Goal: Task Accomplishment & Management: Manage account settings

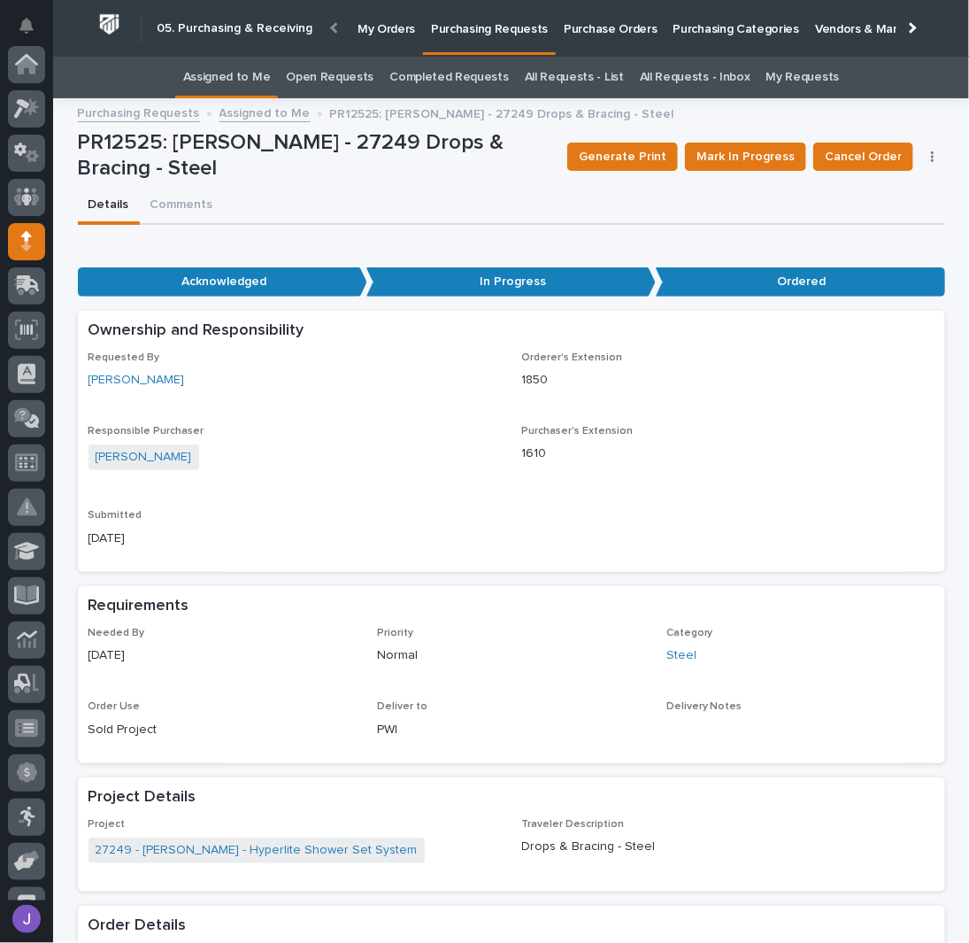
scroll to position [177, 0]
click at [256, 68] on link "Assigned to Me" at bounding box center [227, 78] width 88 height 42
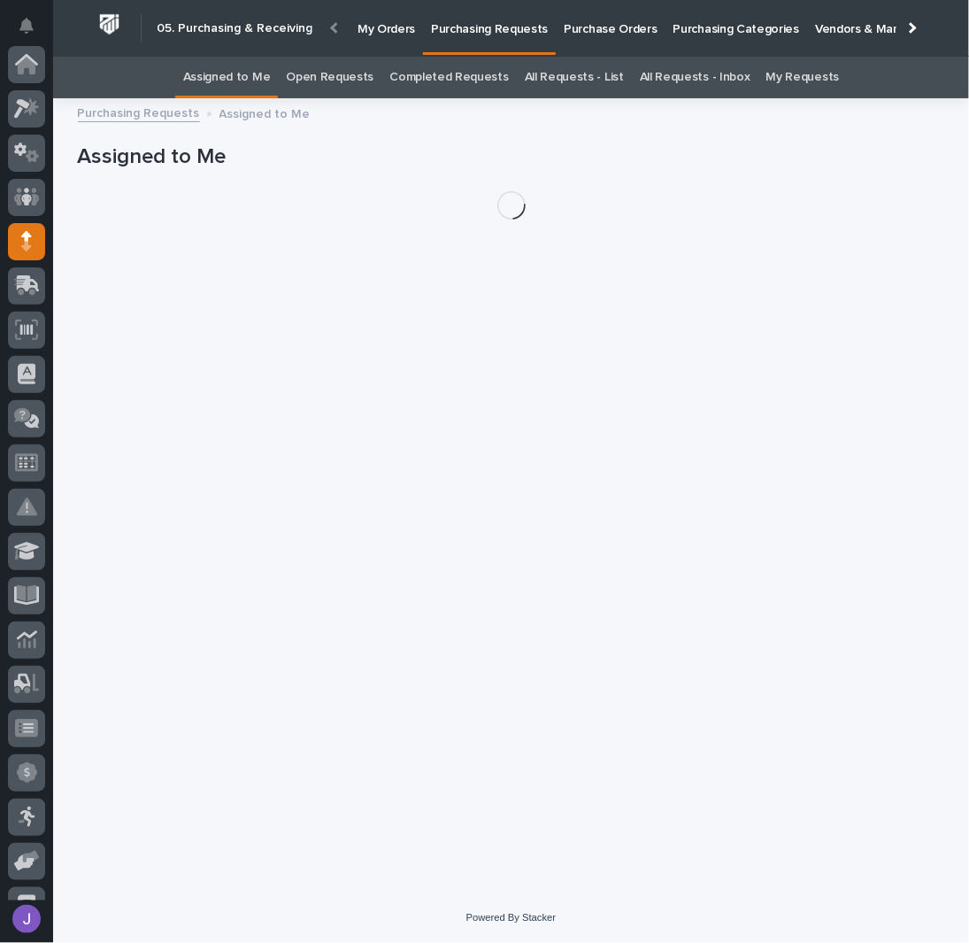
scroll to position [177, 0]
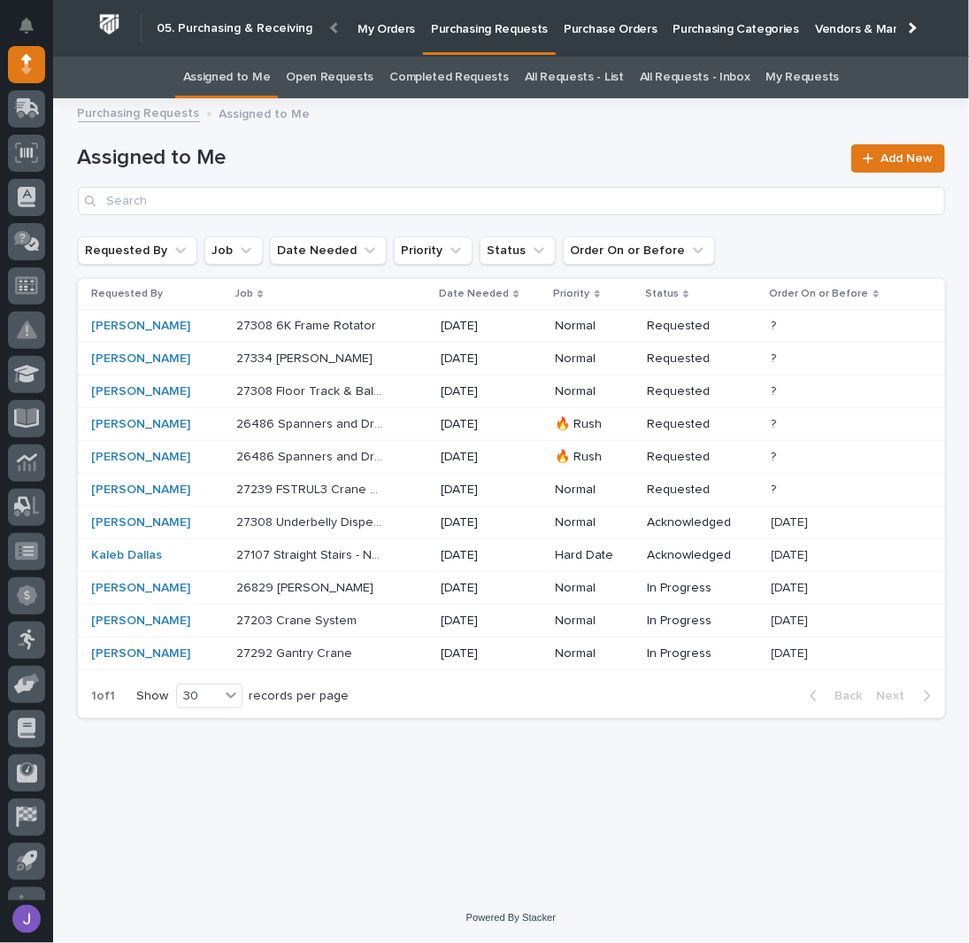
click at [205, 446] on div "[PERSON_NAME]" at bounding box center [157, 457] width 131 height 29
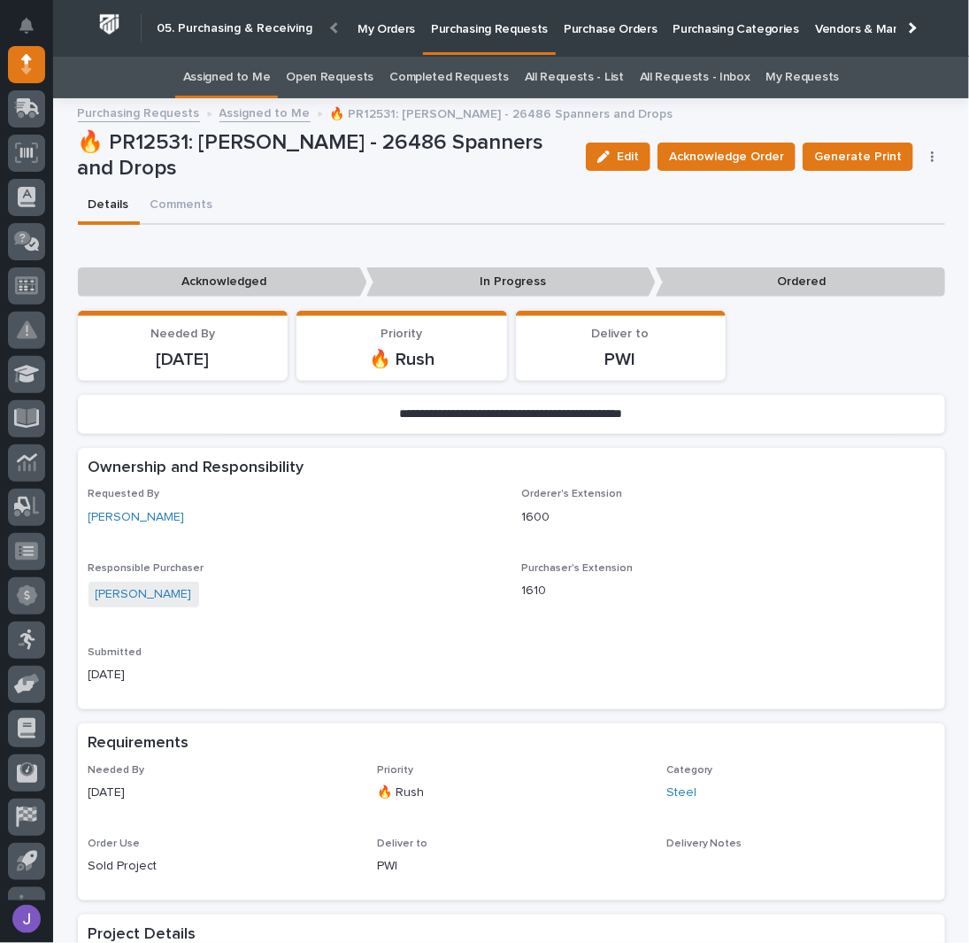
click at [245, 105] on link "Assigned to Me" at bounding box center [264, 112] width 91 height 20
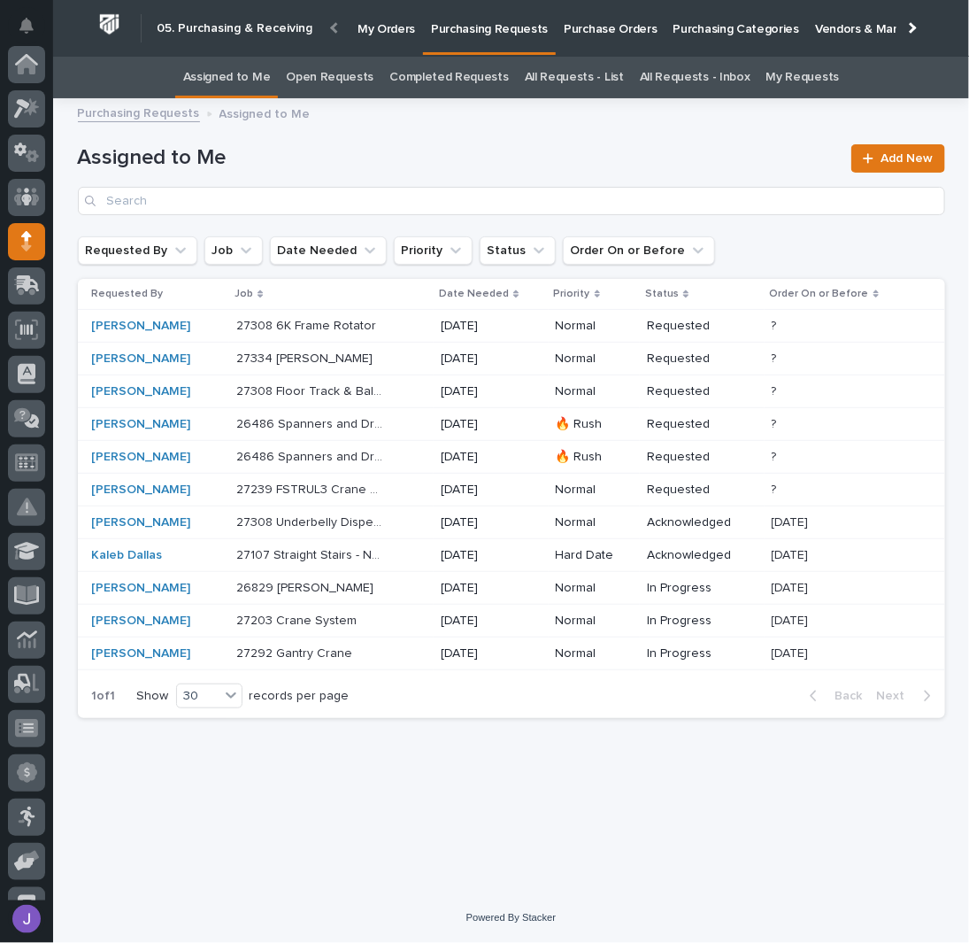
scroll to position [177, 0]
click at [313, 418] on p "26486 Spanners and Drops" at bounding box center [311, 422] width 151 height 19
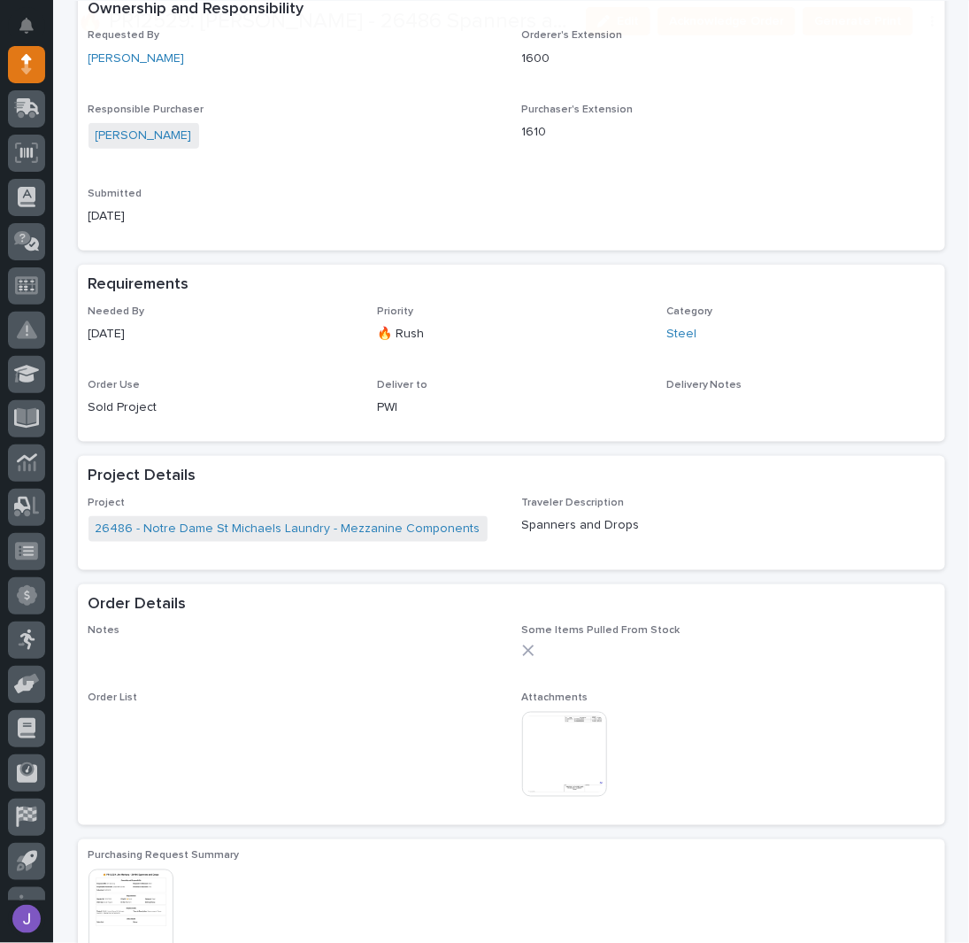
scroll to position [472, 0]
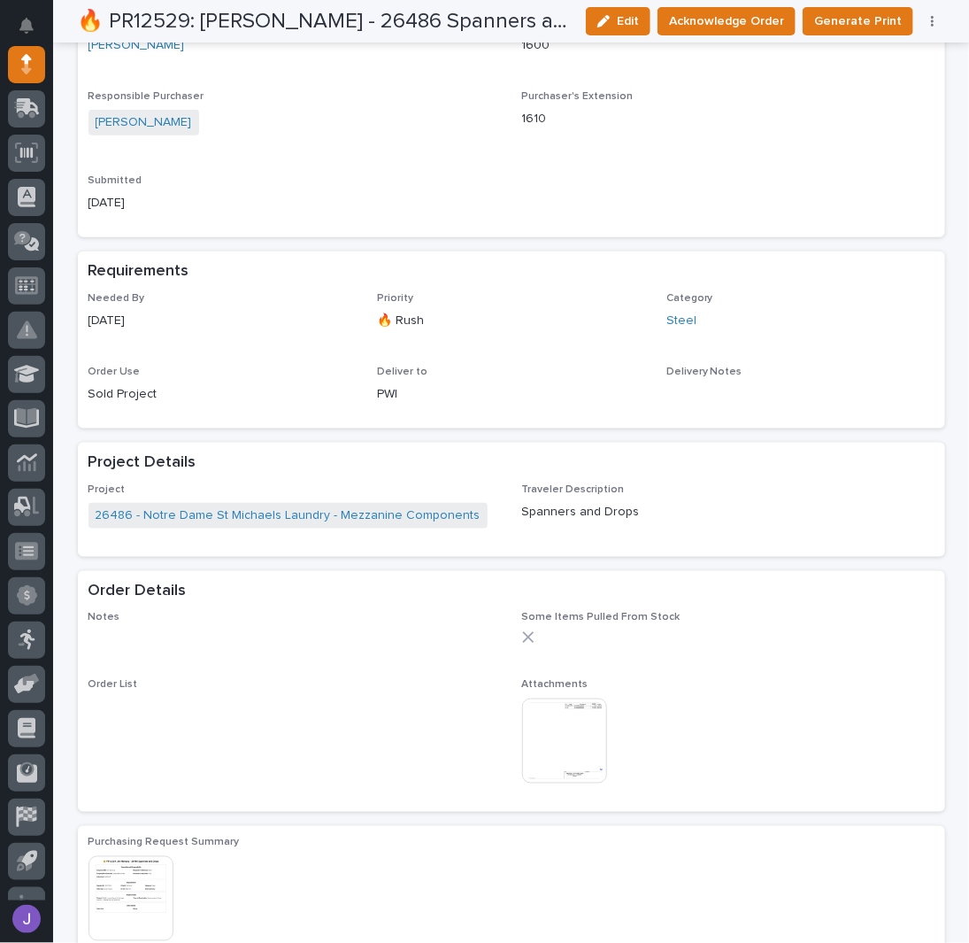
click at [554, 732] on img at bounding box center [564, 740] width 85 height 85
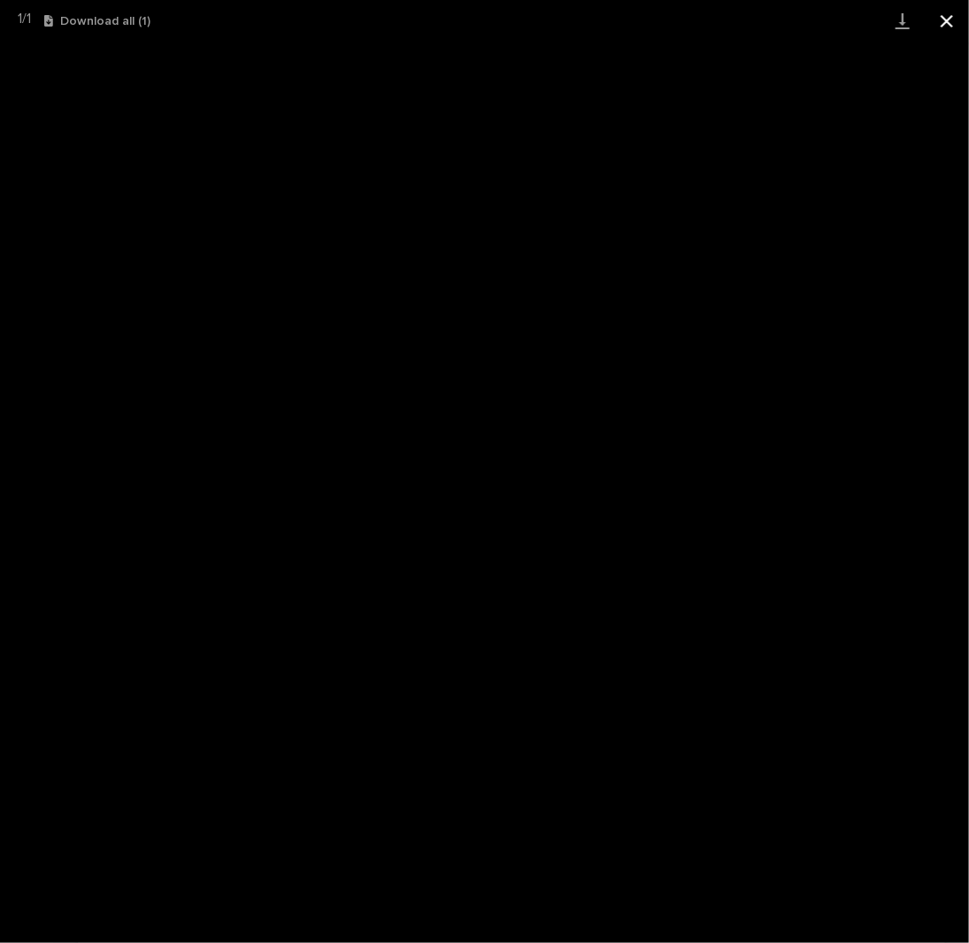
click at [943, 27] on button "Close gallery" at bounding box center [947, 21] width 44 height 42
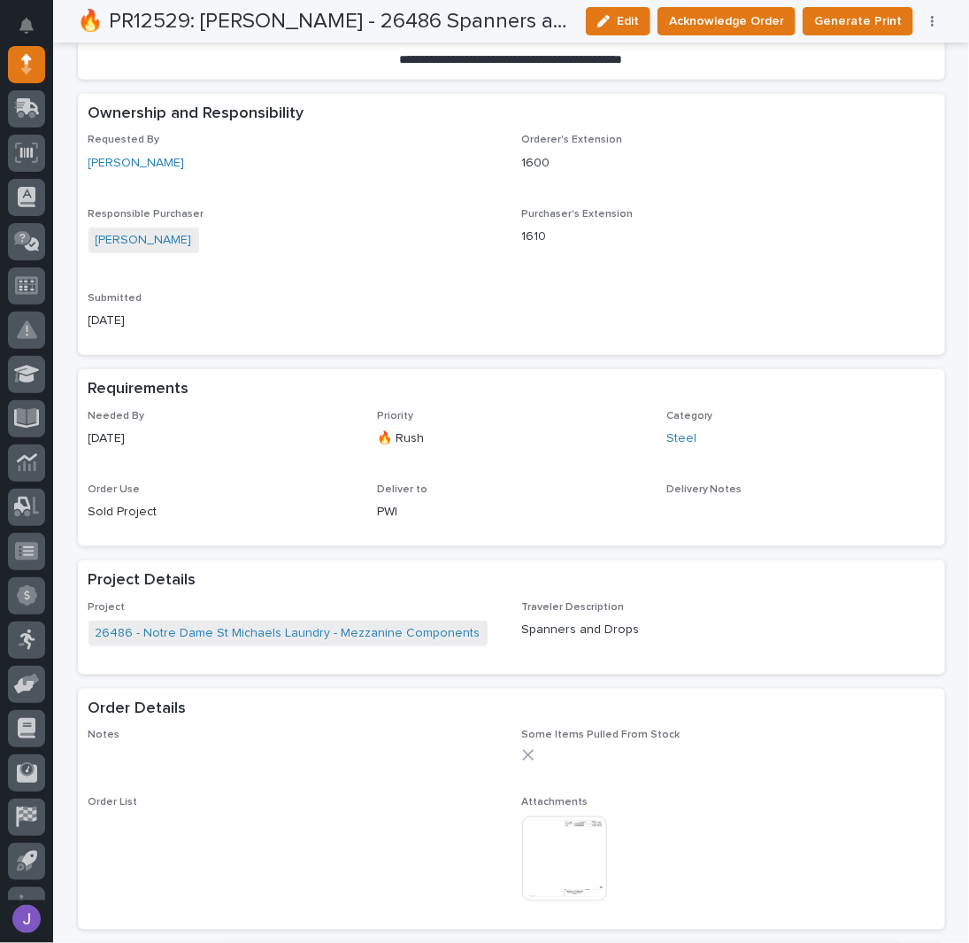
scroll to position [0, 0]
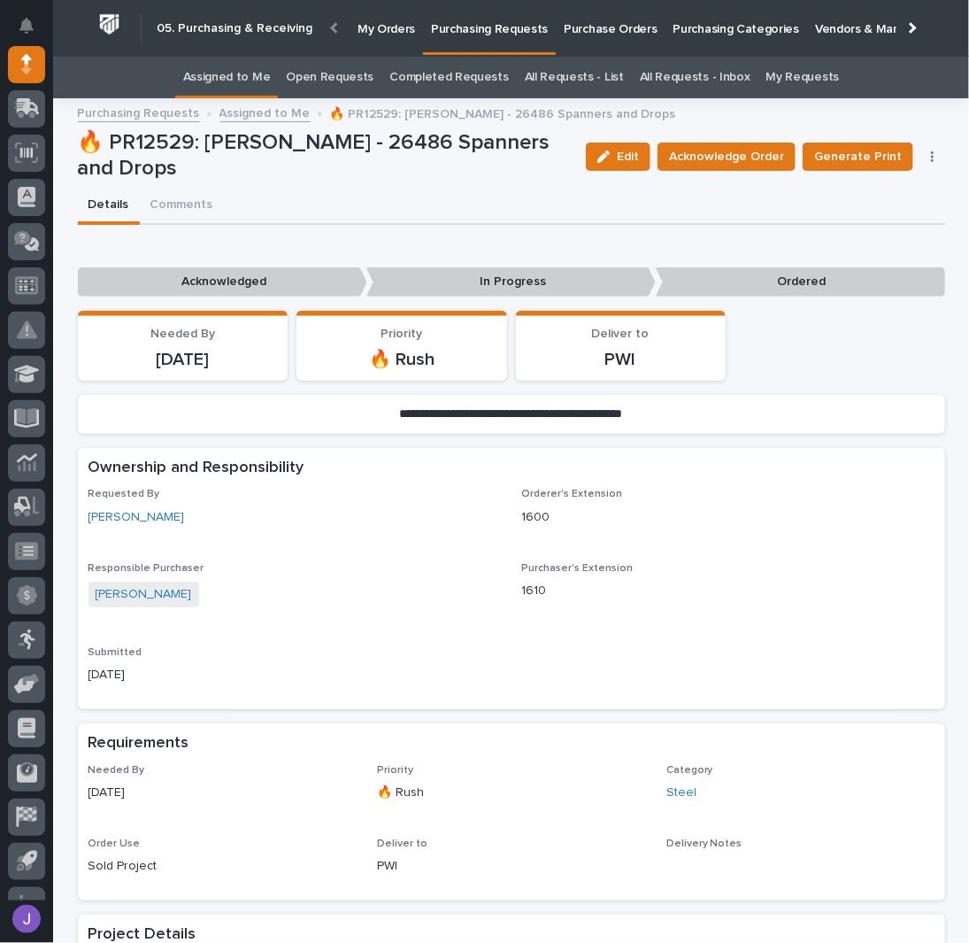
click at [242, 83] on link "Assigned to Me" at bounding box center [227, 78] width 88 height 42
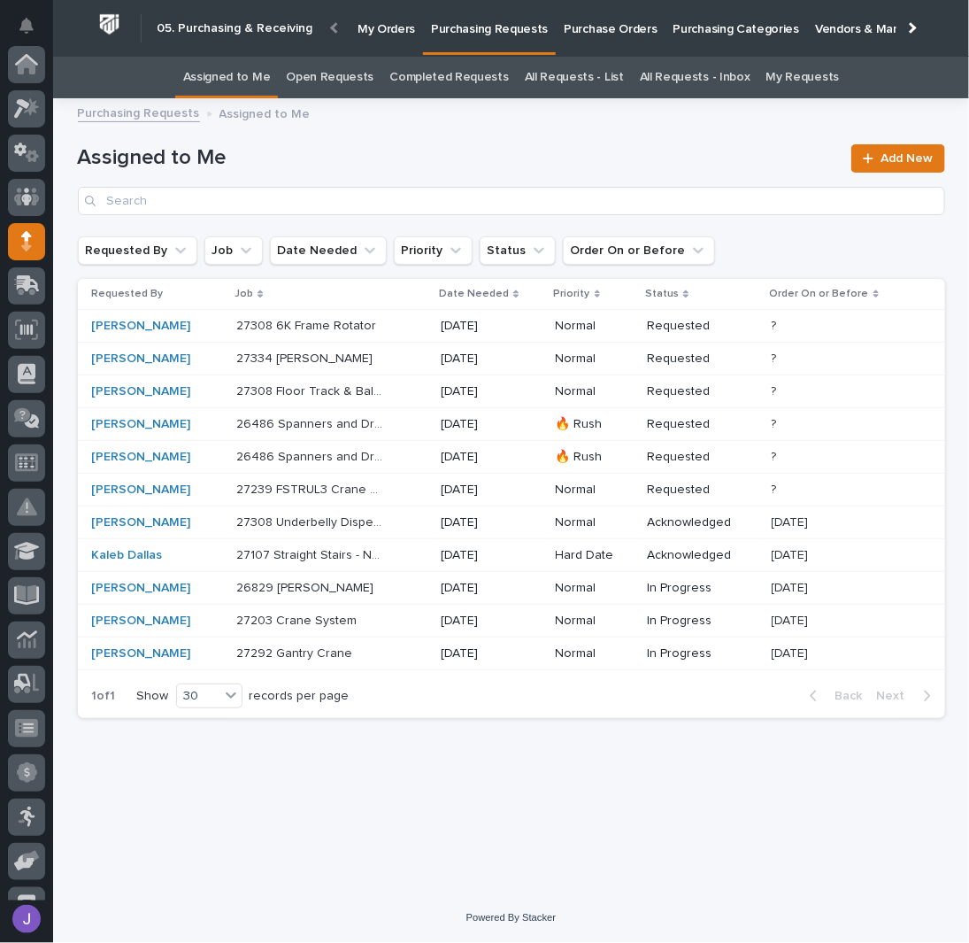
scroll to position [177, 0]
click at [374, 584] on p at bounding box center [310, 588] width 148 height 15
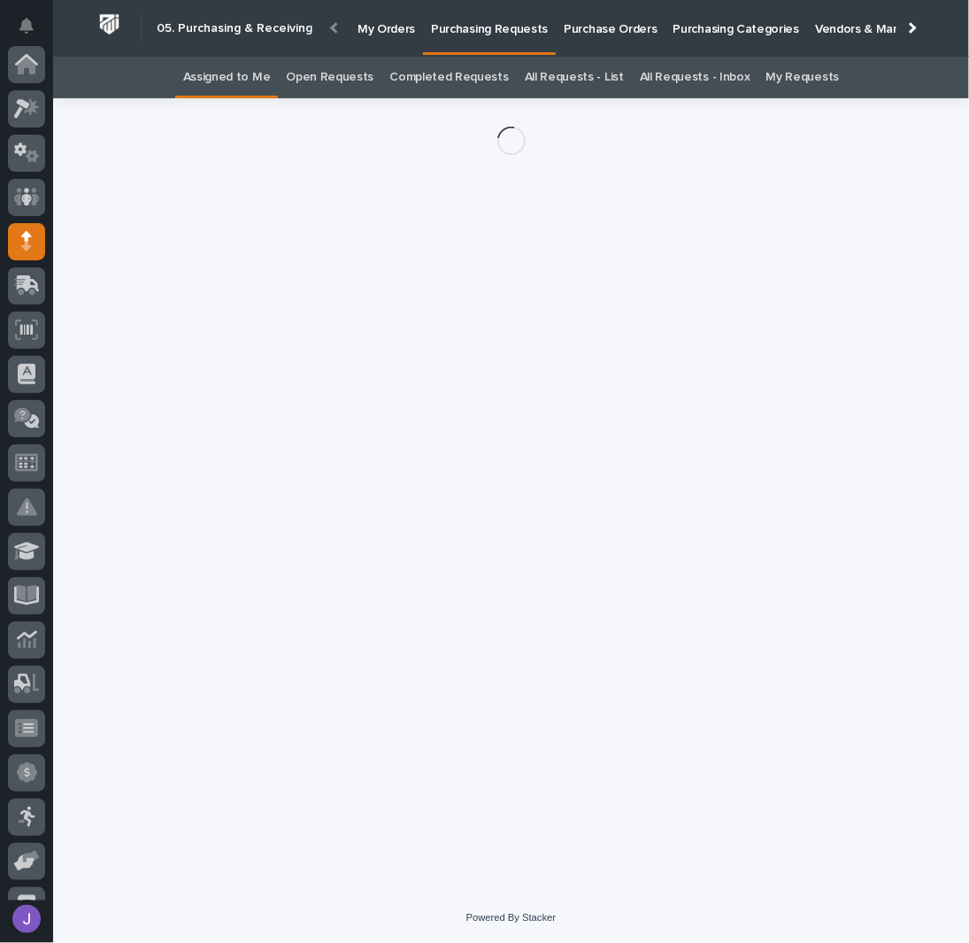
scroll to position [177, 0]
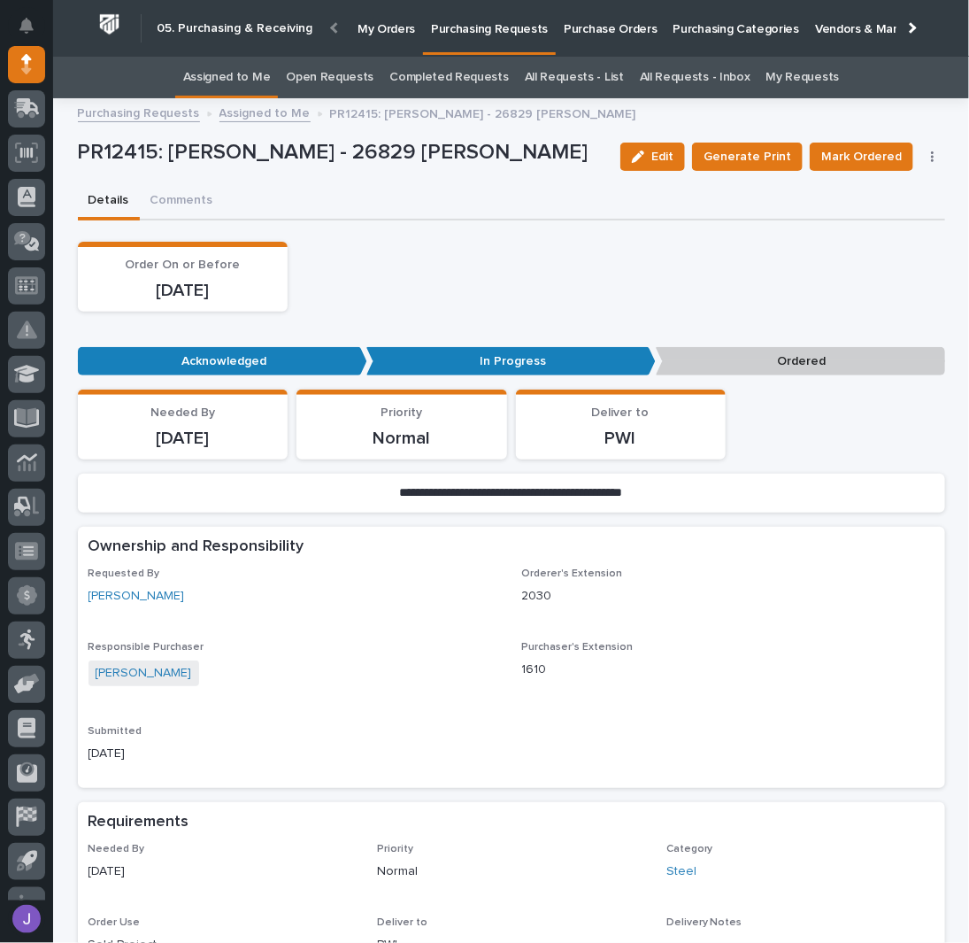
click at [924, 166] on div "Edit Generate Print Mark Ordered Cancel Order Edit Linked PO's" at bounding box center [779, 156] width 332 height 53
click at [931, 157] on icon "button" at bounding box center [933, 156] width 4 height 12
click at [887, 212] on span "Edit Linked PO's" at bounding box center [876, 220] width 90 height 21
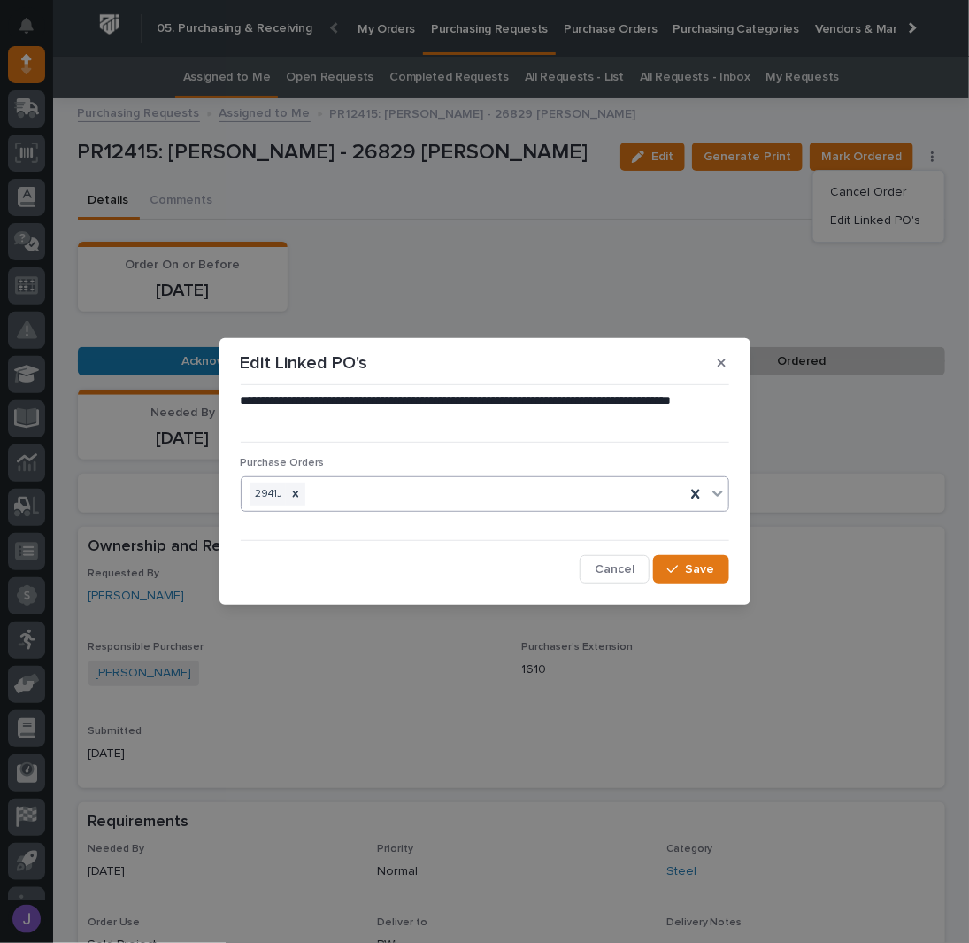
click at [435, 495] on div "2941J" at bounding box center [463, 494] width 443 height 31
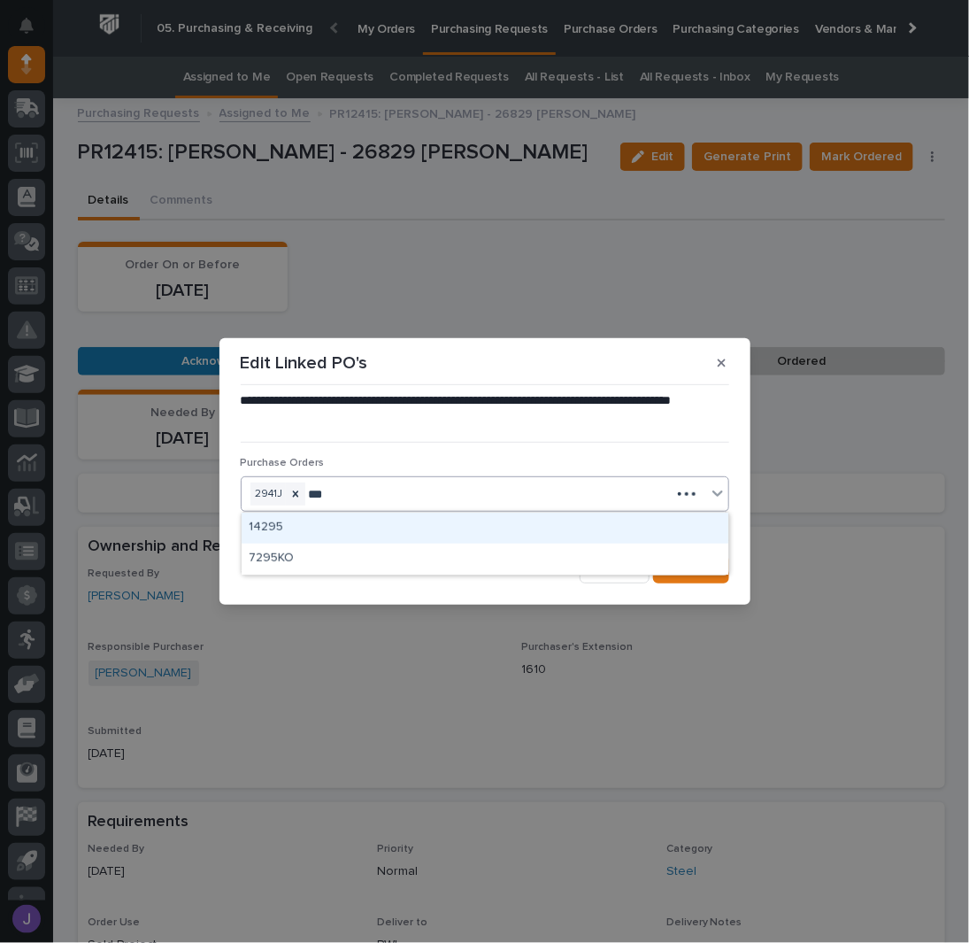
type input "****"
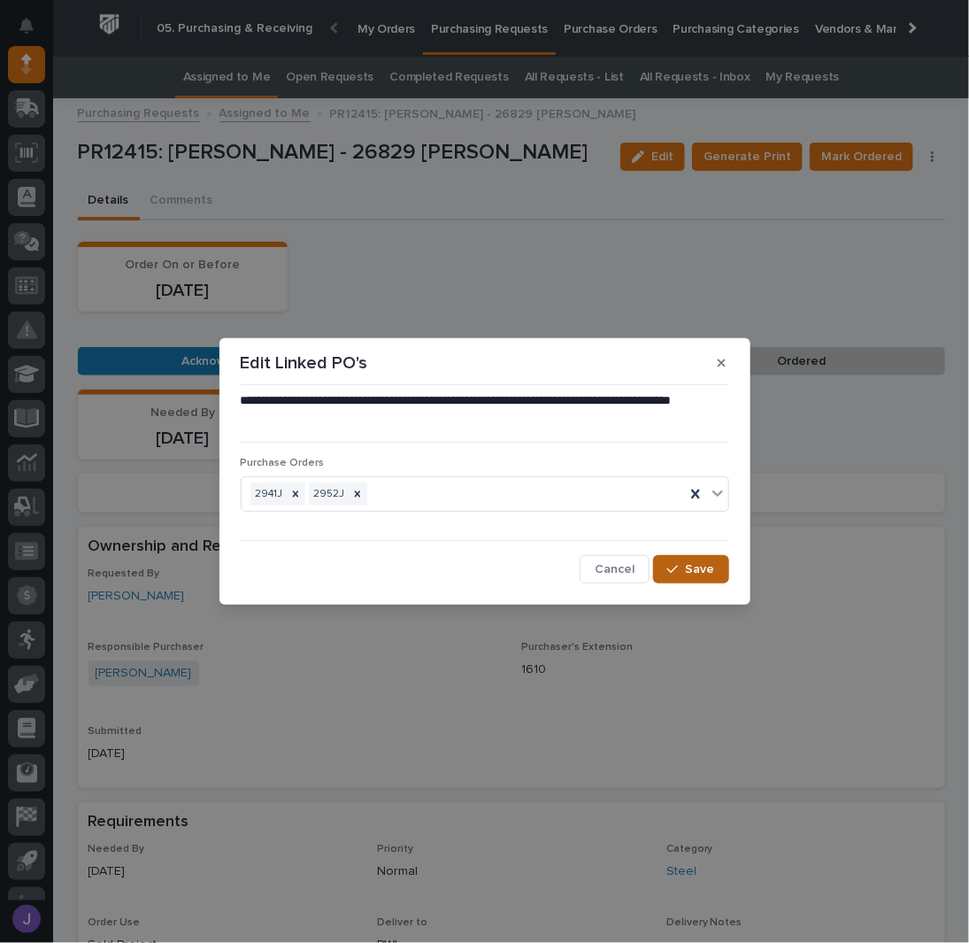
click at [669, 561] on button "Save" at bounding box center [690, 569] width 75 height 28
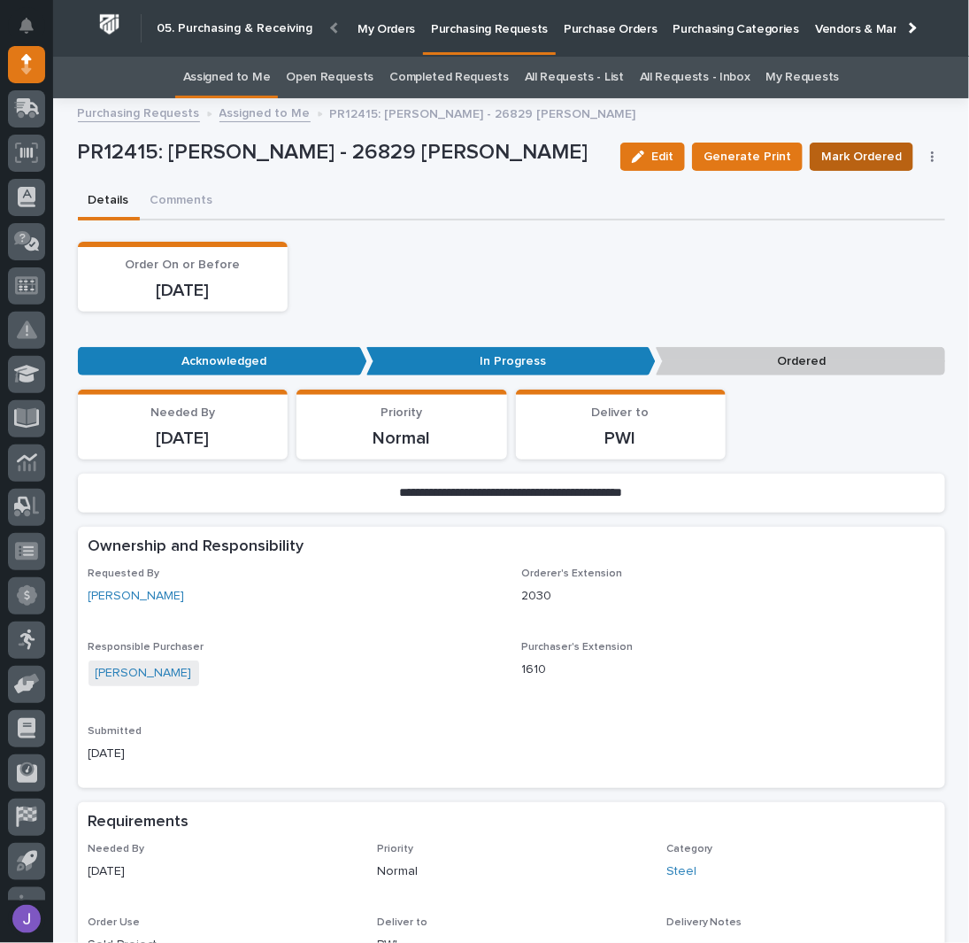
click at [857, 142] on button "Mark Ordered" at bounding box center [862, 156] width 104 height 28
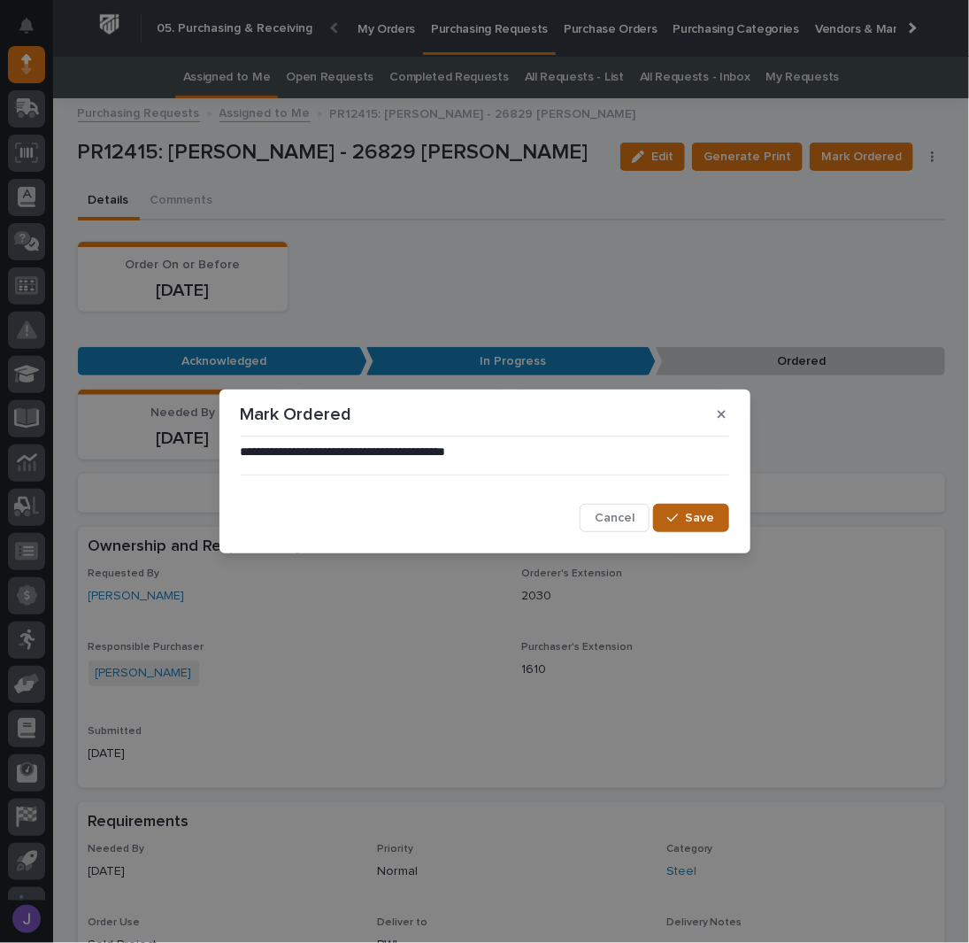
click at [692, 520] on span "Save" at bounding box center [700, 518] width 29 height 16
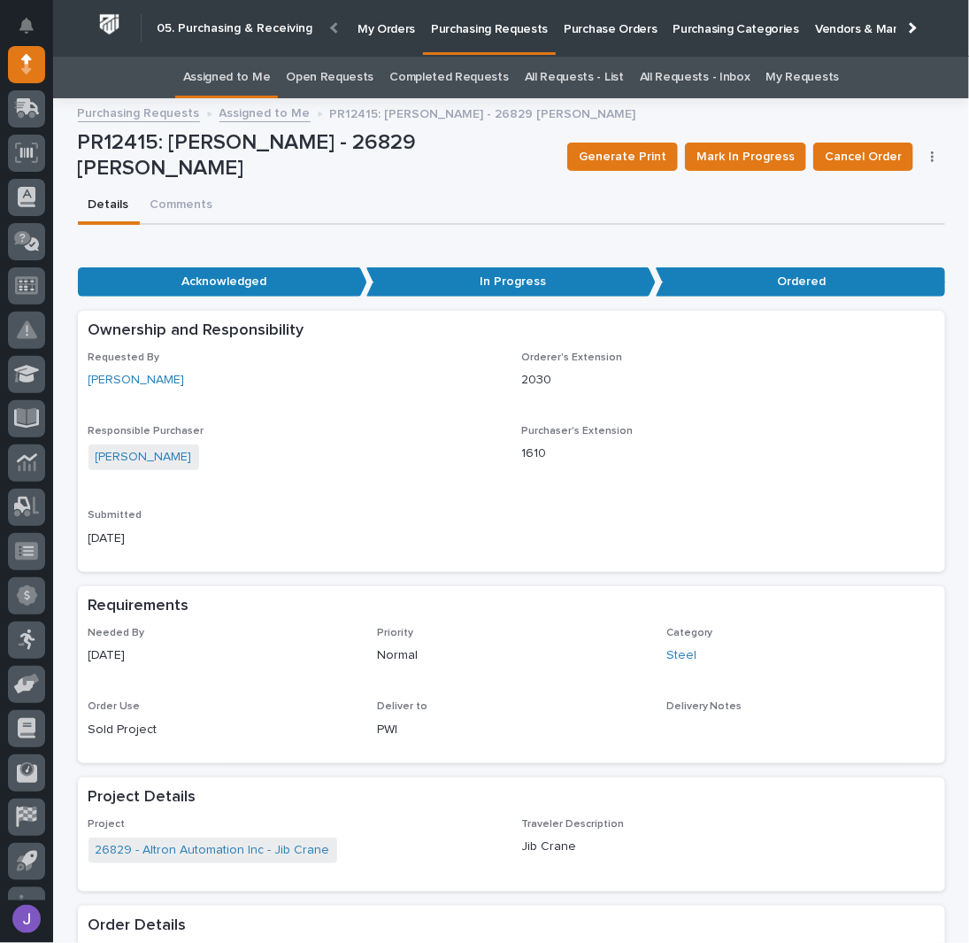
click at [262, 81] on link "Assigned to Me" at bounding box center [227, 78] width 88 height 42
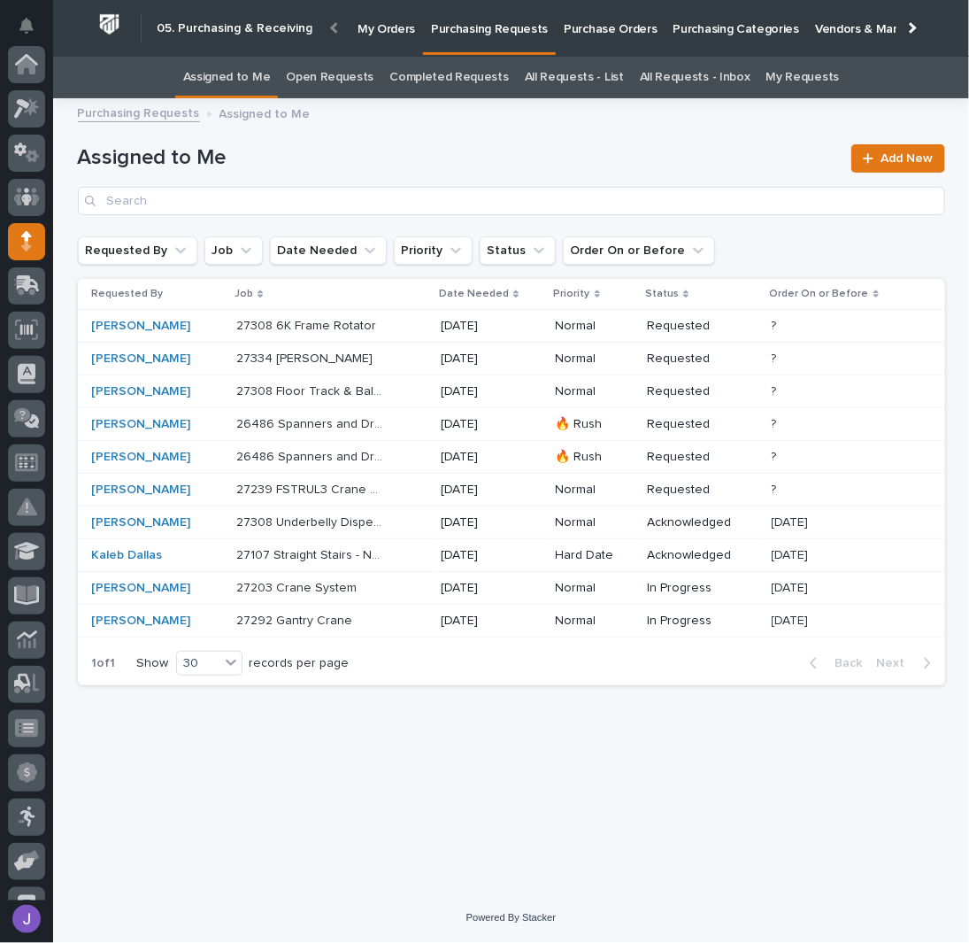
scroll to position [177, 0]
click at [395, 587] on div "27203 Crane System 27203 Crane System" at bounding box center [331, 588] width 190 height 29
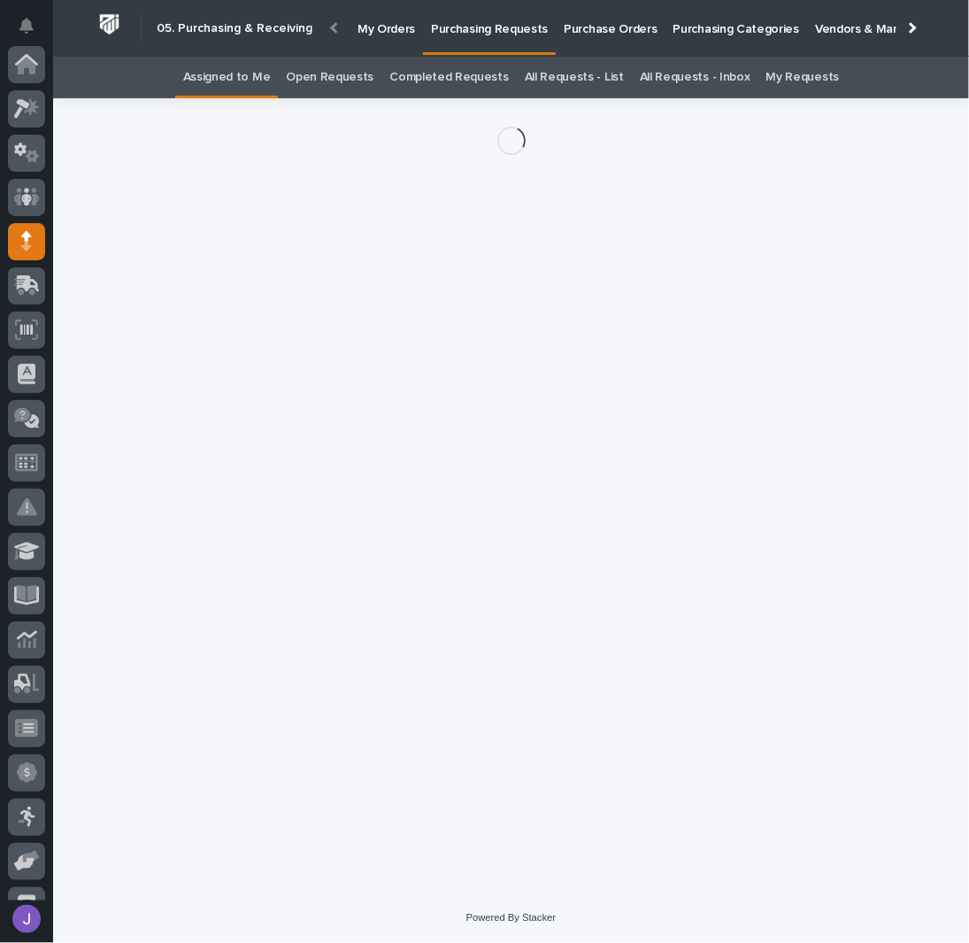
scroll to position [177, 0]
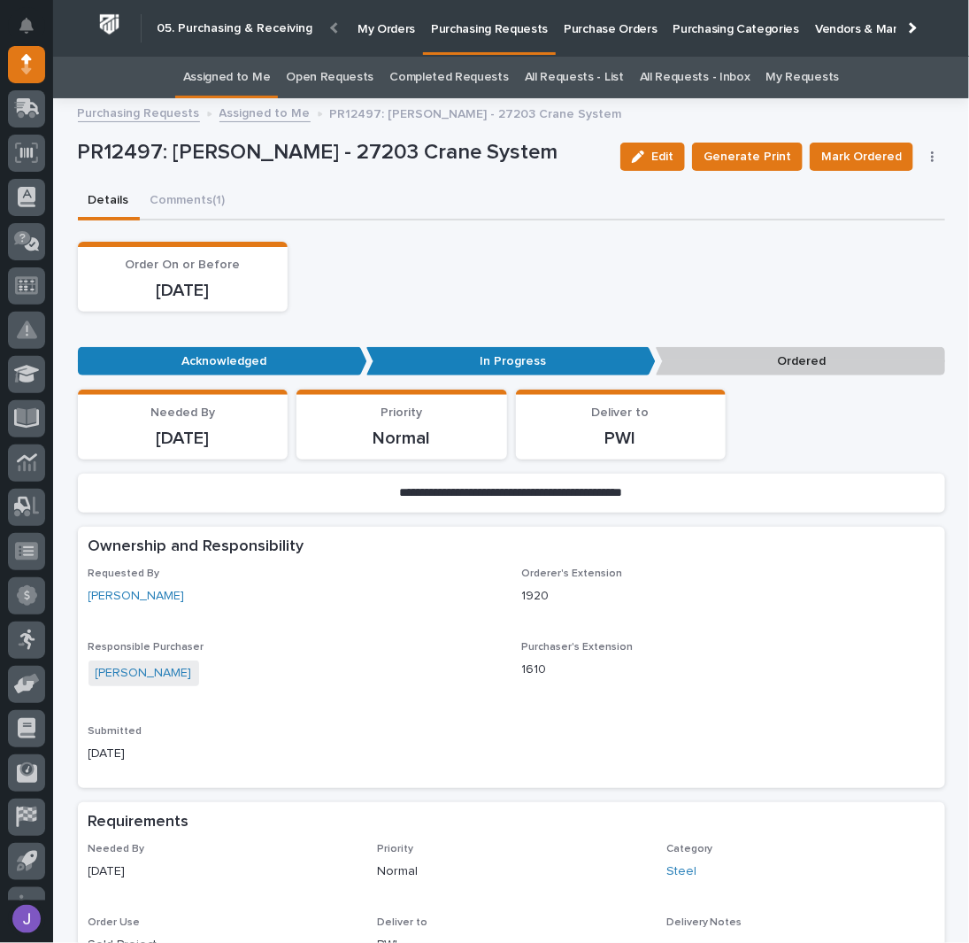
click at [929, 163] on div "Edit Generate Print Mark Ordered Cancel Order Edit Linked PO's" at bounding box center [779, 156] width 332 height 53
click at [931, 160] on icon "button" at bounding box center [933, 156] width 4 height 12
click at [897, 213] on span "Edit Linked PO's" at bounding box center [876, 220] width 90 height 21
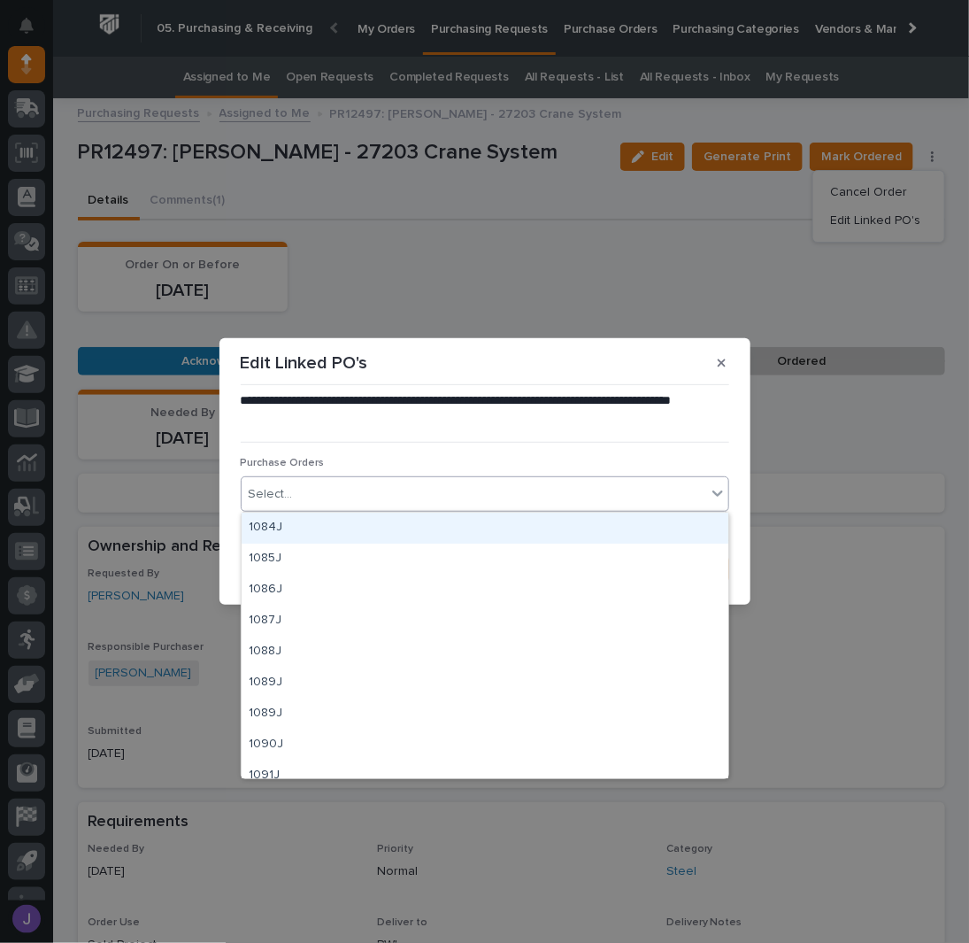
click at [394, 492] on div "Select..." at bounding box center [474, 494] width 465 height 29
type input "****"
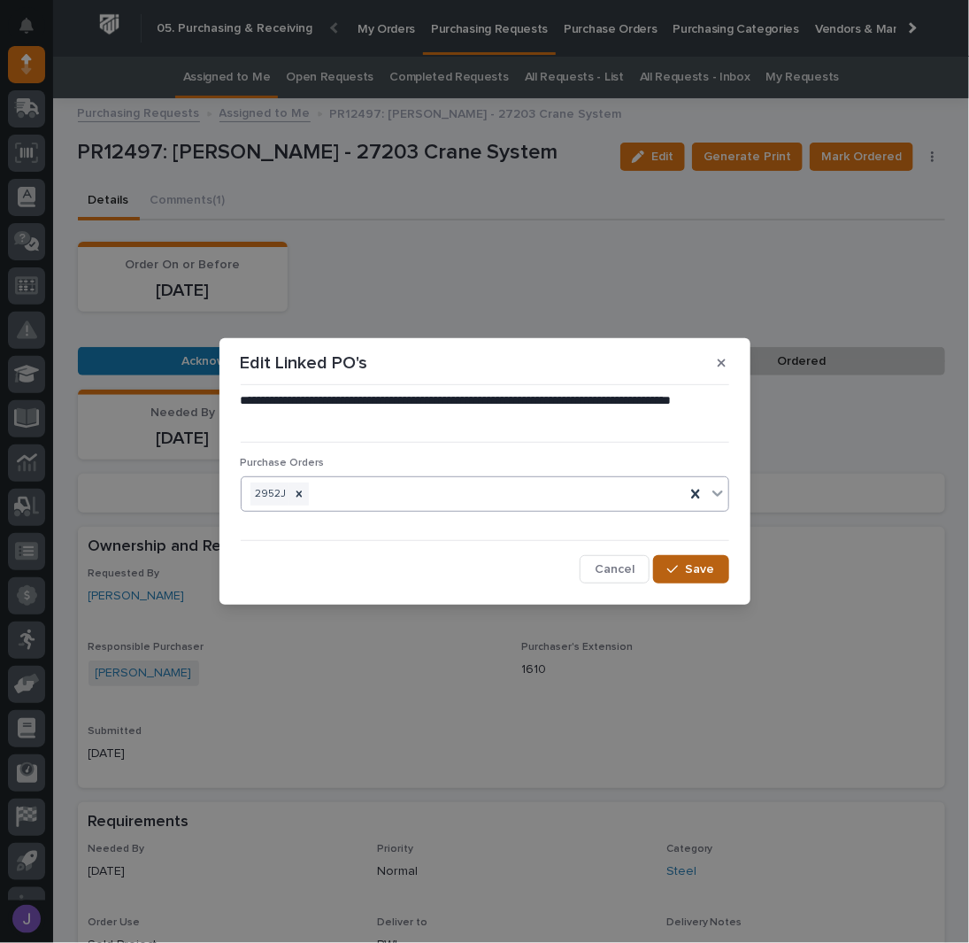
click at [674, 562] on button "Save" at bounding box center [690, 569] width 75 height 28
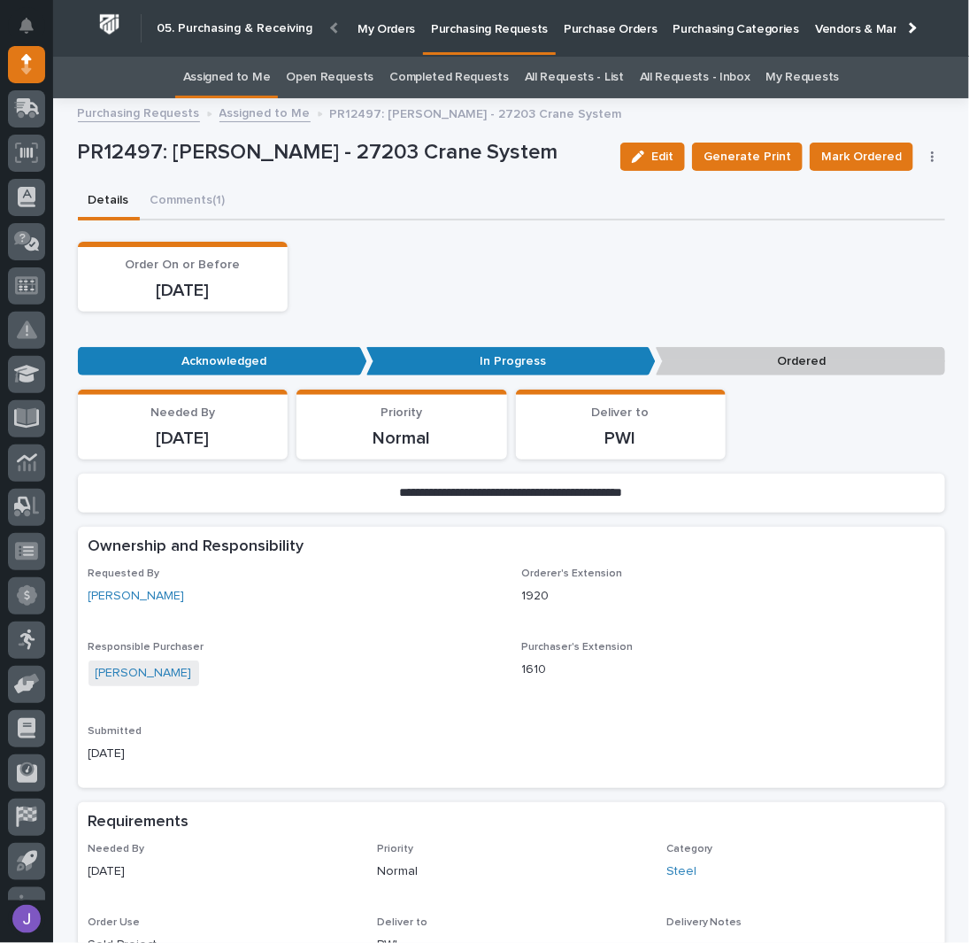
click at [423, 254] on div "Order On or Before [DATE]" at bounding box center [511, 277] width 867 height 70
click at [269, 77] on link "Assigned to Me" at bounding box center [227, 78] width 88 height 42
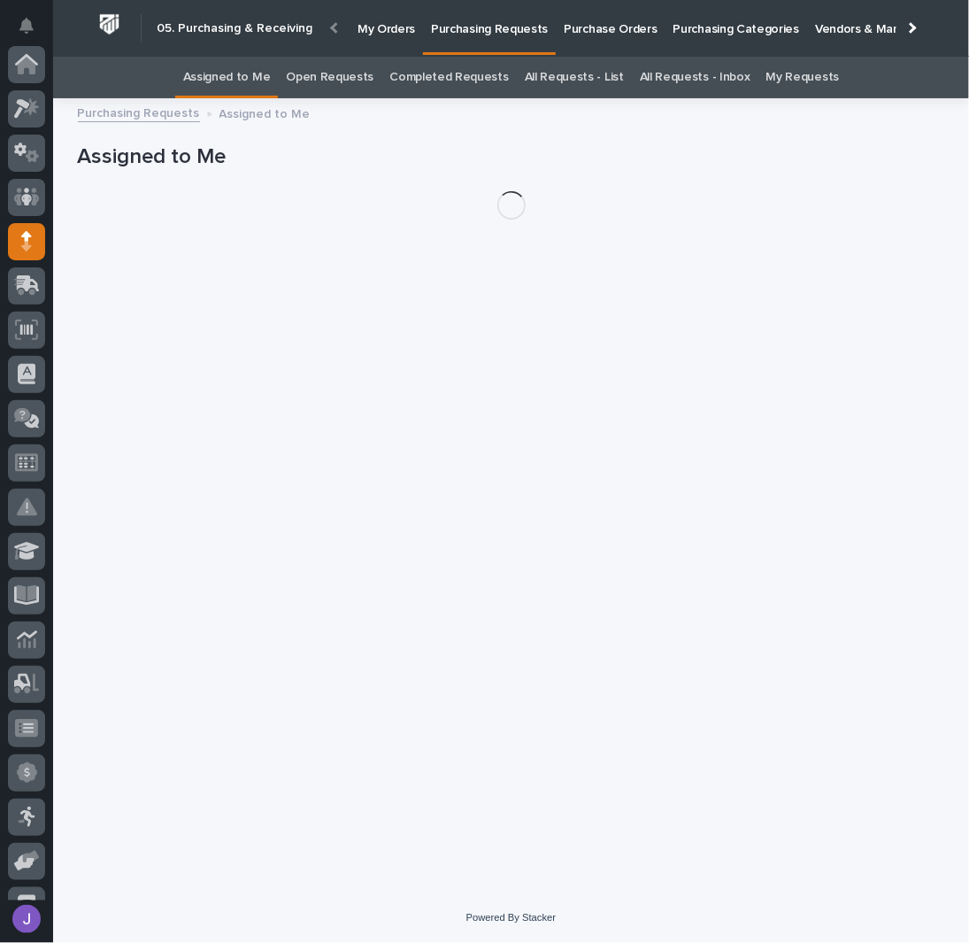
scroll to position [177, 0]
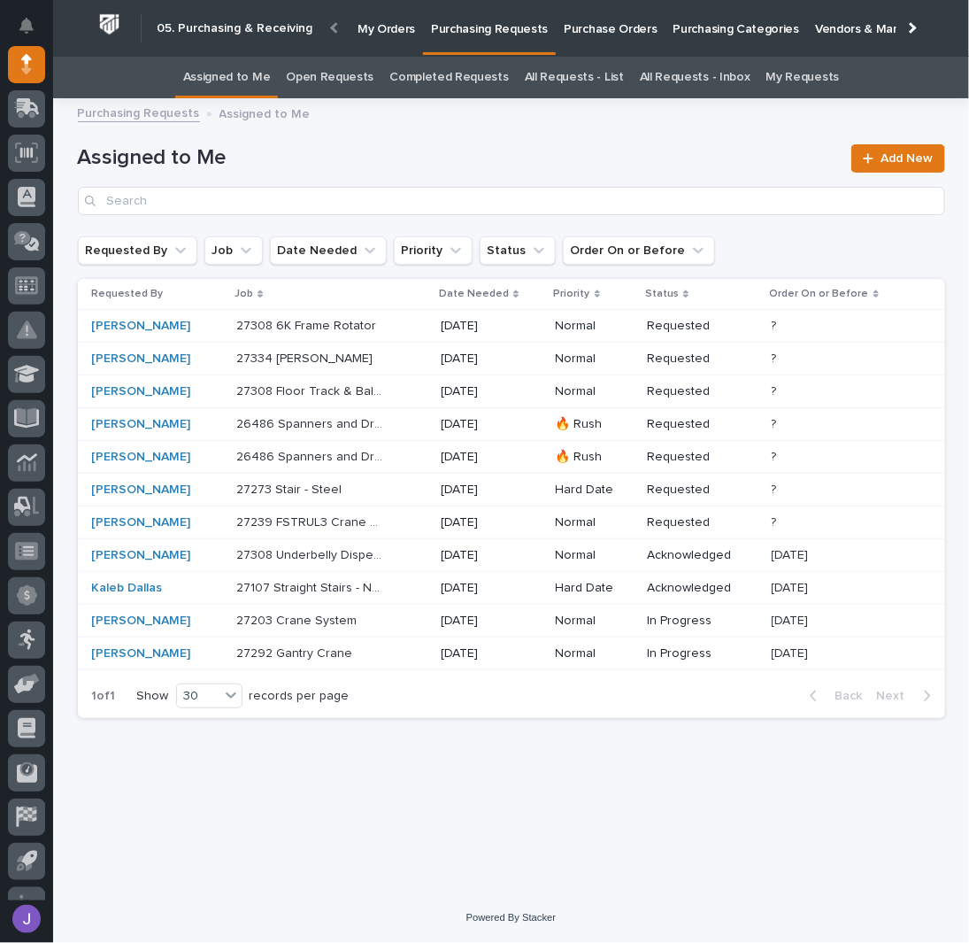
click at [219, 522] on div "[PERSON_NAME]" at bounding box center [157, 522] width 131 height 15
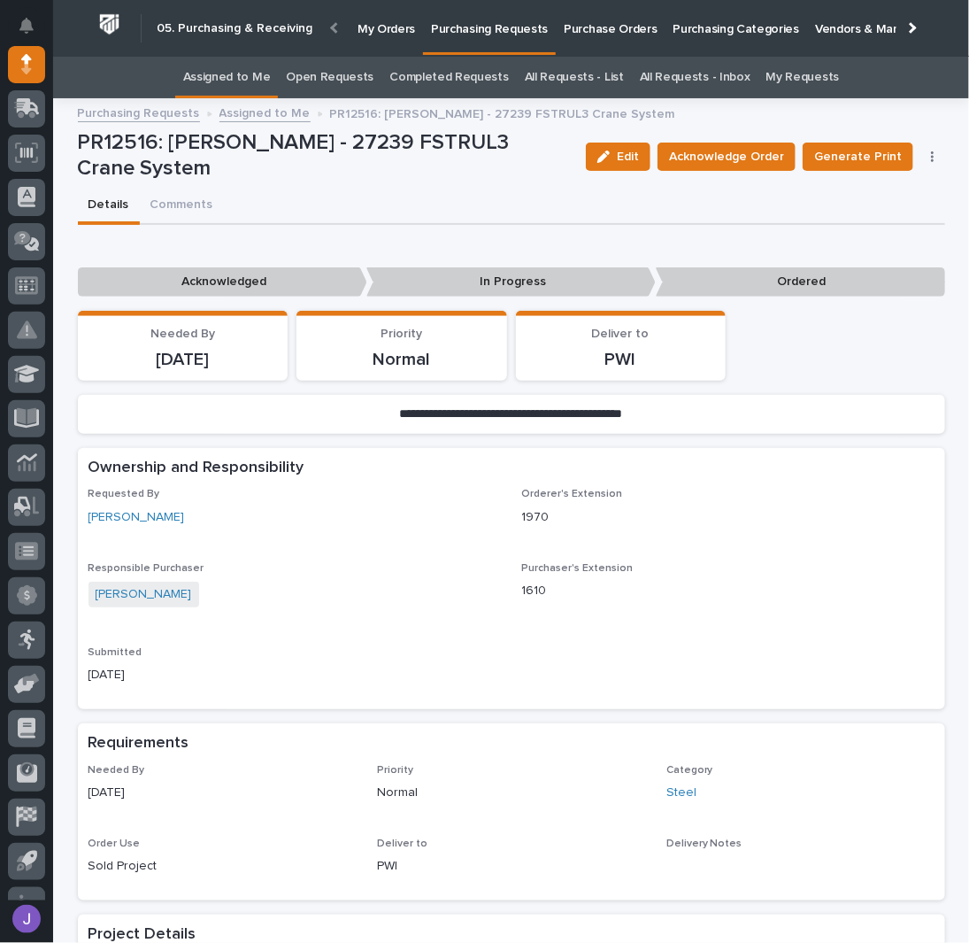
click at [205, 75] on link "Assigned to Me" at bounding box center [227, 78] width 88 height 42
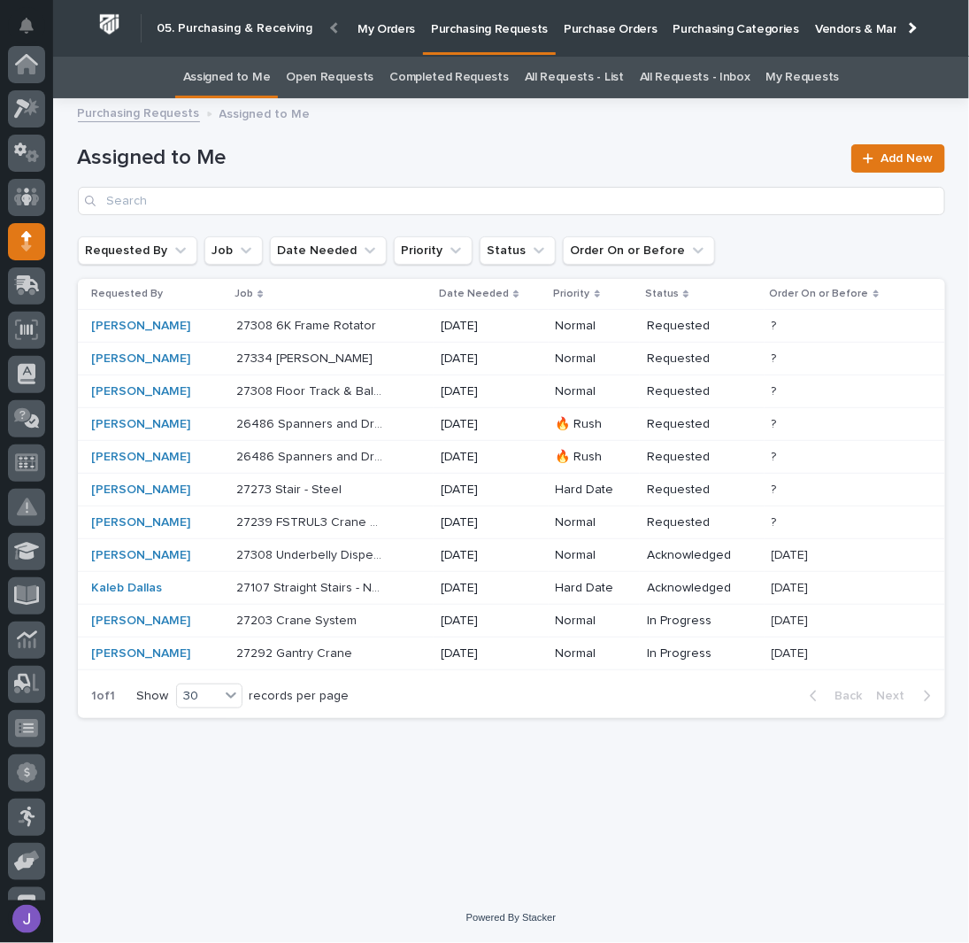
scroll to position [177, 0]
click at [223, 367] on div "[PERSON_NAME]" at bounding box center [157, 358] width 131 height 29
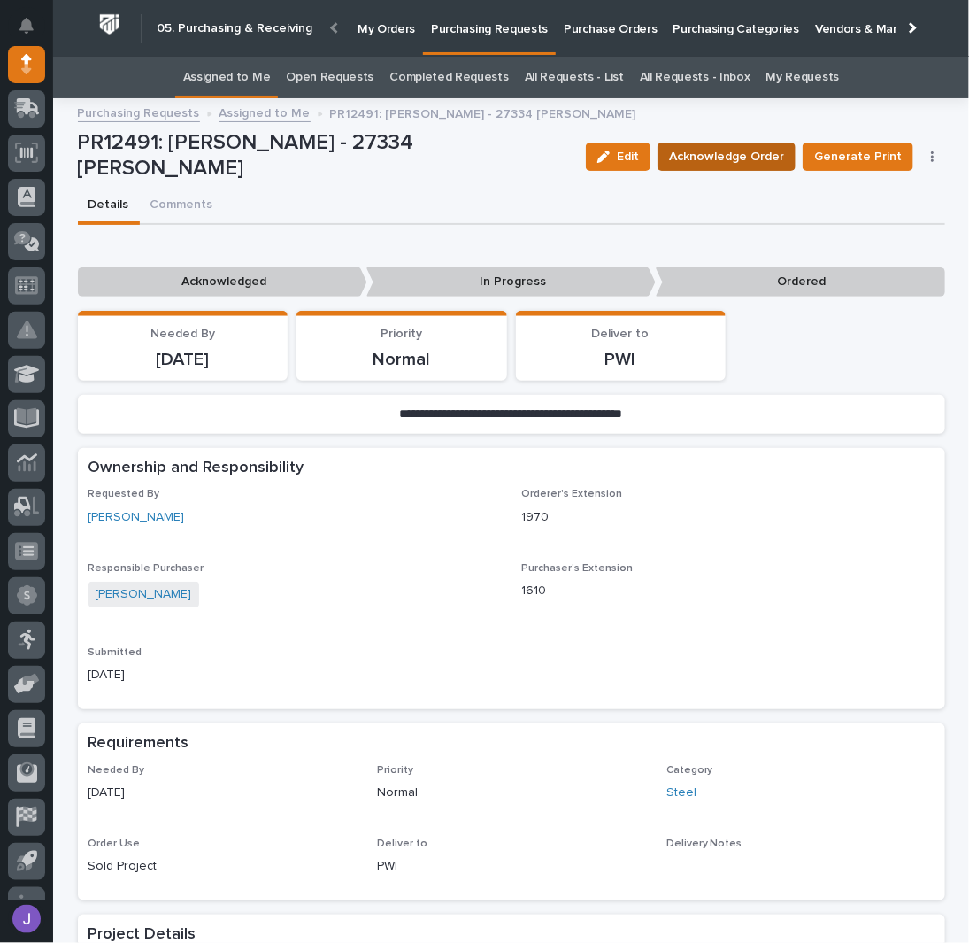
click at [717, 161] on span "Acknowledge Order" at bounding box center [726, 156] width 115 height 21
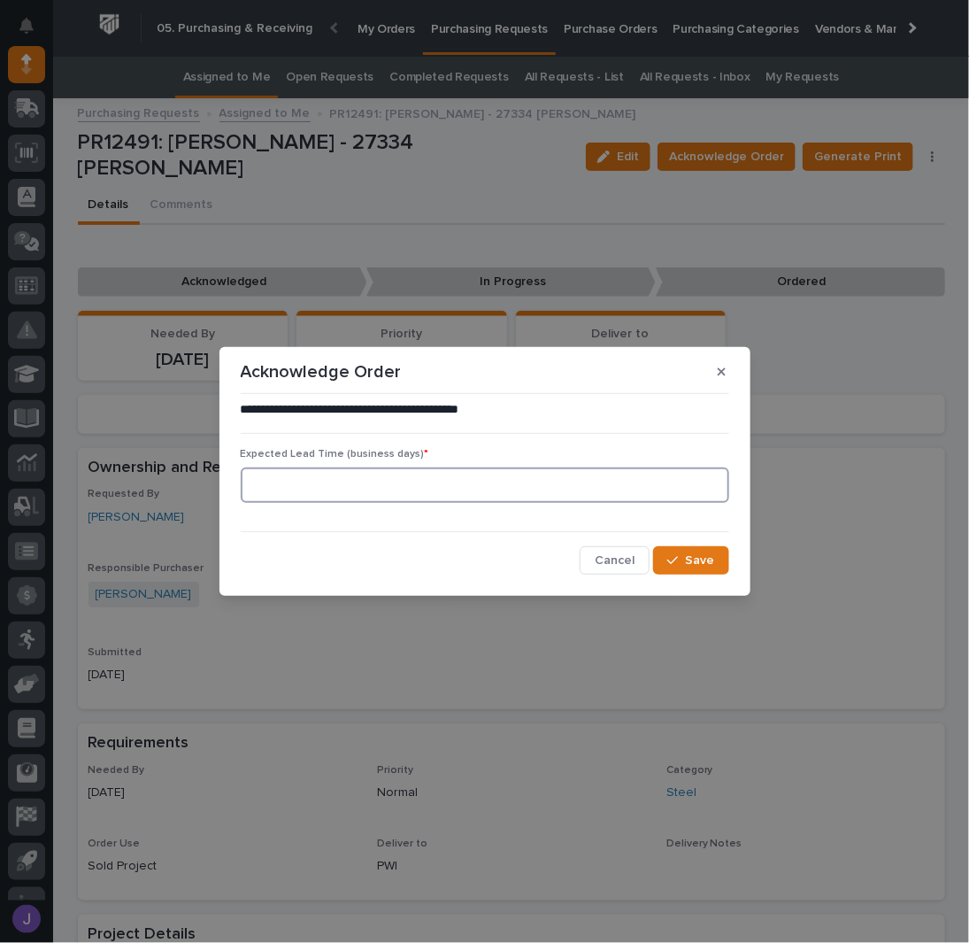
click at [419, 487] on input at bounding box center [485, 484] width 489 height 35
type input "0"
click at [720, 563] on button "Save" at bounding box center [690, 560] width 75 height 28
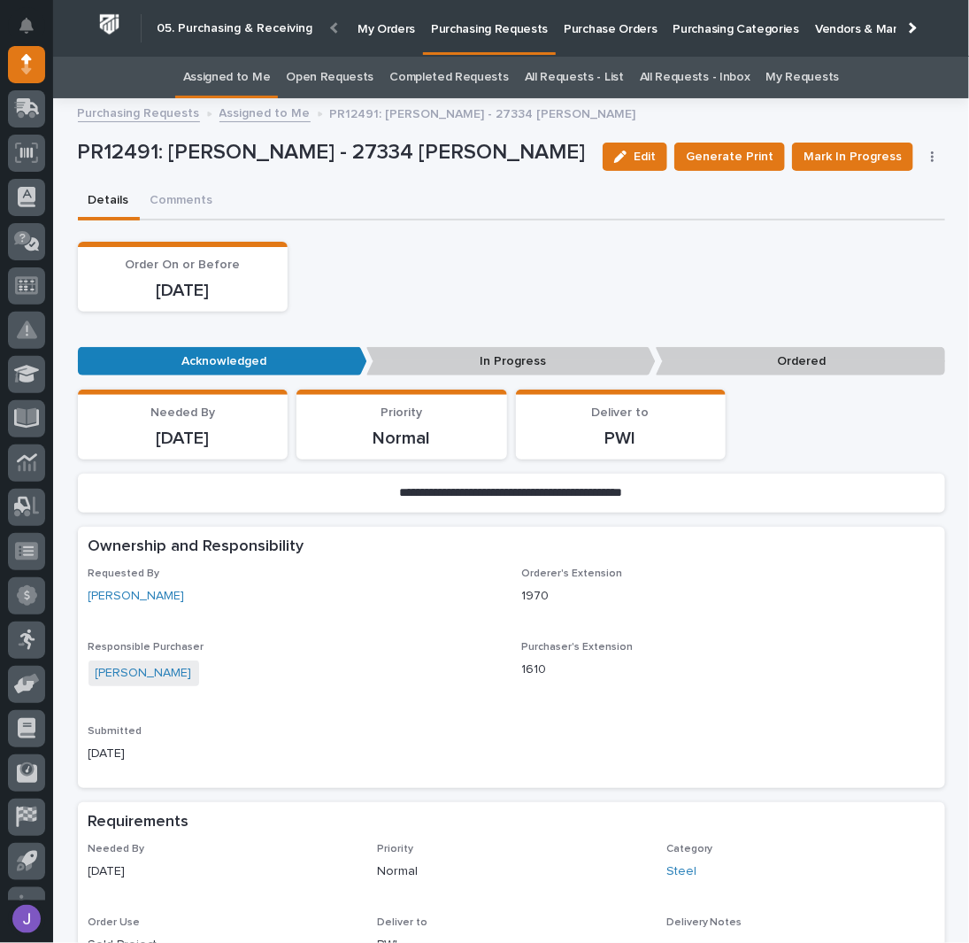
click at [817, 163] on span "Mark In Progress" at bounding box center [853, 156] width 98 height 21
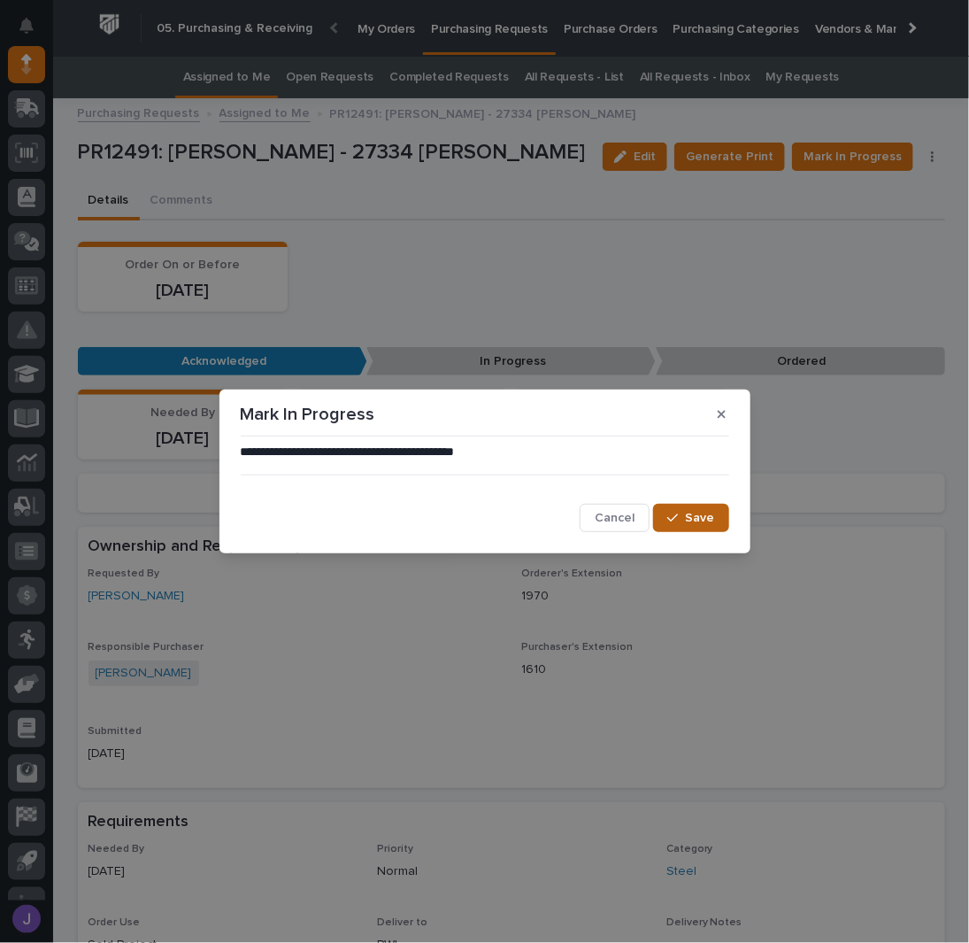
click at [722, 504] on button "Save" at bounding box center [690, 518] width 75 height 28
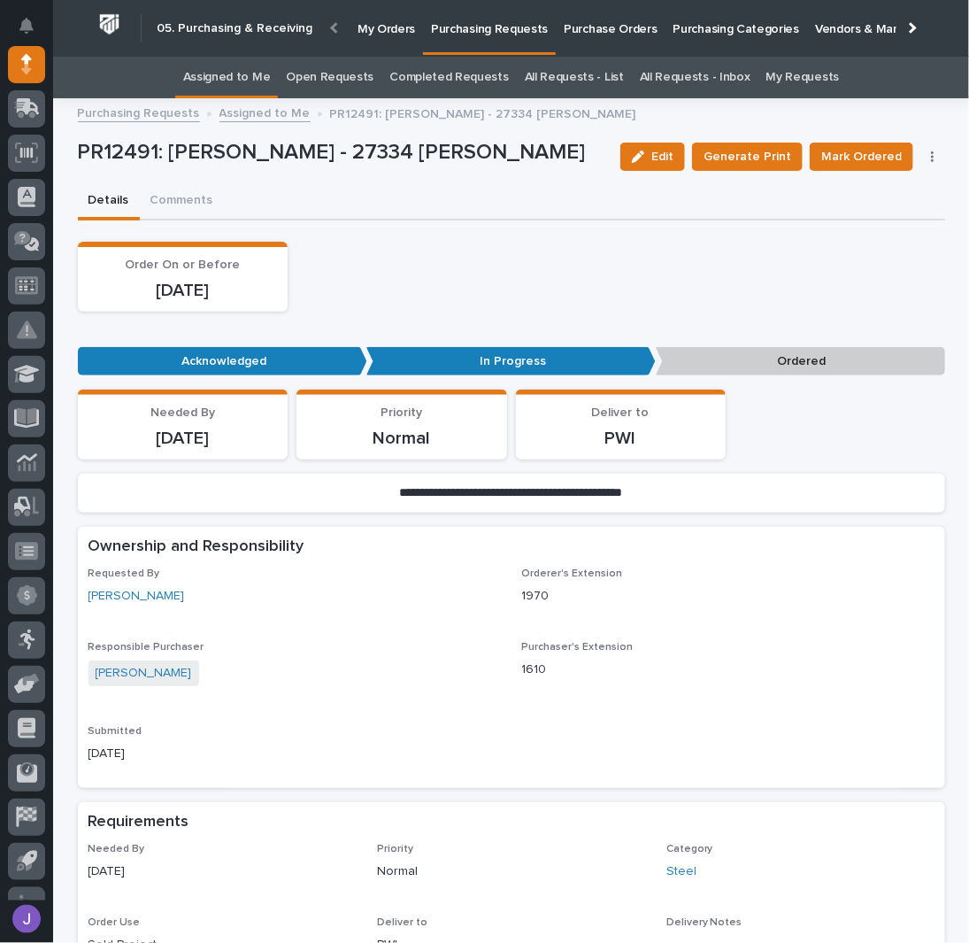
click at [928, 157] on button "button" at bounding box center [932, 156] width 25 height 12
click at [882, 219] on span "Edit Linked PO's" at bounding box center [876, 220] width 90 height 21
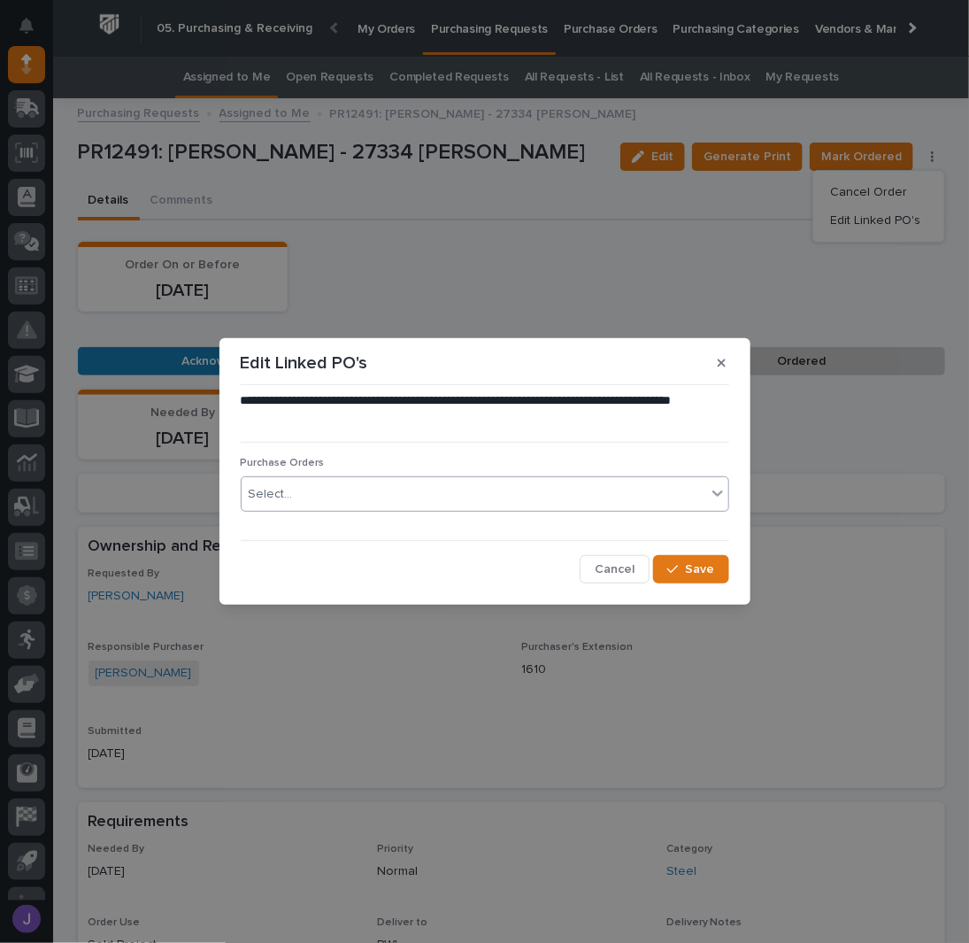
click at [304, 489] on div "Select..." at bounding box center [474, 494] width 465 height 29
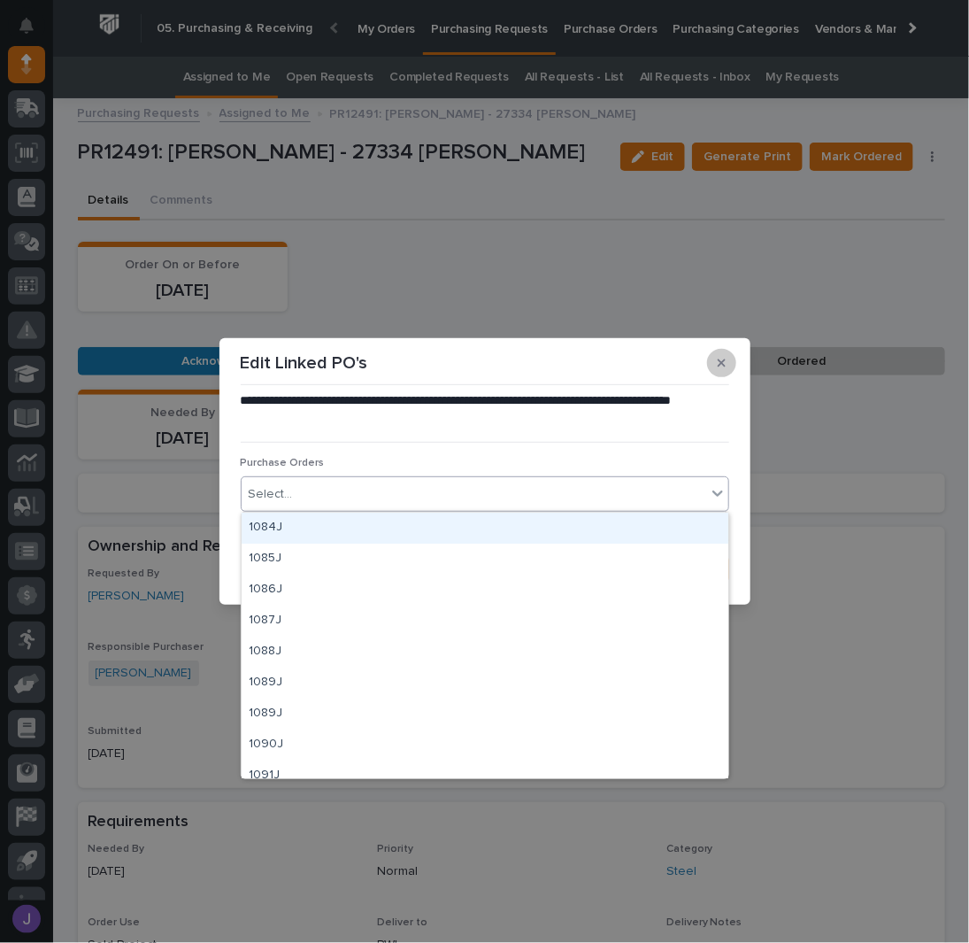
click at [712, 362] on button "button" at bounding box center [721, 363] width 29 height 28
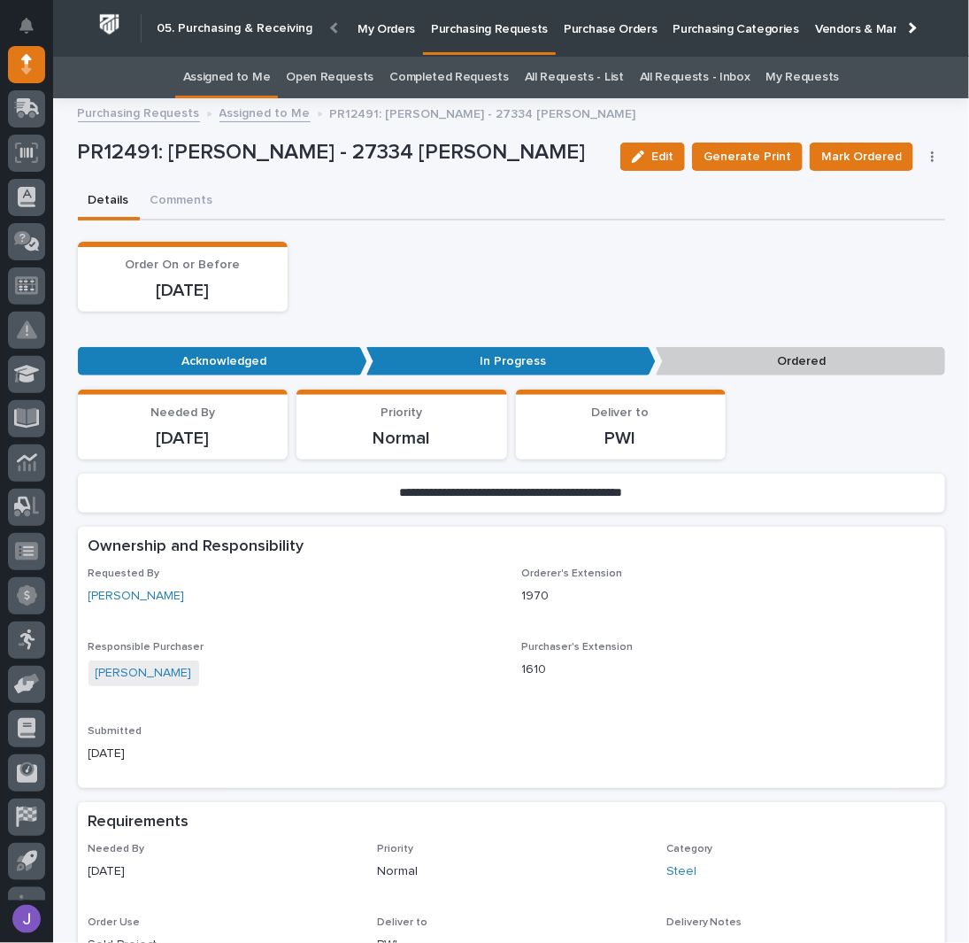
click at [658, 290] on div "Order On or Before [DATE]" at bounding box center [511, 277] width 867 height 70
click at [258, 84] on link "Assigned to Me" at bounding box center [227, 78] width 88 height 42
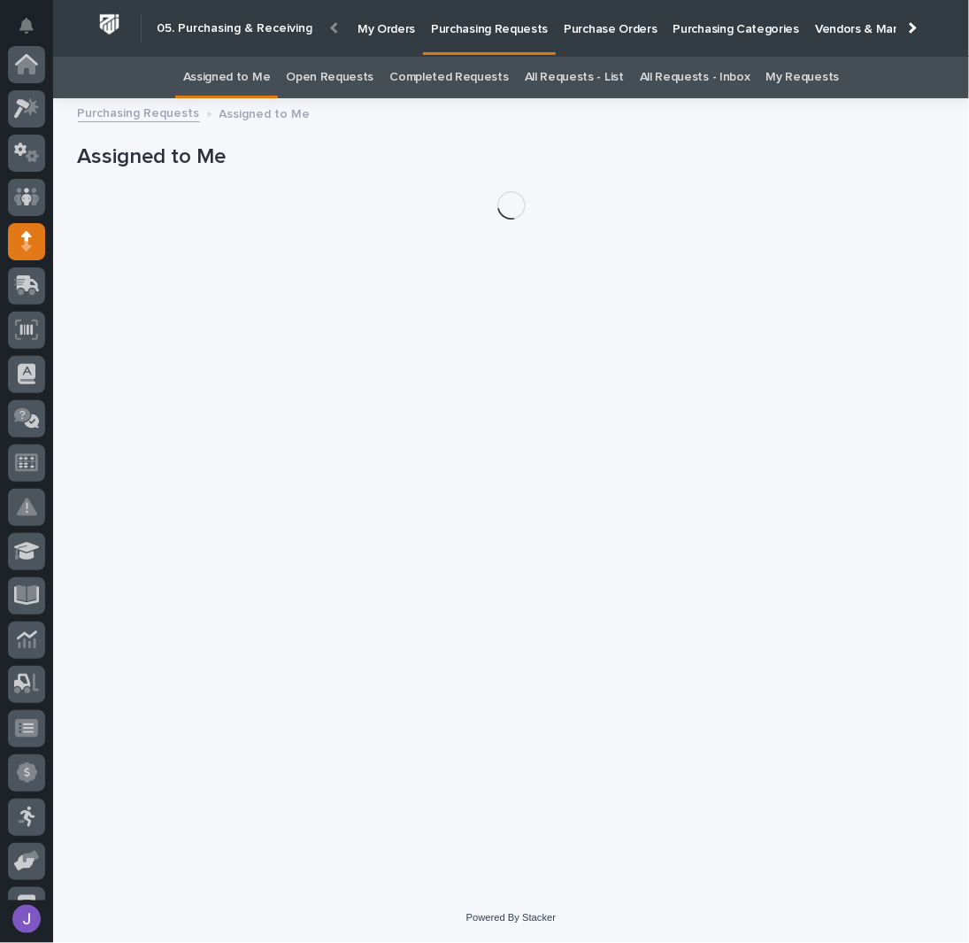
scroll to position [177, 0]
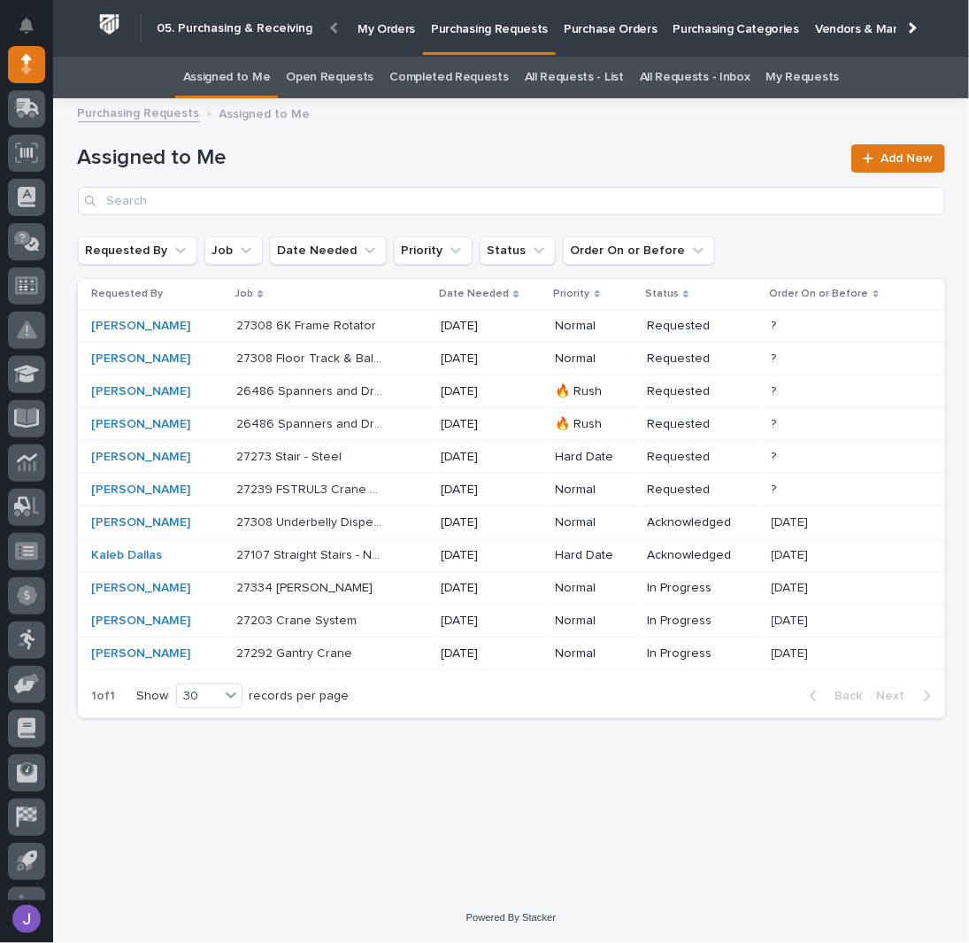
click at [403, 524] on div "27308 Underbelly Dispenser 27308 Underbelly Dispenser" at bounding box center [331, 522] width 190 height 29
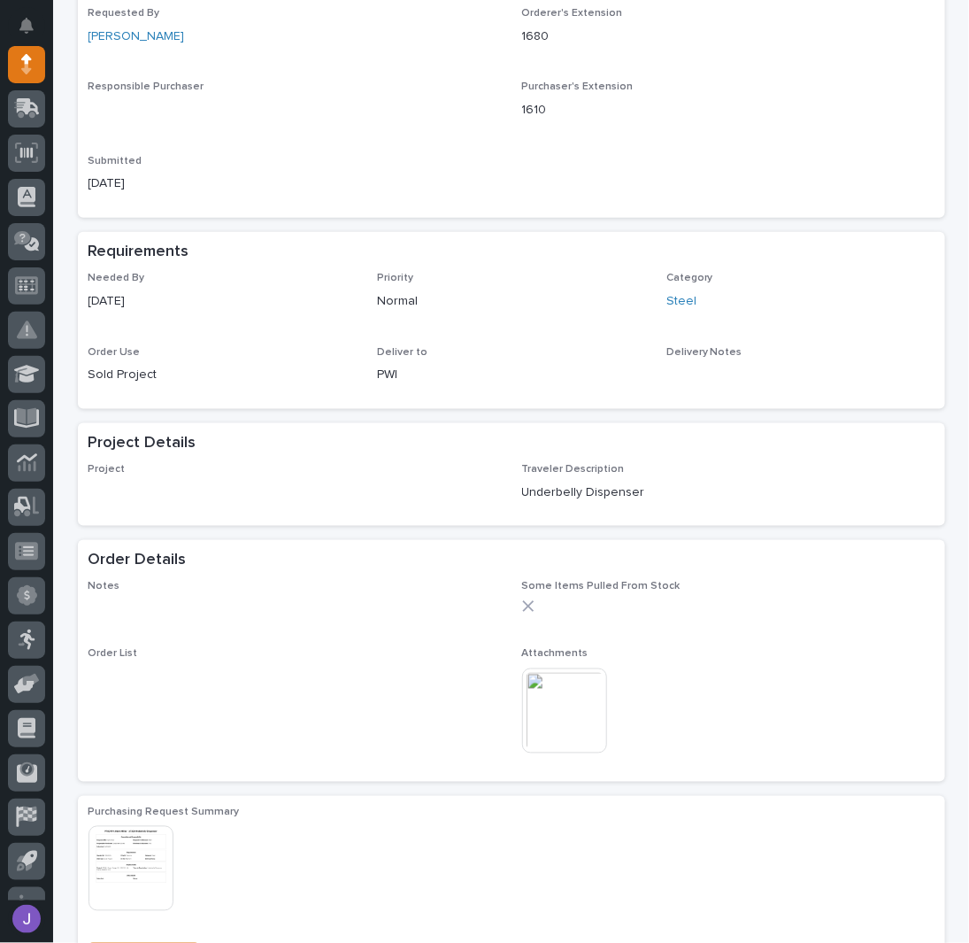
scroll to position [580, 0]
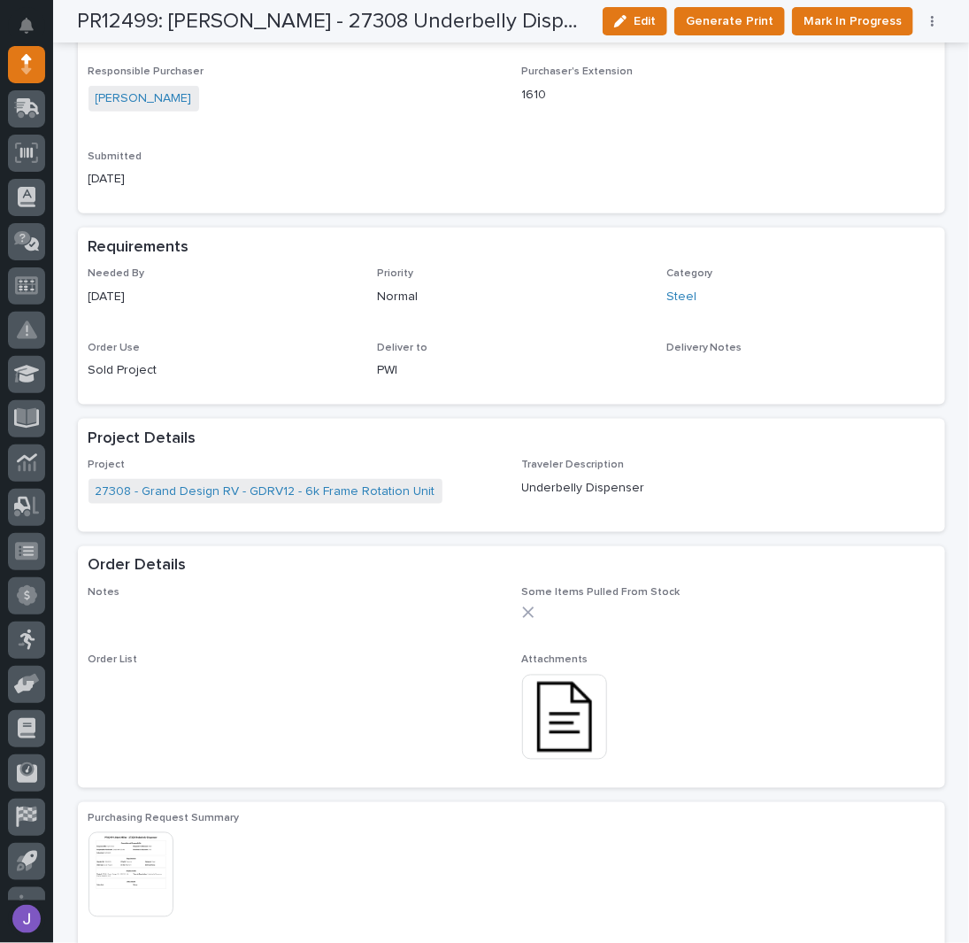
click at [565, 726] on img at bounding box center [564, 716] width 85 height 85
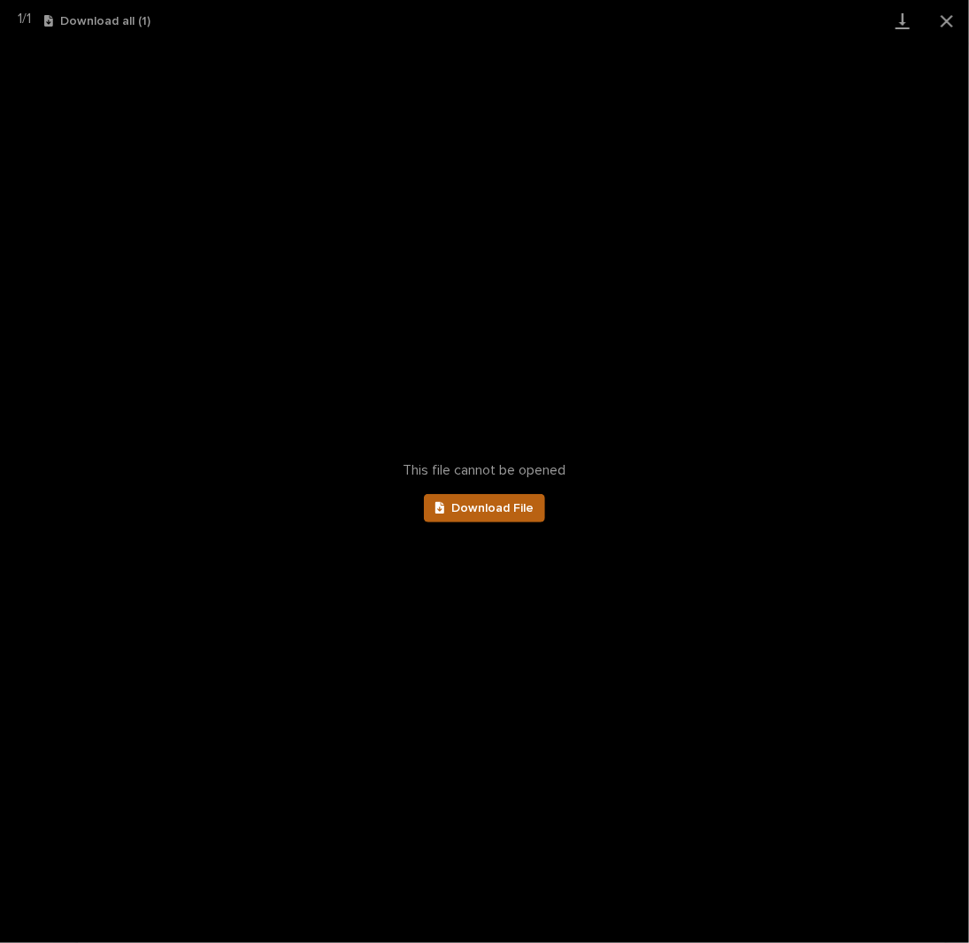
click at [497, 500] on link "Download File" at bounding box center [485, 508] width 122 height 28
click at [943, 20] on button "Close gallery" at bounding box center [947, 21] width 44 height 42
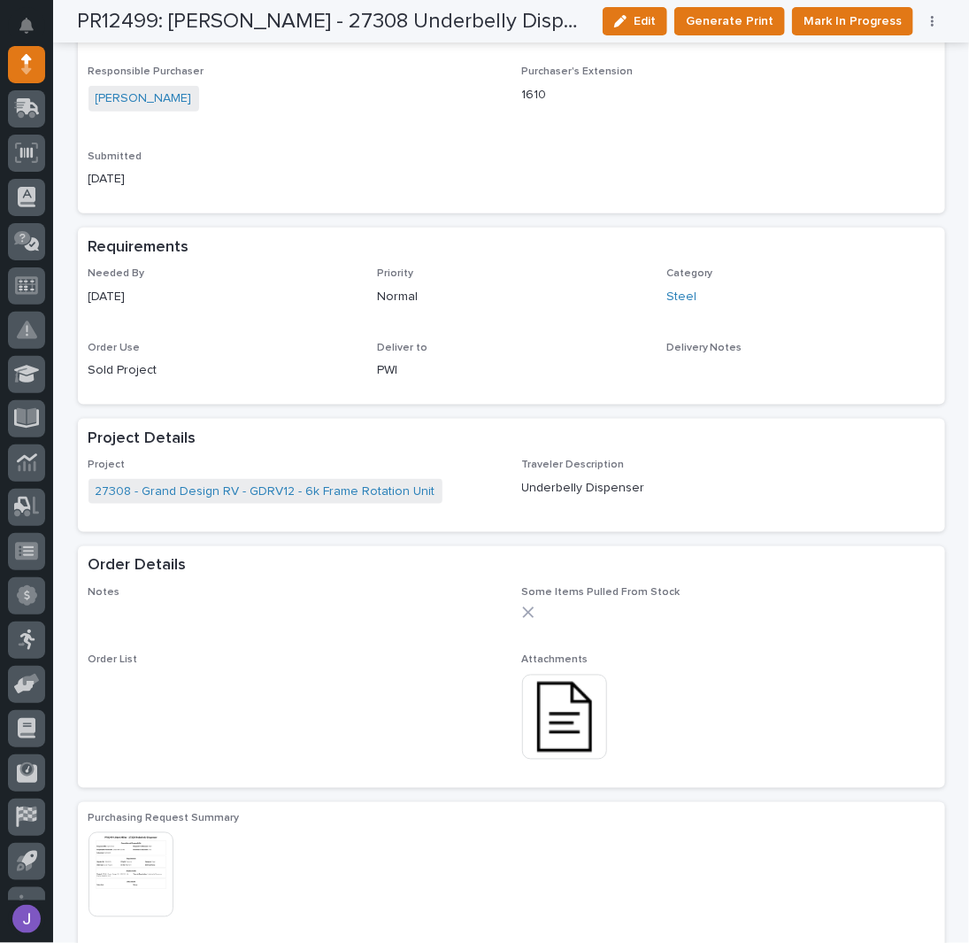
click at [368, 95] on div "[PERSON_NAME]" at bounding box center [295, 100] width 412 height 29
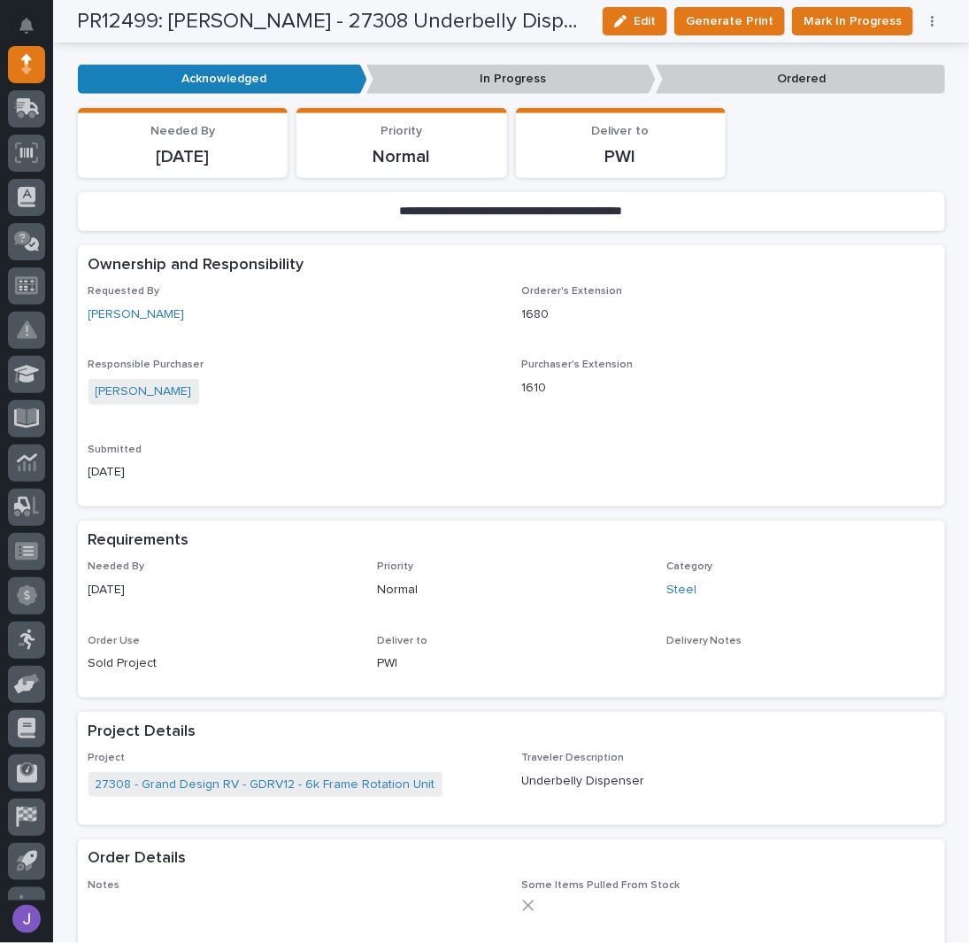
scroll to position [0, 0]
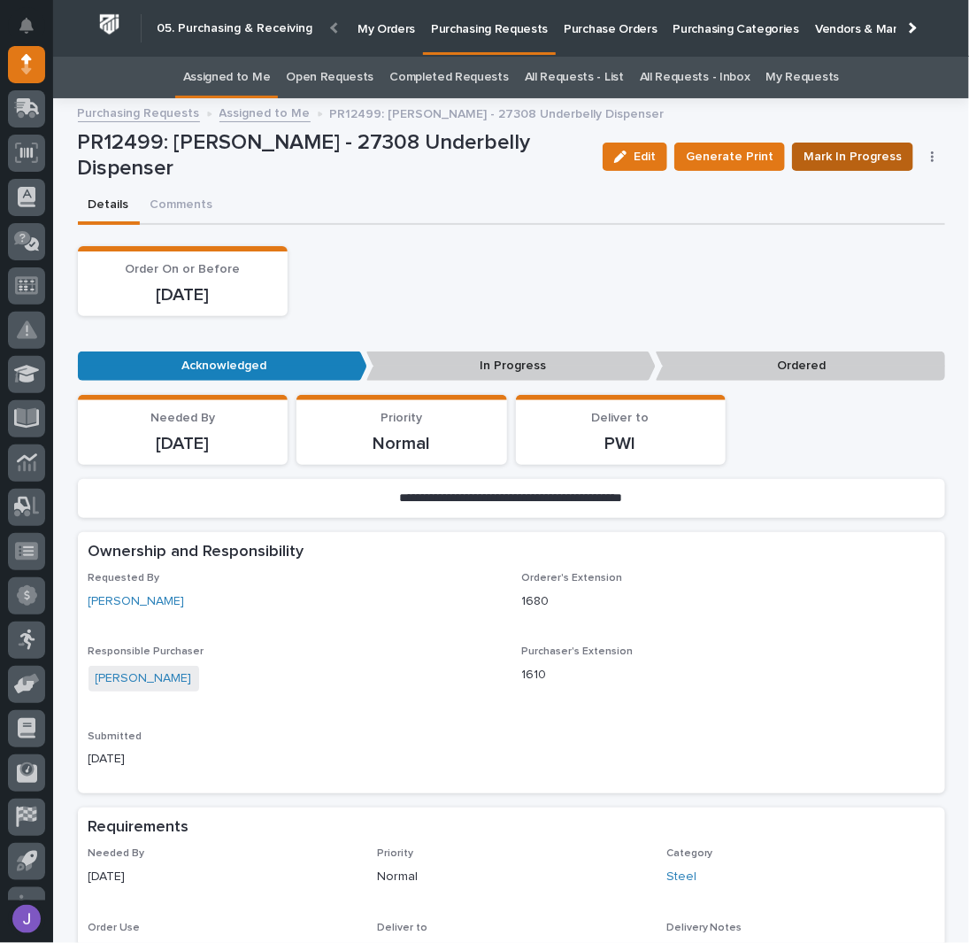
click at [868, 151] on span "Mark In Progress" at bounding box center [853, 156] width 98 height 21
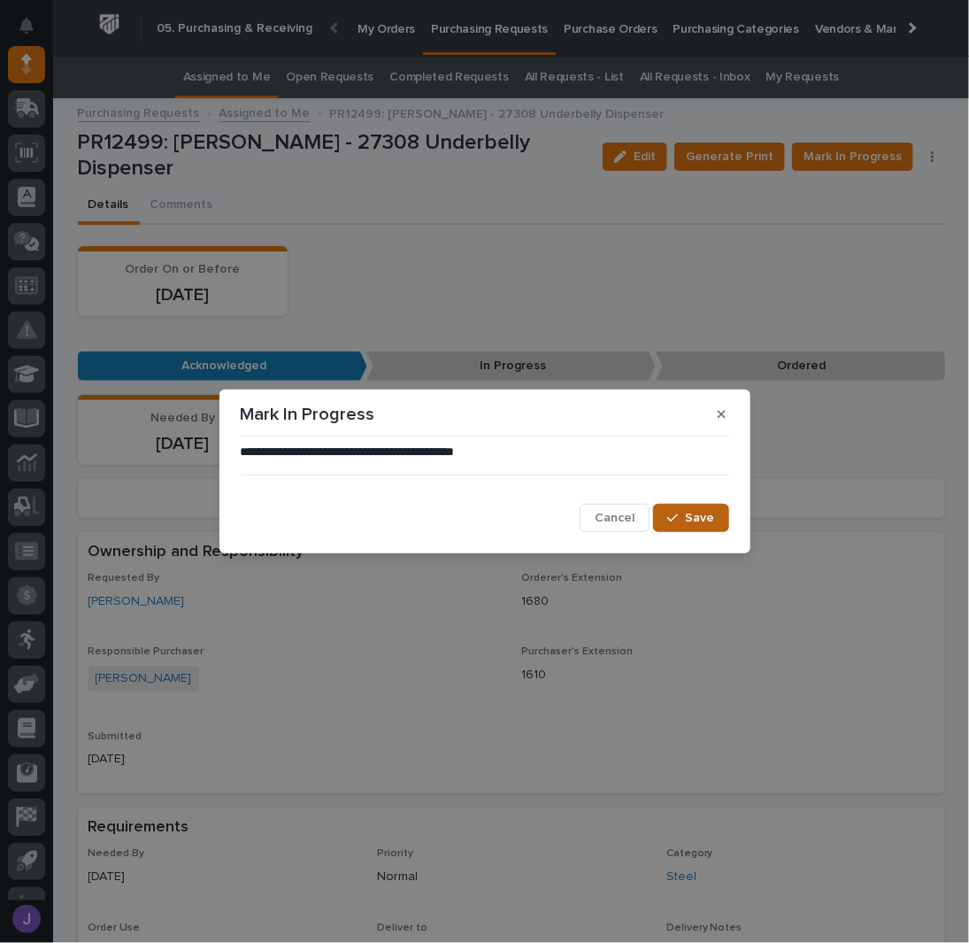
click at [681, 513] on div "button" at bounding box center [676, 518] width 18 height 12
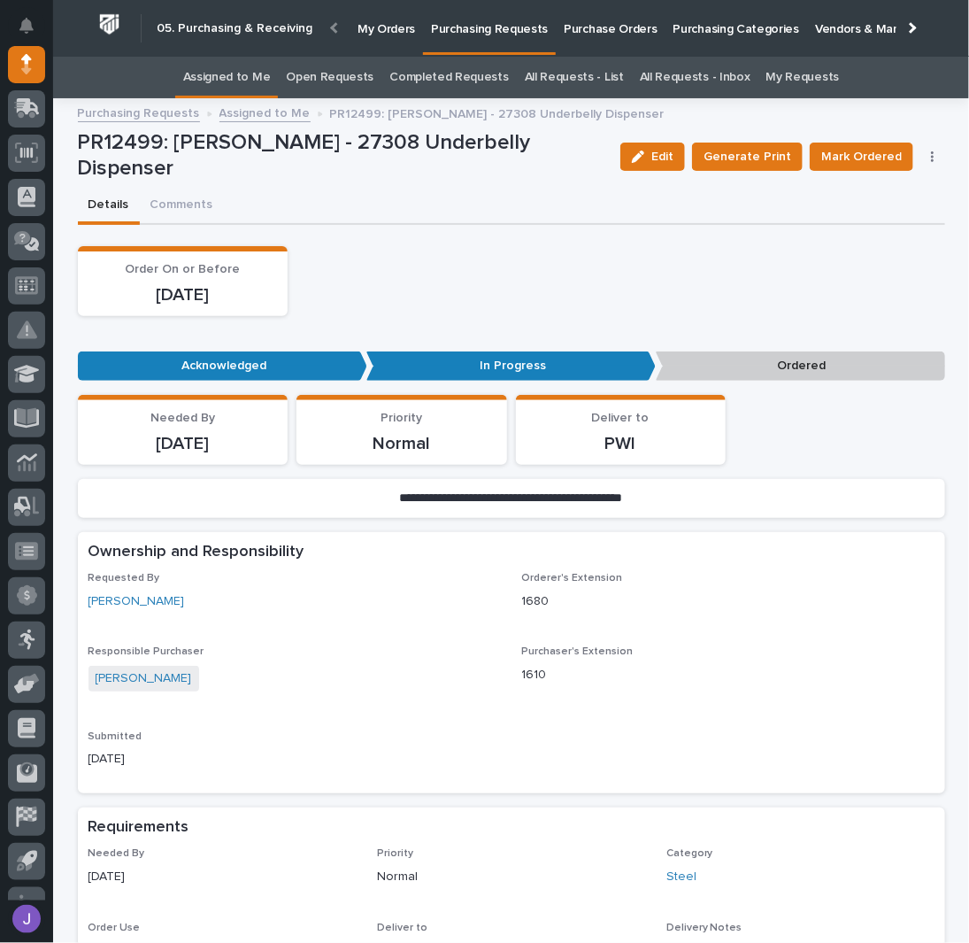
click at [227, 81] on link "Assigned to Me" at bounding box center [227, 78] width 88 height 42
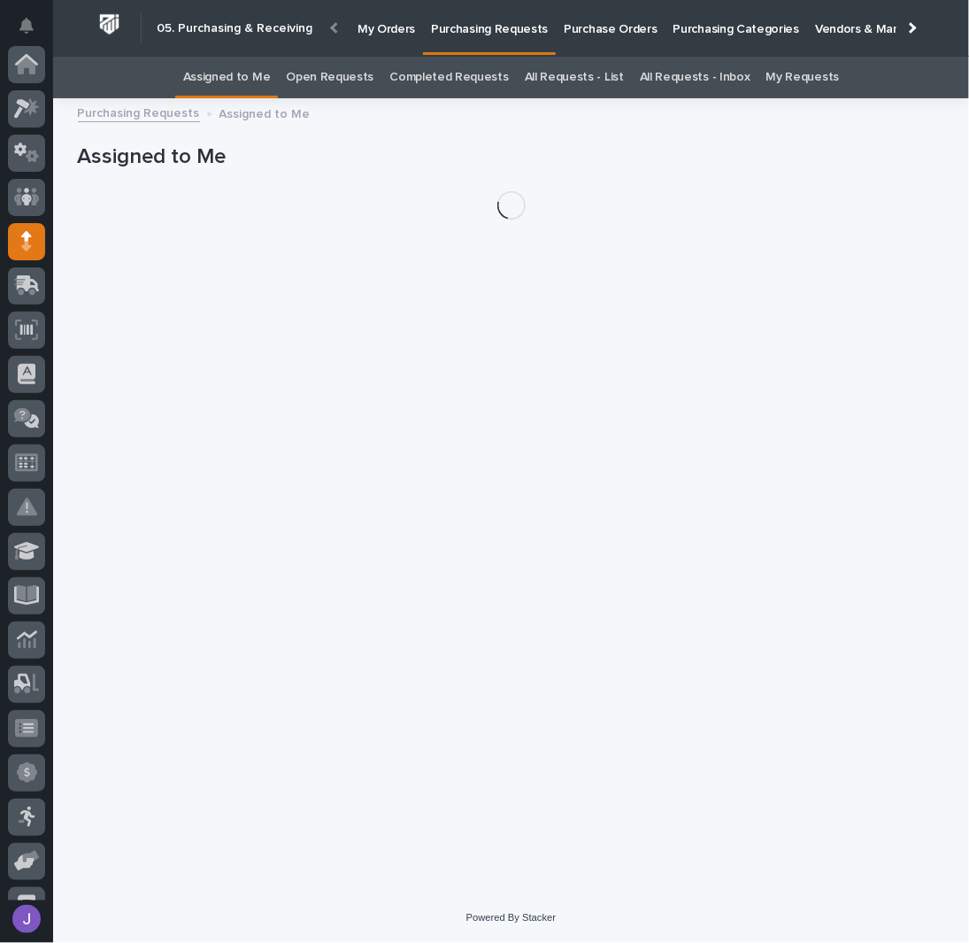
scroll to position [177, 0]
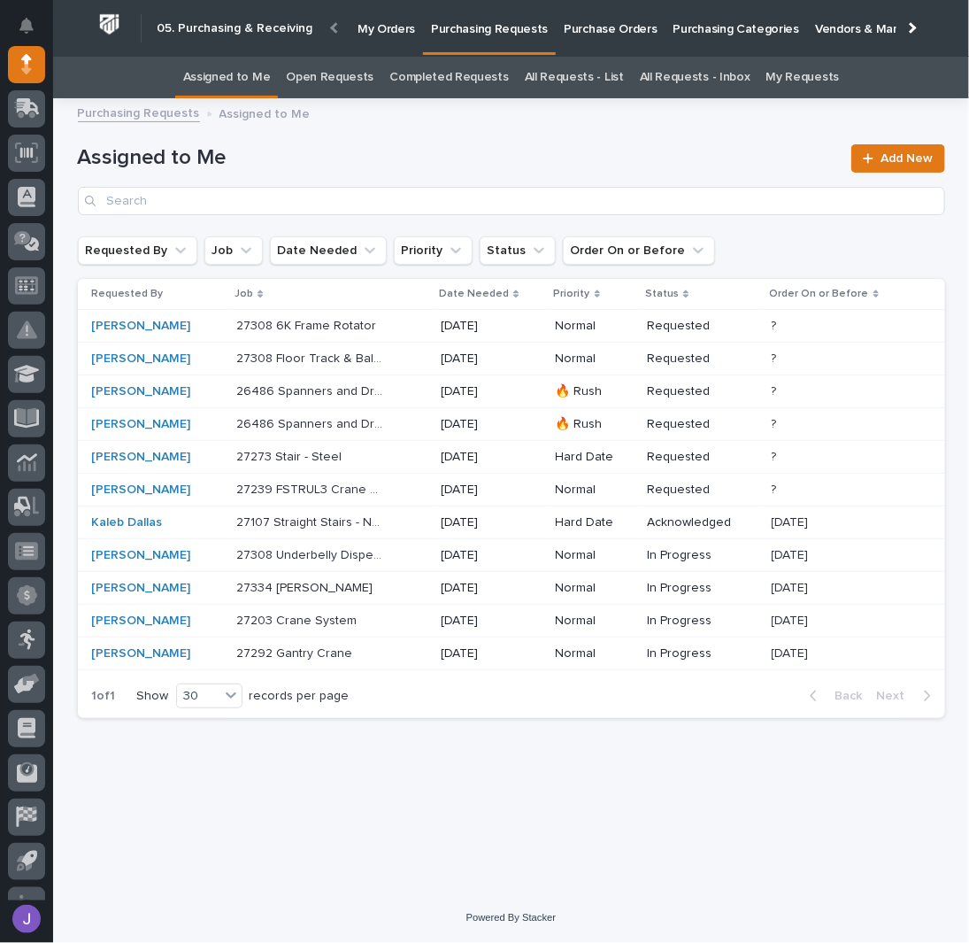
click at [404, 520] on div "27107 Straight Stairs - NF Eggs 27107 Straight Stairs - NF Eggs" at bounding box center [331, 522] width 190 height 29
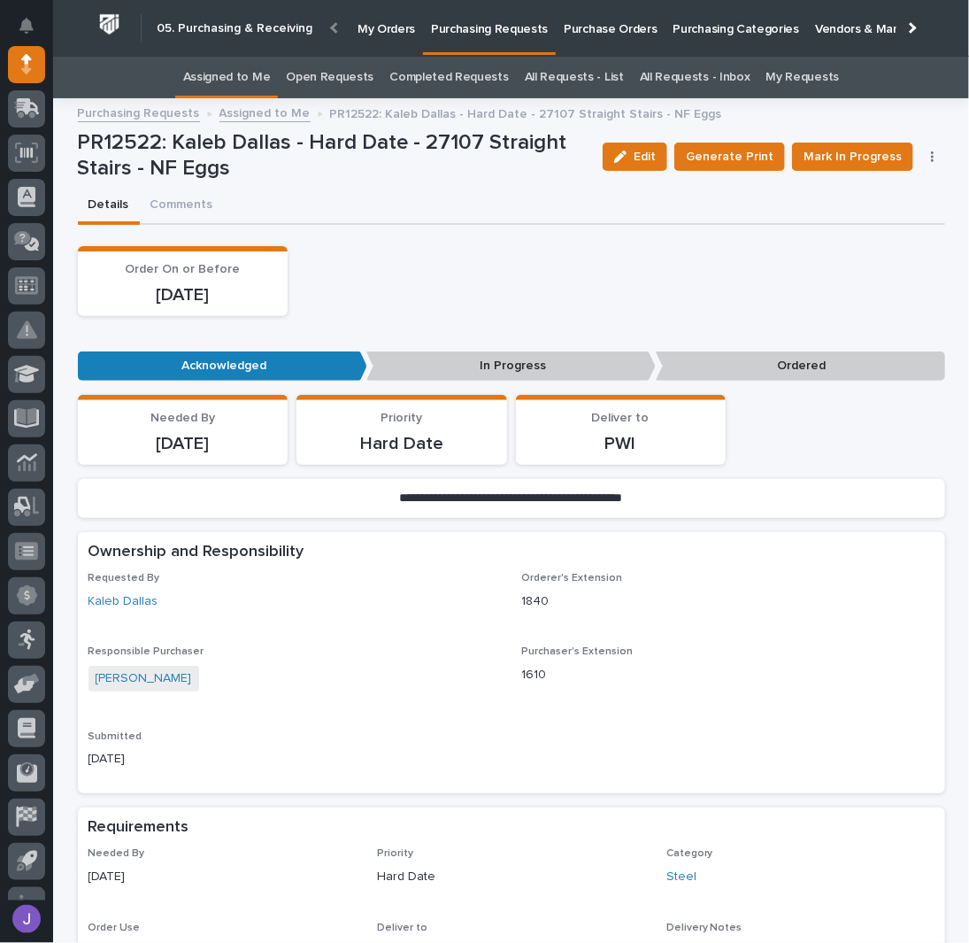
scroll to position [688, 0]
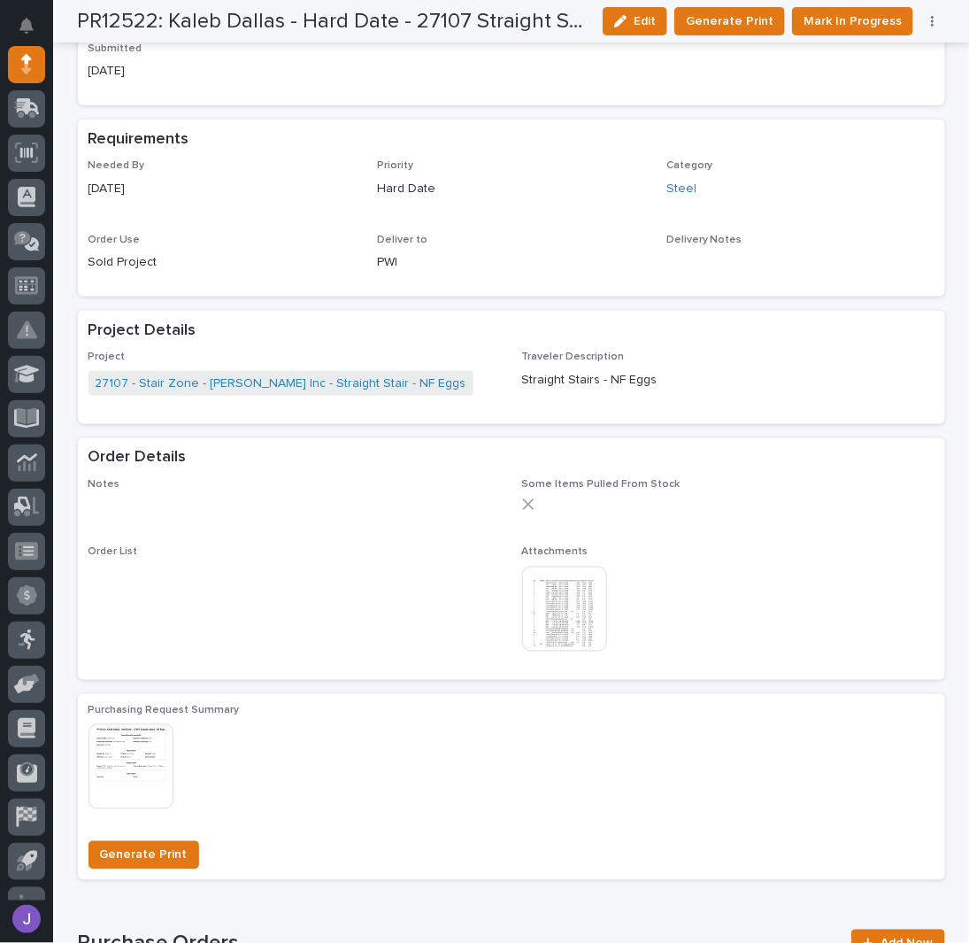
click at [552, 598] on img at bounding box center [564, 608] width 85 height 85
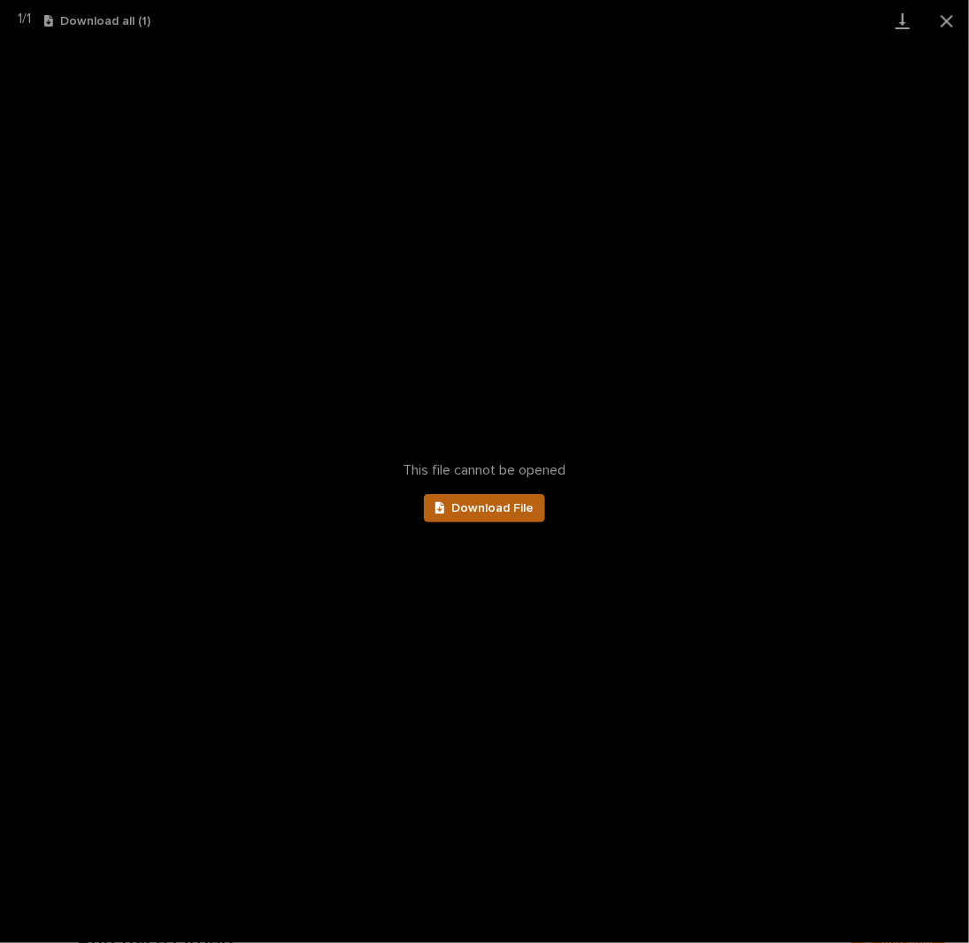
click at [492, 502] on span "Download File" at bounding box center [492, 508] width 82 height 12
click at [949, 11] on button "Close gallery" at bounding box center [947, 21] width 44 height 42
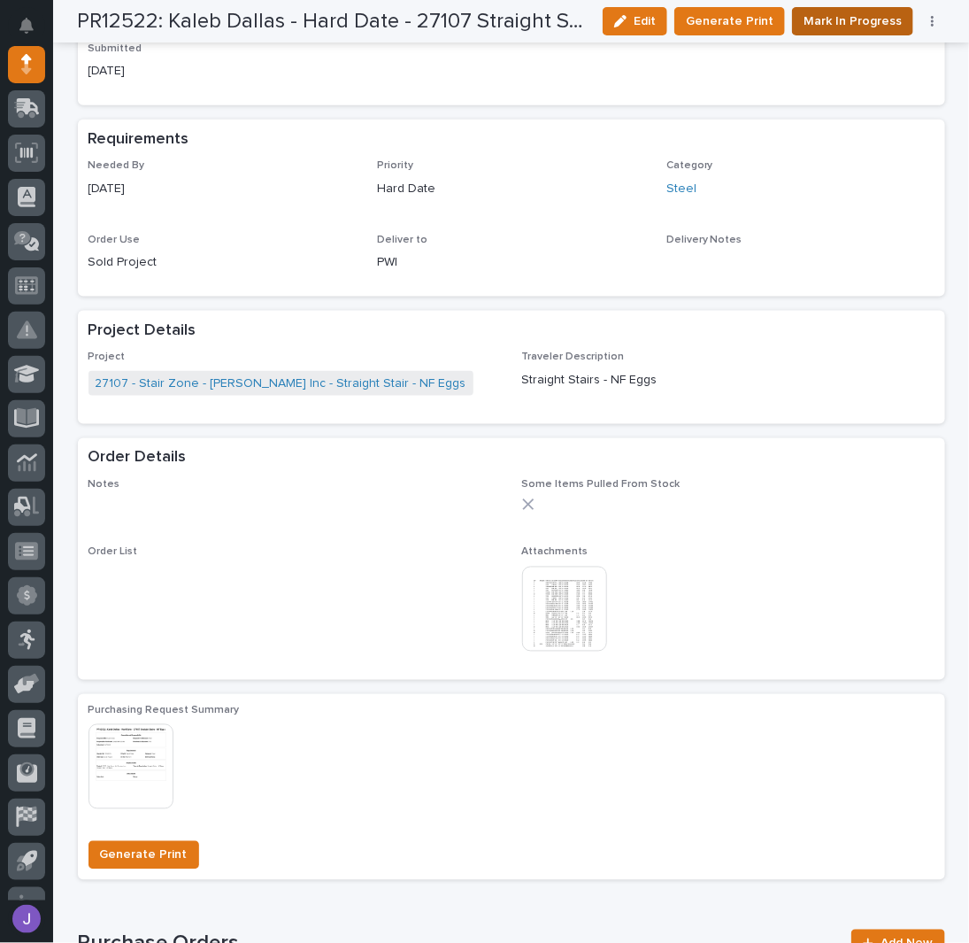
click at [860, 12] on span "Mark In Progress" at bounding box center [853, 21] width 98 height 21
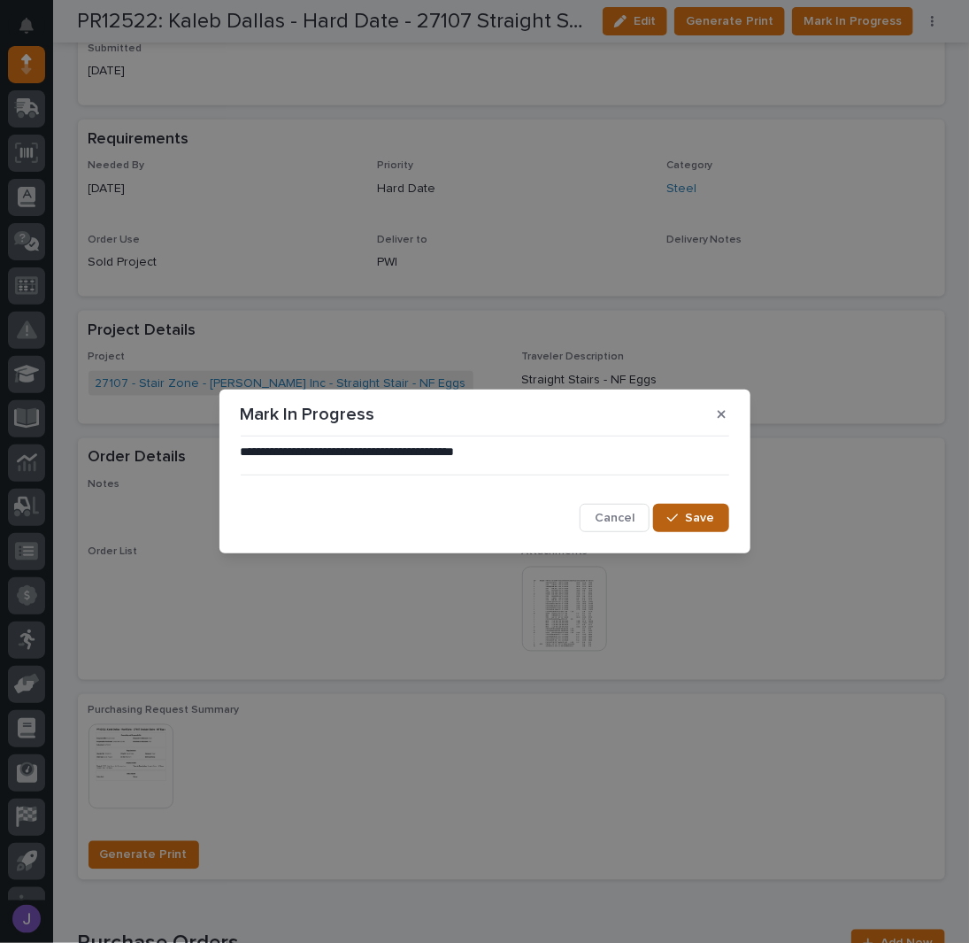
click at [701, 512] on span "Save" at bounding box center [700, 518] width 29 height 16
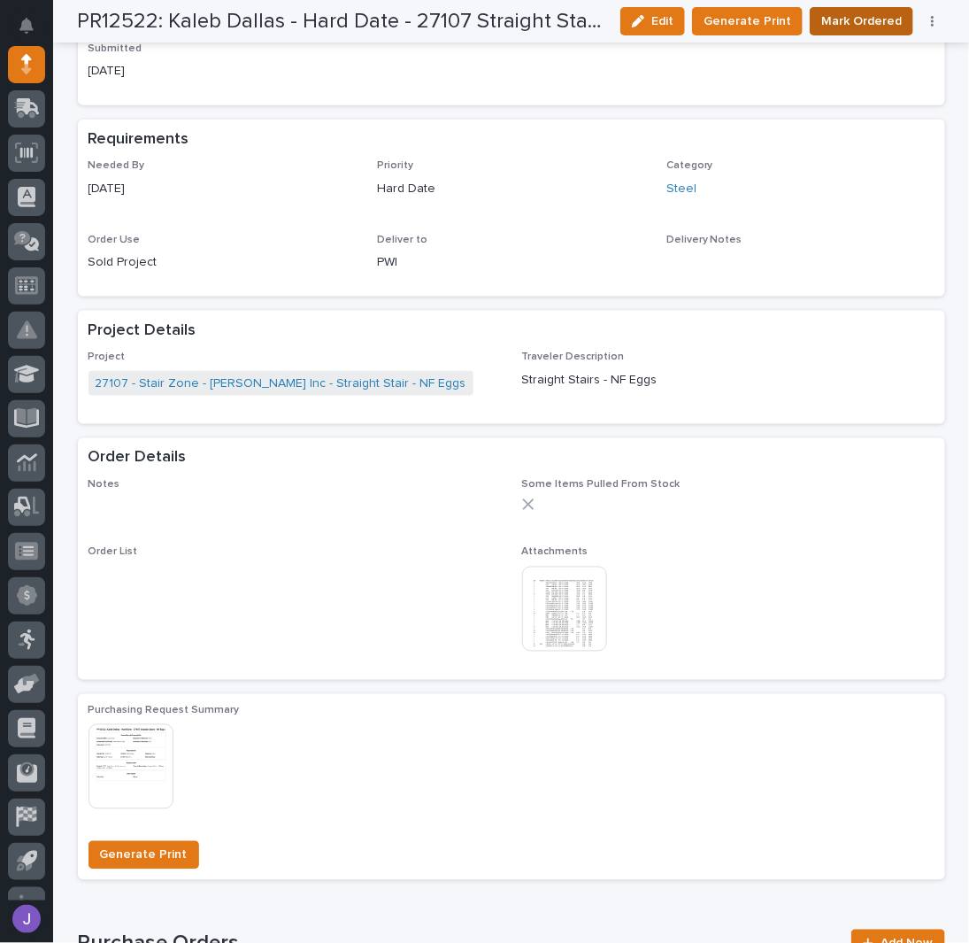
click at [873, 27] on span "Mark Ordered" at bounding box center [861, 21] width 81 height 21
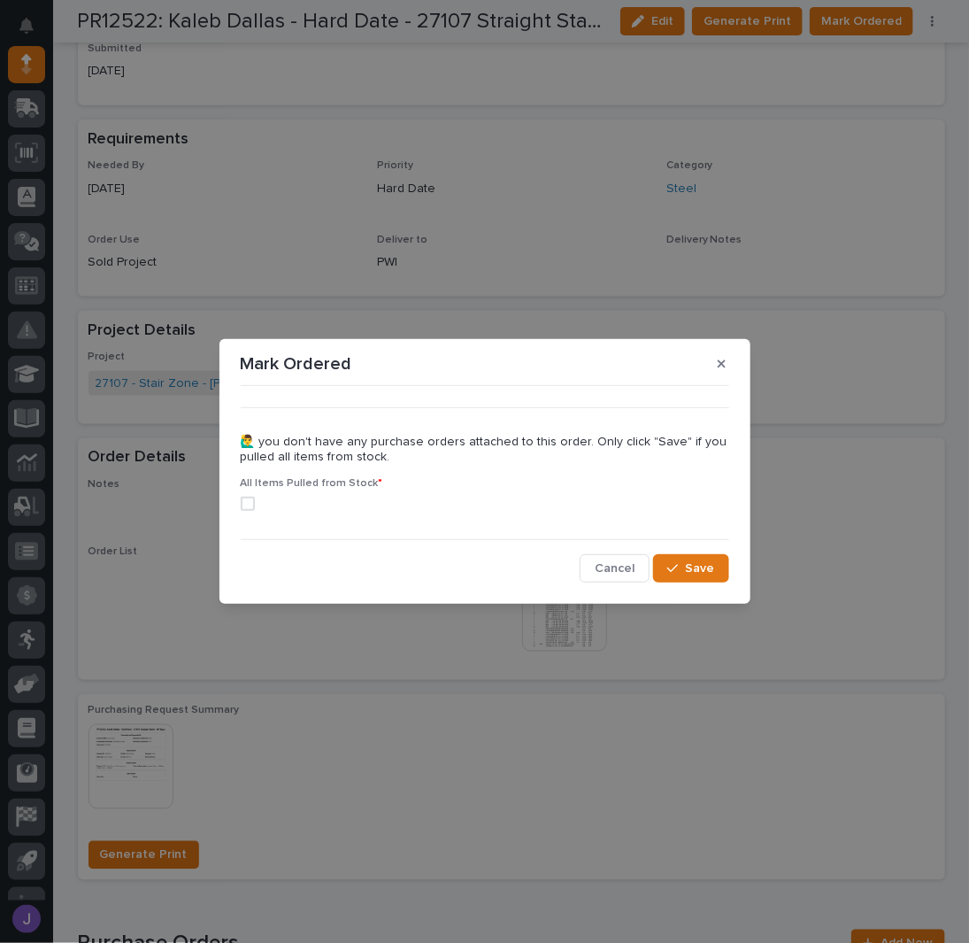
click at [252, 505] on span at bounding box center [248, 504] width 14 height 14
click at [712, 567] on span "Save" at bounding box center [700, 568] width 29 height 16
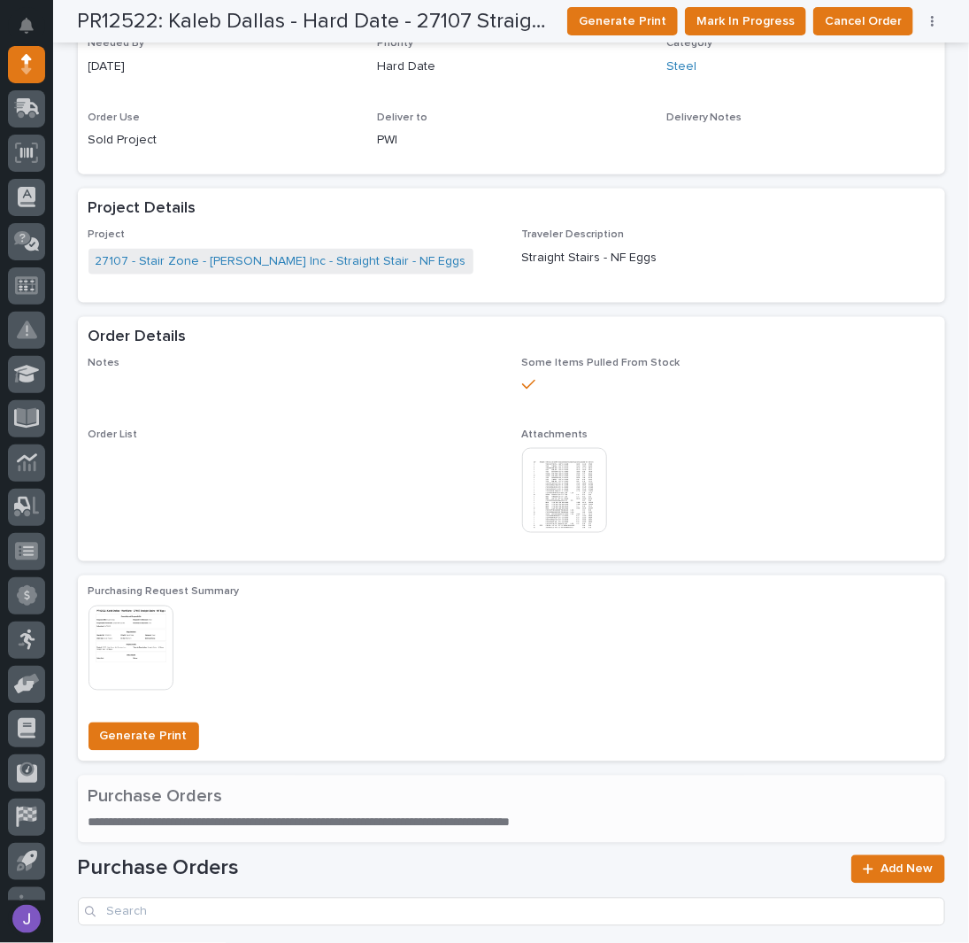
scroll to position [646, 0]
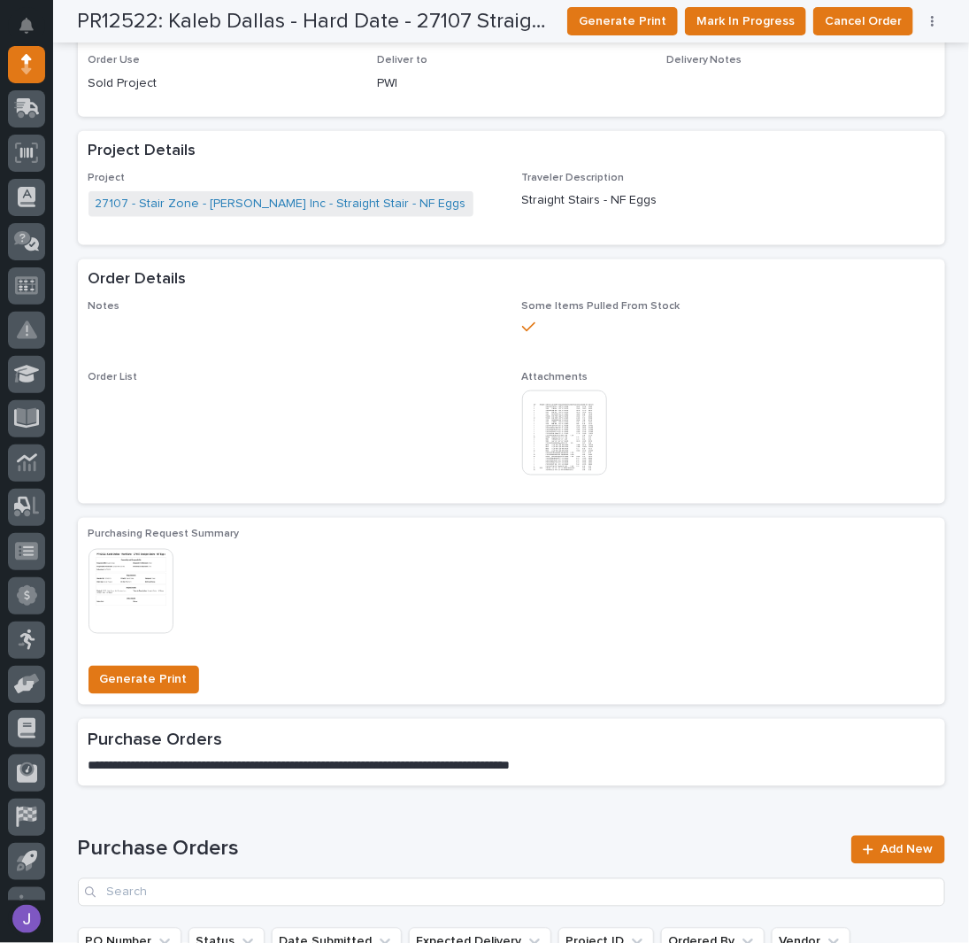
click at [320, 392] on div "Order List •••" at bounding box center [295, 388] width 412 height 34
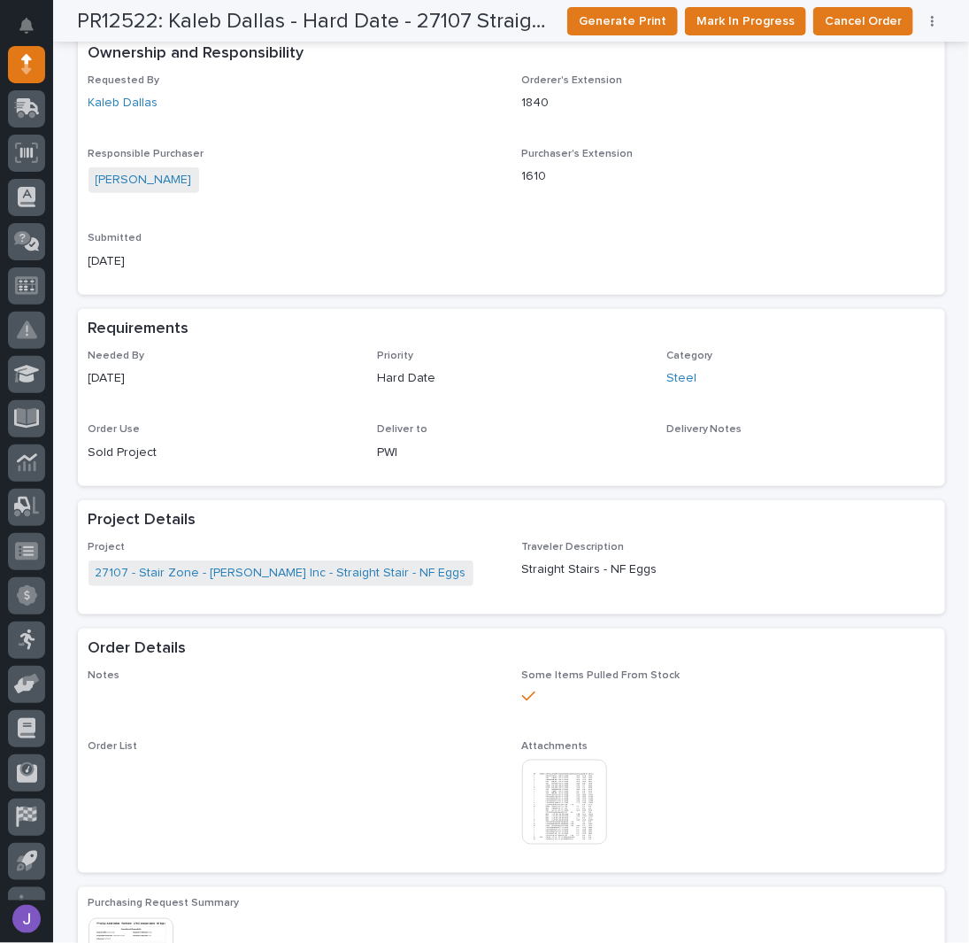
scroll to position [0, 0]
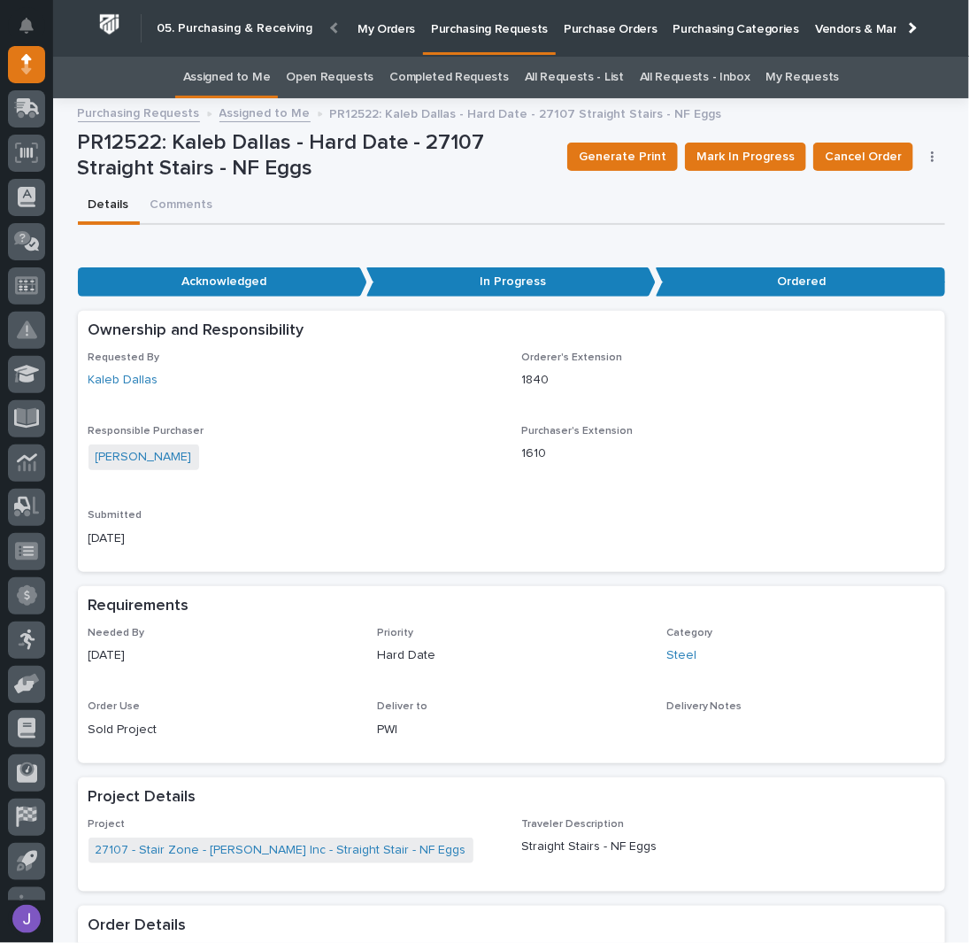
click at [227, 81] on link "Assigned to Me" at bounding box center [227, 78] width 88 height 42
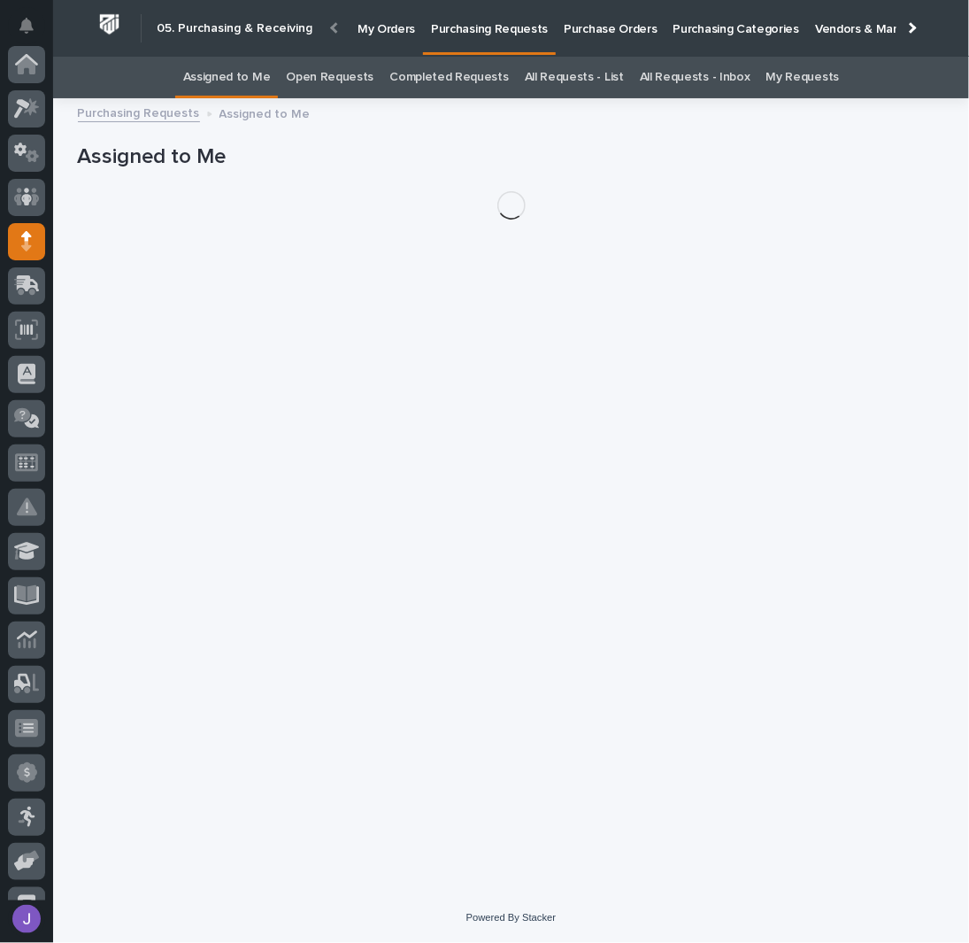
scroll to position [177, 0]
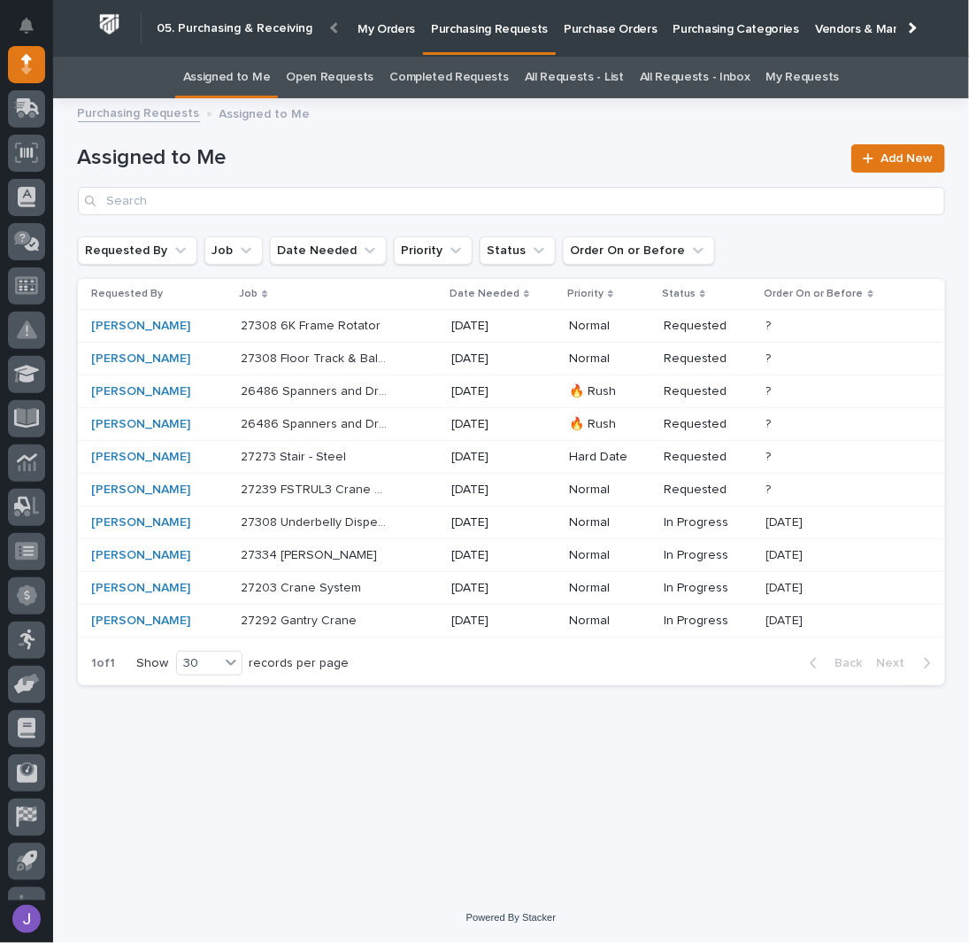
click at [358, 459] on p at bounding box center [315, 457] width 148 height 15
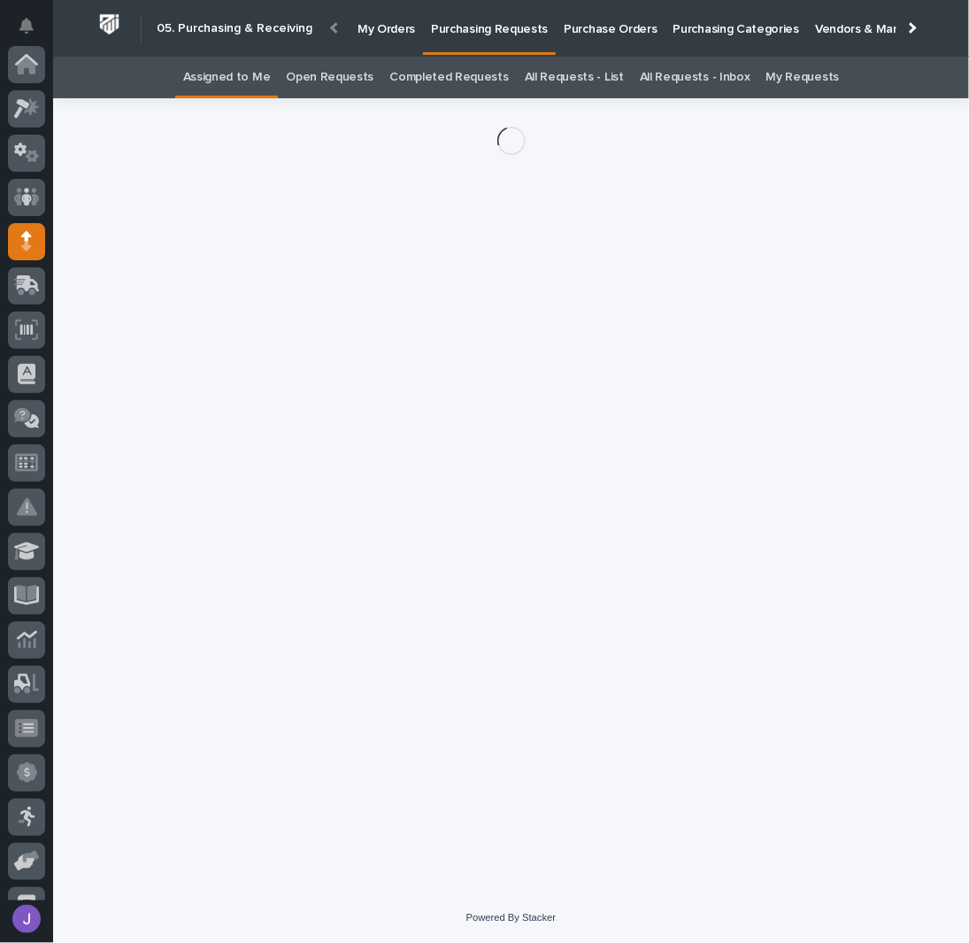
scroll to position [177, 0]
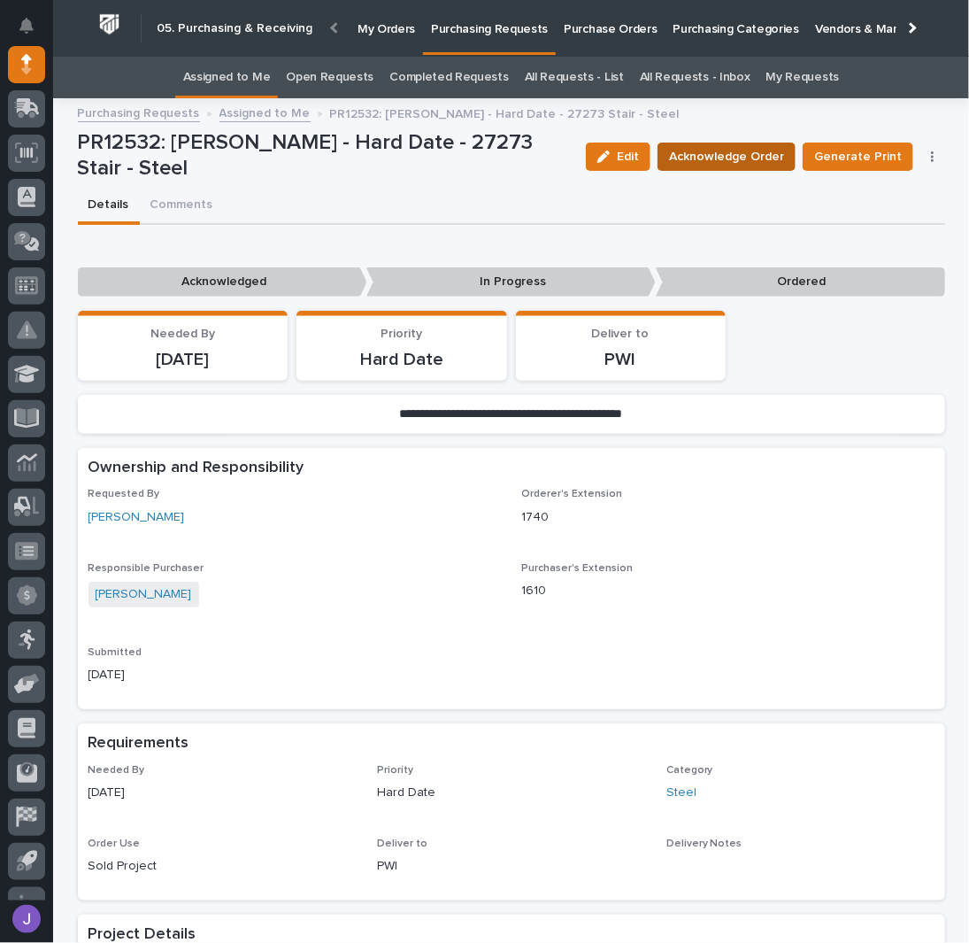
click at [688, 163] on span "Acknowledge Order" at bounding box center [726, 156] width 115 height 21
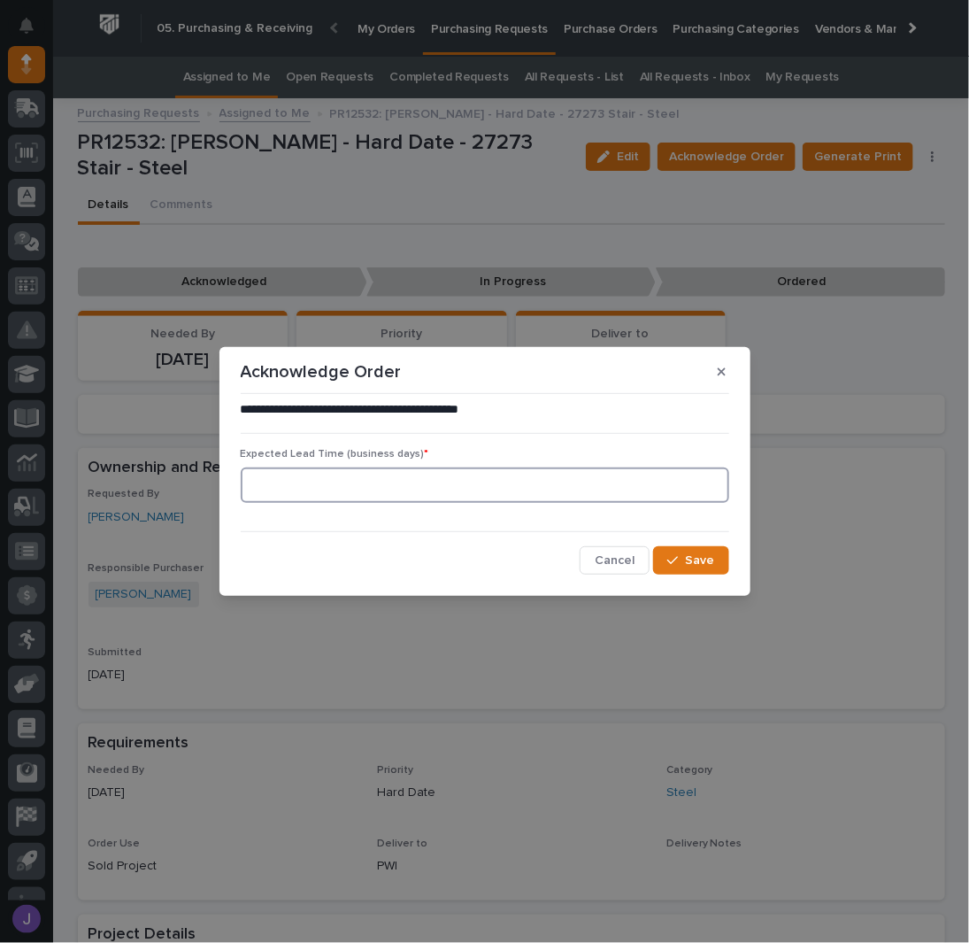
click at [332, 481] on input at bounding box center [485, 484] width 489 height 35
type input "0"
click at [683, 558] on div "button" at bounding box center [676, 560] width 18 height 12
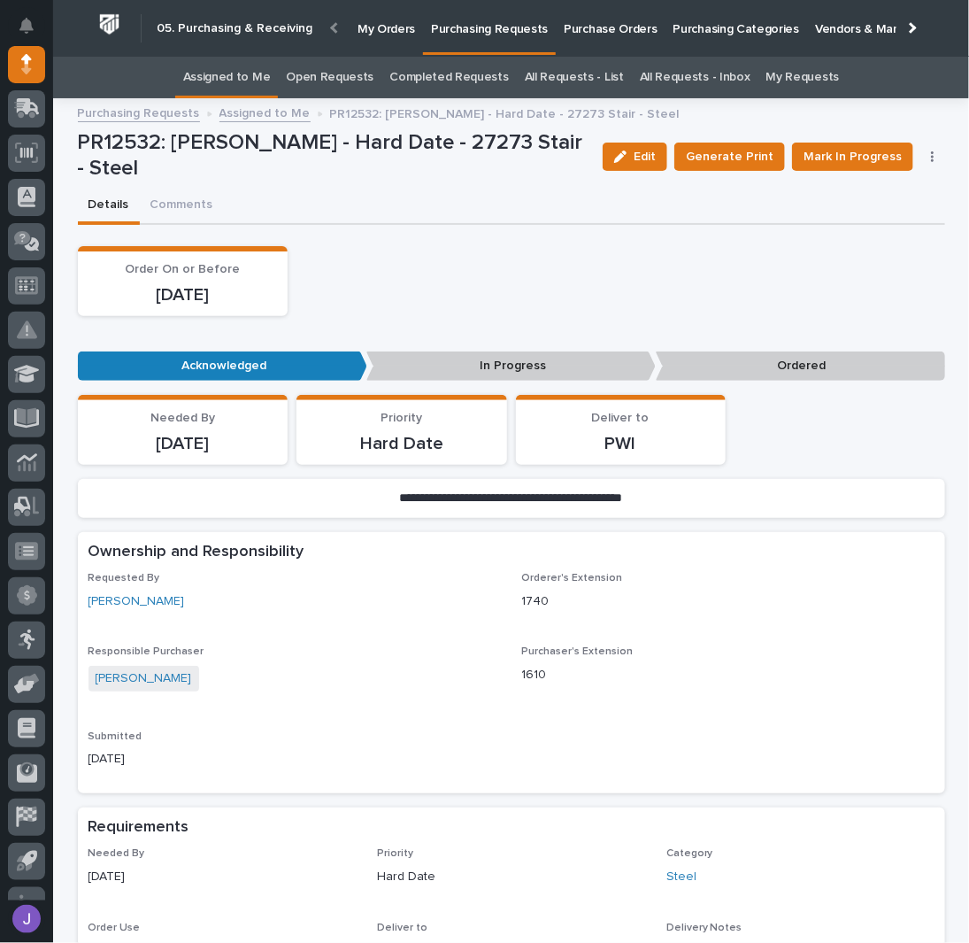
click at [446, 264] on div "Order On or Before [DATE]" at bounding box center [511, 281] width 867 height 70
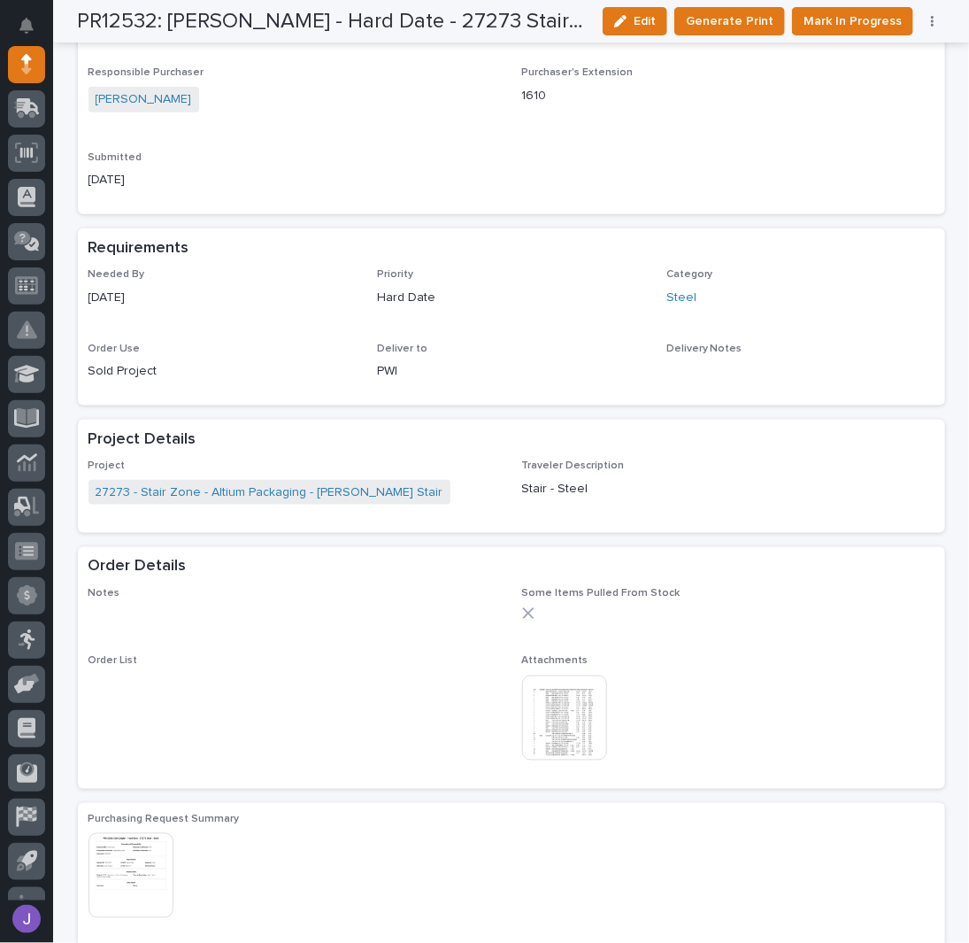
scroll to position [589, 0]
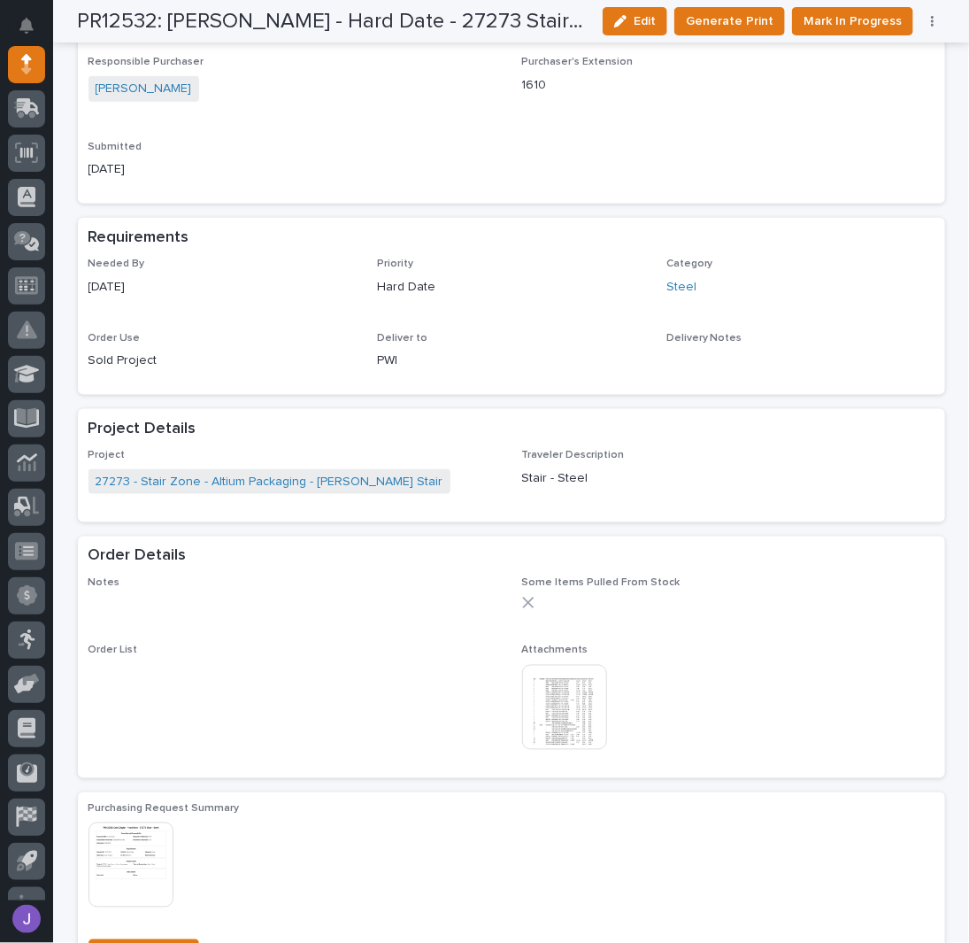
click at [562, 687] on img at bounding box center [564, 707] width 85 height 85
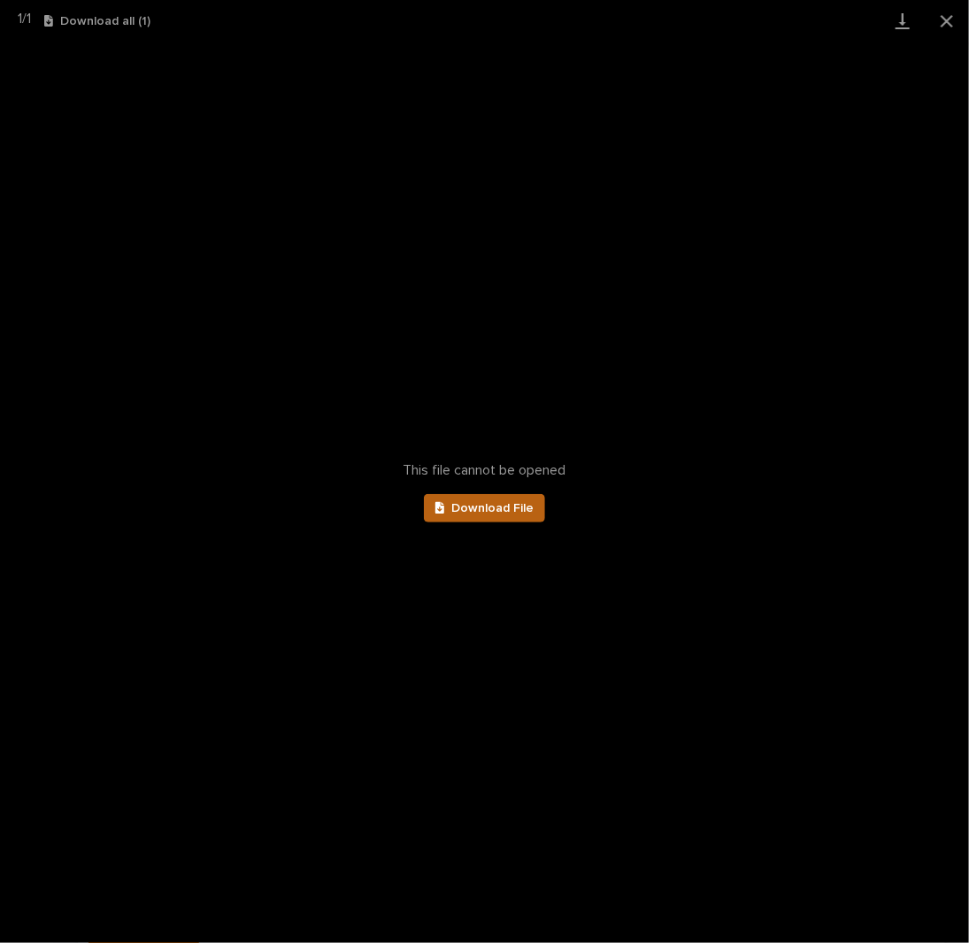
click at [485, 504] on span "Download File" at bounding box center [492, 508] width 82 height 12
click at [943, 20] on button "Close gallery" at bounding box center [947, 21] width 44 height 42
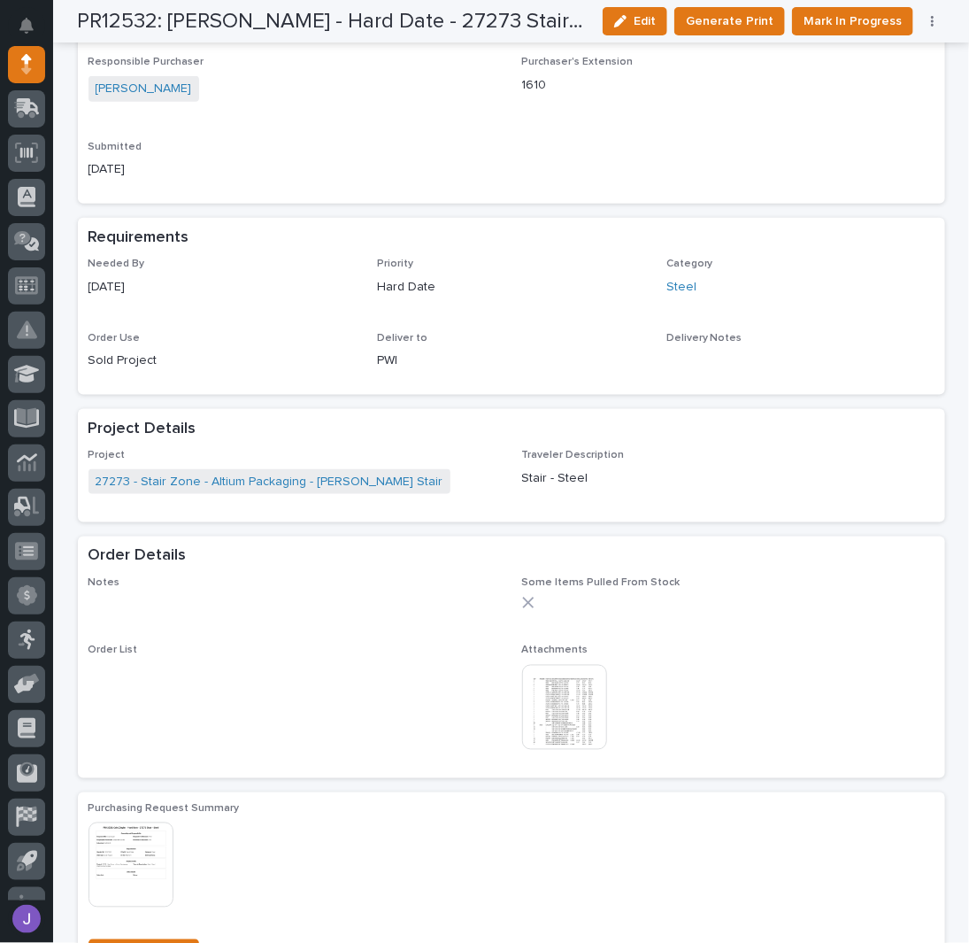
click at [478, 149] on div "Submitted [DATE]" at bounding box center [295, 167] width 412 height 52
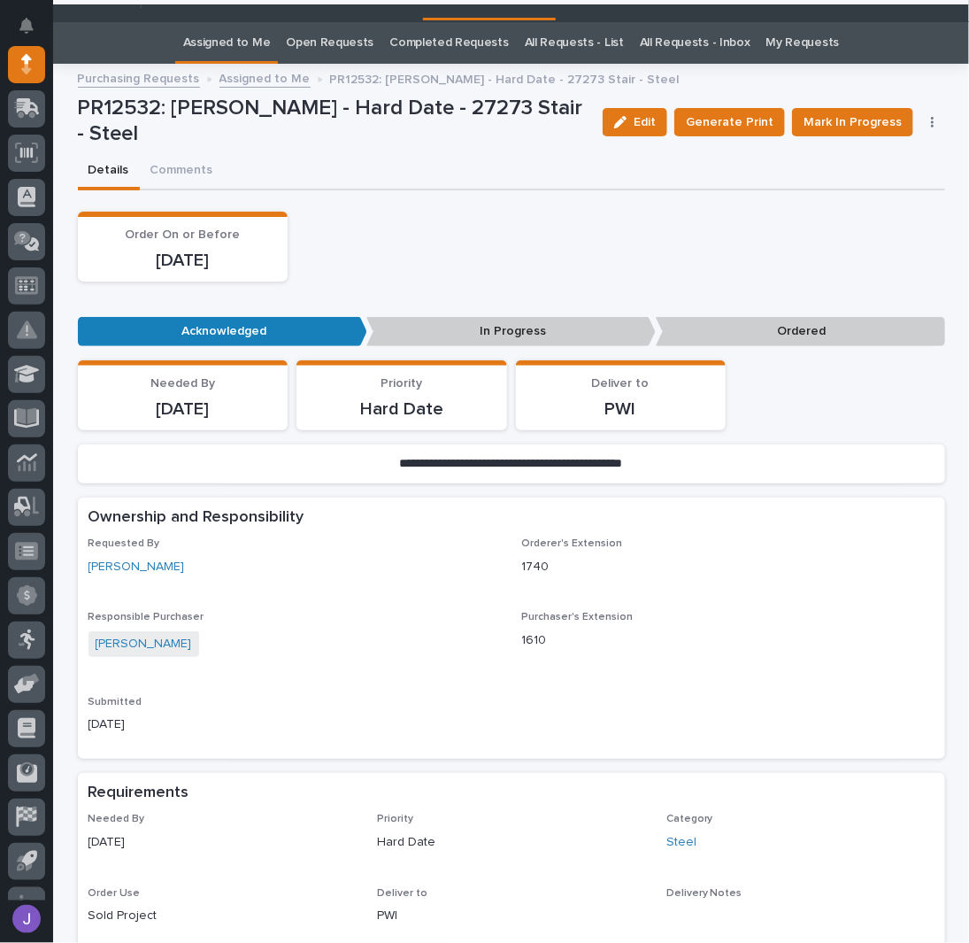
scroll to position [0, 0]
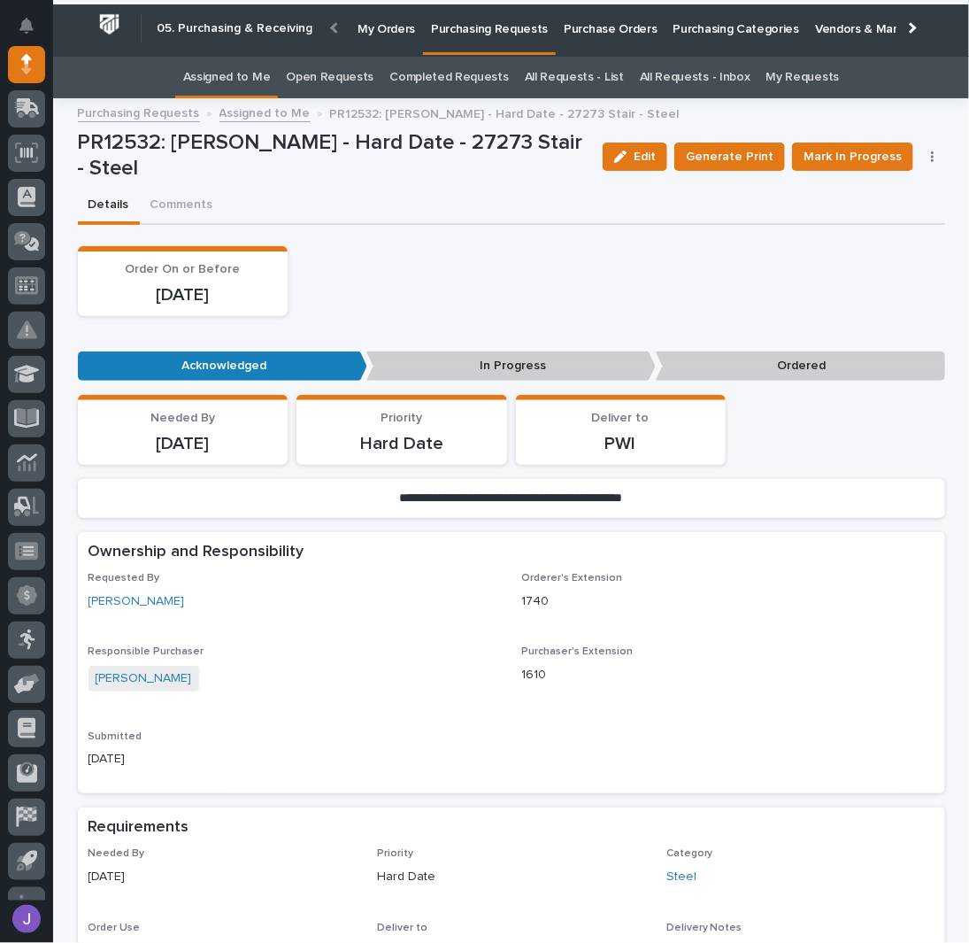
click at [434, 281] on div "Order On or Before [DATE]" at bounding box center [511, 281] width 867 height 70
click at [882, 144] on button "Mark In Progress" at bounding box center [852, 156] width 121 height 28
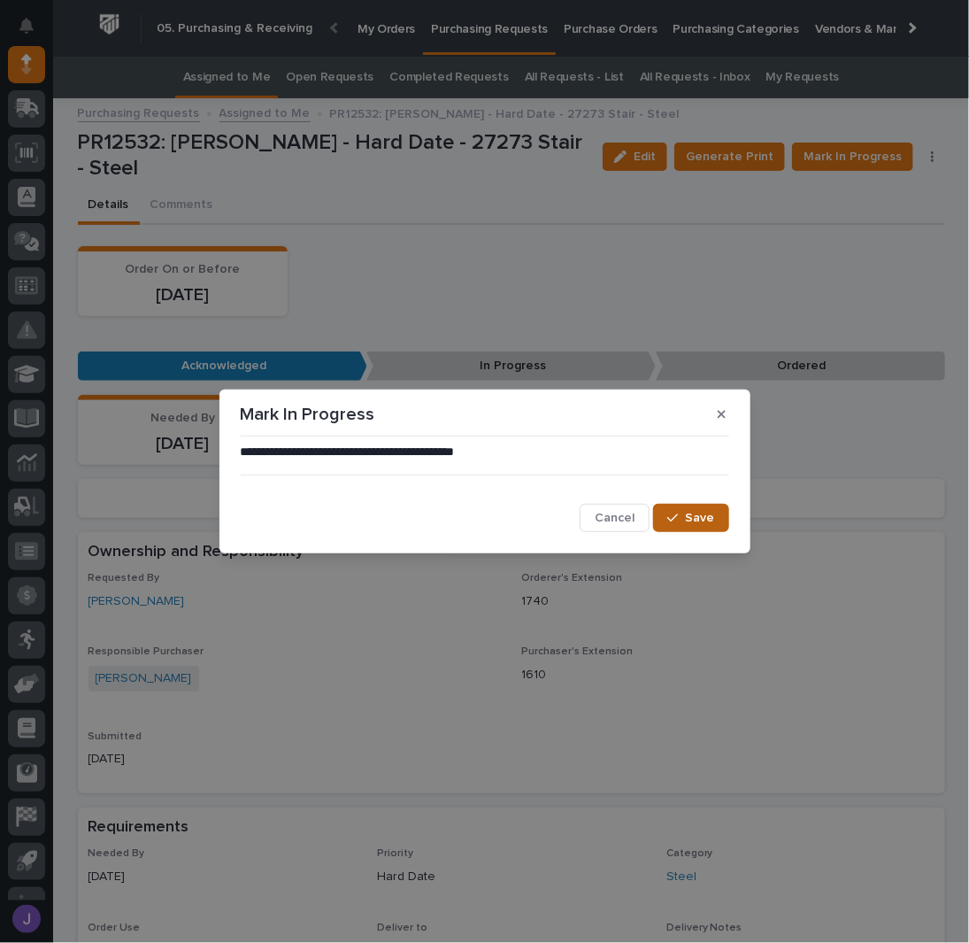
click at [692, 511] on span "Save" at bounding box center [700, 518] width 29 height 16
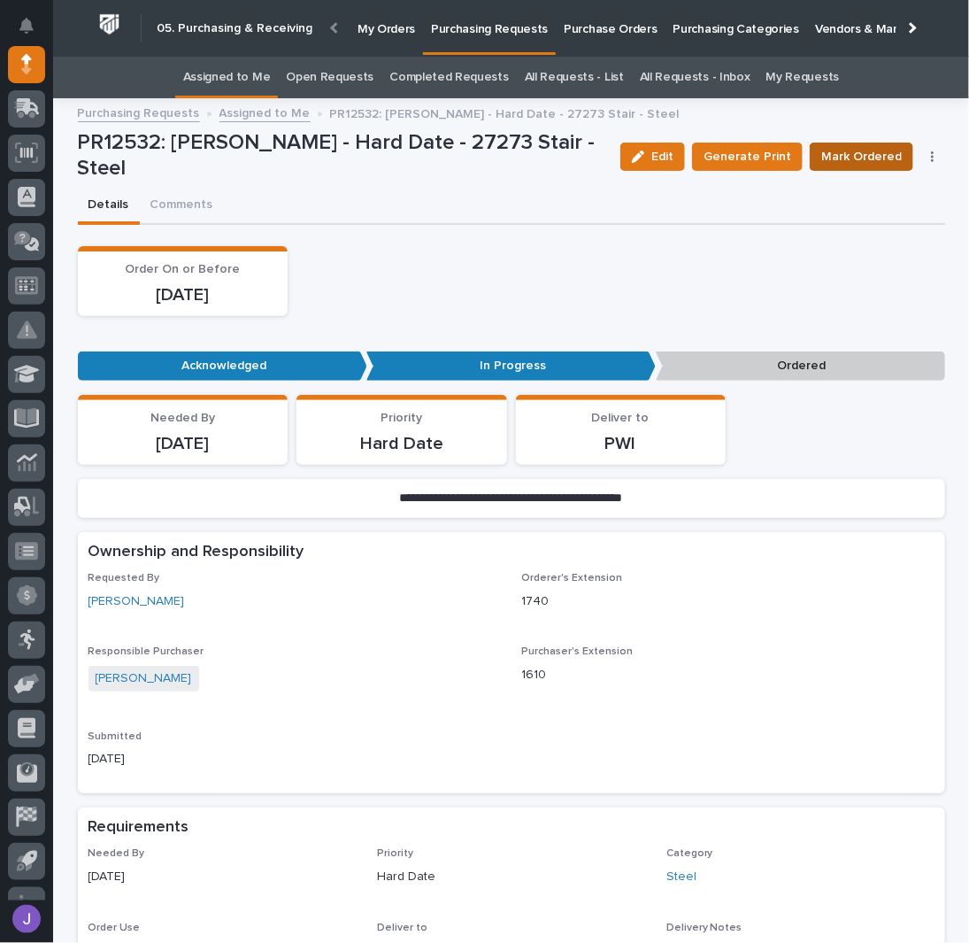
click at [833, 150] on span "Mark Ordered" at bounding box center [861, 156] width 81 height 21
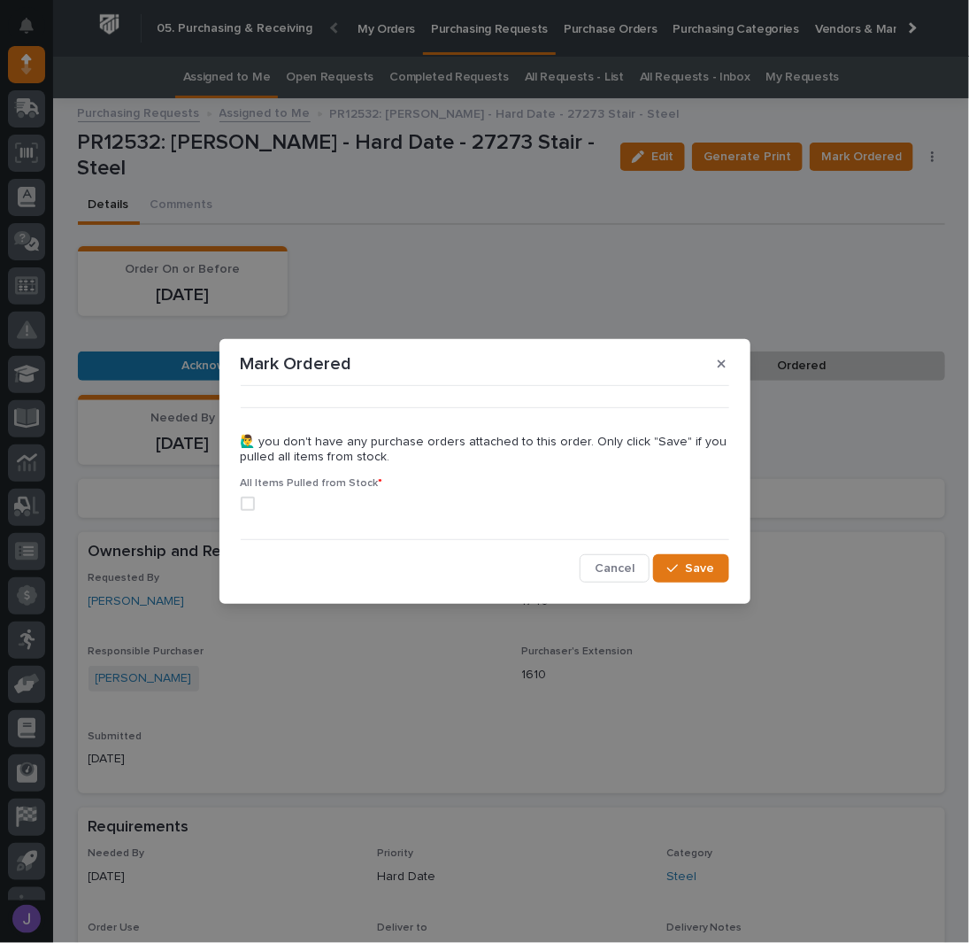
click at [251, 504] on span at bounding box center [248, 504] width 14 height 14
click at [674, 558] on button "Save" at bounding box center [690, 568] width 75 height 28
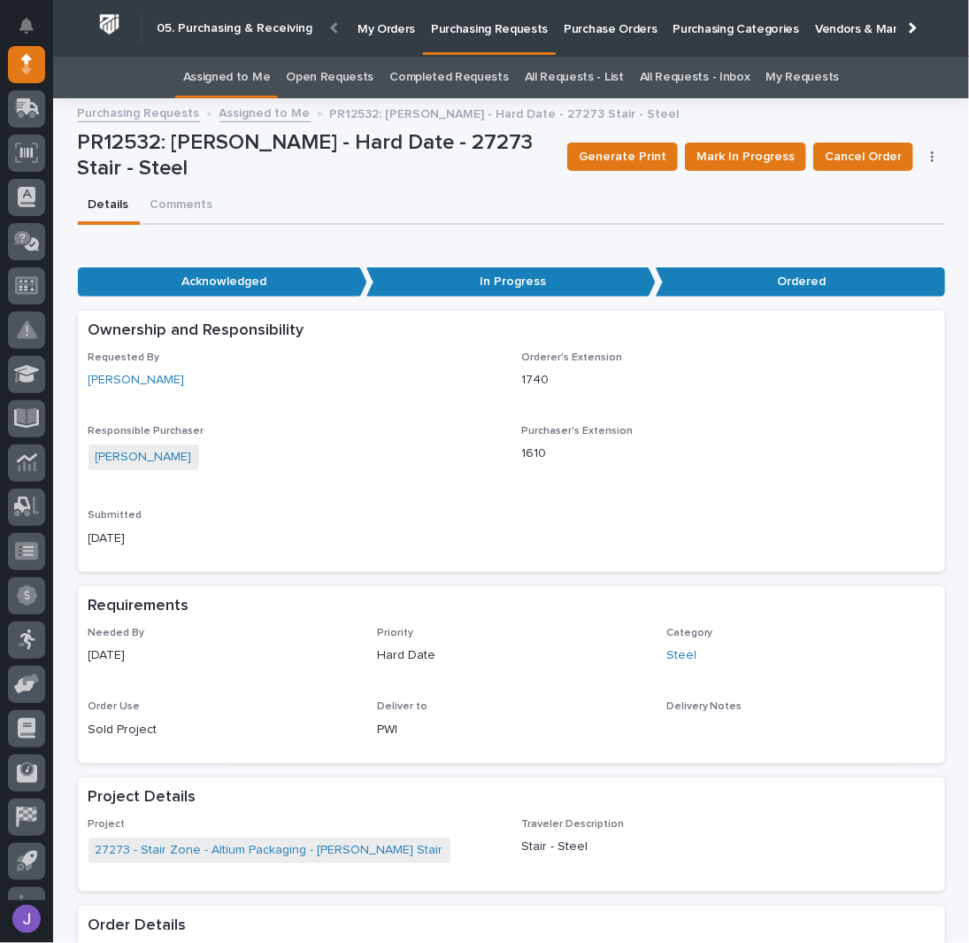
click at [353, 204] on div "Details Comments" at bounding box center [511, 206] width 867 height 37
click at [355, 214] on div "Details Comments" at bounding box center [511, 206] width 867 height 37
click at [259, 83] on link "Assigned to Me" at bounding box center [227, 78] width 88 height 42
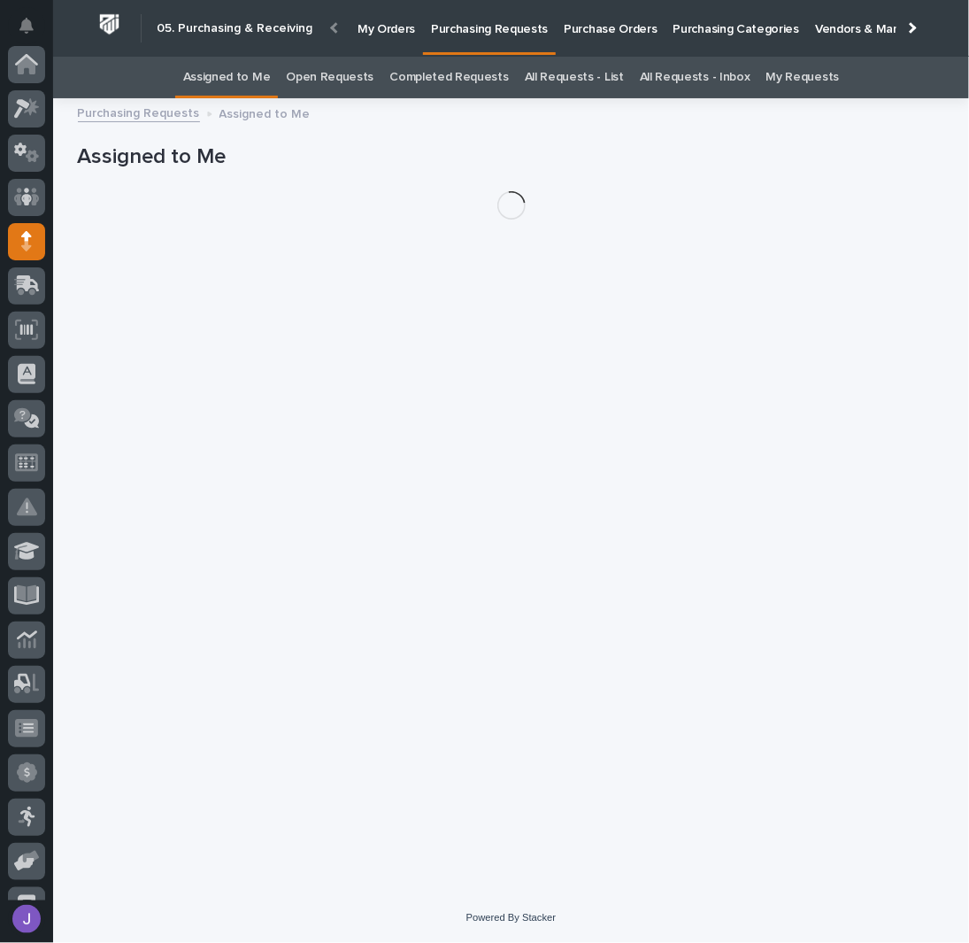
scroll to position [177, 0]
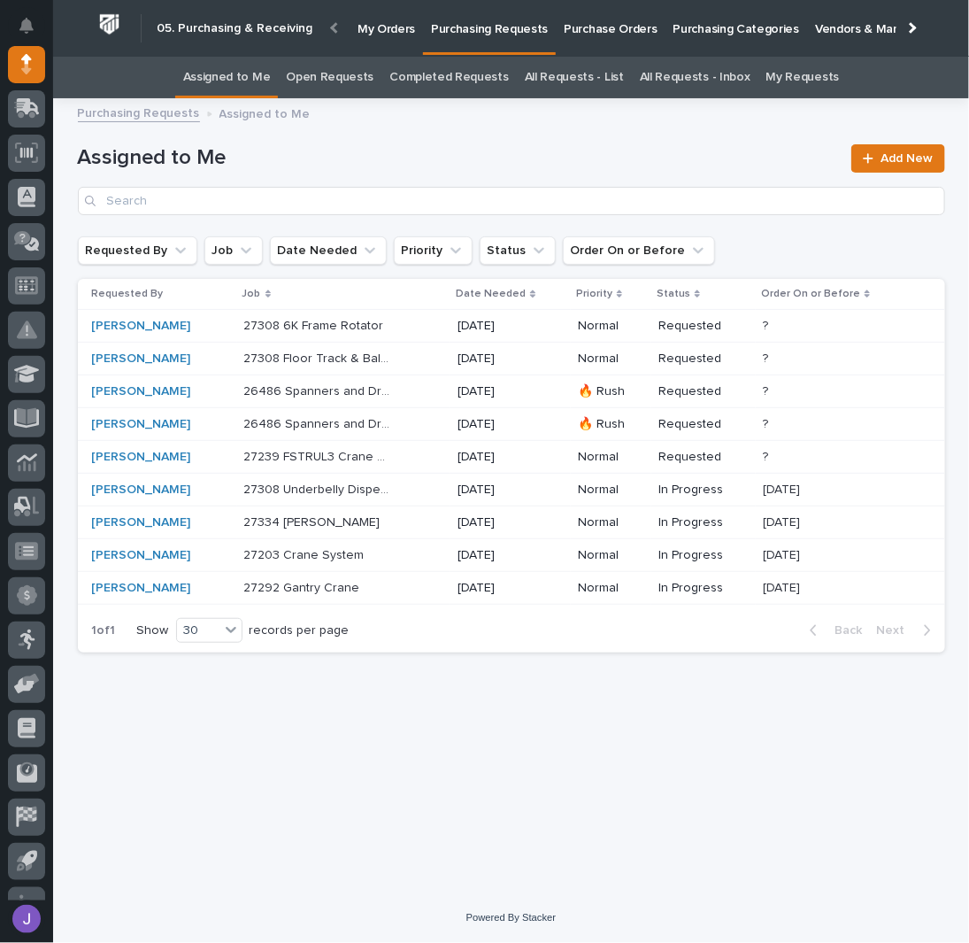
click at [407, 361] on div "27308 Floor Track & Ball Hitch Rotator 27308 Floor Track & Ball Hitch Rotator" at bounding box center [344, 358] width 200 height 29
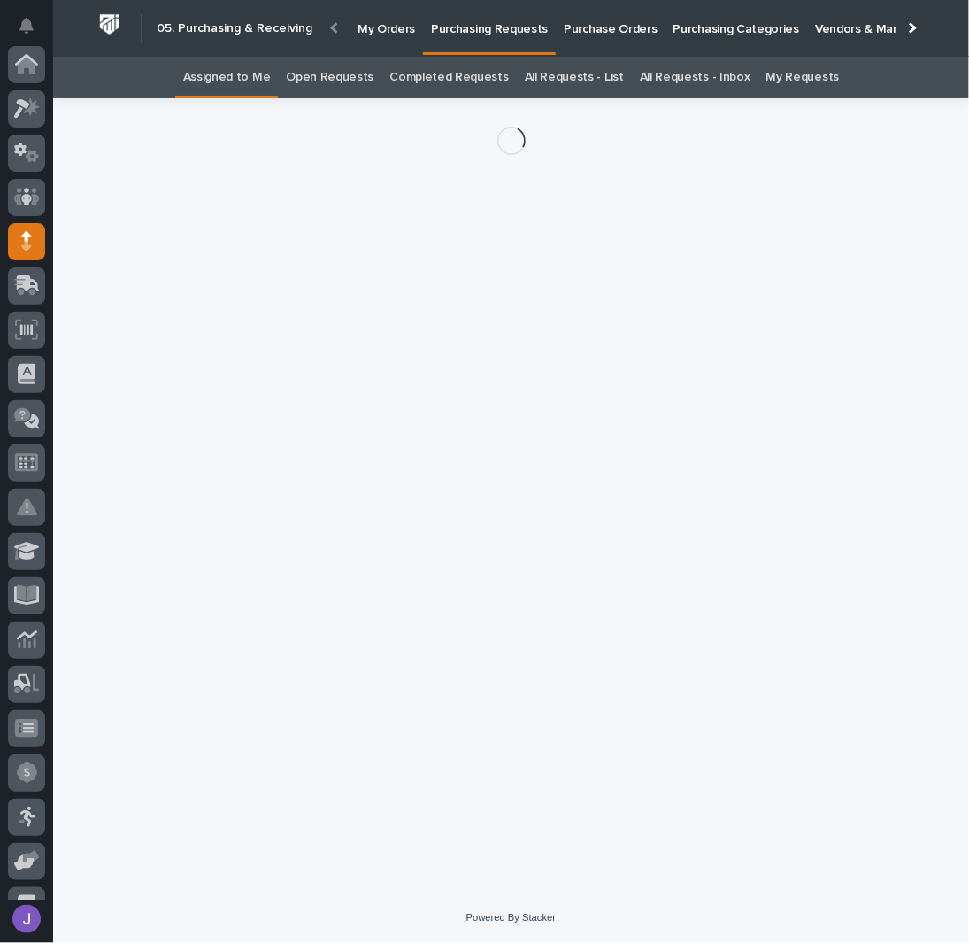
scroll to position [177, 0]
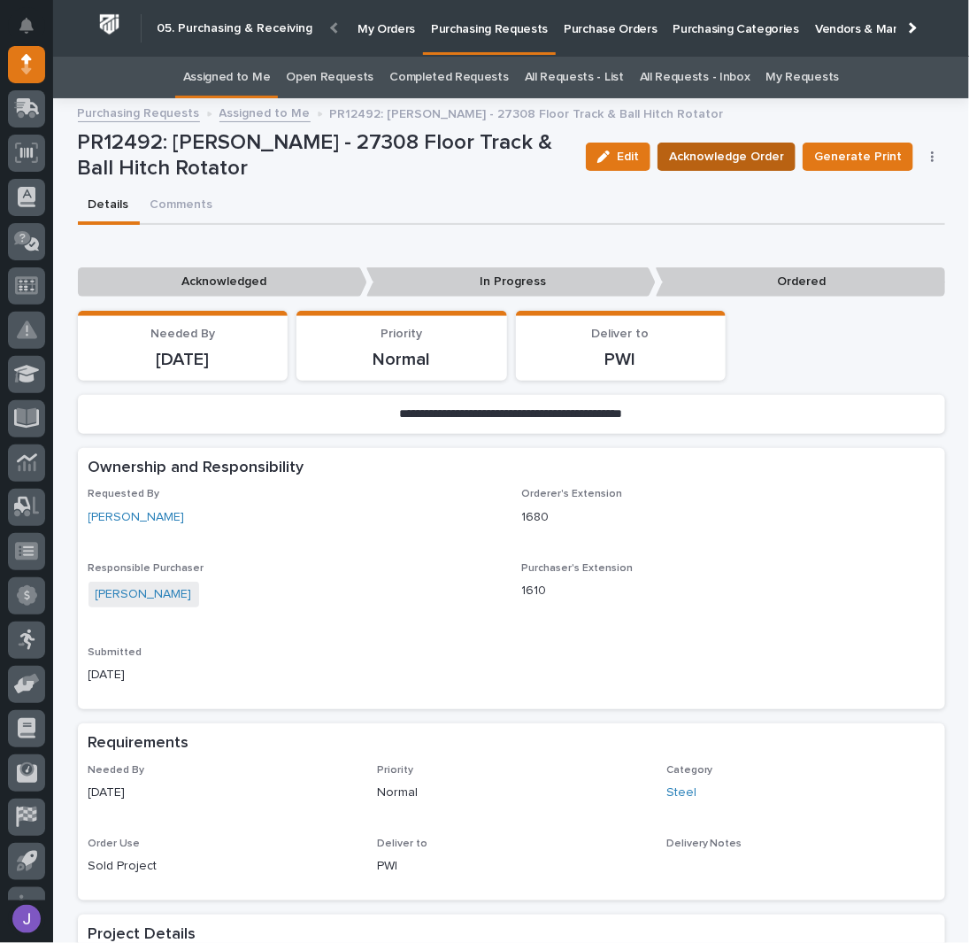
click at [720, 159] on span "Acknowledge Order" at bounding box center [726, 156] width 115 height 21
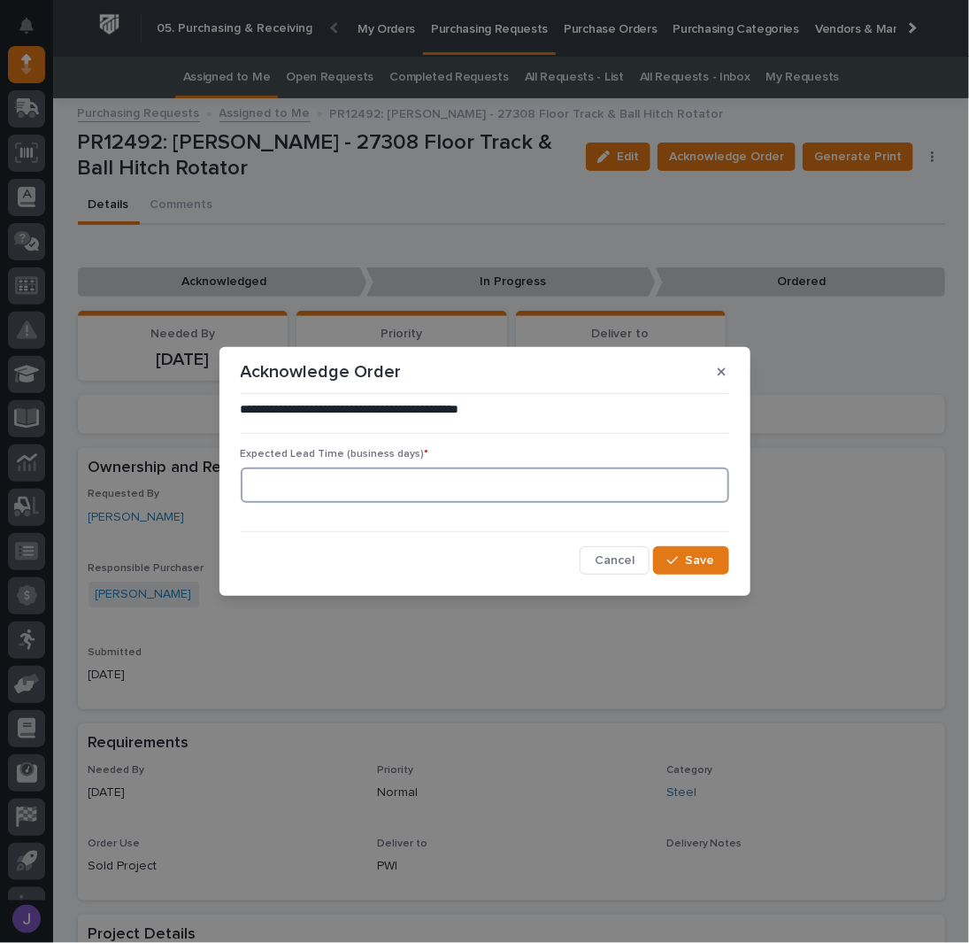
click at [422, 484] on input at bounding box center [485, 484] width 489 height 35
type input "0"
click at [683, 559] on div "button" at bounding box center [676, 560] width 18 height 12
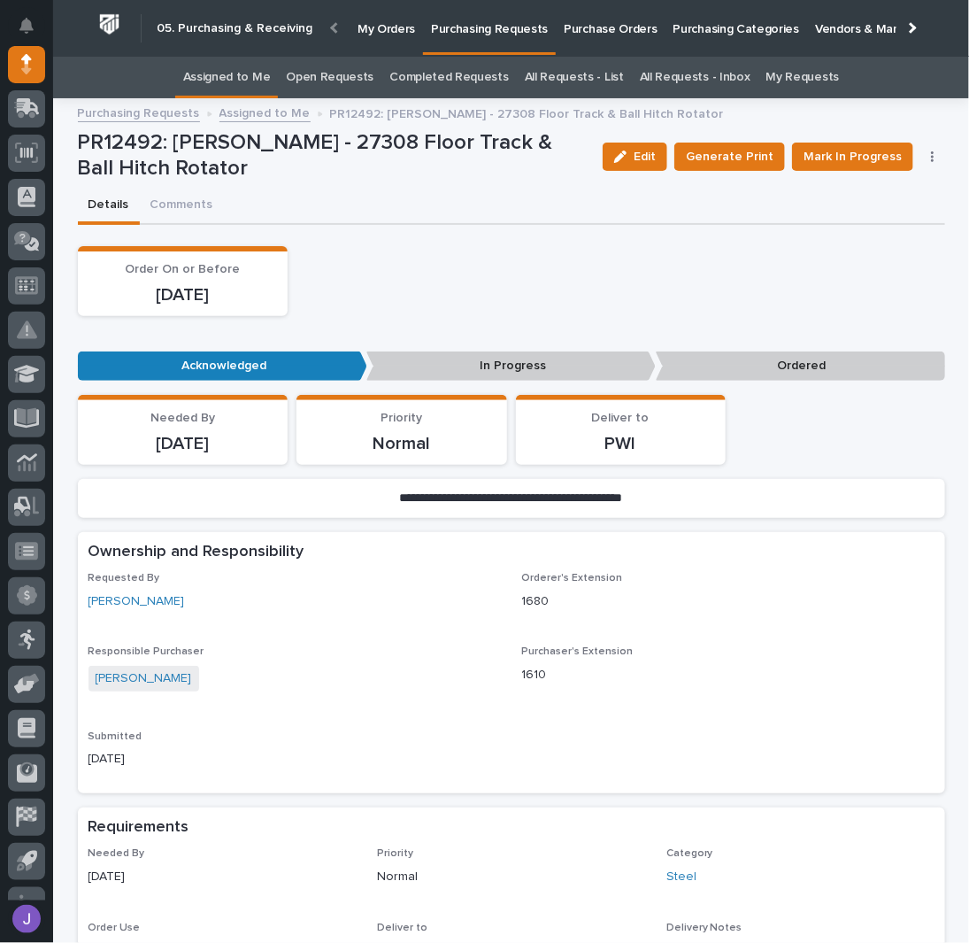
click at [565, 297] on div "Order On or Before [DATE]" at bounding box center [511, 281] width 867 height 70
click at [820, 152] on span "Mark In Progress" at bounding box center [853, 156] width 98 height 21
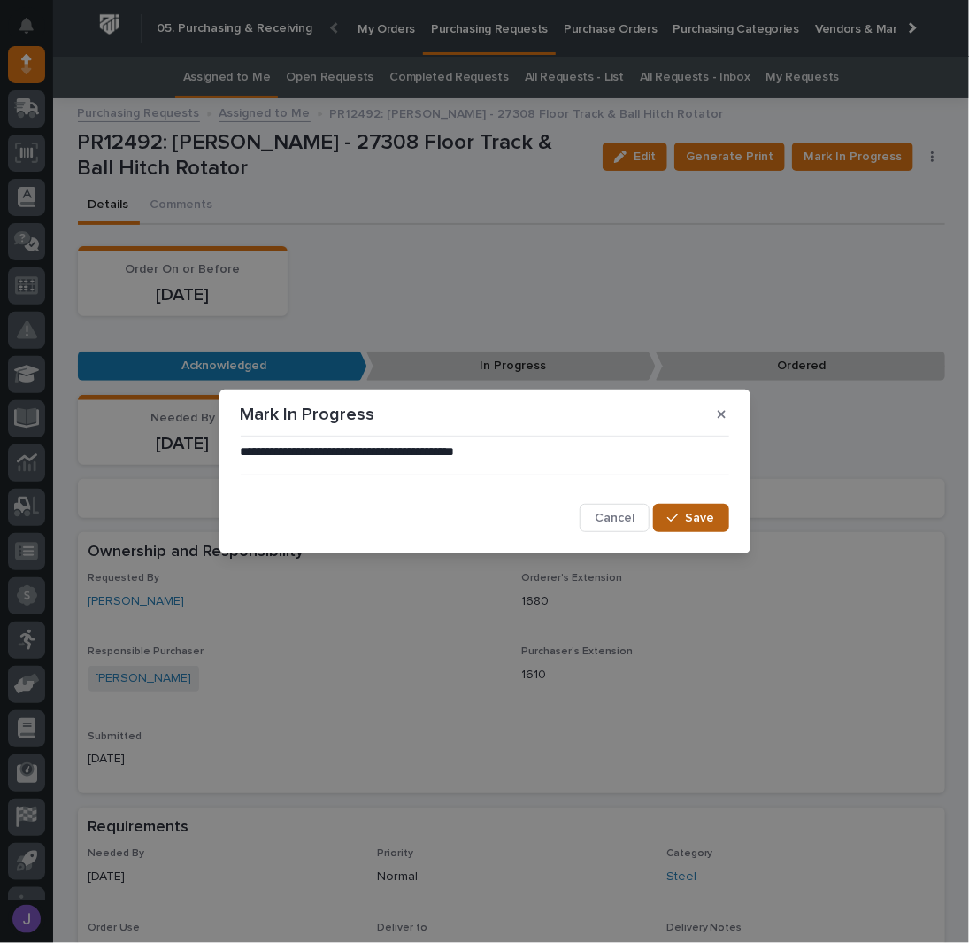
click at [694, 513] on span "Save" at bounding box center [700, 518] width 29 height 16
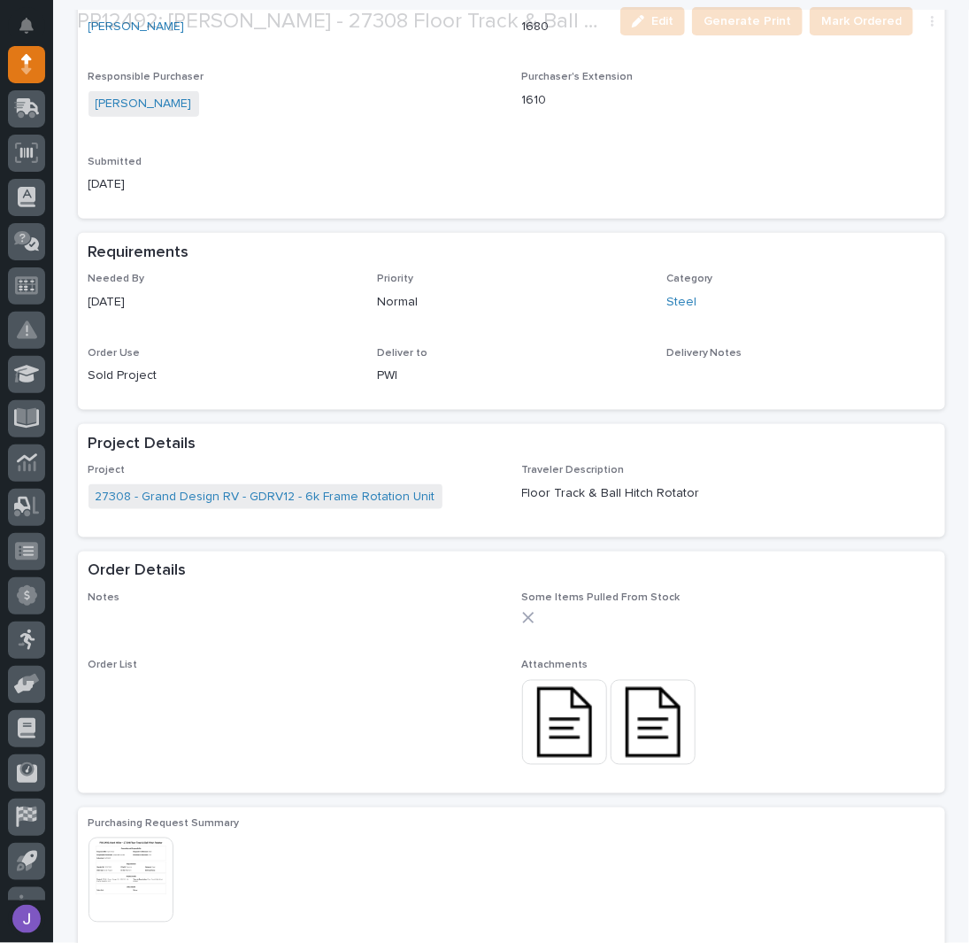
scroll to position [589, 0]
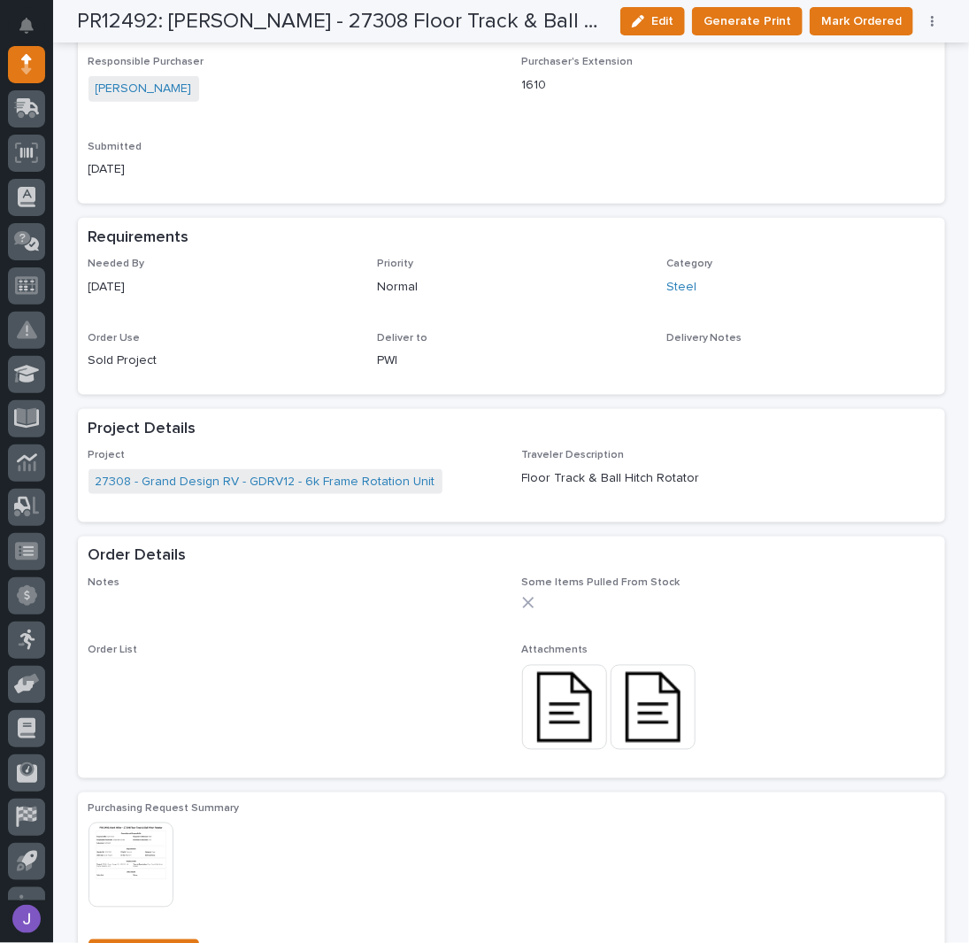
click at [566, 697] on img at bounding box center [564, 707] width 85 height 85
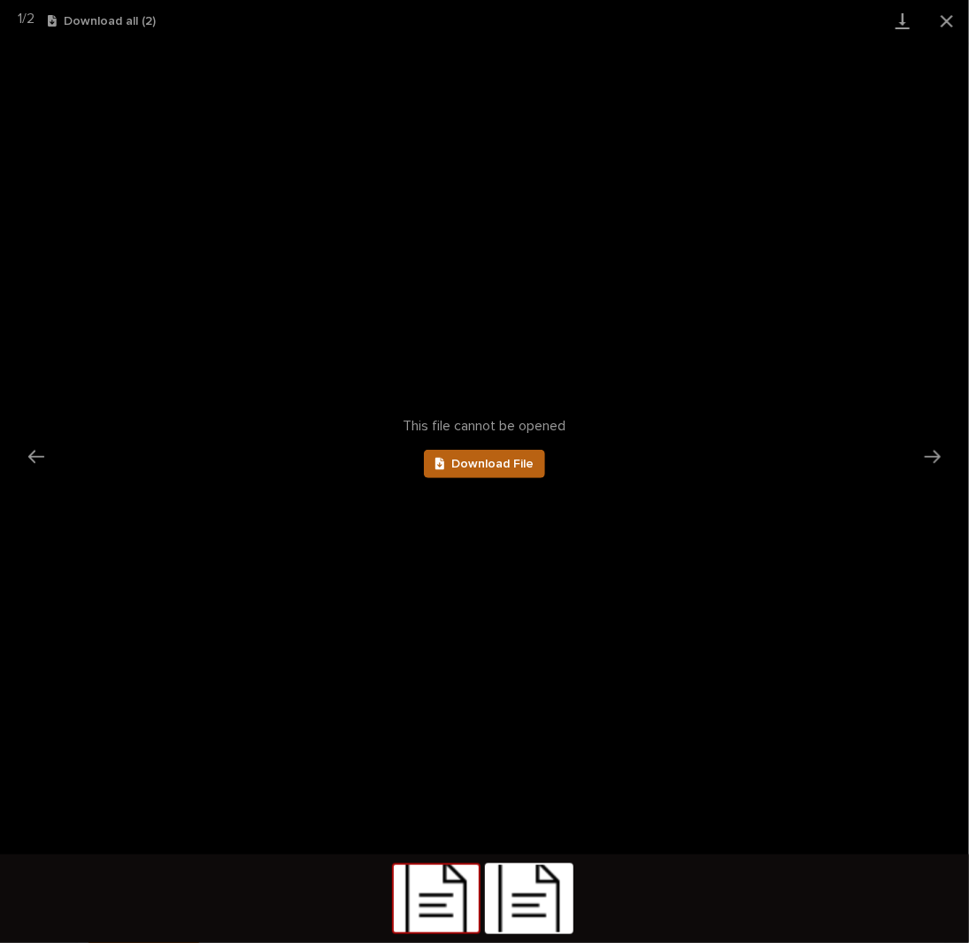
click at [512, 473] on link "Download File" at bounding box center [485, 464] width 122 height 28
click at [940, 24] on button "Close gallery" at bounding box center [947, 21] width 44 height 42
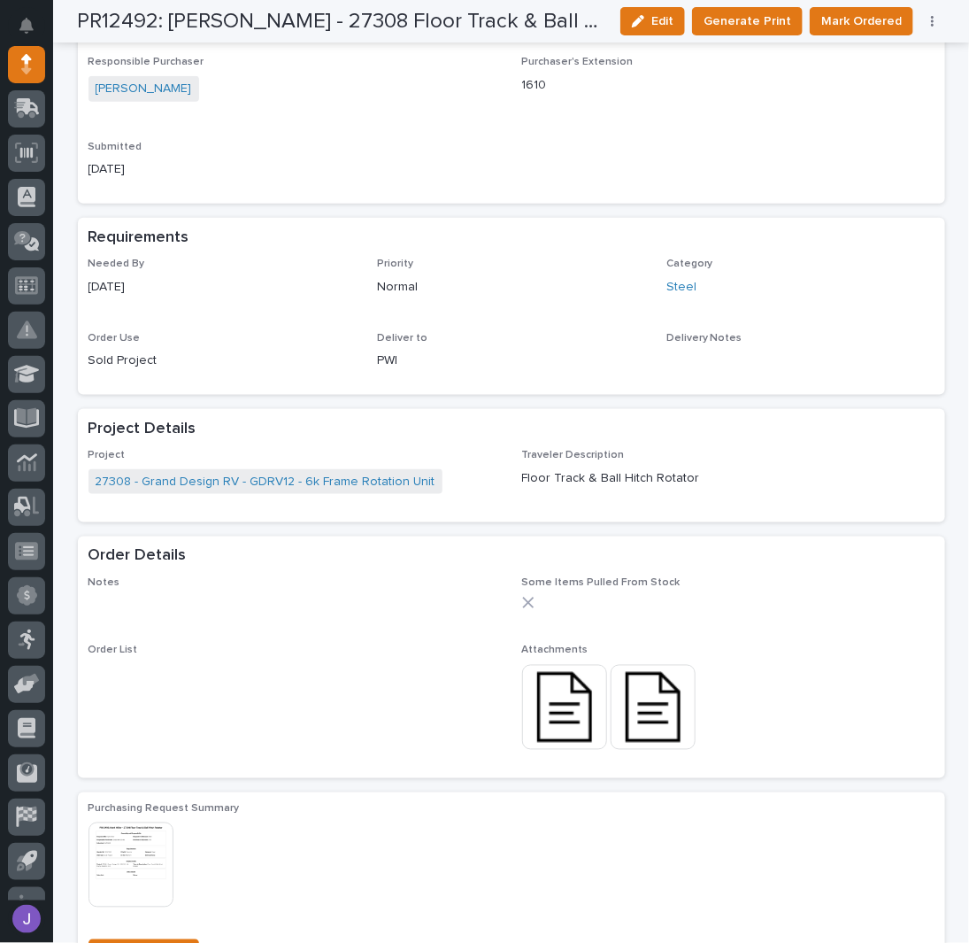
click at [650, 705] on img at bounding box center [653, 707] width 85 height 85
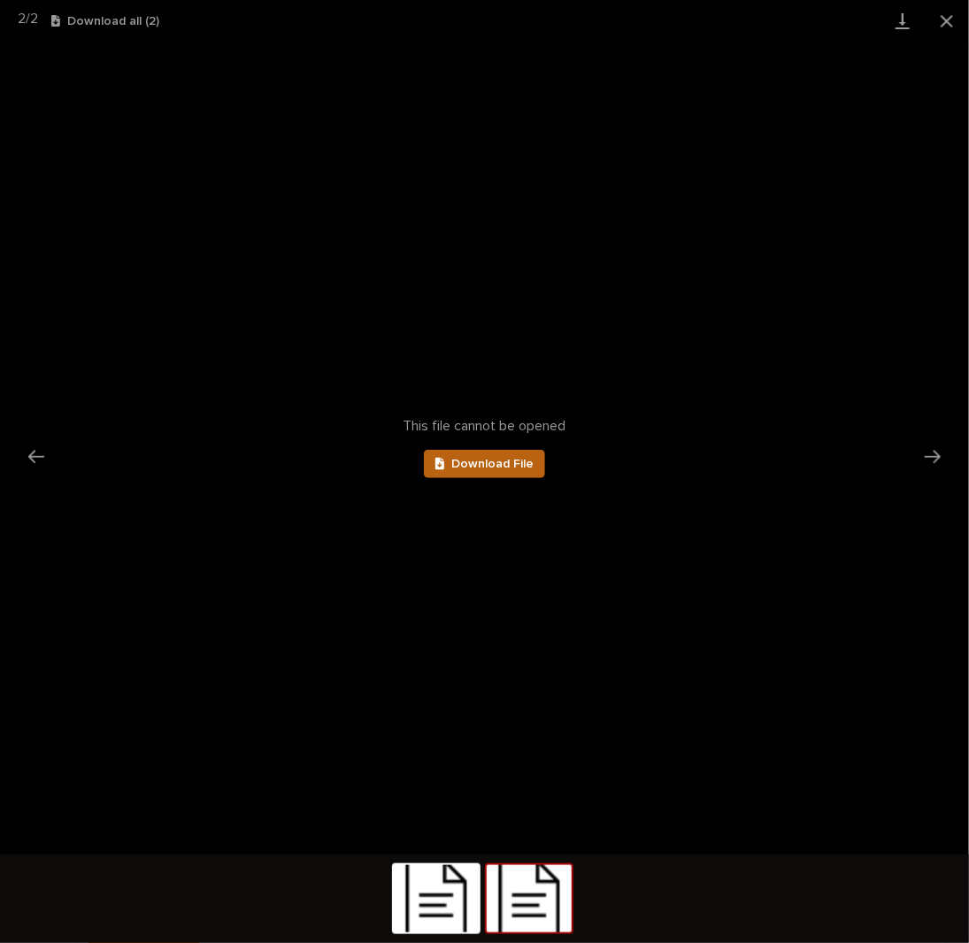
click at [504, 463] on span "Download File" at bounding box center [492, 464] width 82 height 12
click at [939, 26] on button "Close gallery" at bounding box center [947, 21] width 44 height 42
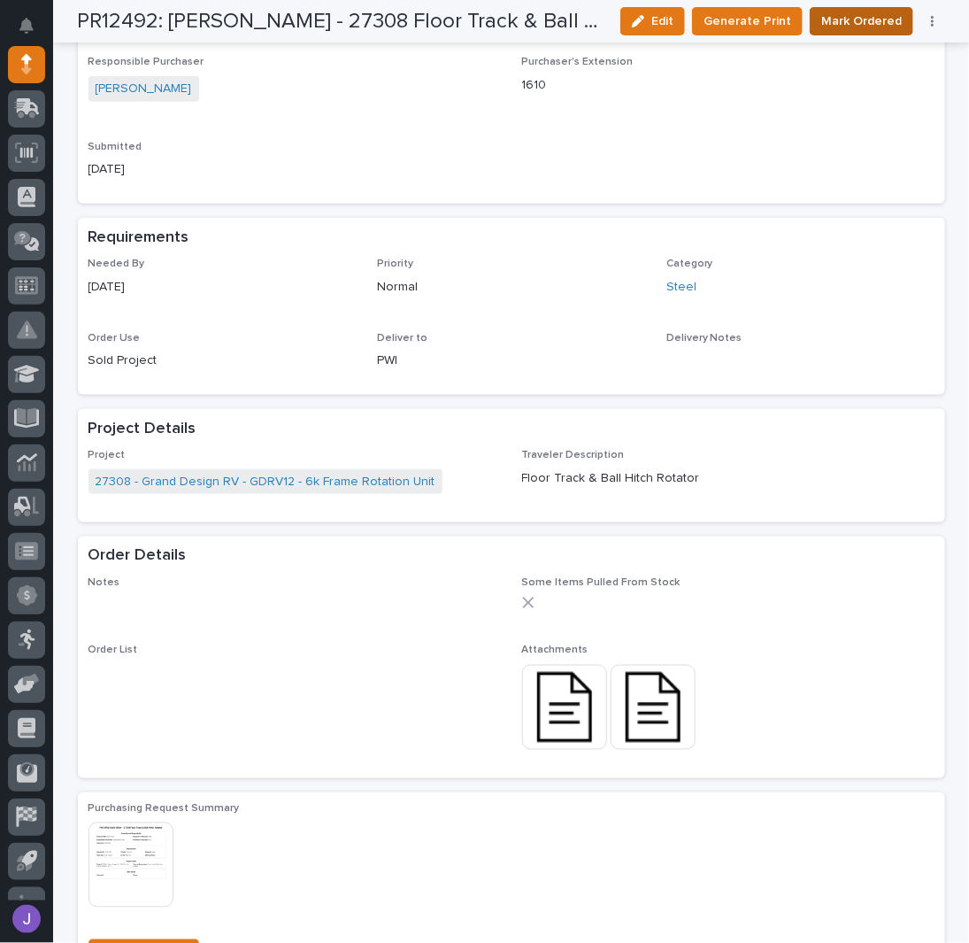
click at [834, 24] on span "Mark Ordered" at bounding box center [861, 21] width 81 height 21
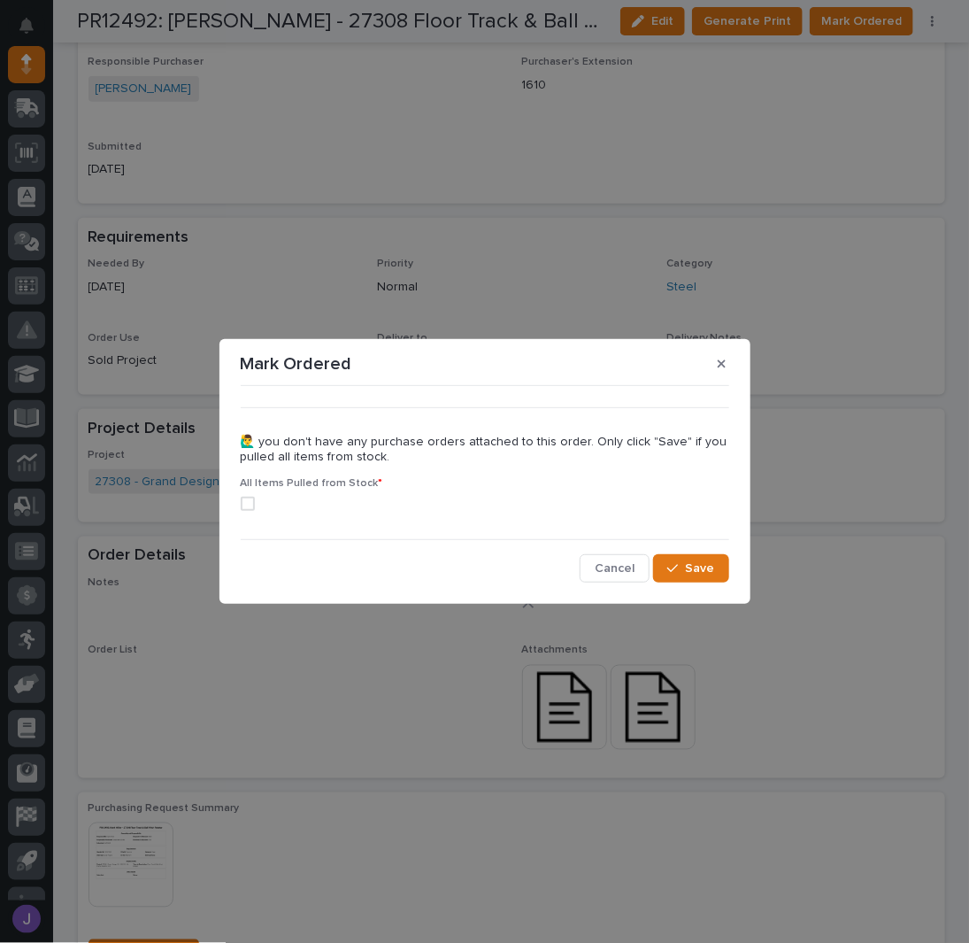
click at [250, 511] on div "All Items Pulled from Stock *" at bounding box center [485, 501] width 489 height 48
click at [250, 500] on span at bounding box center [248, 504] width 14 height 14
click at [681, 560] on button "Save" at bounding box center [690, 568] width 75 height 28
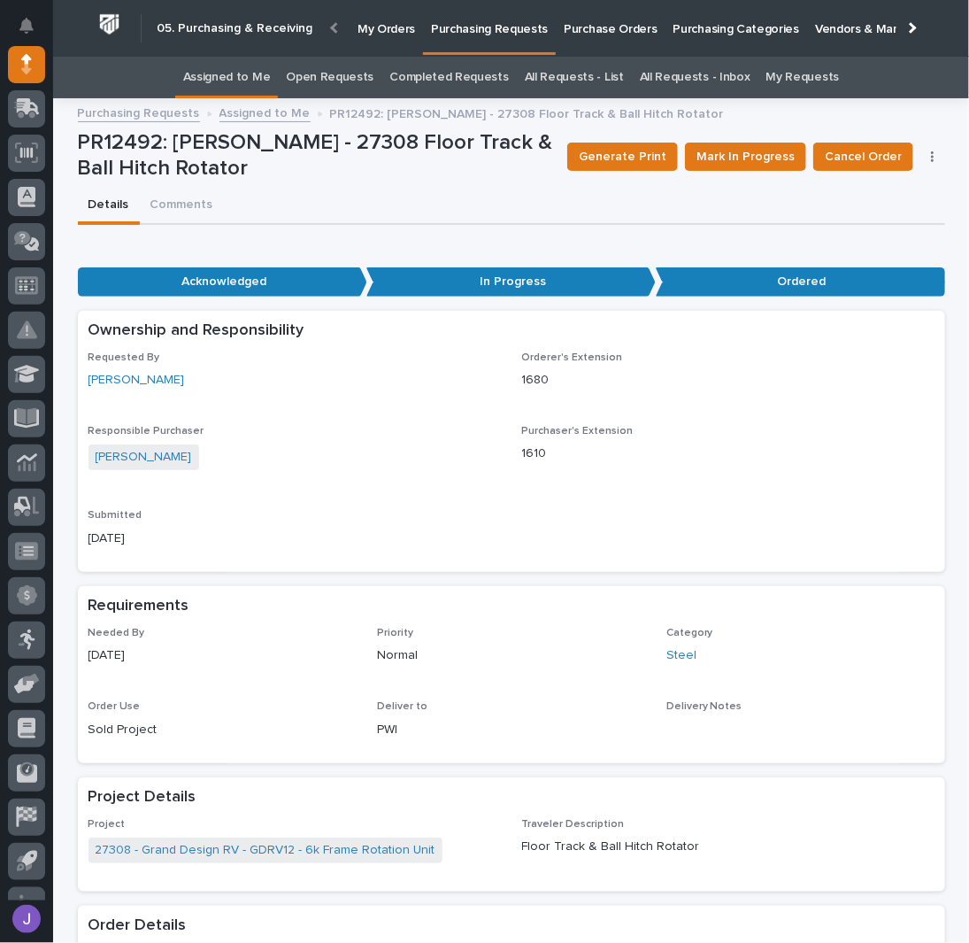
click at [230, 77] on link "Assigned to Me" at bounding box center [227, 78] width 88 height 42
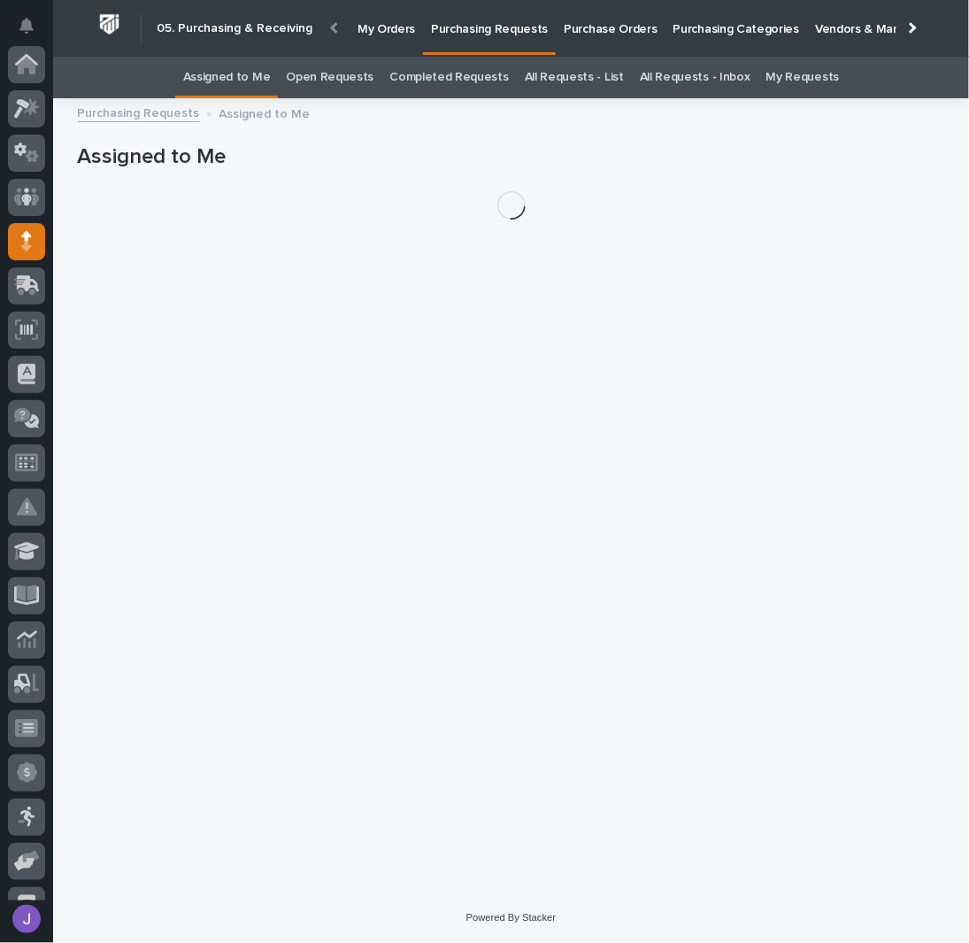
scroll to position [177, 0]
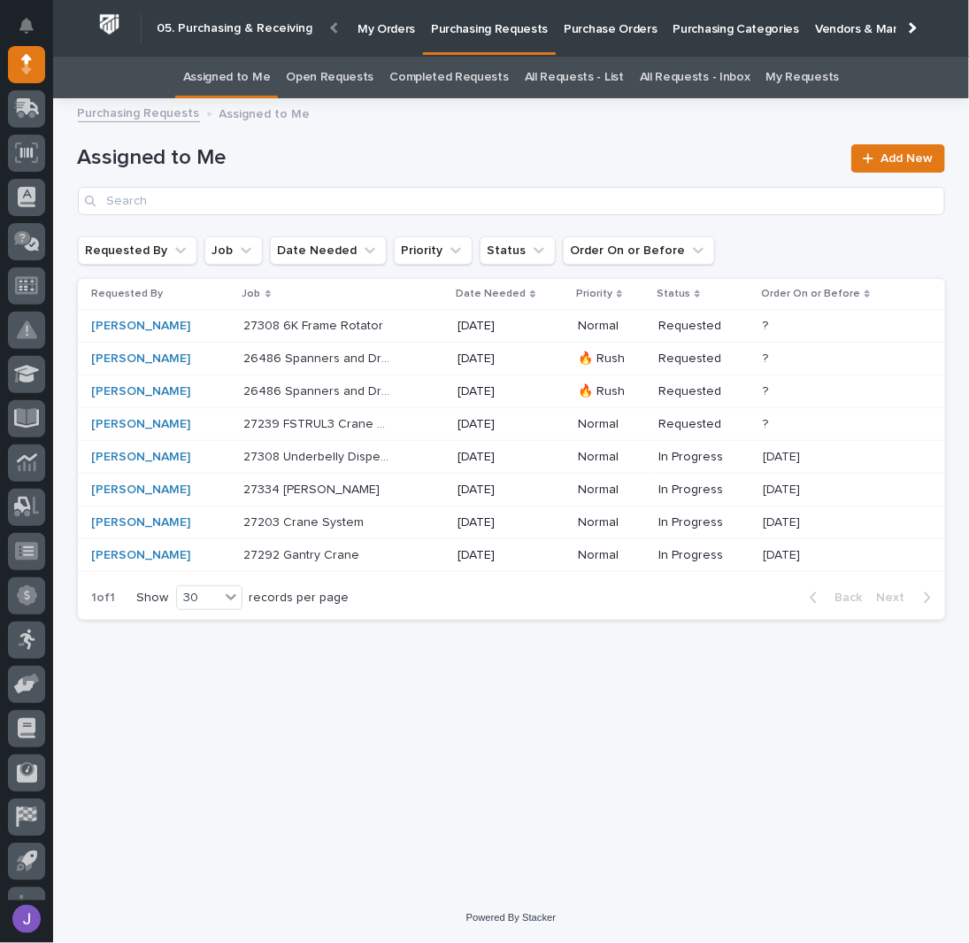
click at [395, 153] on h1 "Assigned to Me" at bounding box center [460, 158] width 764 height 26
click at [407, 425] on div "27239 FSTRUL3 Crane System 27239 FSTRUL3 Crane System" at bounding box center [344, 424] width 200 height 29
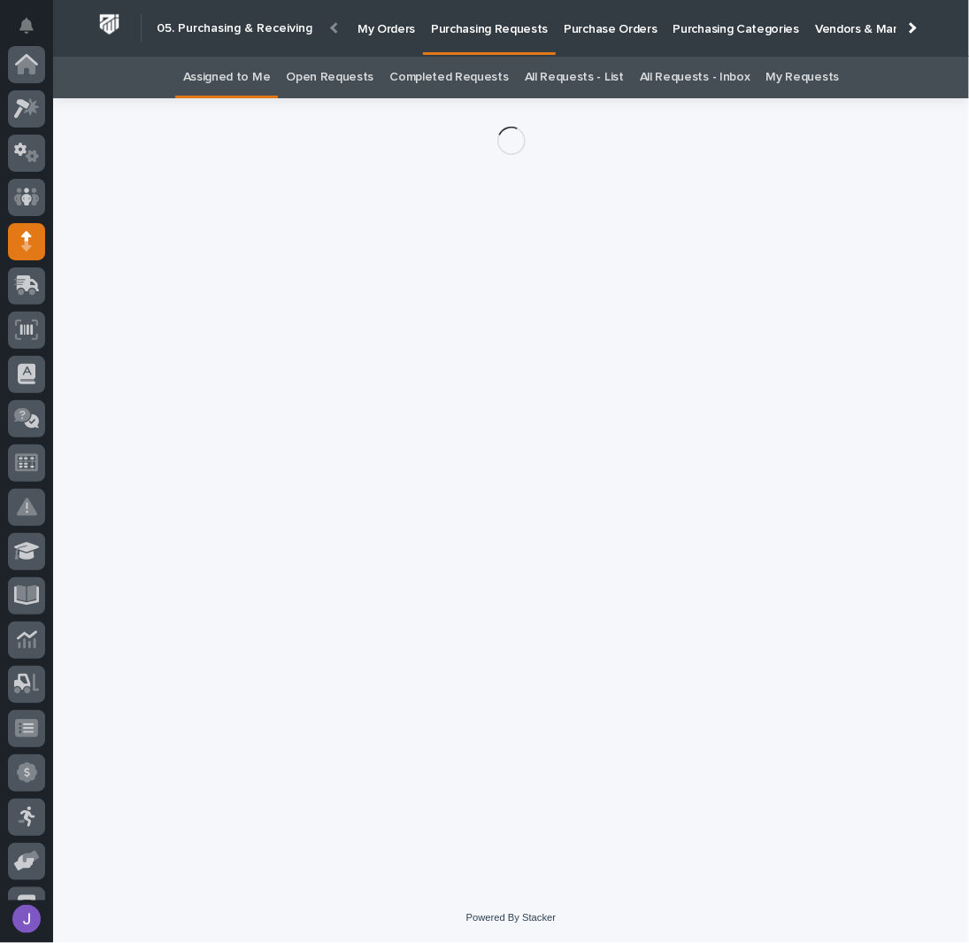
scroll to position [177, 0]
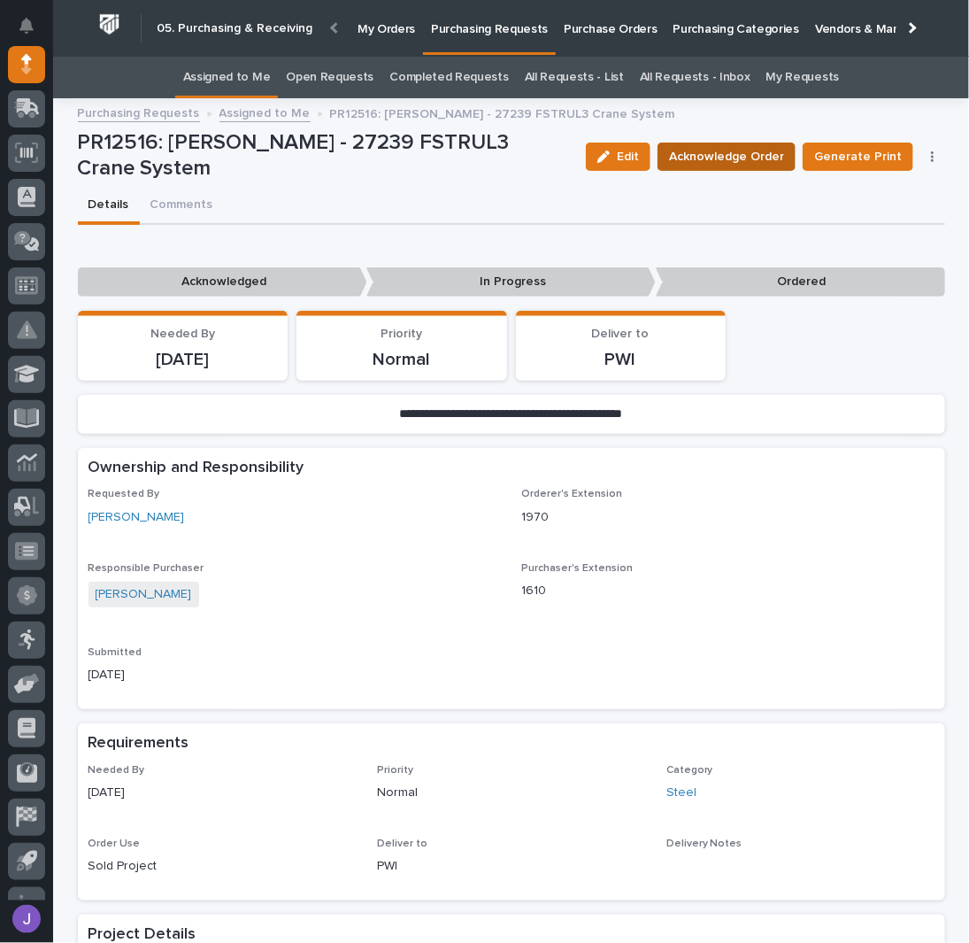
click at [687, 156] on span "Acknowledge Order" at bounding box center [726, 156] width 115 height 21
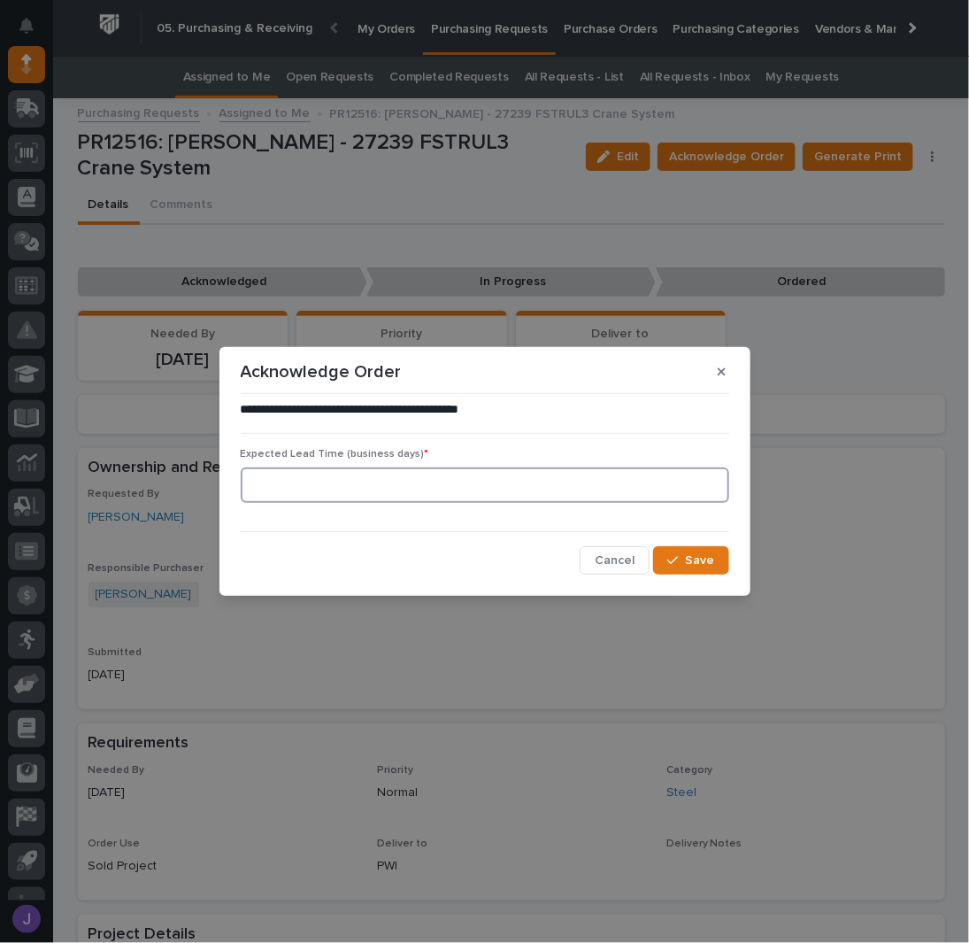
click at [366, 471] on input at bounding box center [485, 484] width 489 height 35
type input "0"
click at [701, 557] on span "Save" at bounding box center [700, 560] width 29 height 16
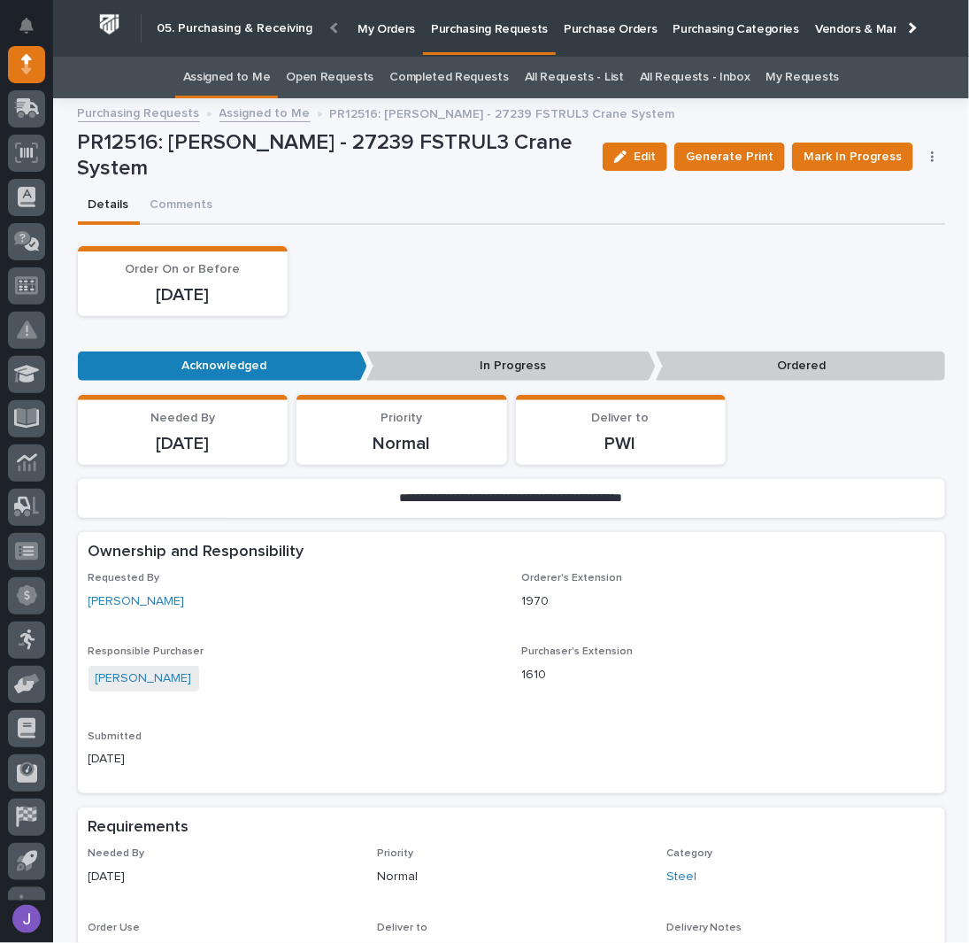
click at [539, 314] on div "Order On or Before [DATE]" at bounding box center [511, 281] width 867 height 70
click at [562, 257] on div "Order On or Before [DATE]" at bounding box center [511, 281] width 867 height 70
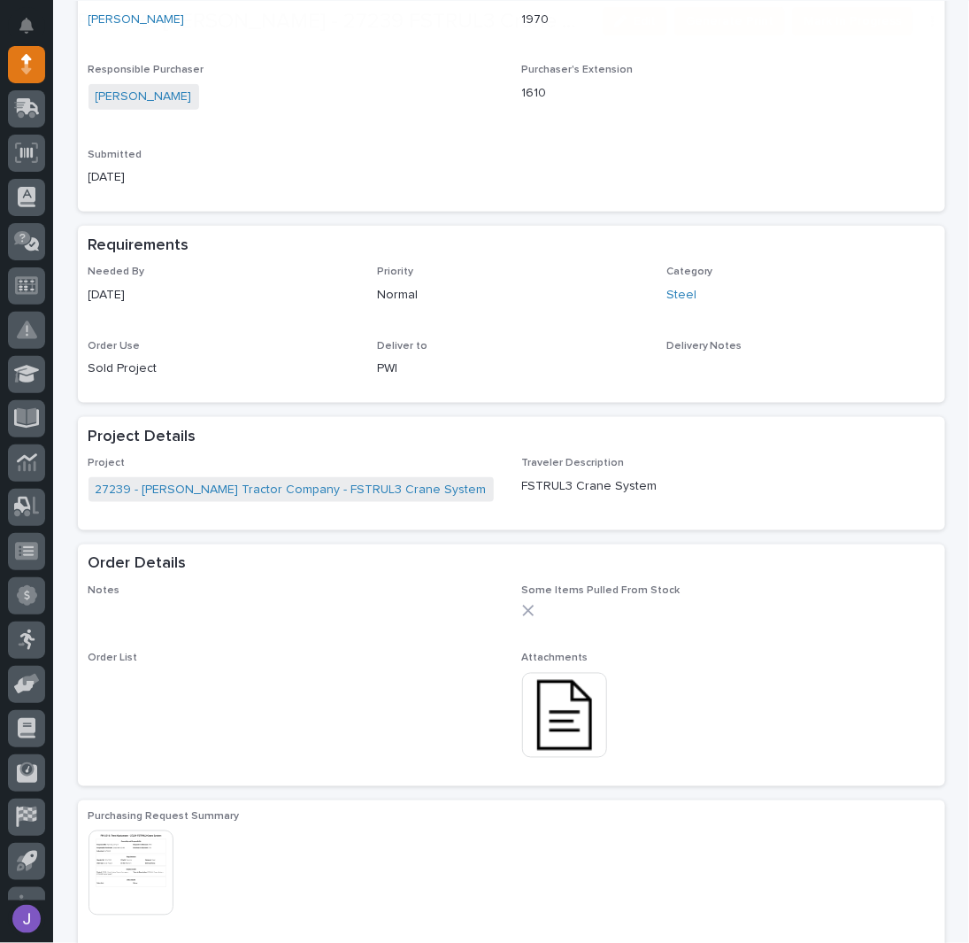
scroll to position [589, 0]
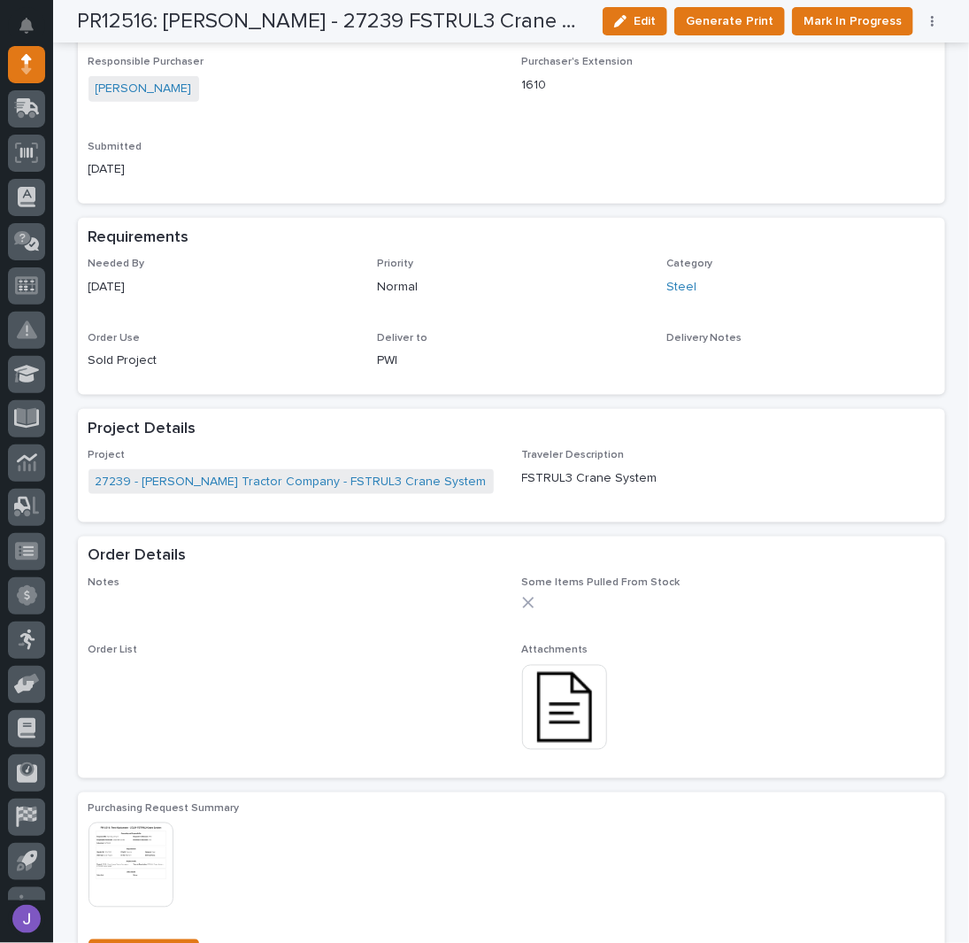
click at [546, 712] on img at bounding box center [564, 707] width 85 height 85
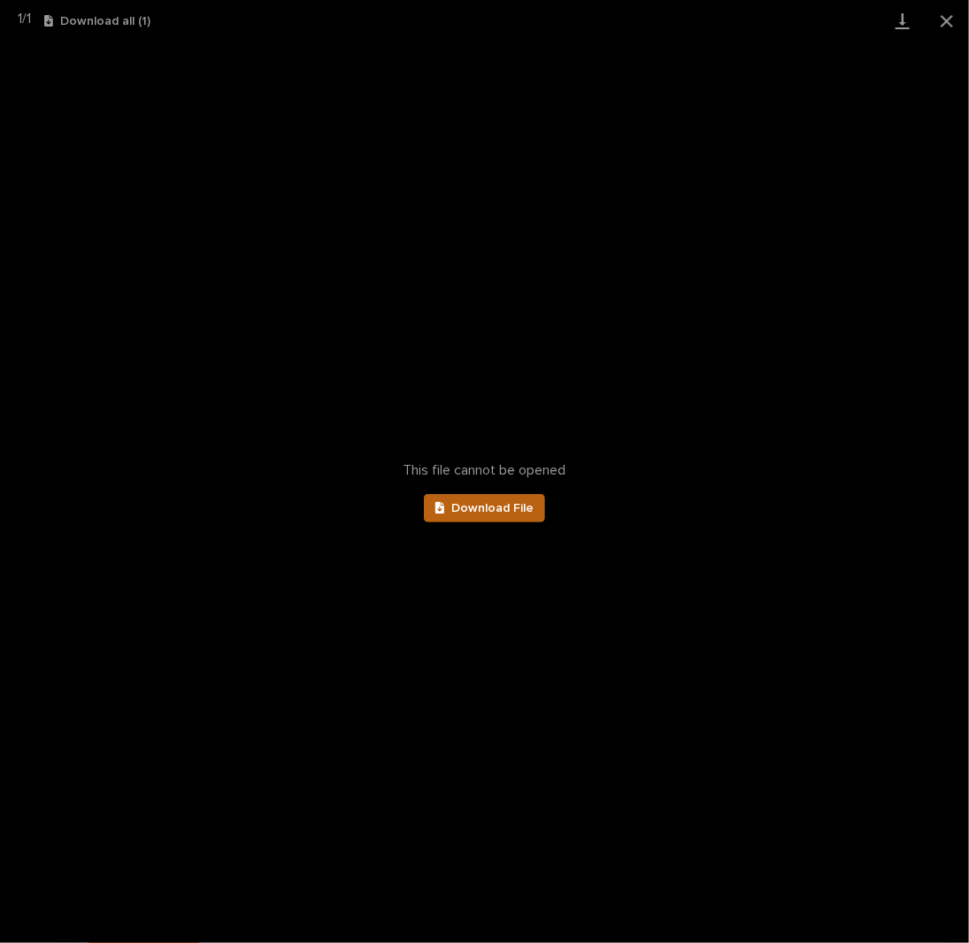
click at [506, 512] on span "Download File" at bounding box center [492, 508] width 82 height 12
click at [947, 20] on button "Close gallery" at bounding box center [947, 21] width 44 height 42
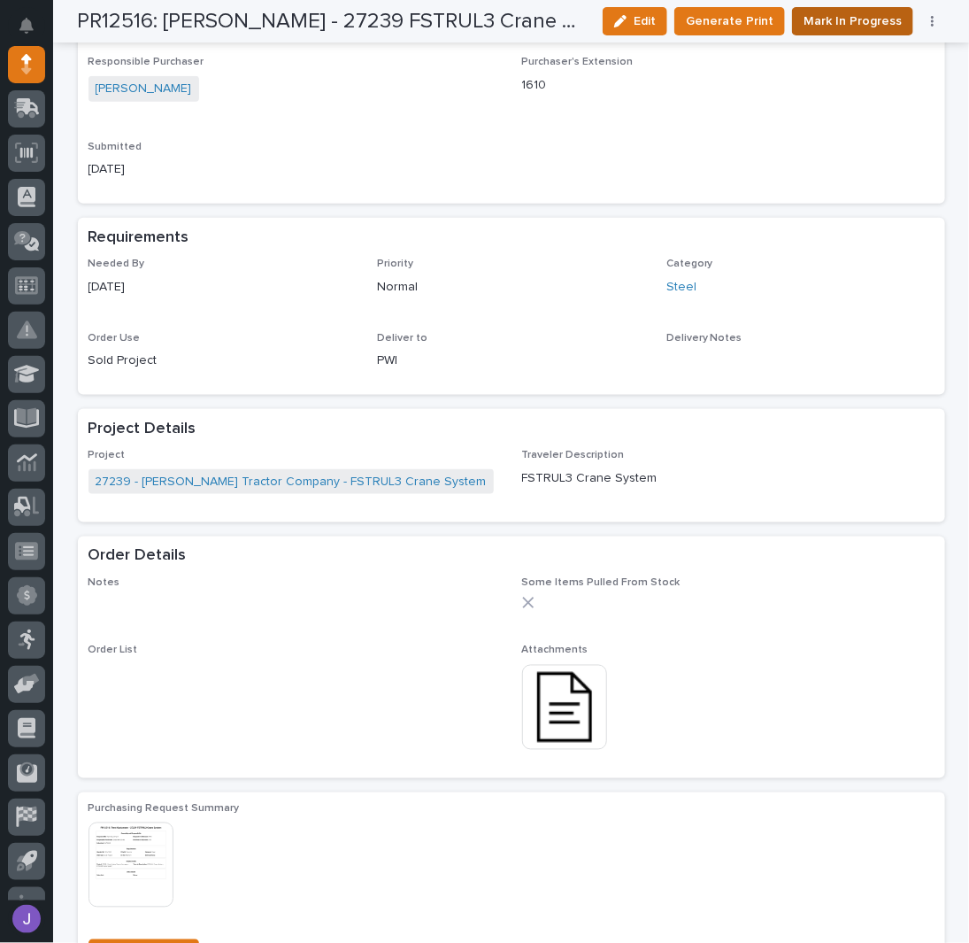
click at [808, 27] on span "Mark In Progress" at bounding box center [853, 21] width 98 height 21
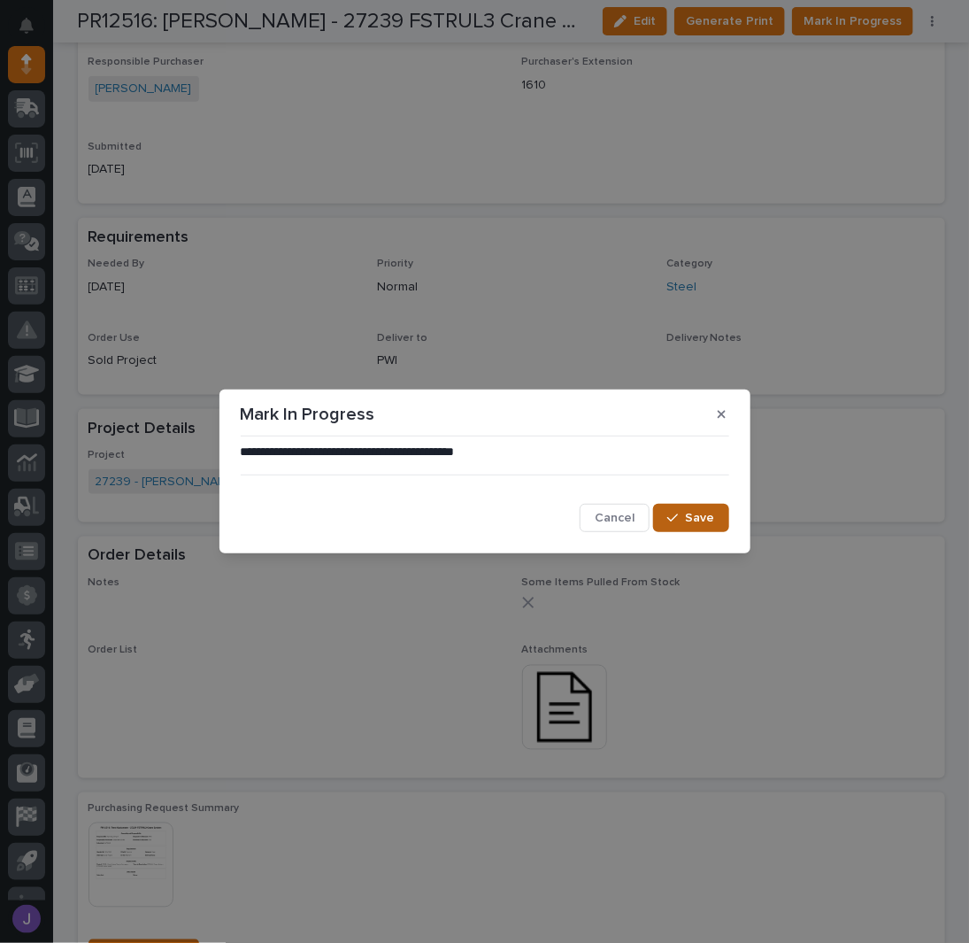
click at [690, 504] on button "Save" at bounding box center [690, 518] width 75 height 28
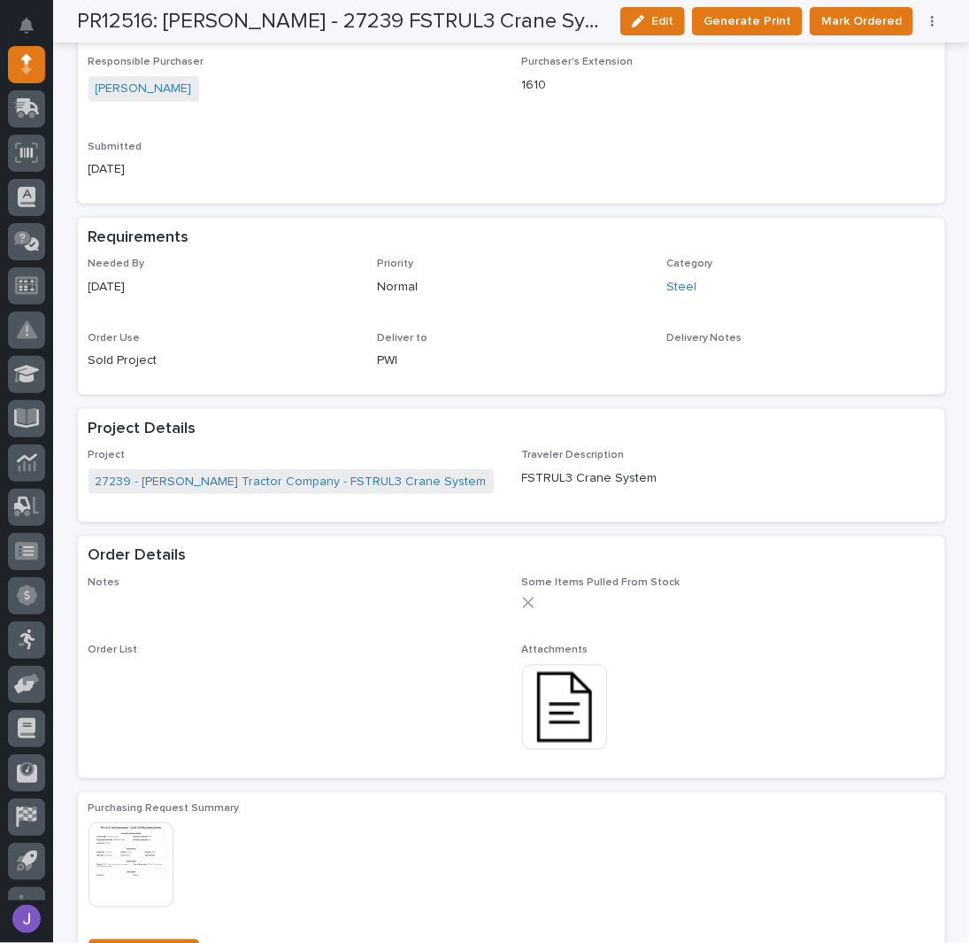
click at [327, 426] on div "Project Details" at bounding box center [508, 429] width 839 height 19
click at [328, 426] on div "Project Details" at bounding box center [508, 429] width 839 height 19
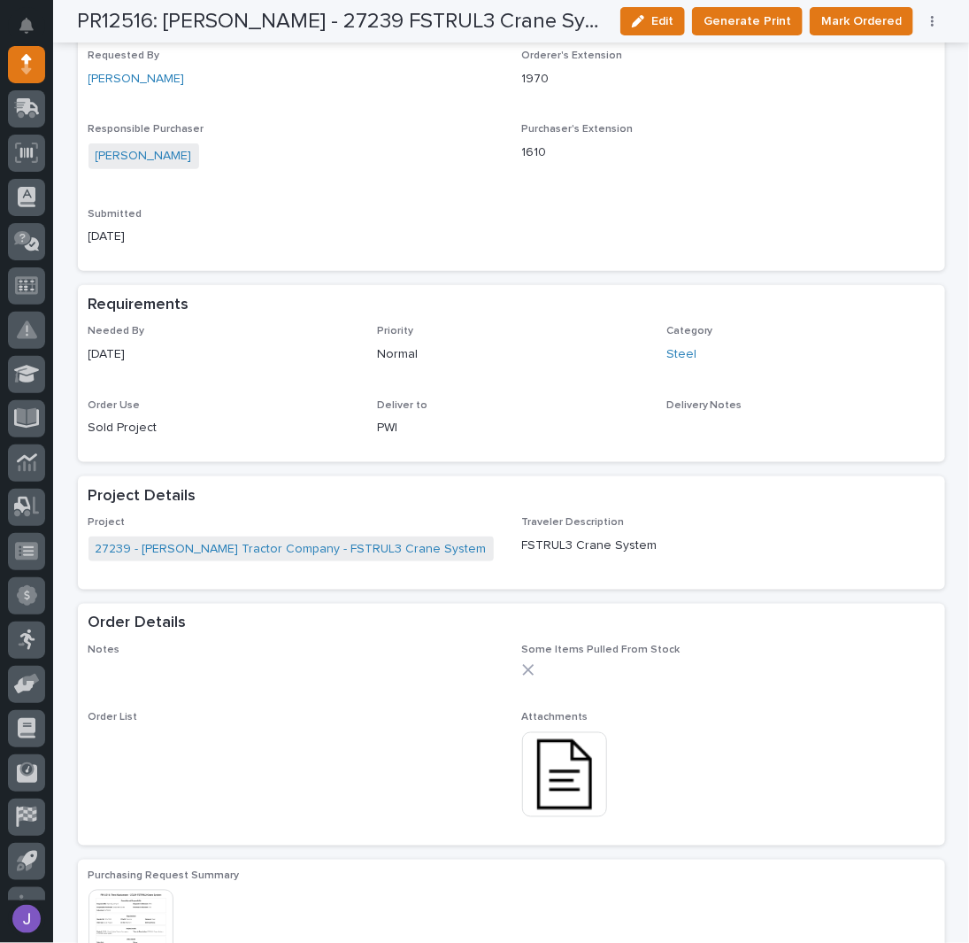
scroll to position [0, 0]
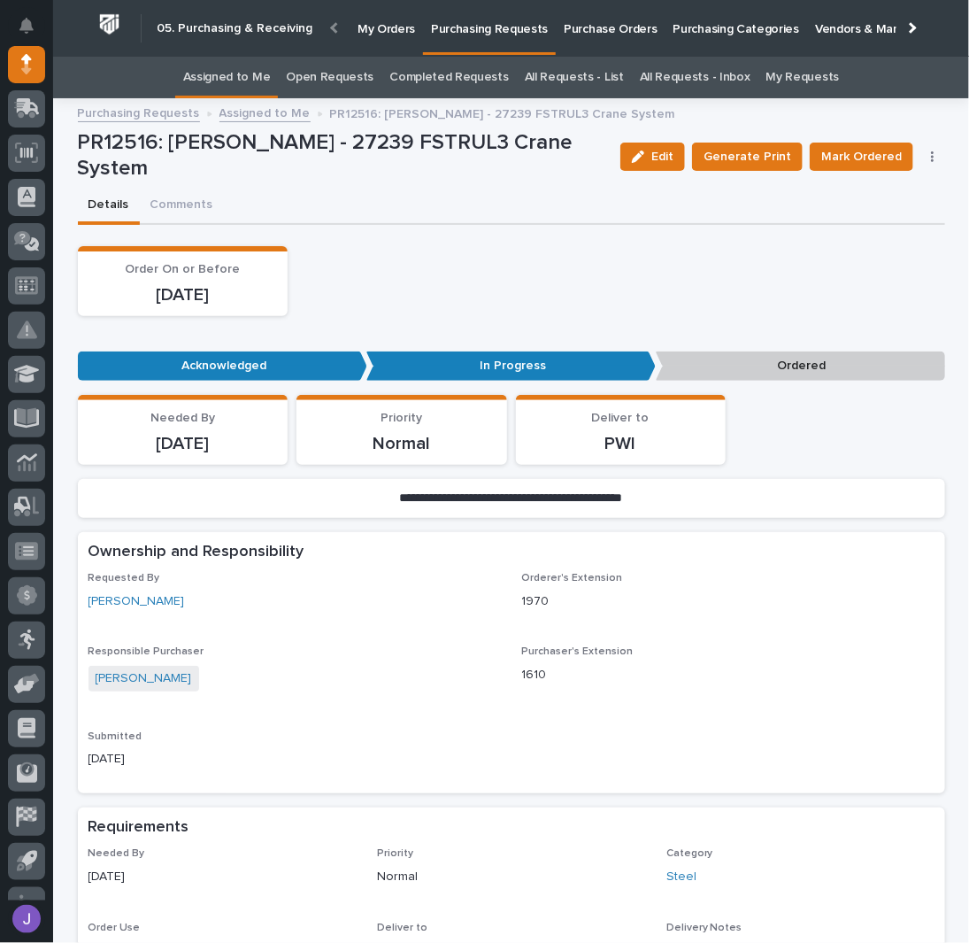
click at [266, 77] on link "Assigned to Me" at bounding box center [227, 78] width 88 height 42
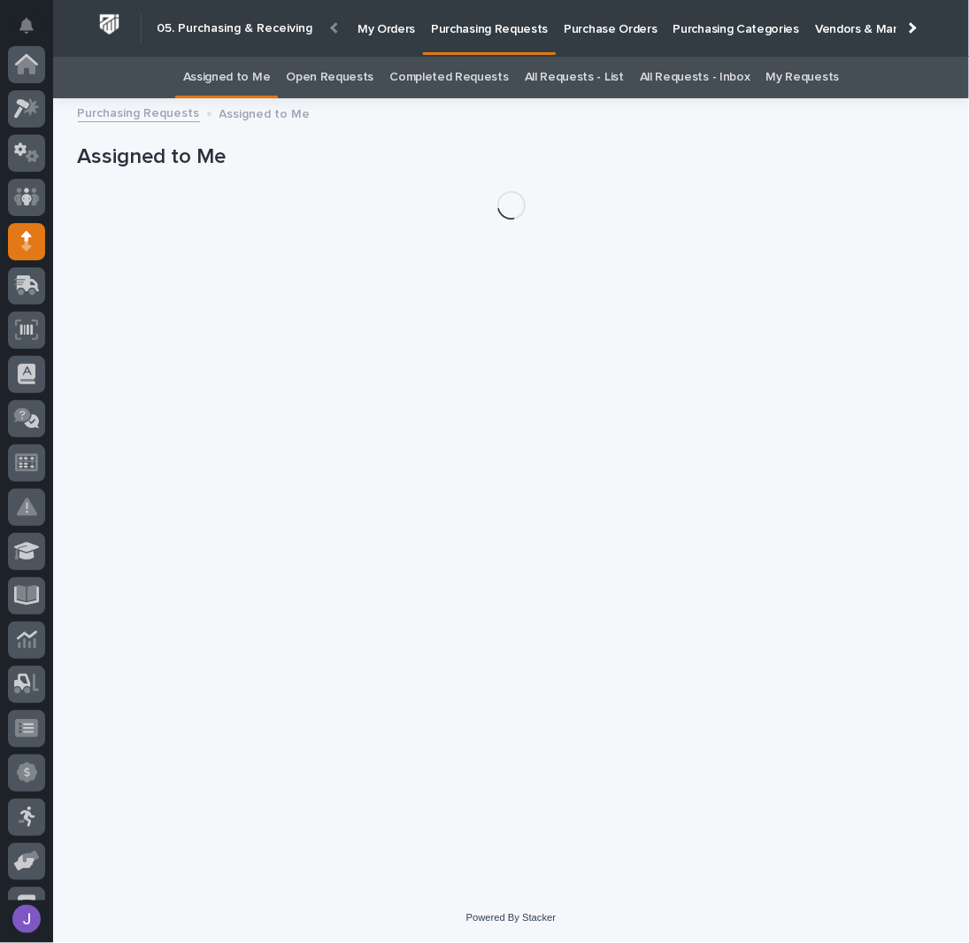
scroll to position [177, 0]
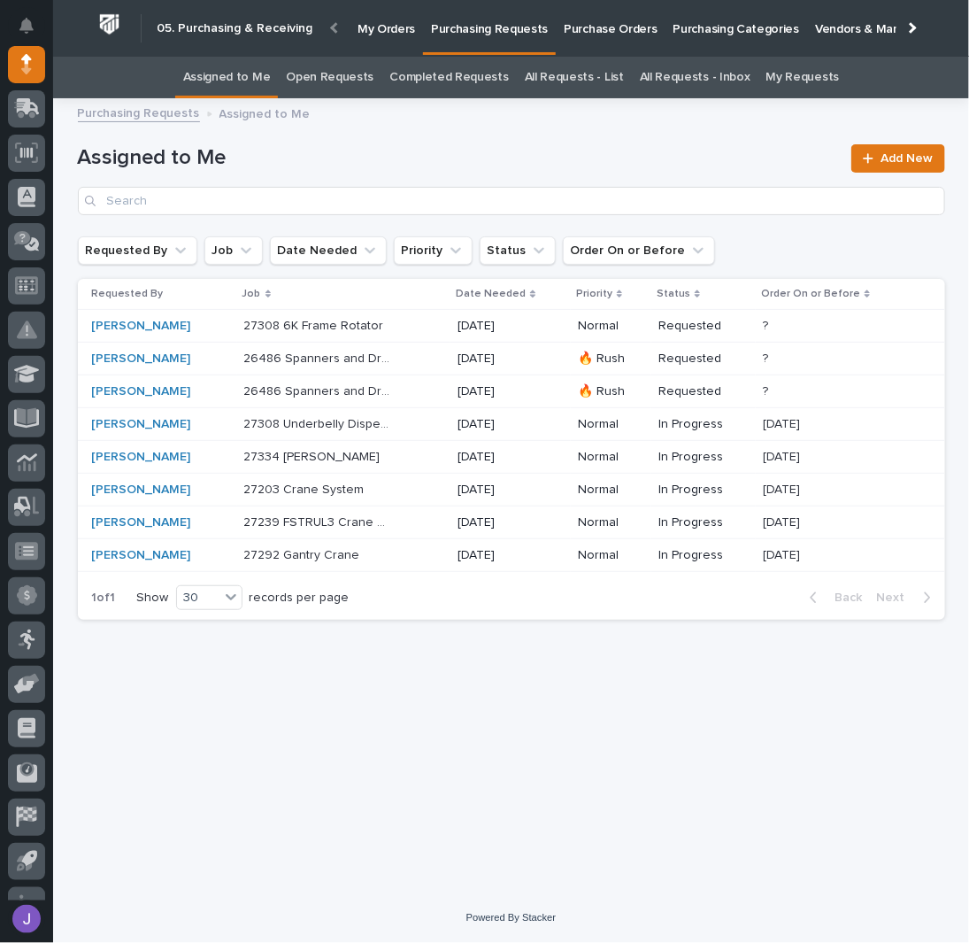
drag, startPoint x: 243, startPoint y: 369, endPoint x: -262, endPoint y: 321, distance: 506.7
drag, startPoint x: -262, startPoint y: 321, endPoint x: 461, endPoint y: 585, distance: 769.7
click at [462, 588] on div "1 of 1 Show 30 records per page Back Next" at bounding box center [511, 597] width 867 height 44
drag, startPoint x: 363, startPoint y: 647, endPoint x: 304, endPoint y: 216, distance: 435.0
click at [308, 204] on div "Assigned to Me Add New" at bounding box center [511, 172] width 867 height 127
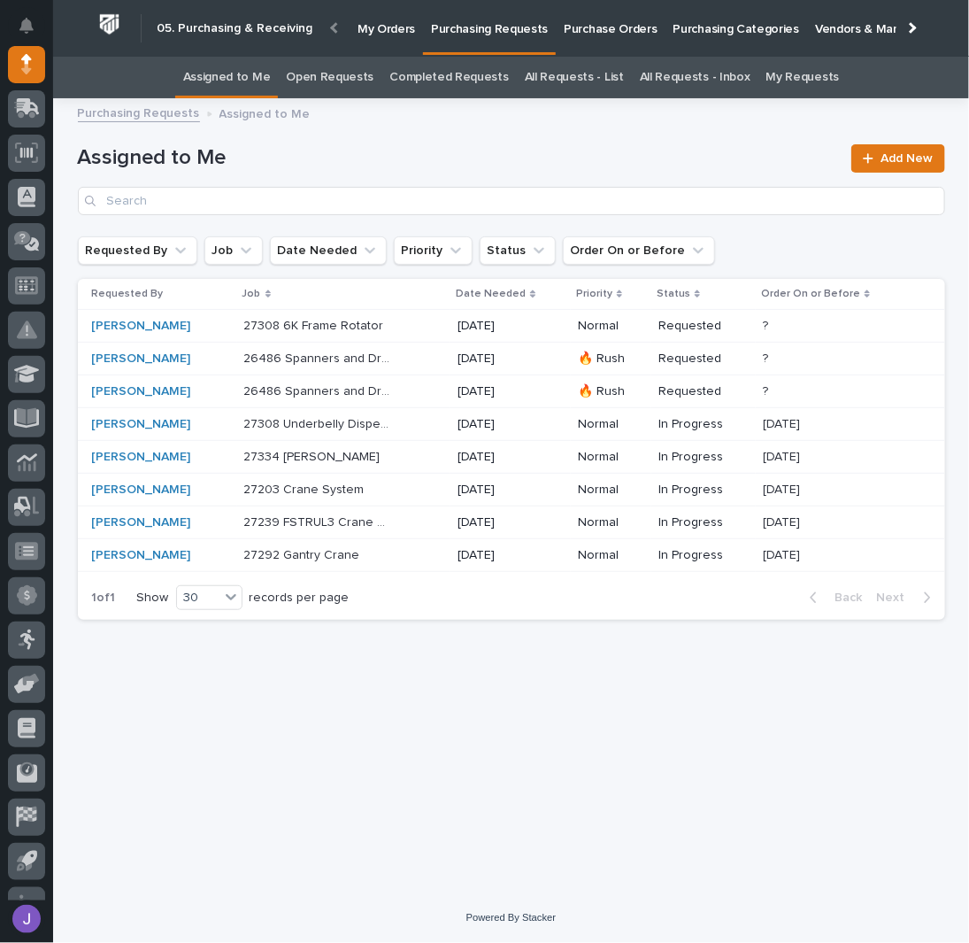
click at [289, 331] on p "27308 6K Frame Rotator" at bounding box center [315, 324] width 143 height 19
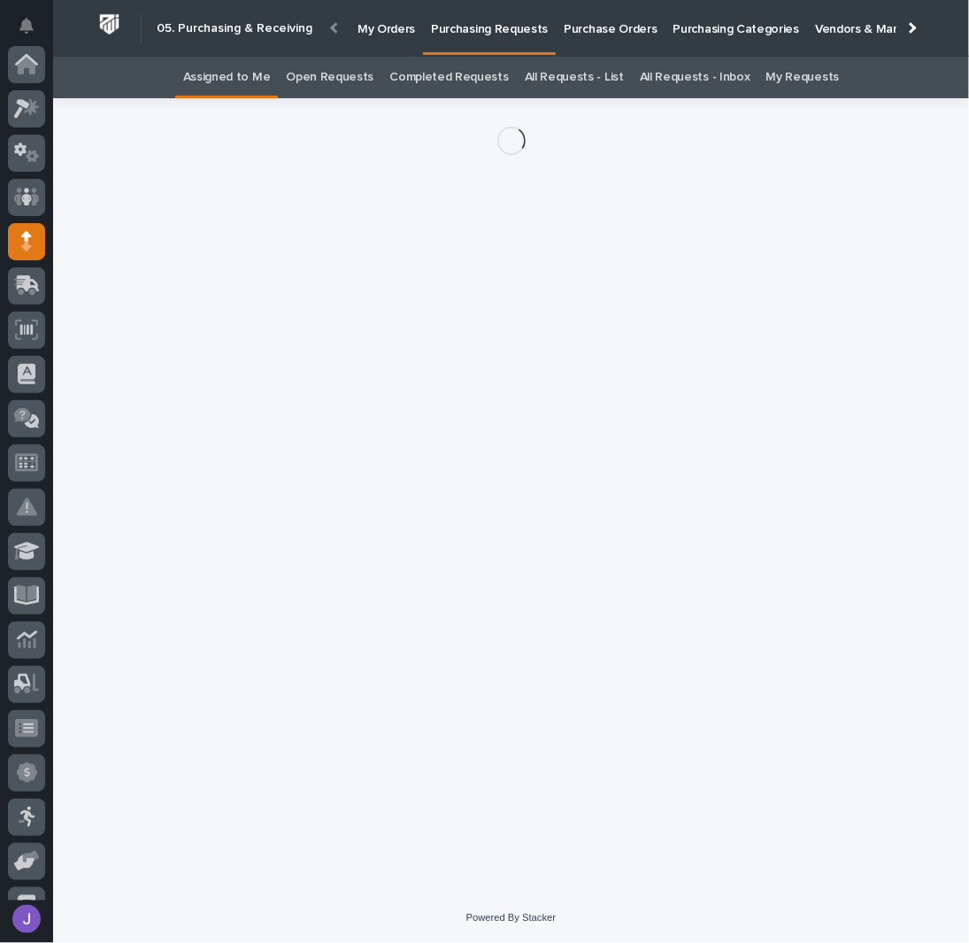
scroll to position [177, 0]
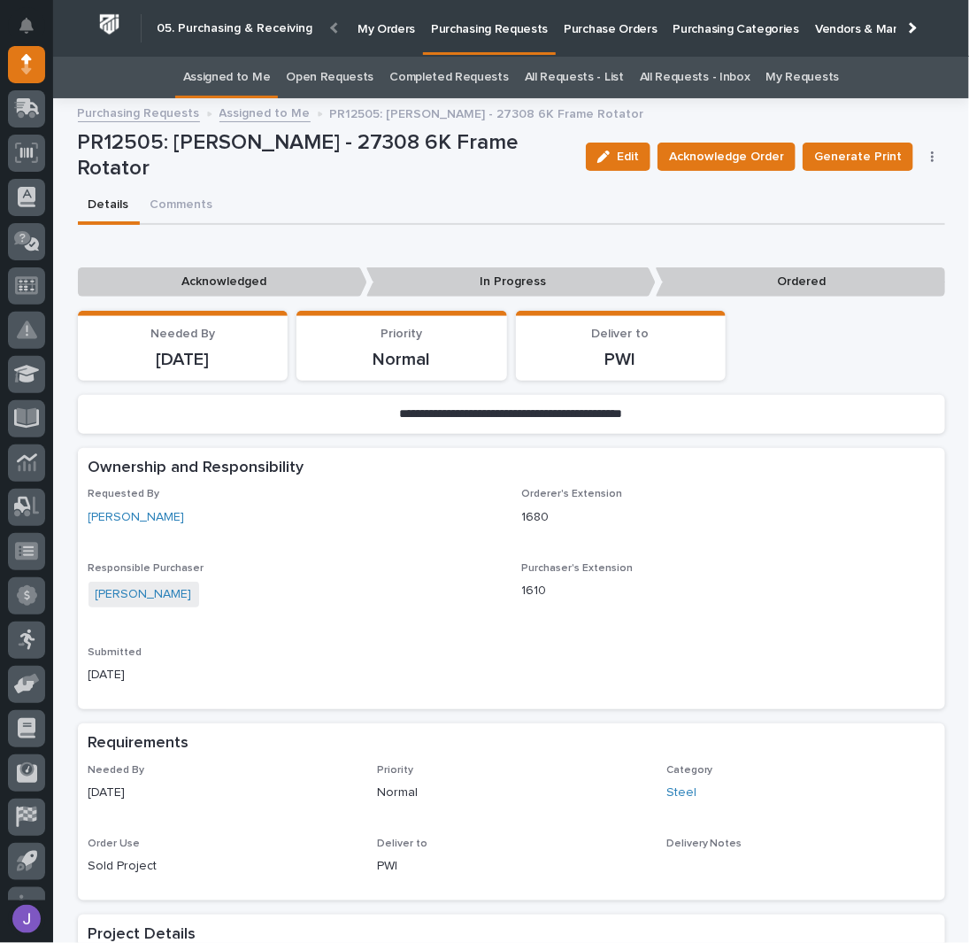
click at [687, 173] on div "Edit Acknowledge Order Generate Print Cancel Order Edit Linked PO's" at bounding box center [762, 156] width 366 height 53
click at [690, 170] on div "Edit Acknowledge Order Generate Print Cancel Order Edit Linked PO's" at bounding box center [762, 156] width 366 height 53
click at [726, 162] on span "Acknowledge Order" at bounding box center [726, 156] width 115 height 21
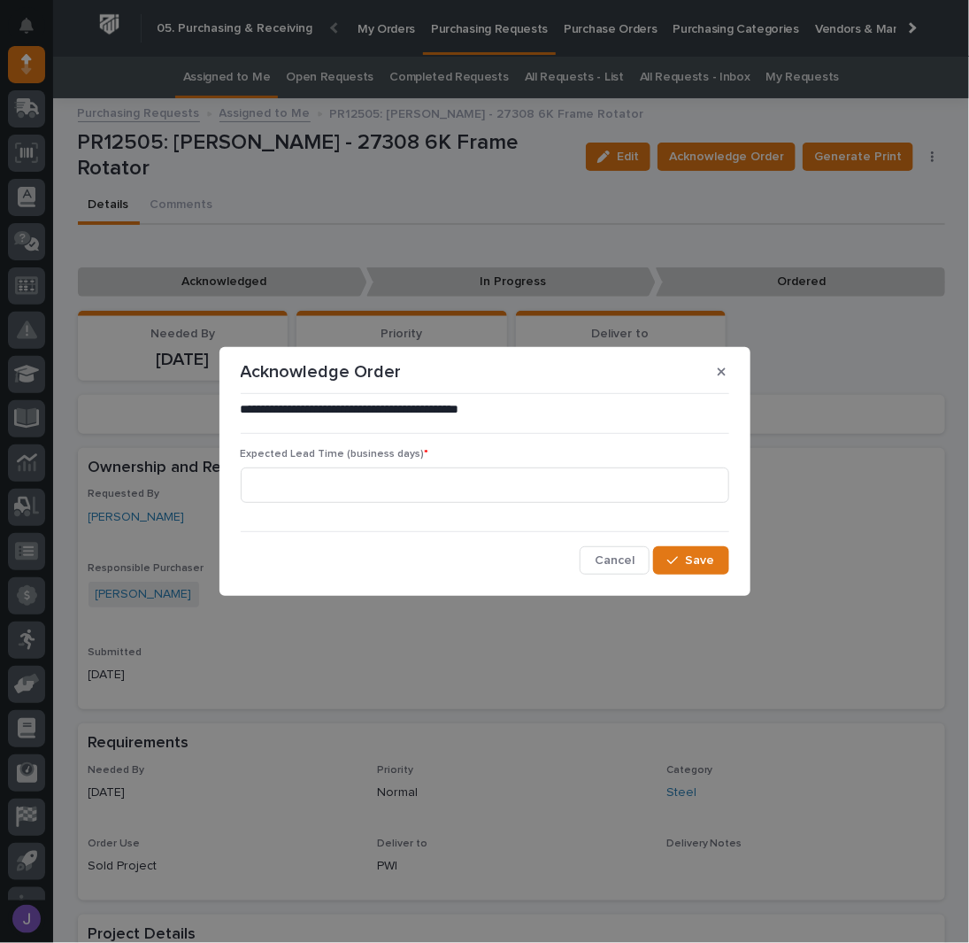
click at [473, 511] on div "Expected Lead Time (business days) *" at bounding box center [485, 482] width 489 height 69
click at [468, 493] on input at bounding box center [485, 484] width 489 height 35
type input "0"
click at [667, 560] on button "Save" at bounding box center [690, 560] width 75 height 28
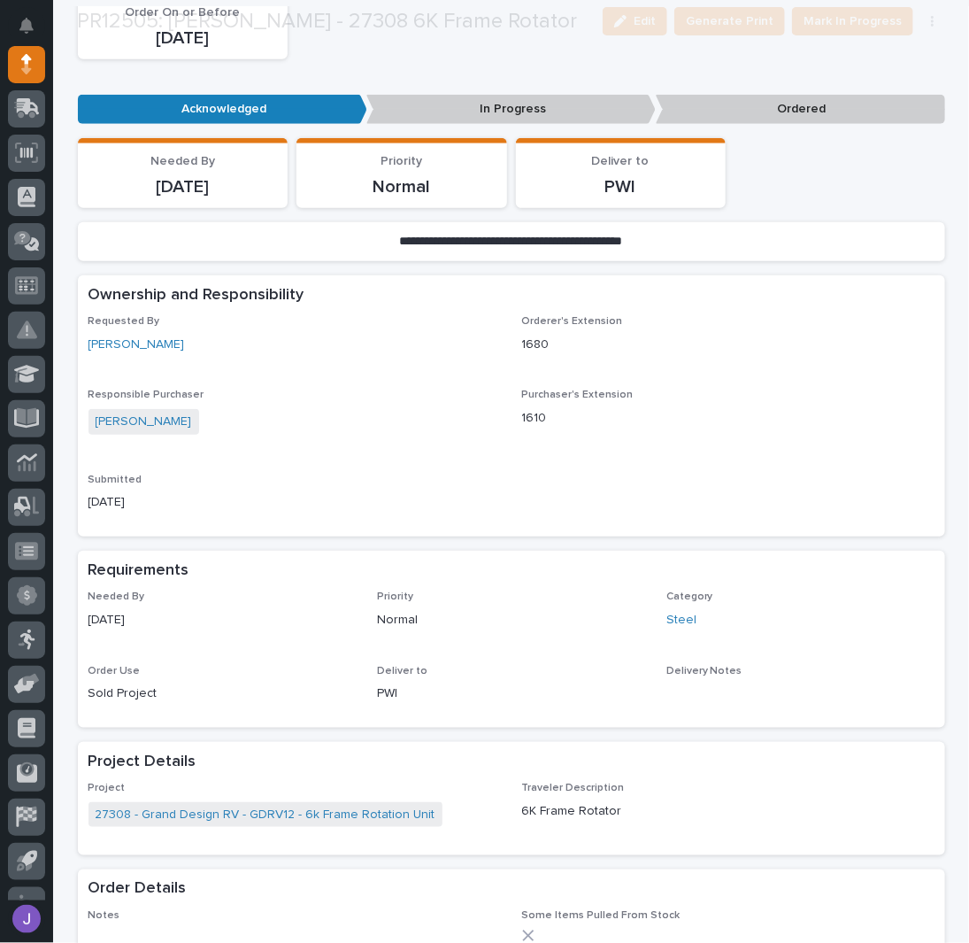
scroll to position [472, 0]
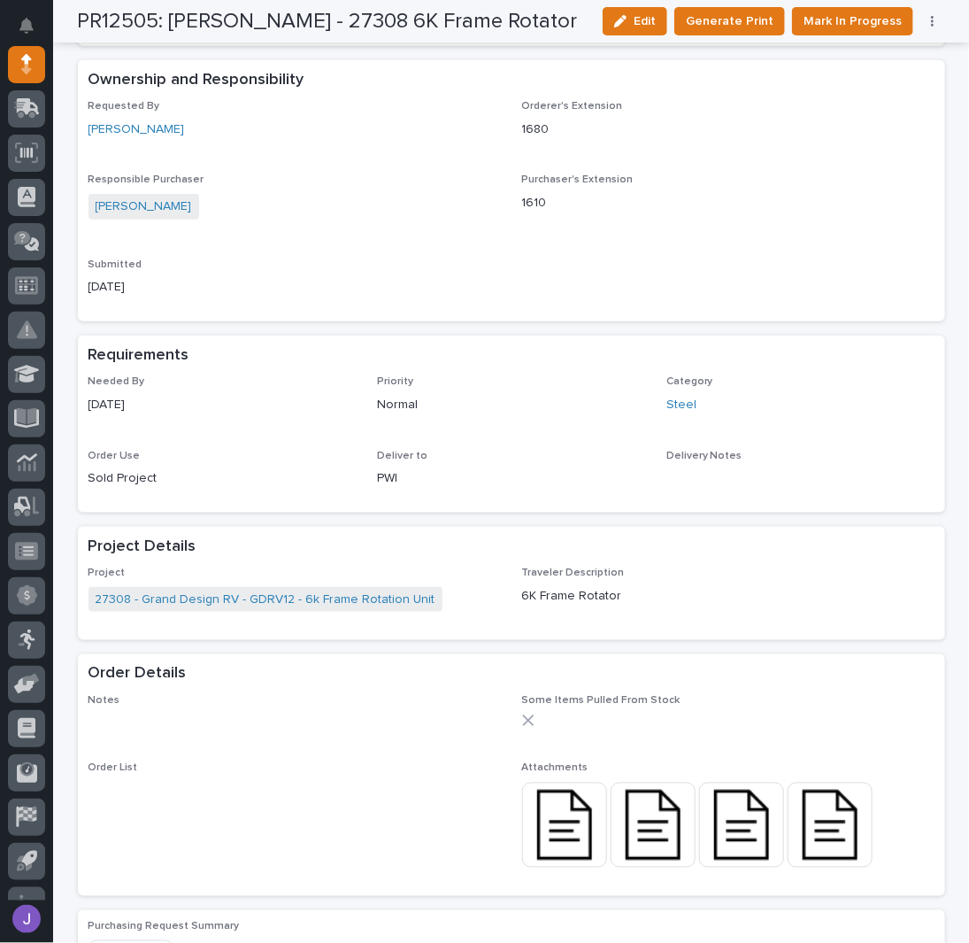
drag, startPoint x: 581, startPoint y: 705, endPoint x: 539, endPoint y: 674, distance: 52.4
drag, startPoint x: 539, startPoint y: 674, endPoint x: 326, endPoint y: 491, distance: 280.6
click at [326, 491] on div "Order Use Sold Project" at bounding box center [223, 476] width 268 height 52
drag, startPoint x: 326, startPoint y: 491, endPoint x: 446, endPoint y: 436, distance: 132.3
click at [446, 436] on div "Needed By [DATE] Priority Normal Category Steel Order Use Sold Project Deliver …" at bounding box center [512, 438] width 846 height 126
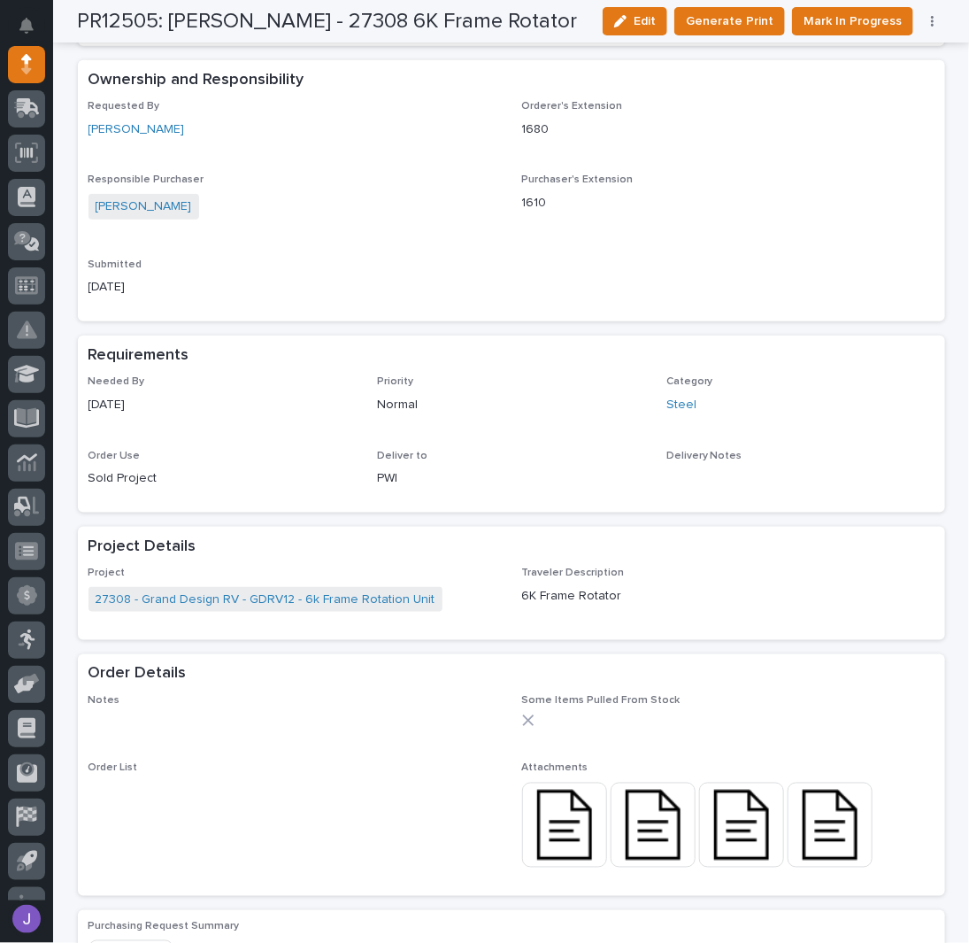
drag, startPoint x: 243, startPoint y: 475, endPoint x: 262, endPoint y: 316, distance: 160.4
click at [262, 316] on div "Loading... Saving… Ownership and Responsibility Requested By [PERSON_NAME] Orde…" at bounding box center [511, 197] width 867 height 275
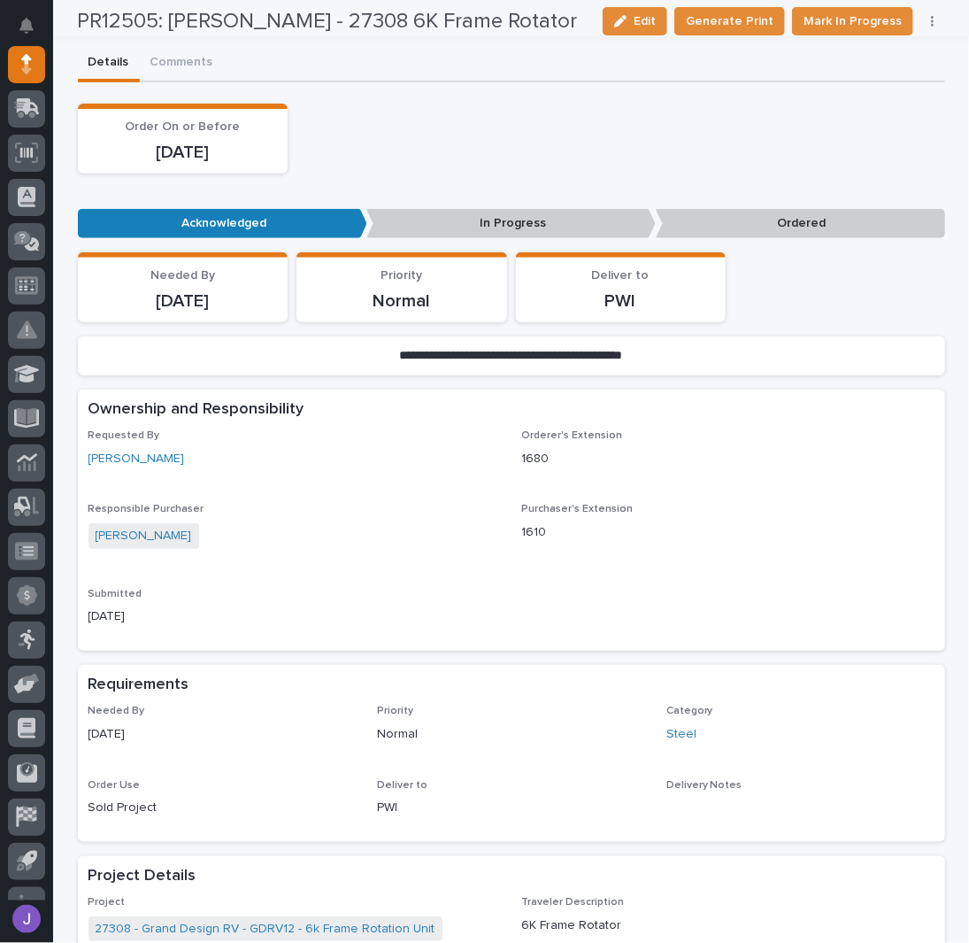
scroll to position [0, 0]
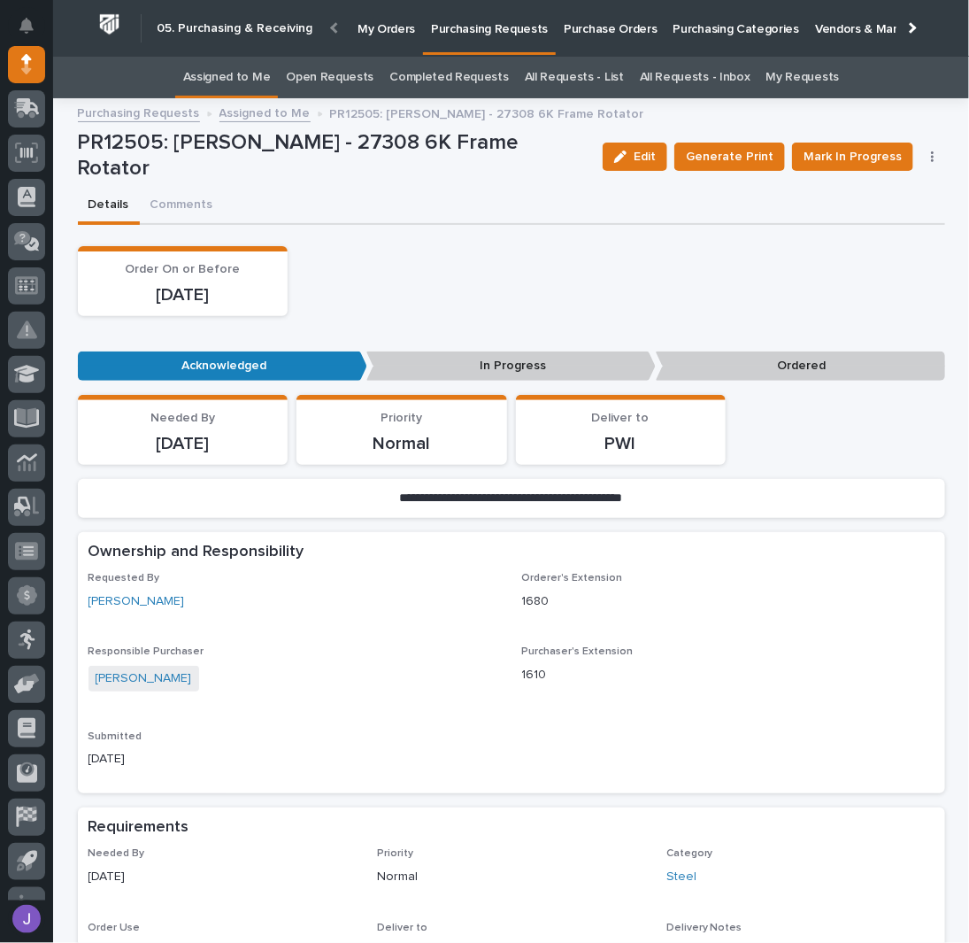
click at [604, 15] on p "Purchase Orders" at bounding box center [610, 18] width 93 height 37
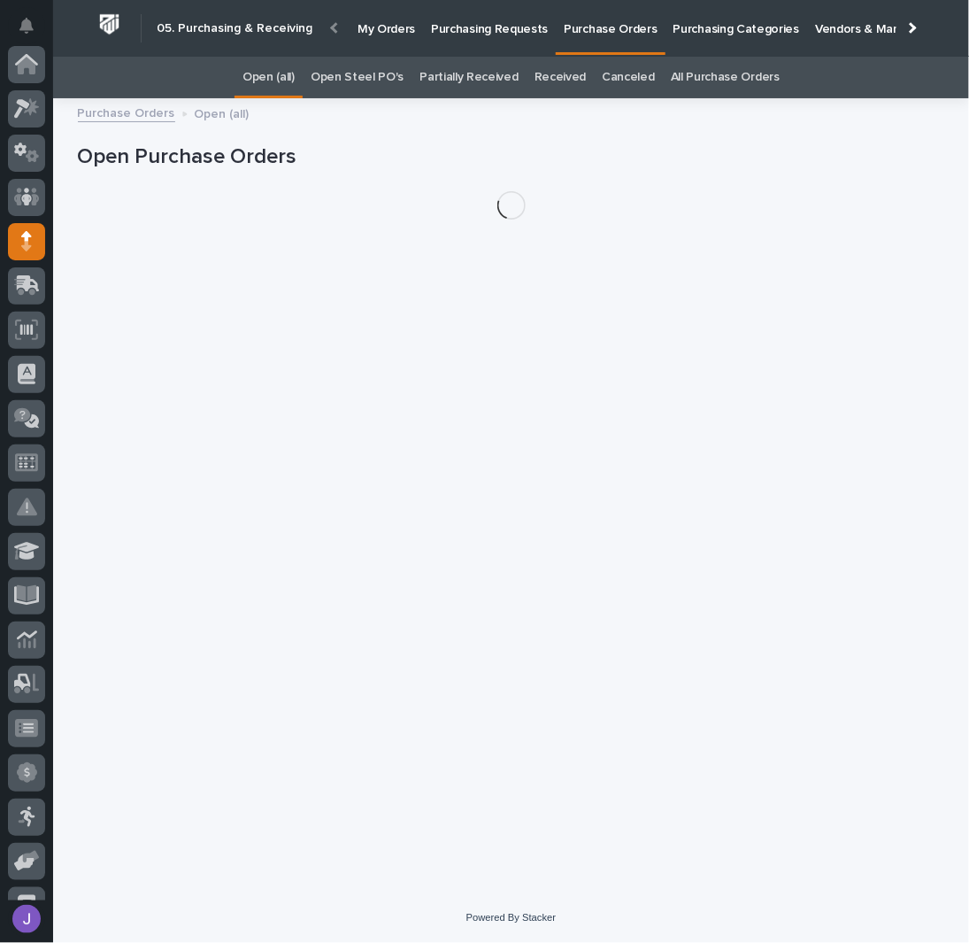
scroll to position [177, 0]
click at [352, 73] on link "Open Steel PO's" at bounding box center [357, 78] width 93 height 42
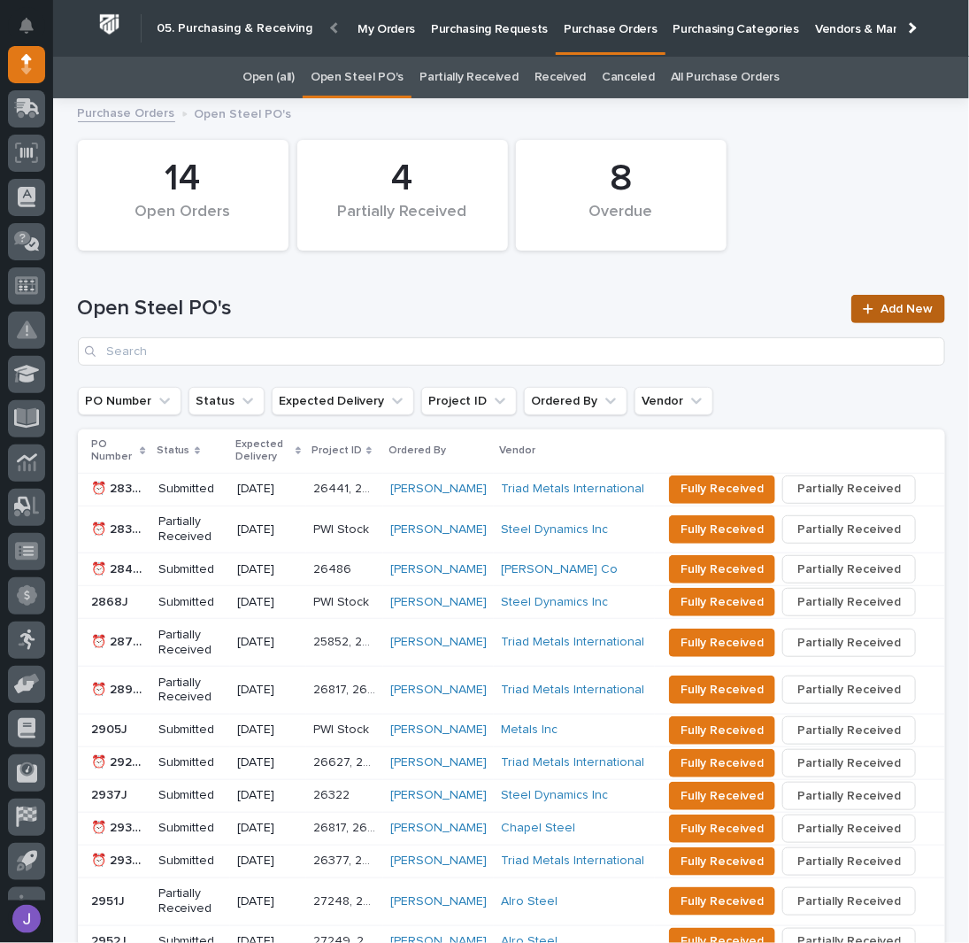
click at [896, 310] on span "Add New" at bounding box center [908, 309] width 52 height 12
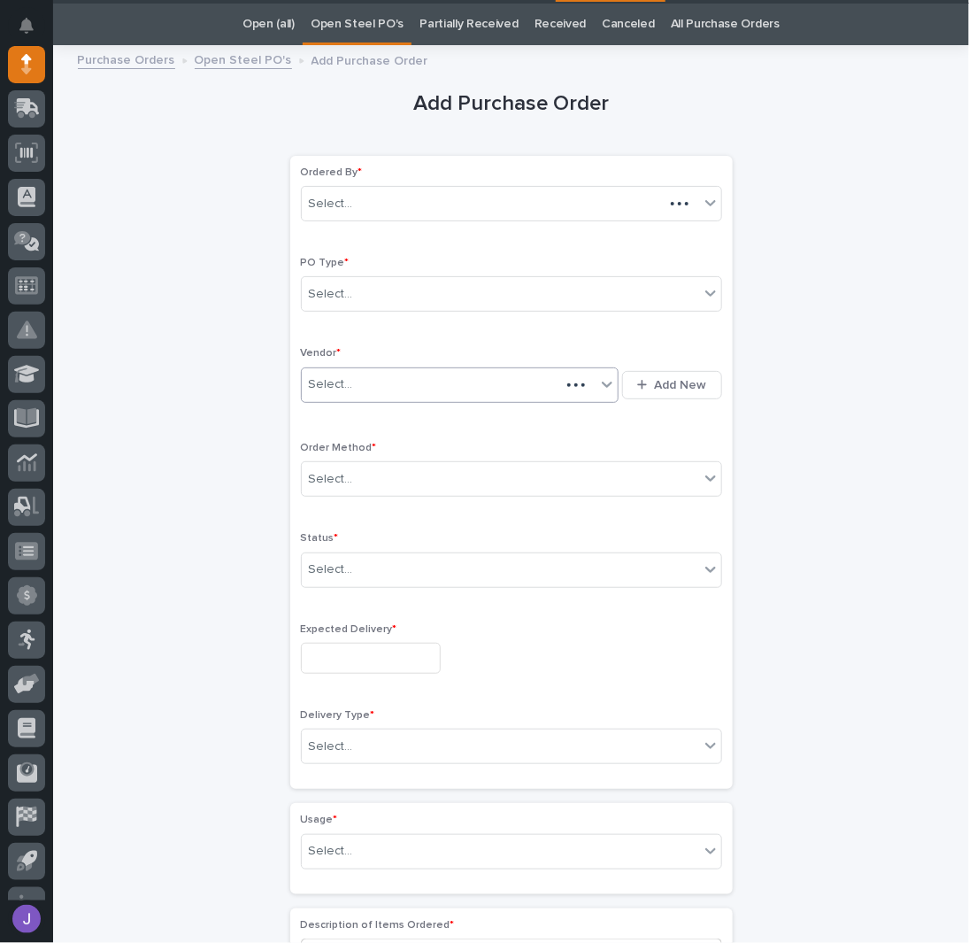
scroll to position [56, 0]
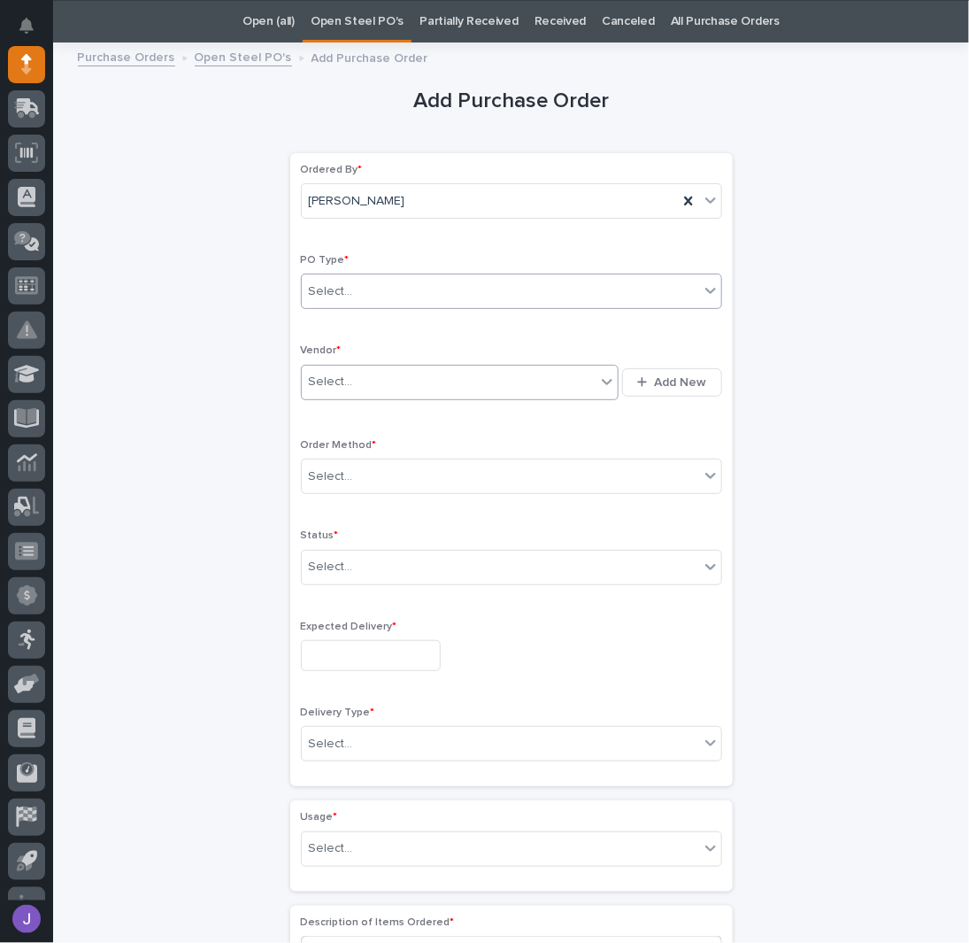
click at [384, 293] on div "Select..." at bounding box center [500, 291] width 397 height 29
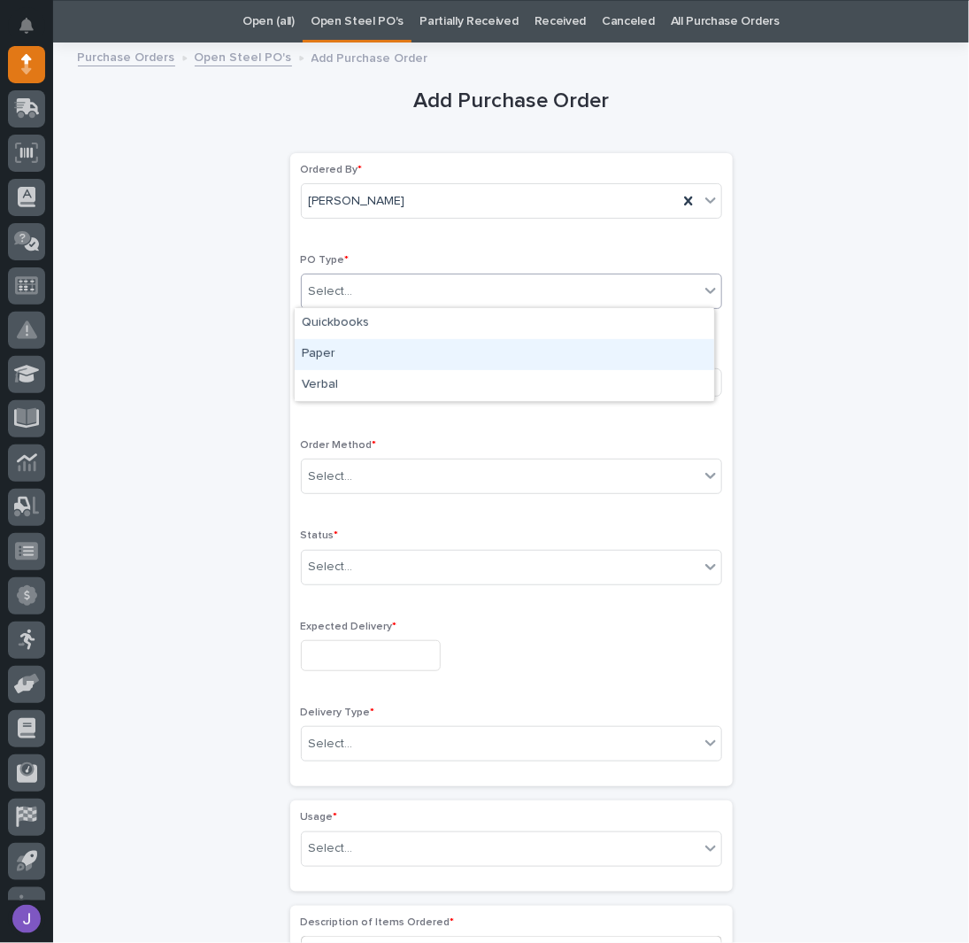
click at [329, 365] on div "Paper" at bounding box center [505, 354] width 420 height 31
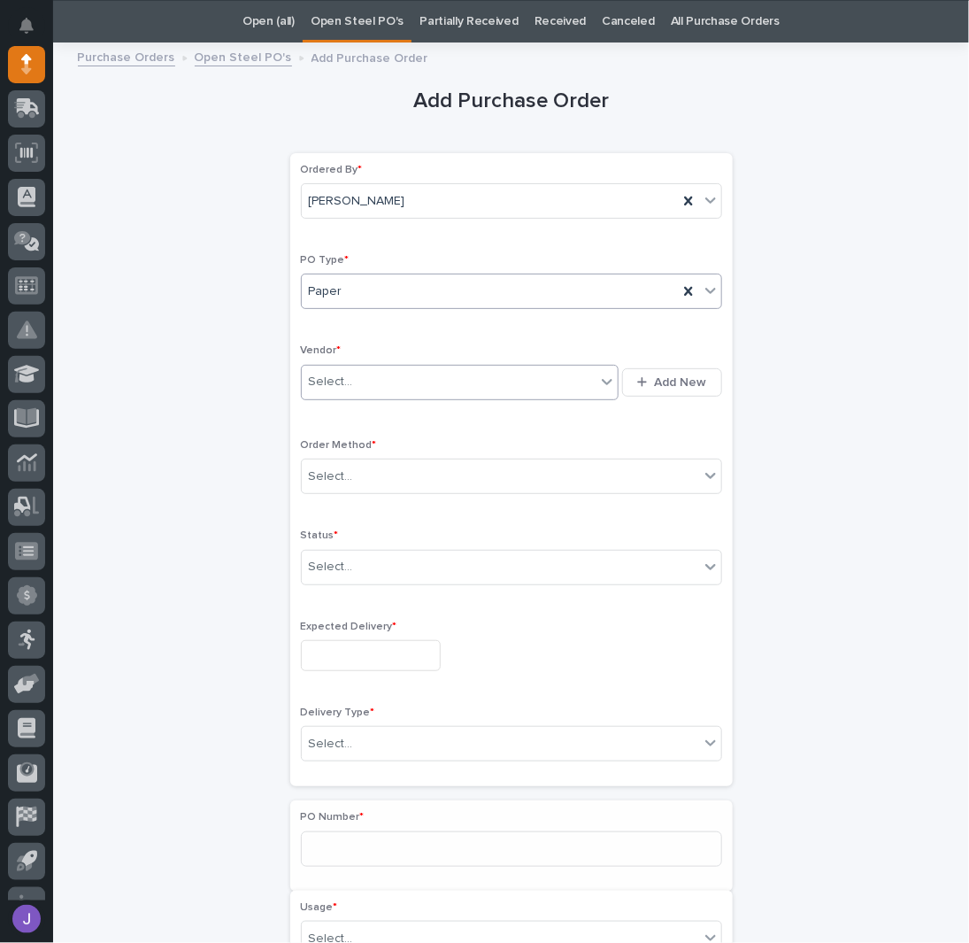
click at [319, 367] on div "Select..." at bounding box center [449, 381] width 295 height 29
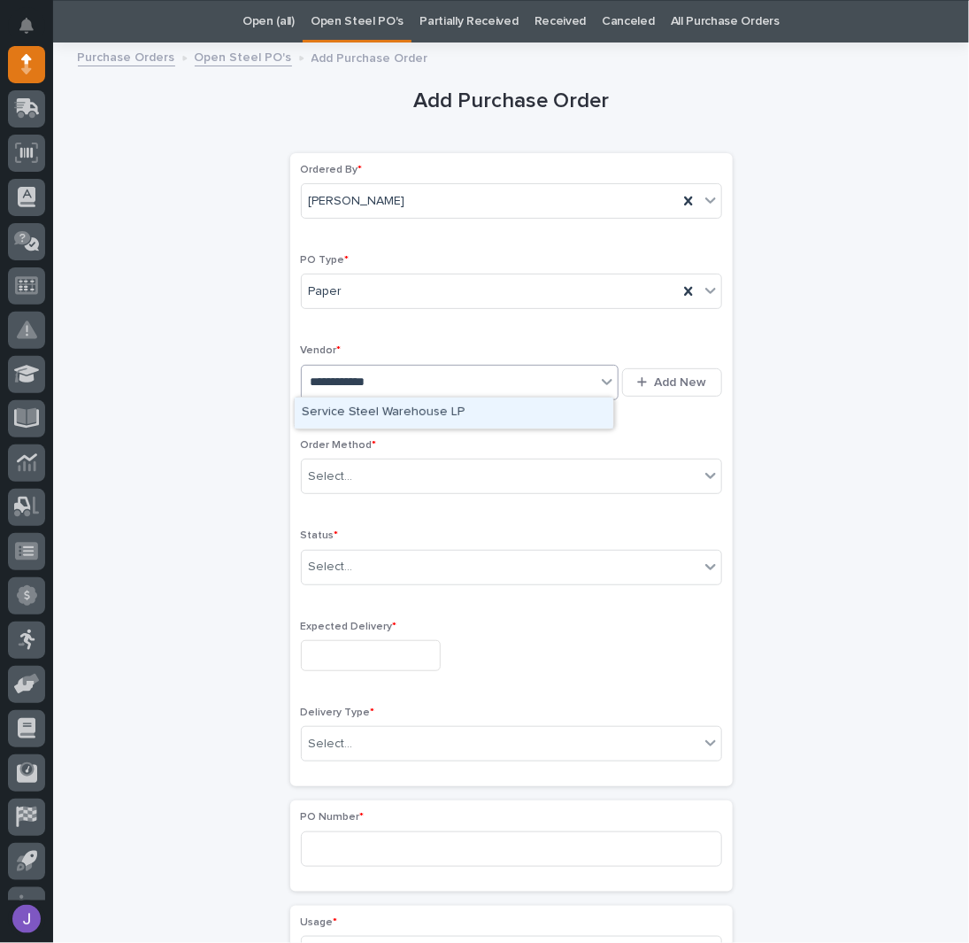
type input "**********"
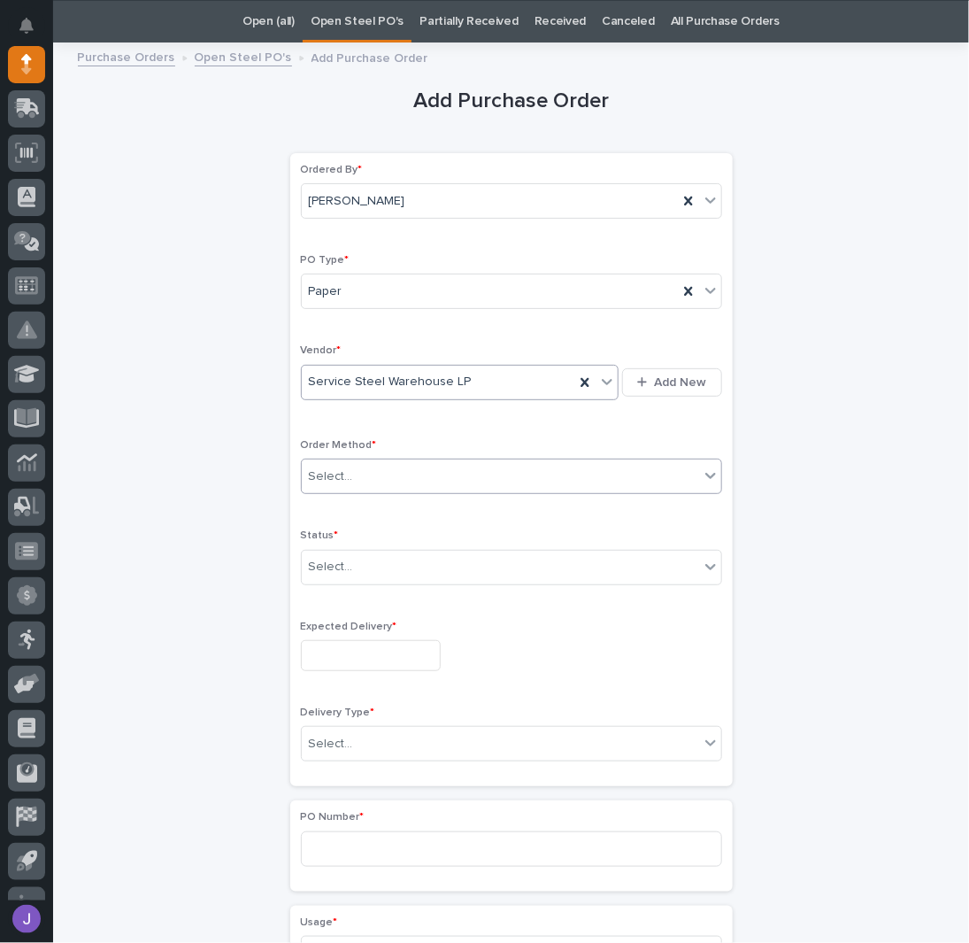
drag, startPoint x: 407, startPoint y: 473, endPoint x: 404, endPoint y: 482, distance: 10.4
click at [406, 474] on div "Select..." at bounding box center [500, 476] width 397 height 29
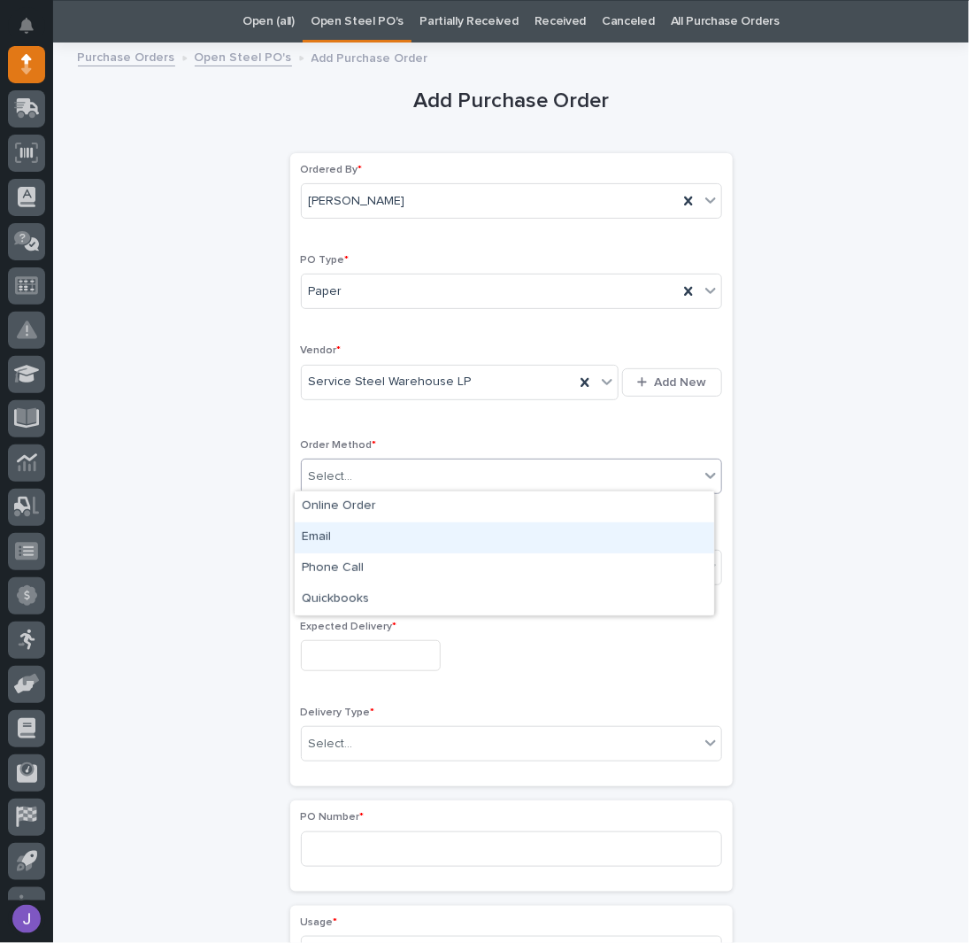
click at [341, 530] on div "Email" at bounding box center [505, 537] width 420 height 31
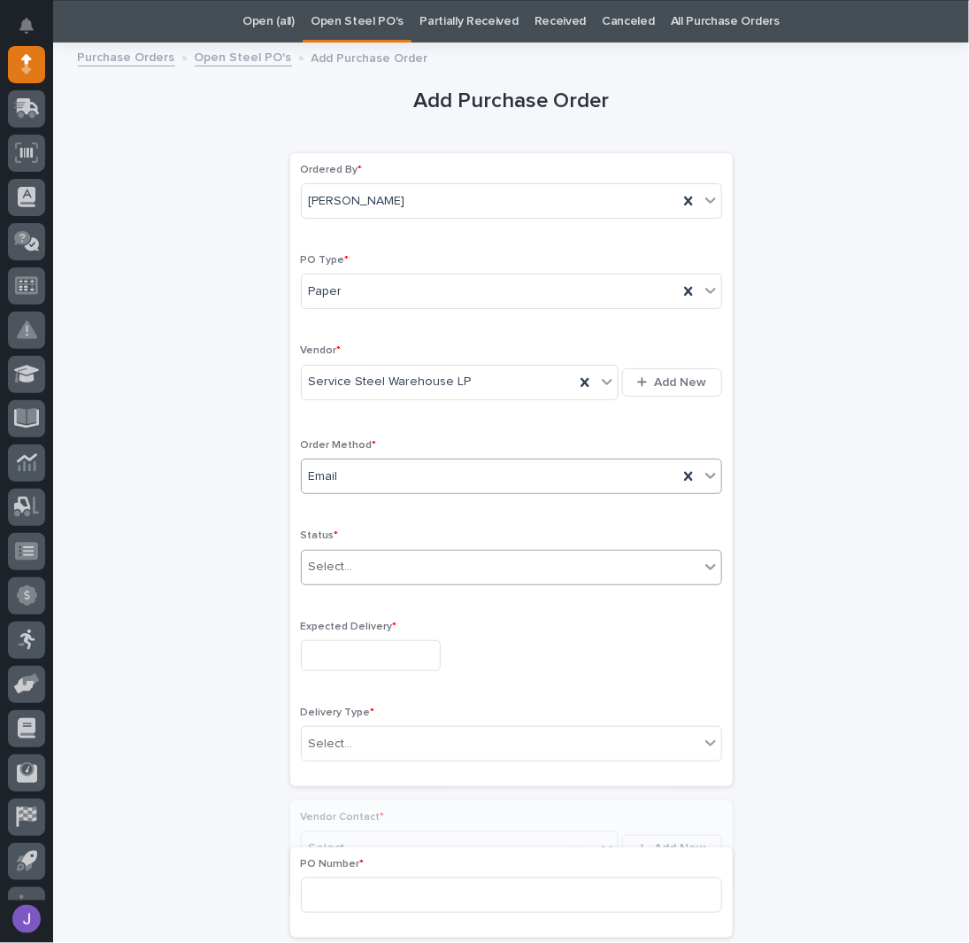
click at [341, 558] on div "Select..." at bounding box center [331, 567] width 44 height 19
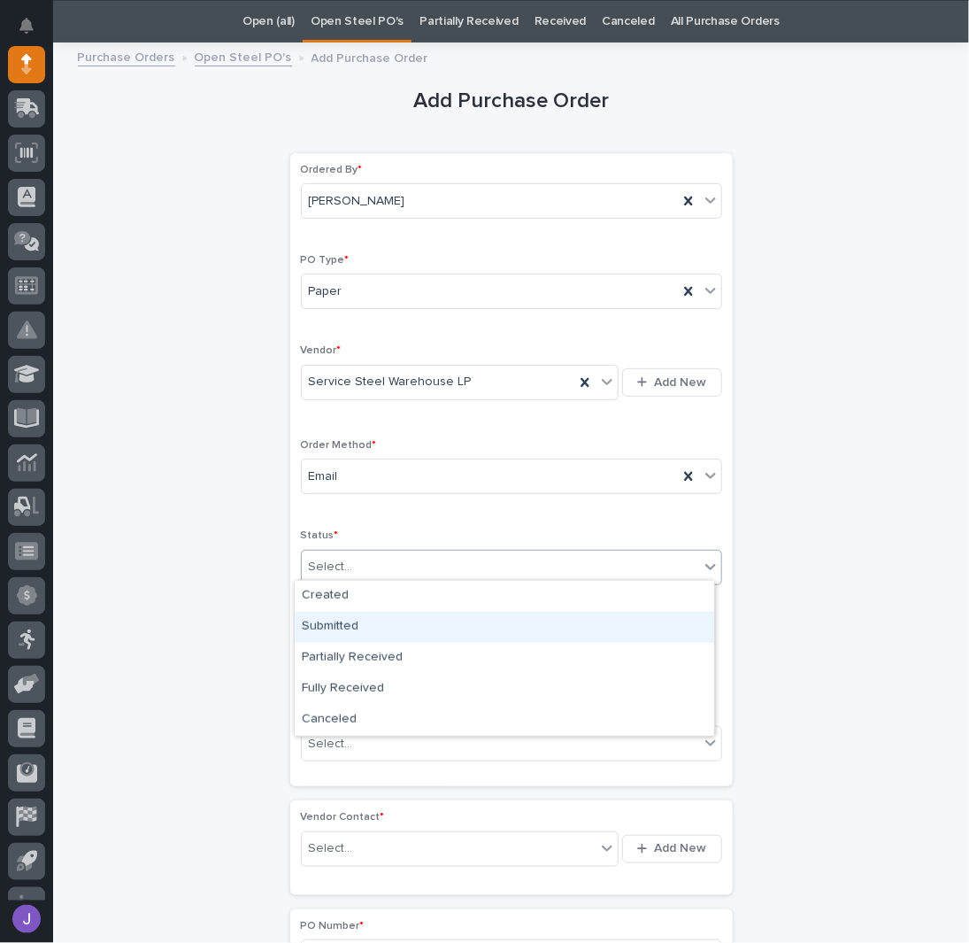
click at [350, 624] on div "Submitted" at bounding box center [505, 627] width 420 height 31
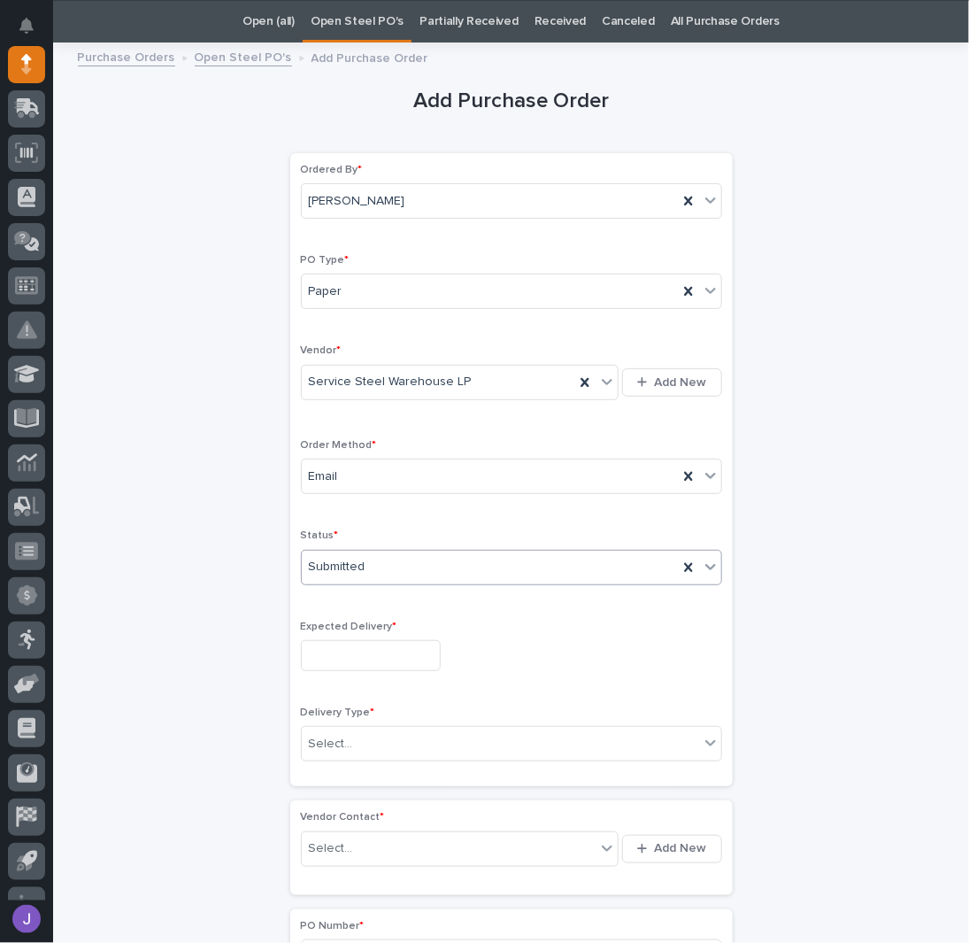
click at [352, 644] on input "text" at bounding box center [371, 655] width 140 height 31
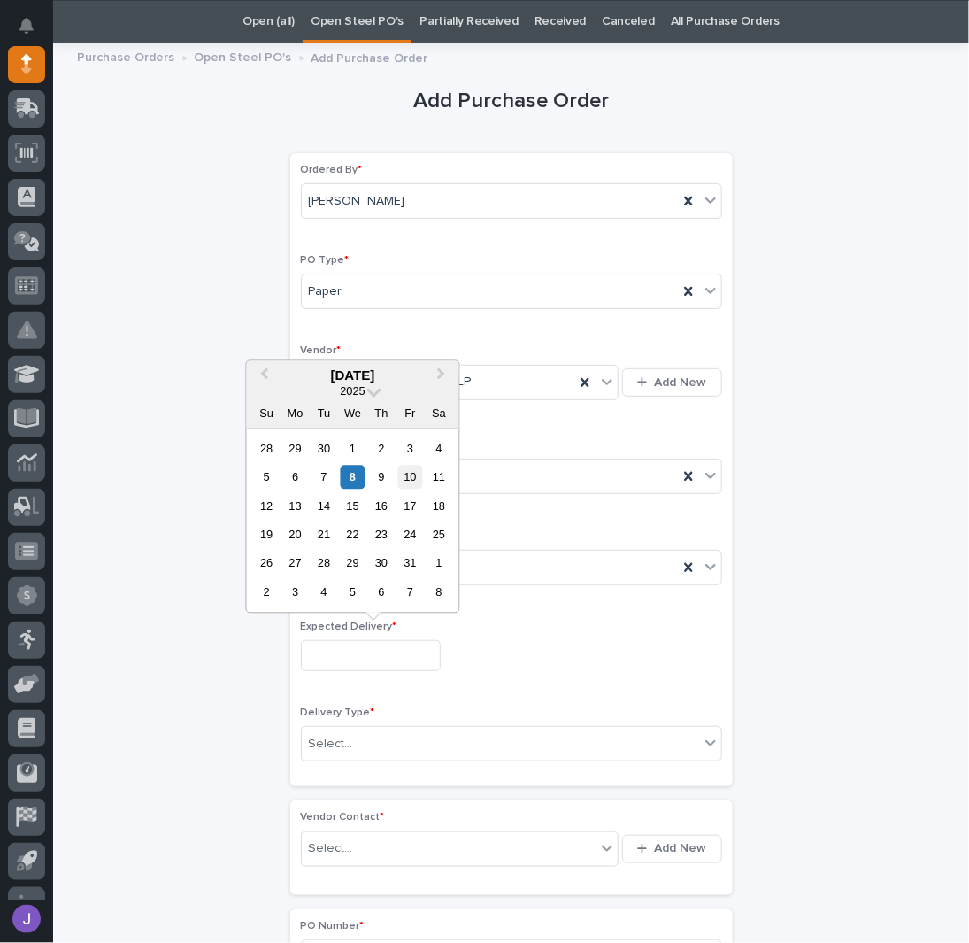
click at [417, 484] on div "10" at bounding box center [410, 478] width 24 height 24
type input "**********"
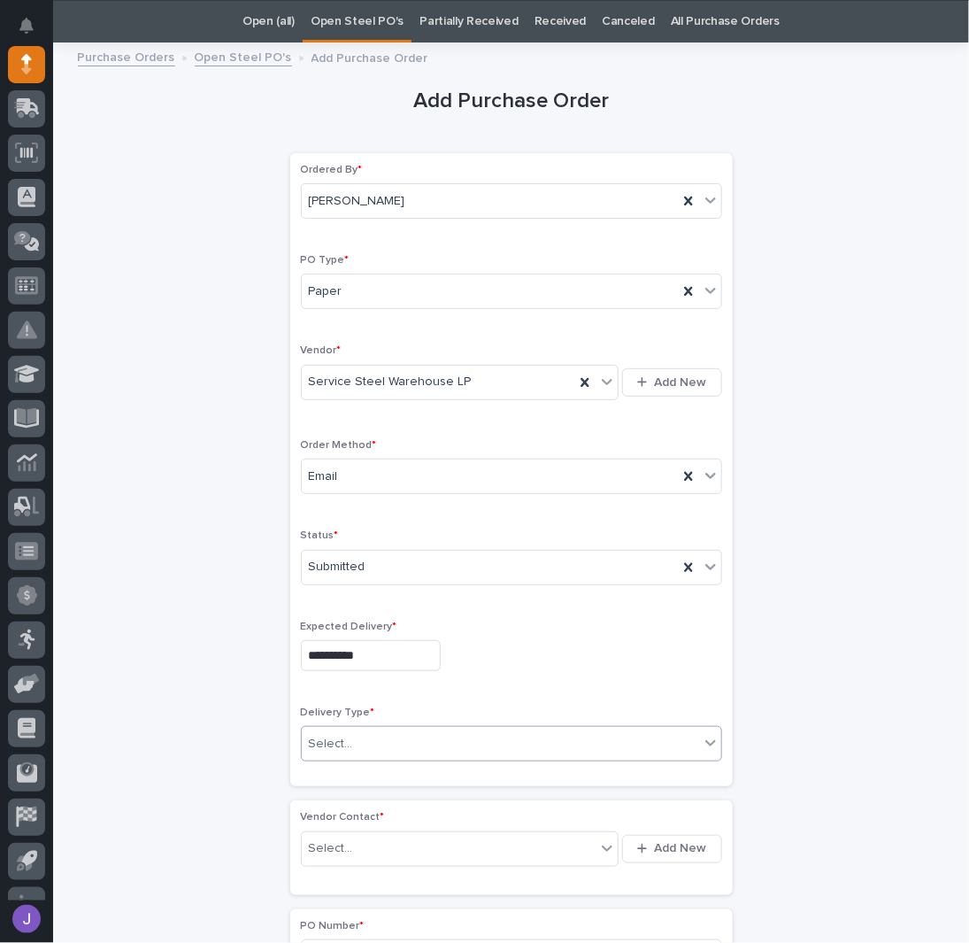
click at [342, 735] on div "Select..." at bounding box center [331, 744] width 44 height 19
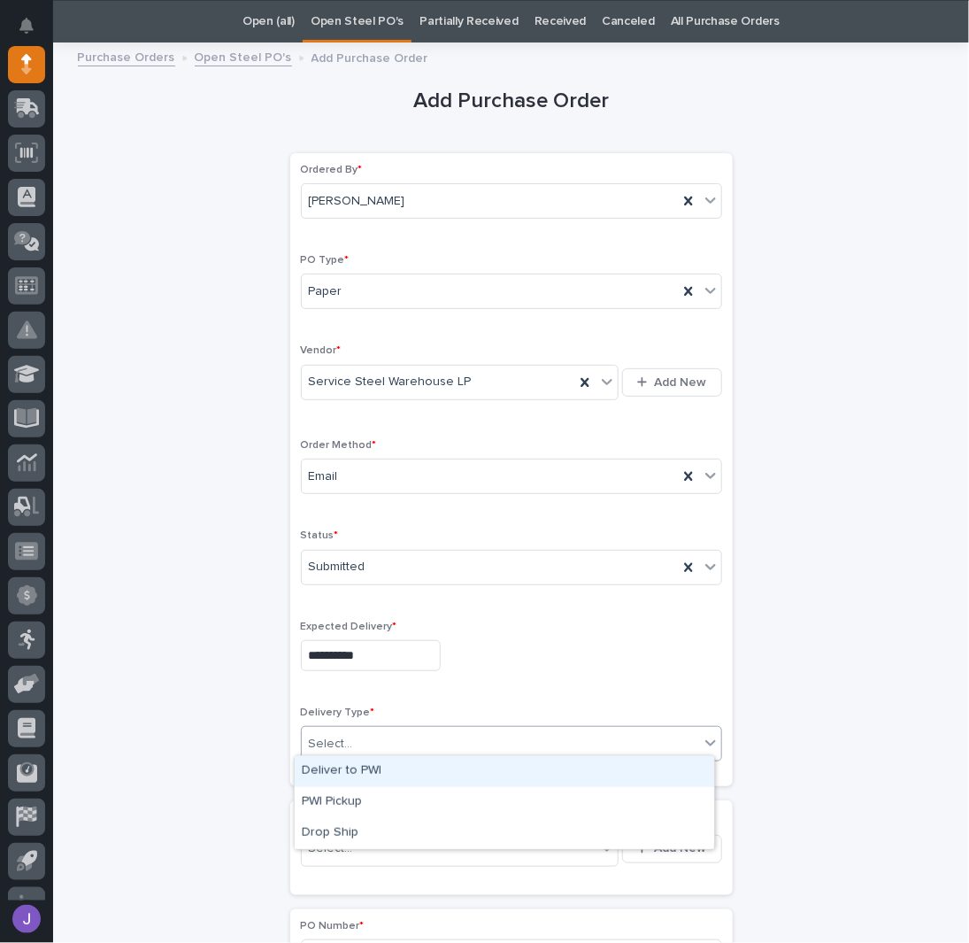
click at [329, 773] on div "Deliver to PWI" at bounding box center [505, 771] width 420 height 31
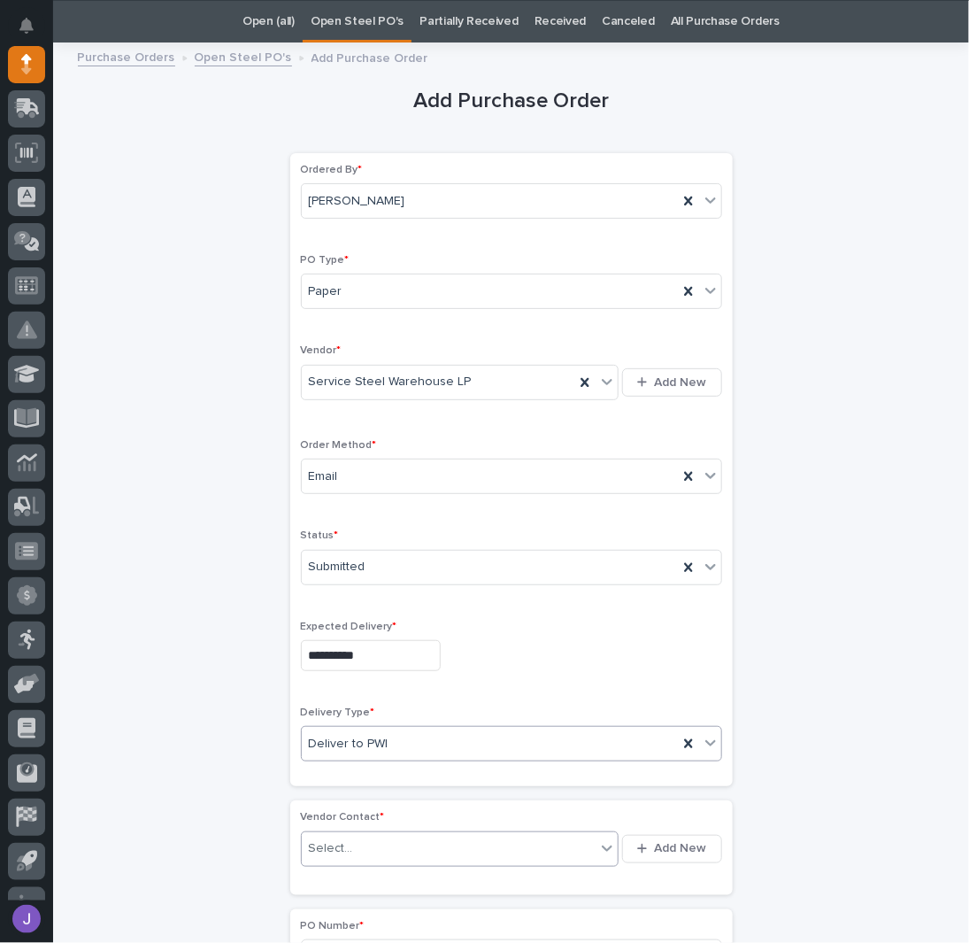
click at [333, 834] on div "Select..." at bounding box center [449, 848] width 295 height 29
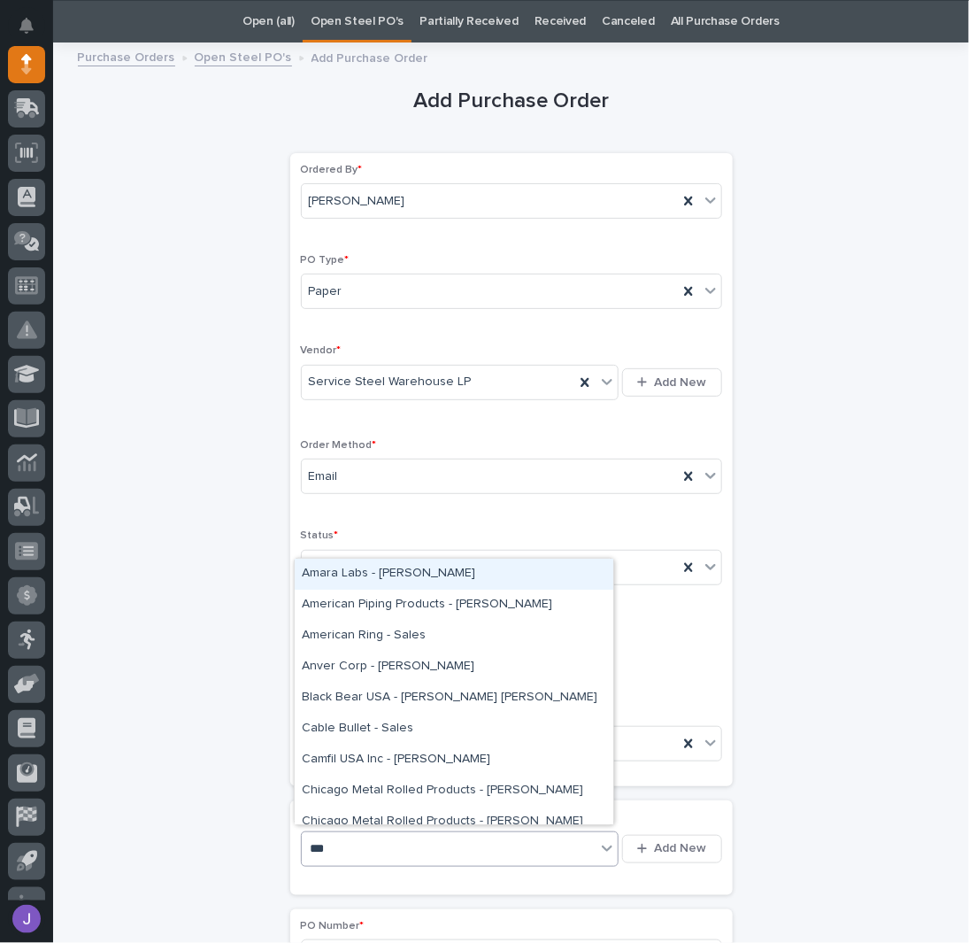
type input "****"
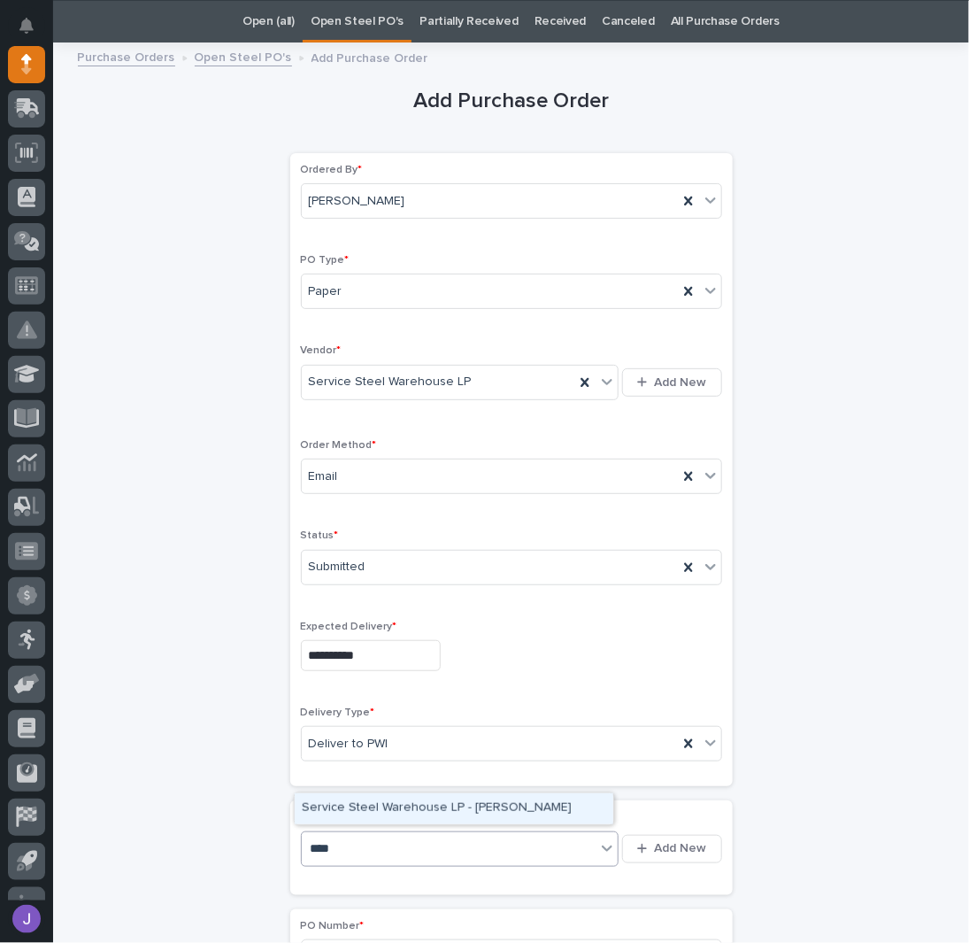
click at [365, 813] on div "Service Steel Warehouse LP - [PERSON_NAME]" at bounding box center [454, 808] width 319 height 31
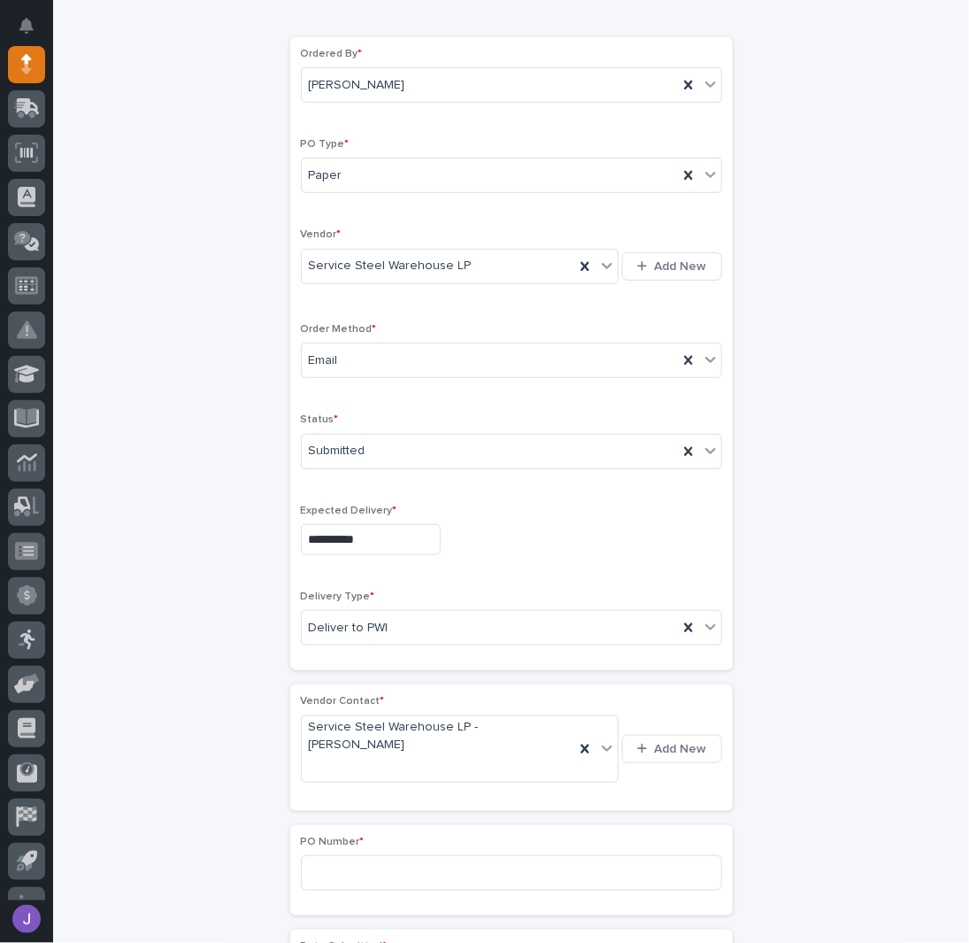
scroll to position [292, 0]
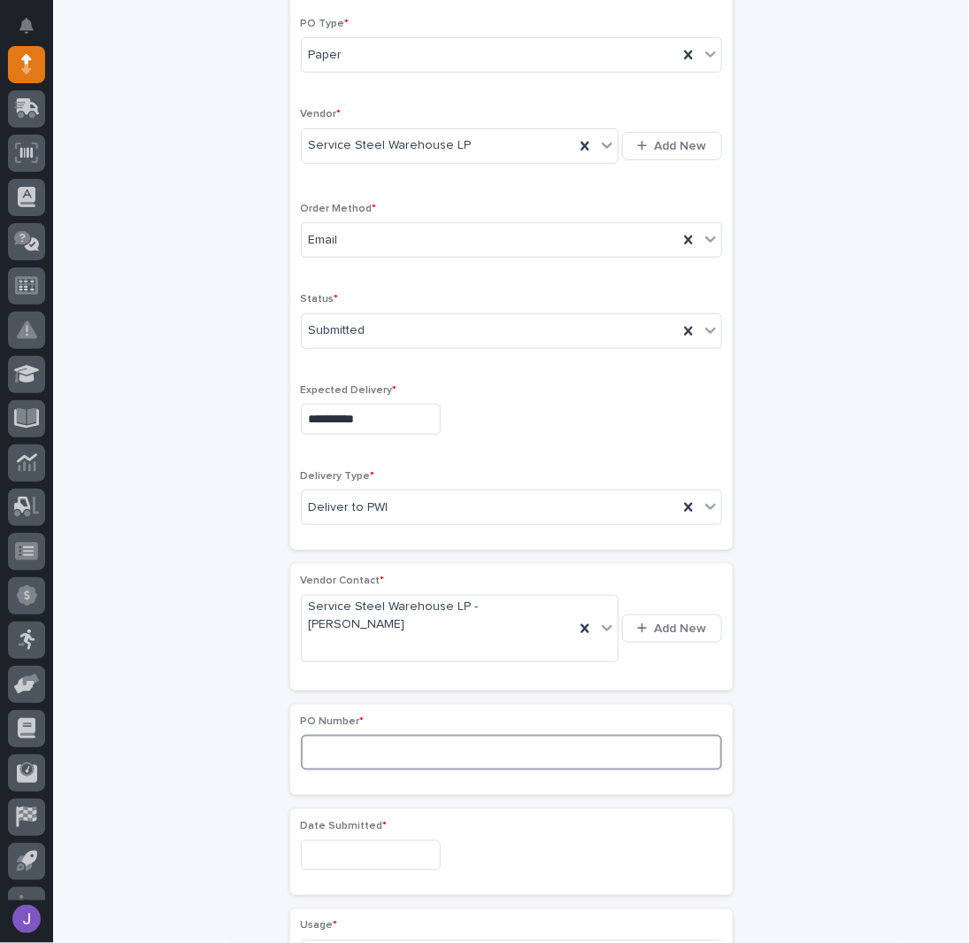
click at [345, 735] on input at bounding box center [511, 752] width 421 height 35
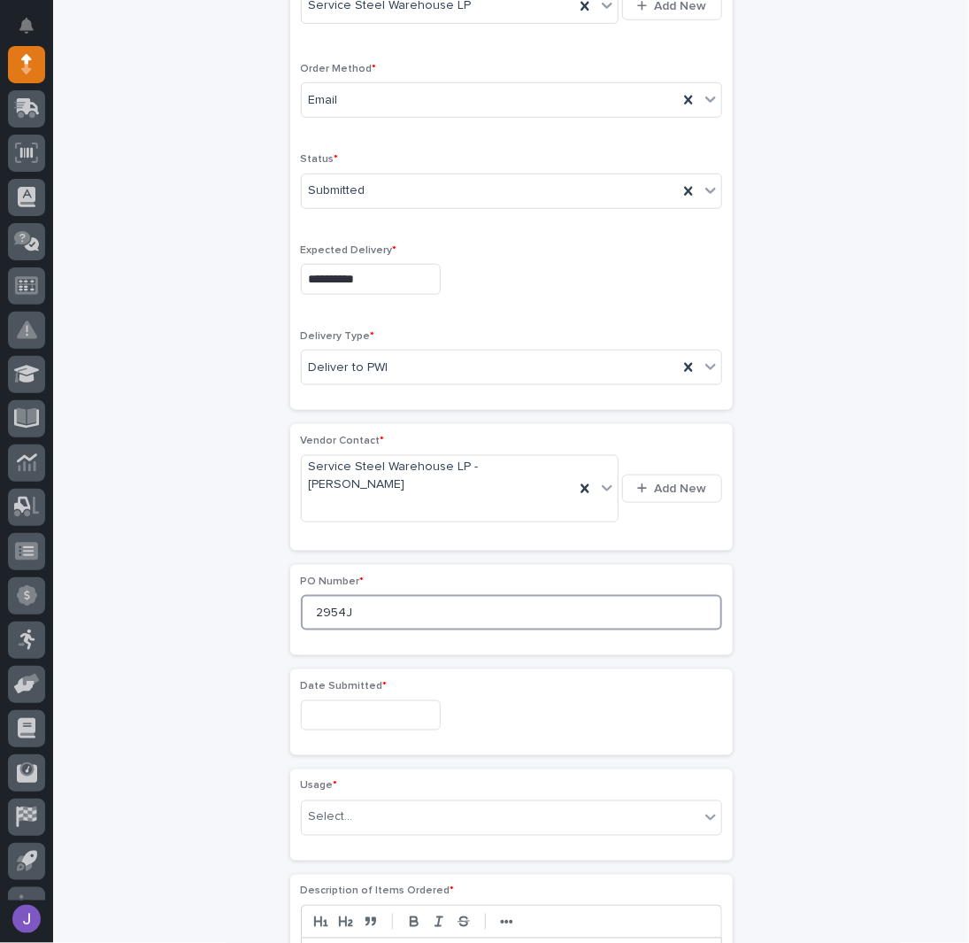
scroll to position [527, 0]
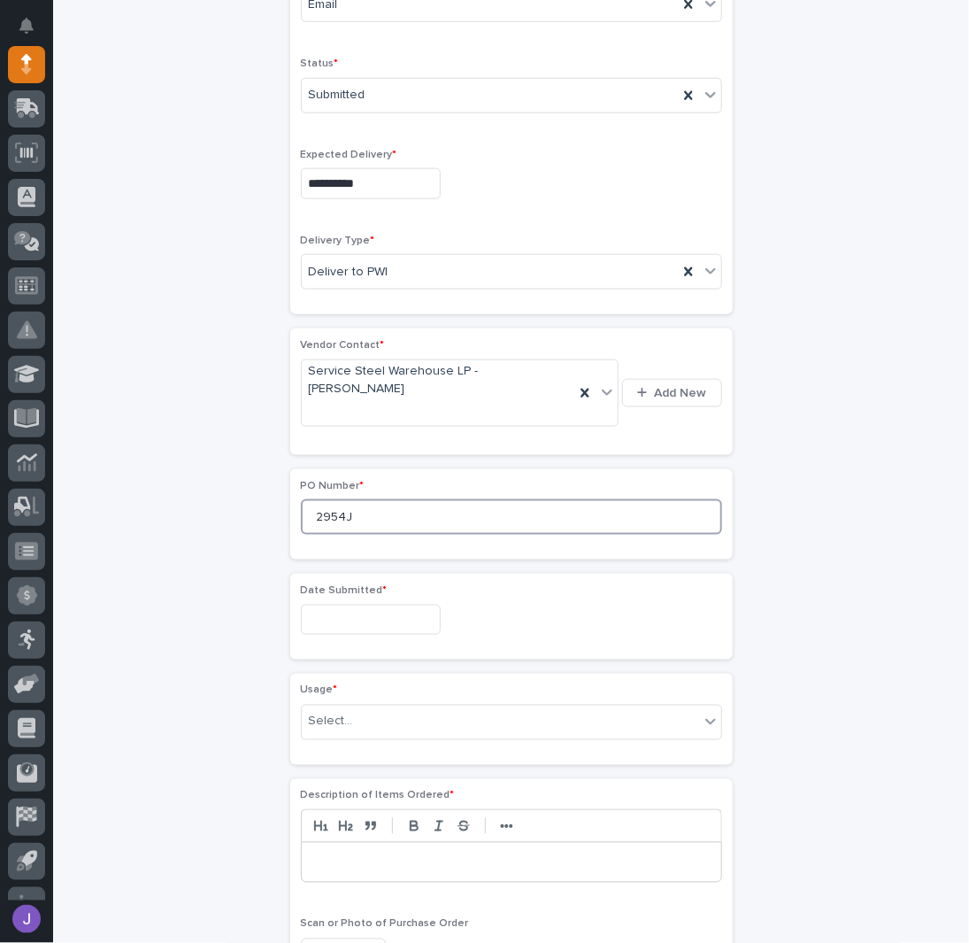
type input "2954J"
click at [336, 604] on input "text" at bounding box center [371, 619] width 140 height 31
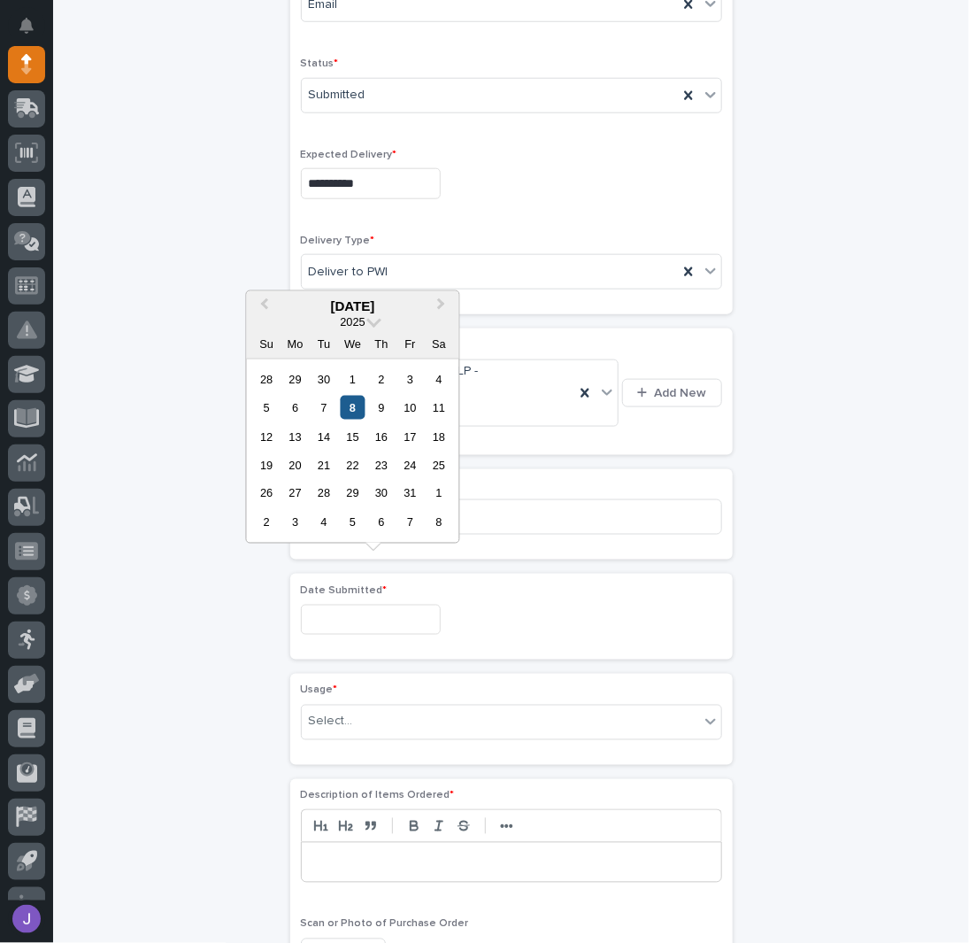
click at [357, 414] on div "8" at bounding box center [353, 408] width 24 height 24
type input "**********"
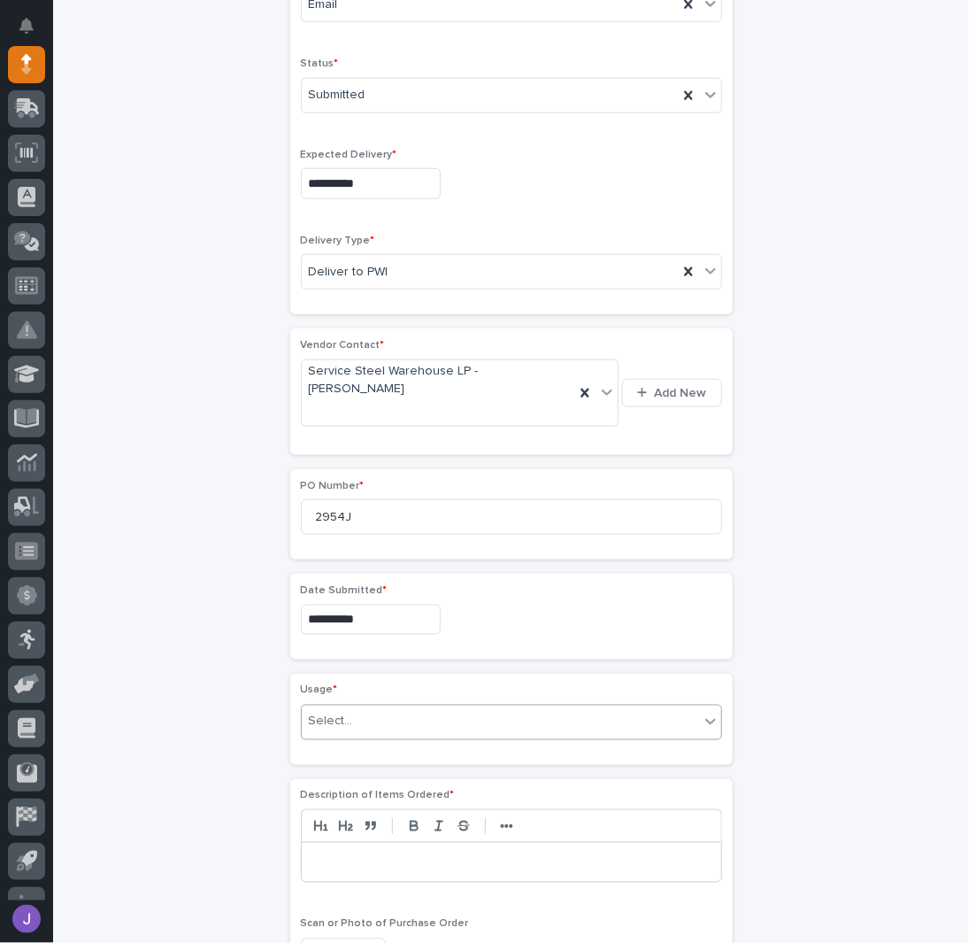
click at [335, 712] on div "Select..." at bounding box center [331, 721] width 44 height 19
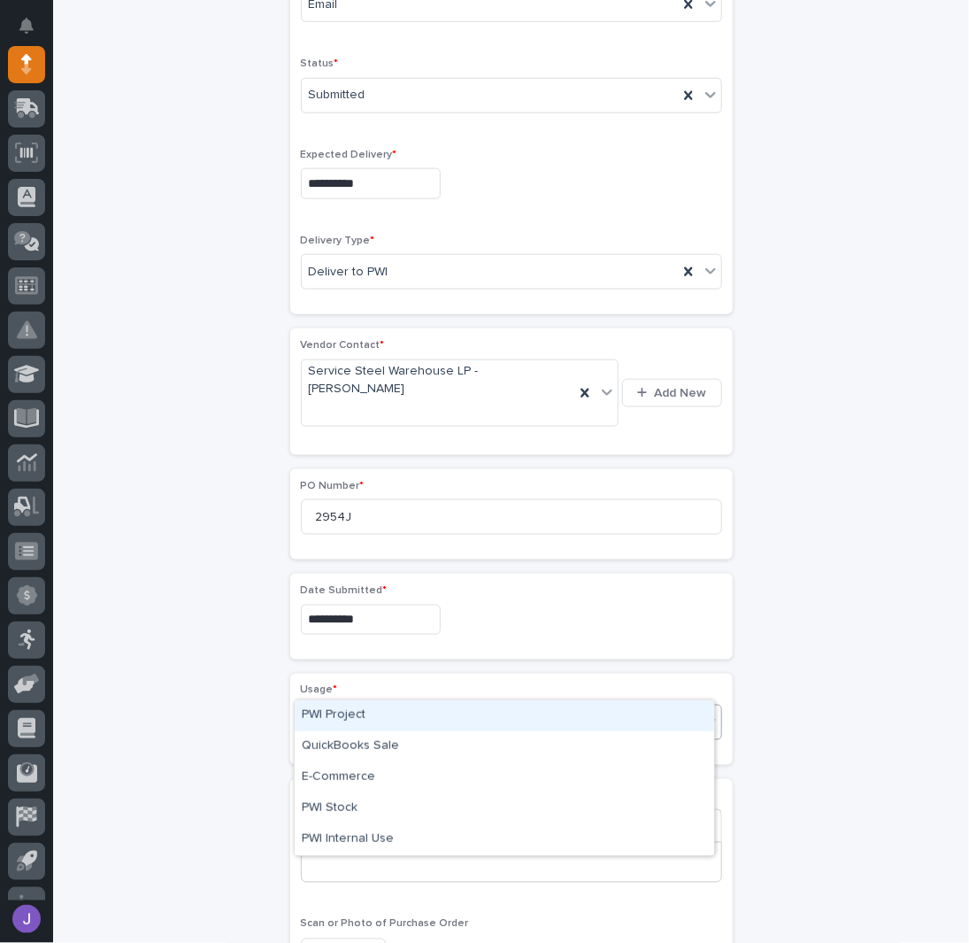
click at [341, 713] on div "PWI Project" at bounding box center [505, 715] width 420 height 31
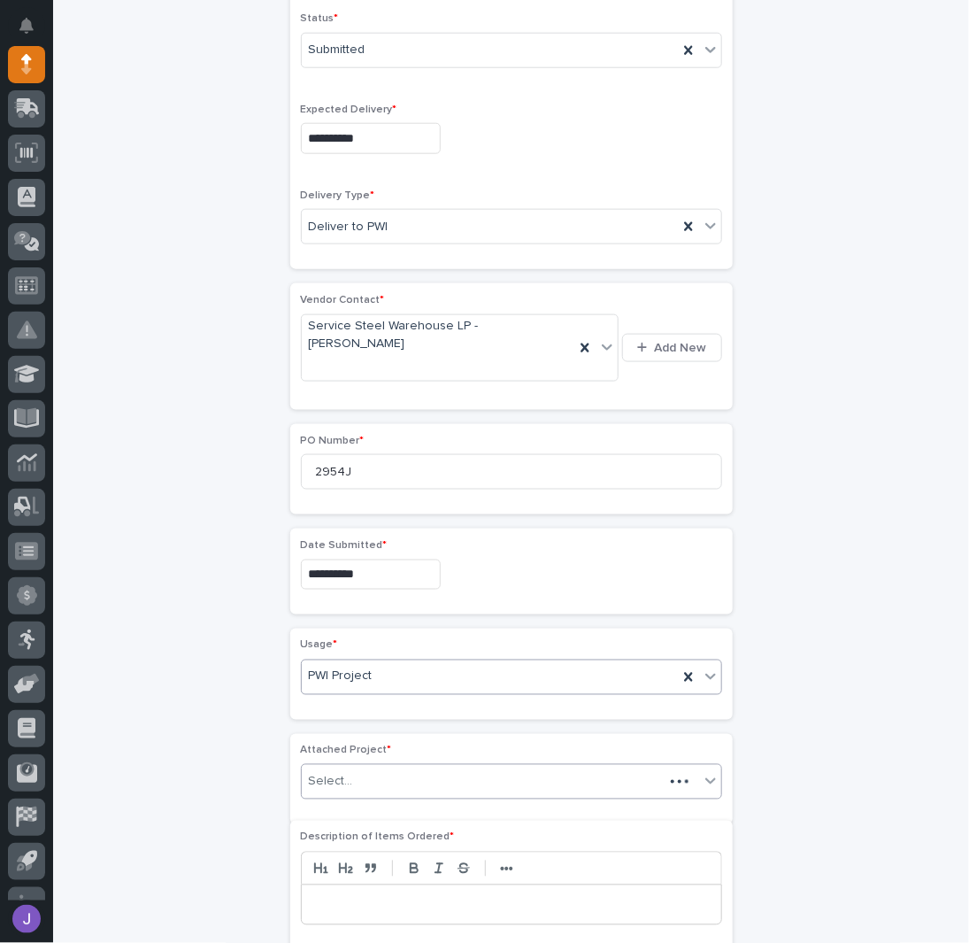
scroll to position [580, 0]
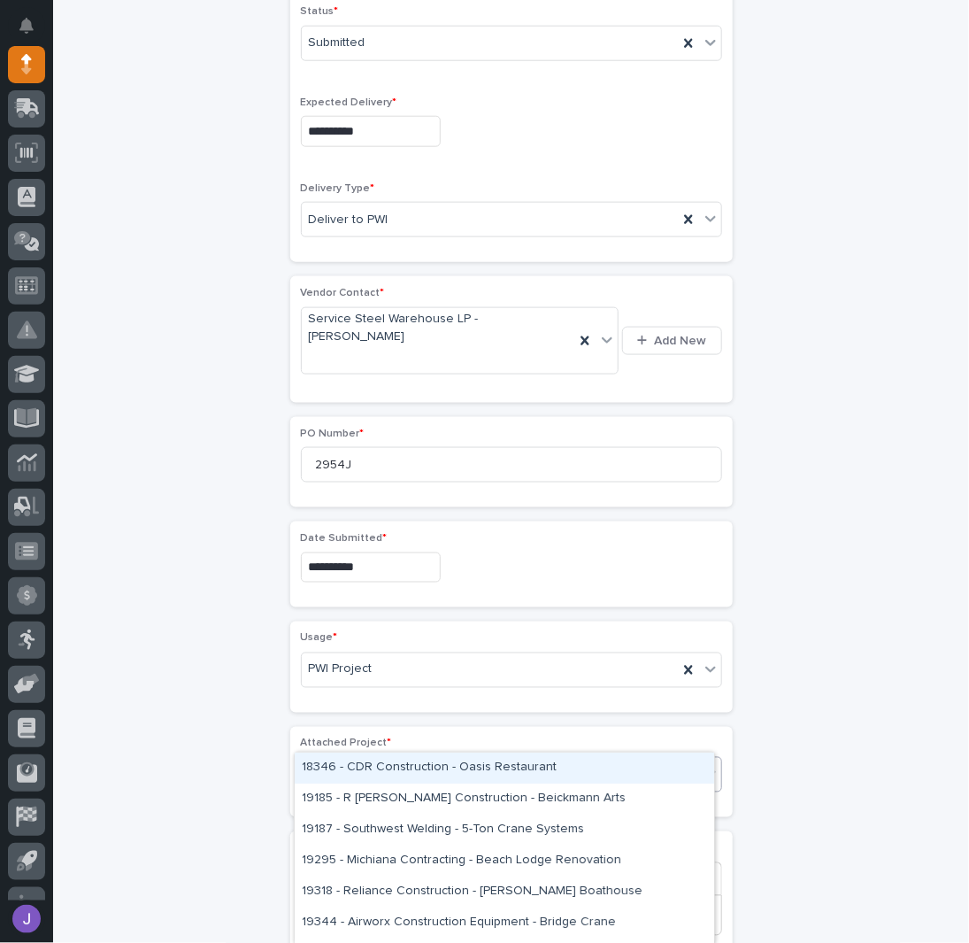
click at [343, 766] on div "Select..." at bounding box center [331, 775] width 44 height 19
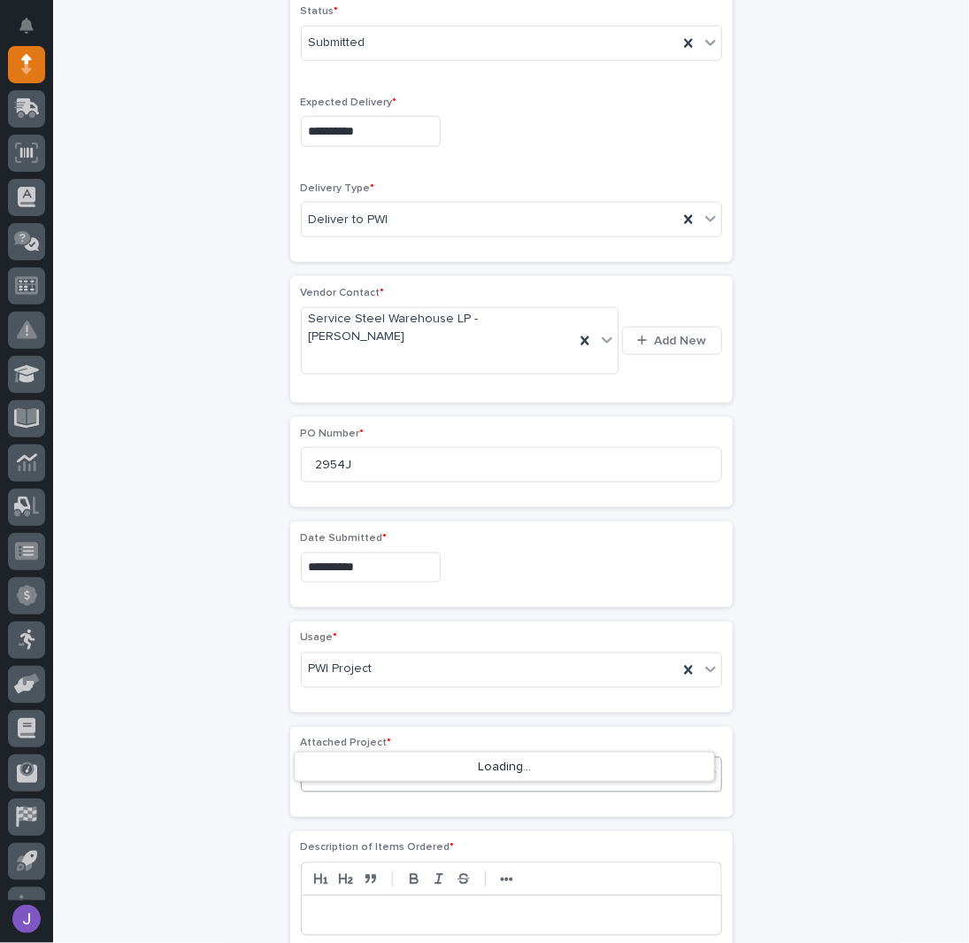
type input "*****"
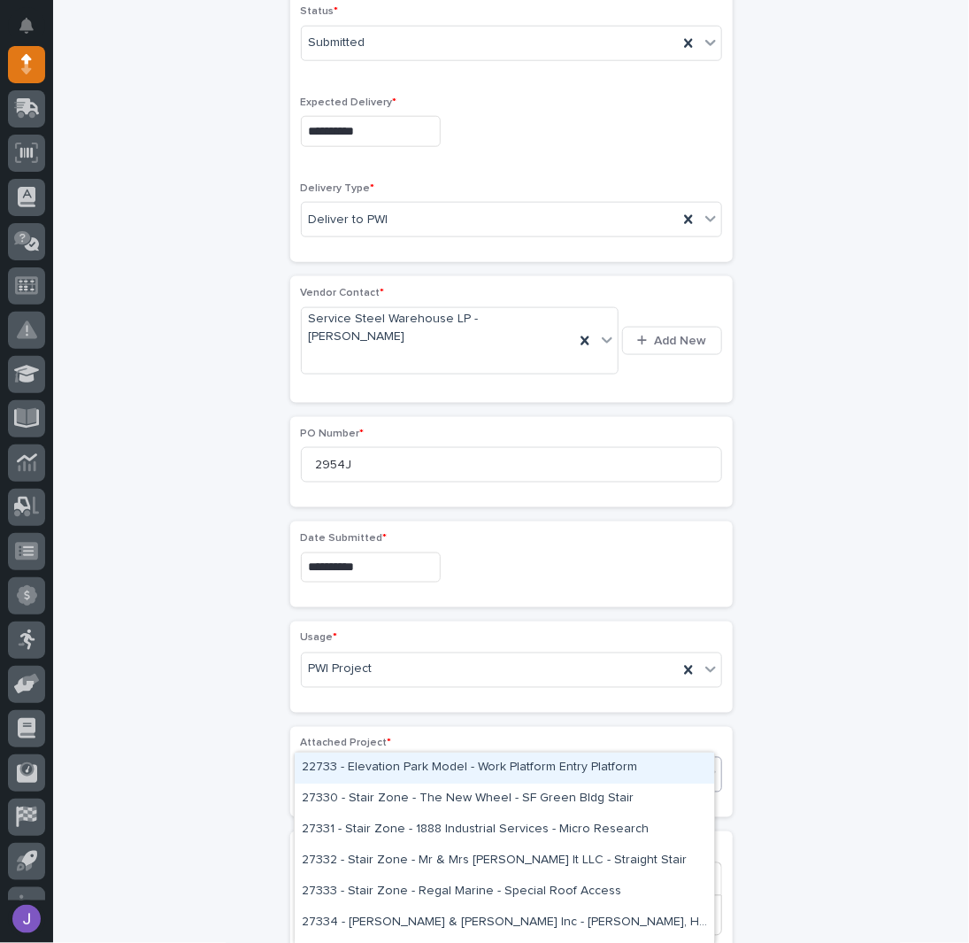
type input "*****"
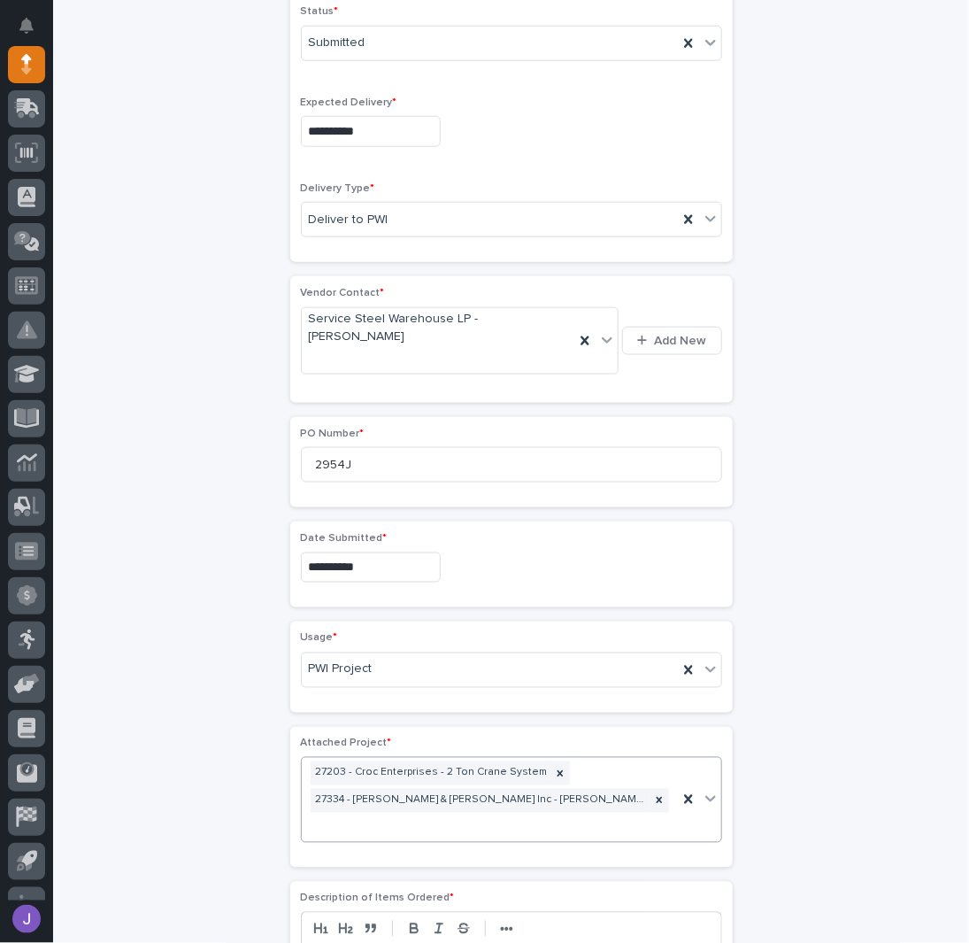
scroll to position [592, 0]
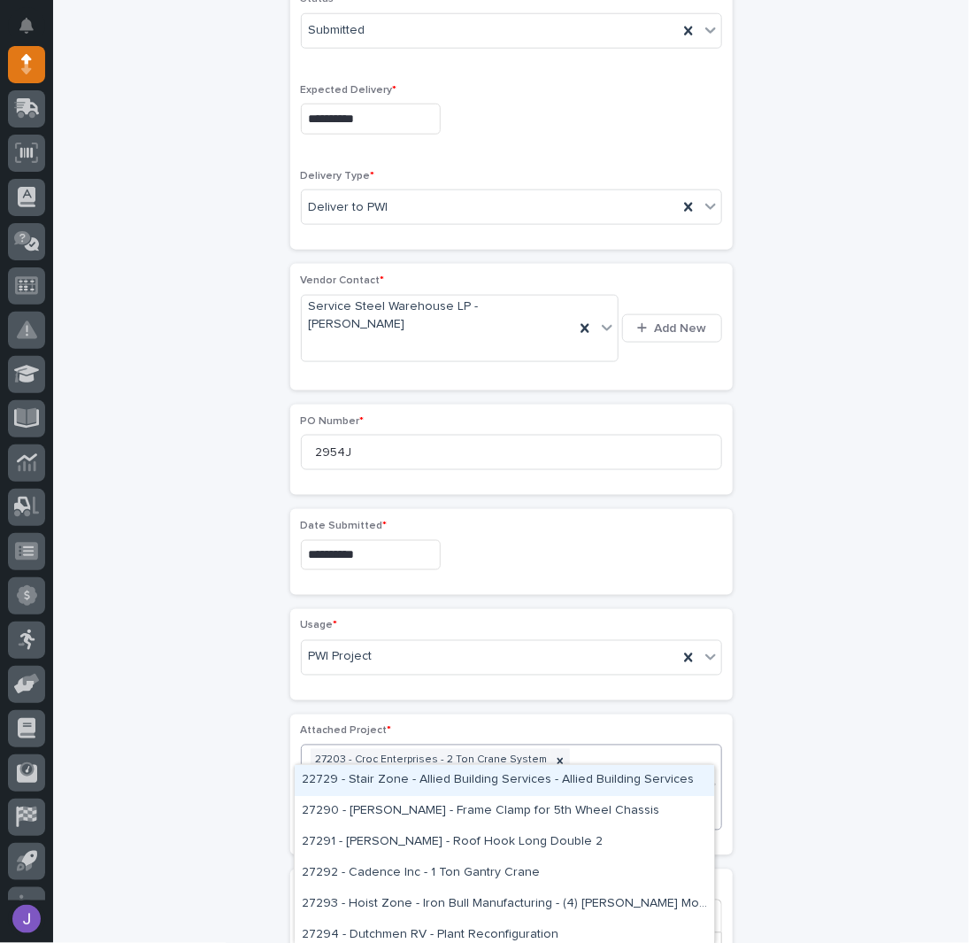
type input "*****"
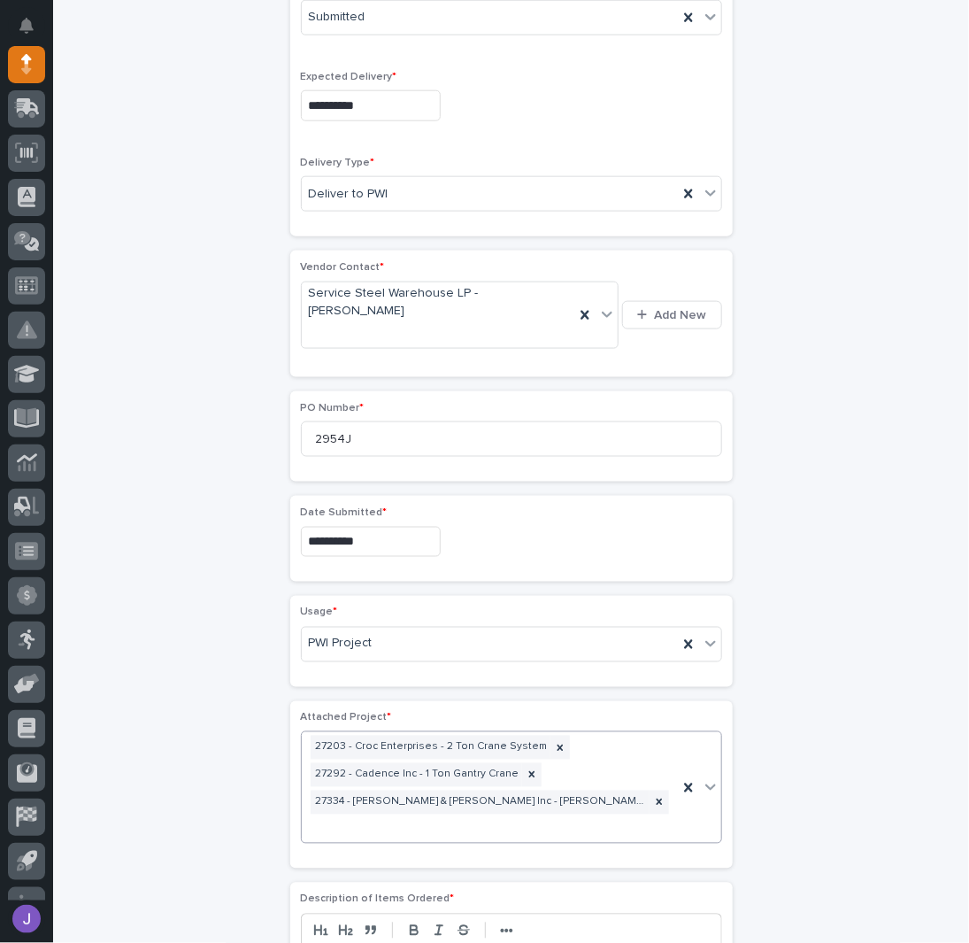
click at [215, 728] on div "**********" at bounding box center [511, 544] width 867 height 2082
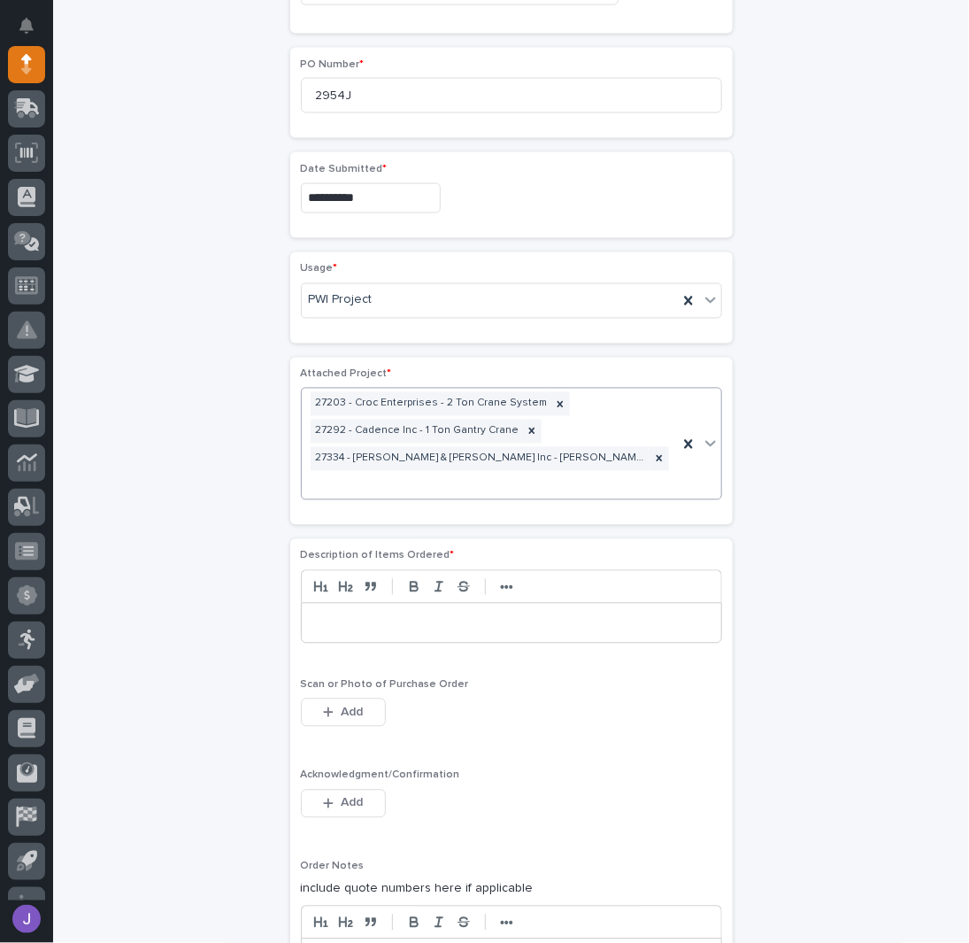
scroll to position [959, 0]
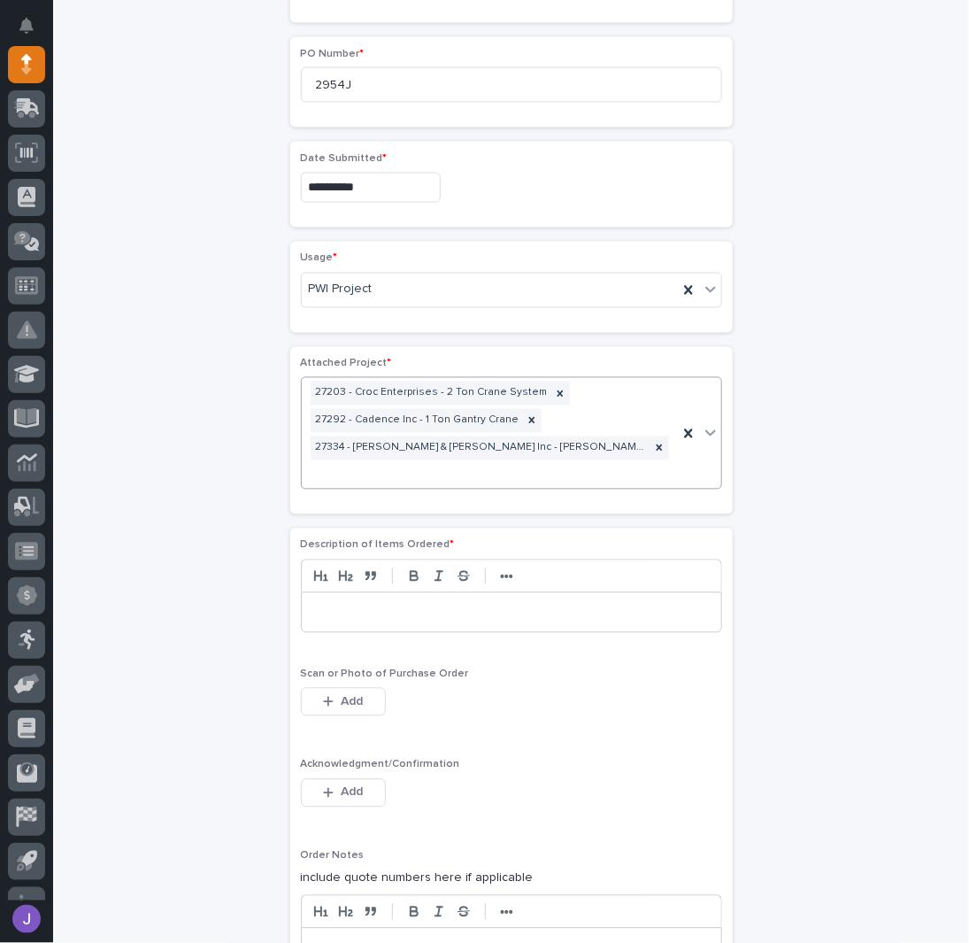
click at [385, 593] on div at bounding box center [512, 612] width 420 height 39
click at [366, 778] on button "Add" at bounding box center [343, 792] width 85 height 28
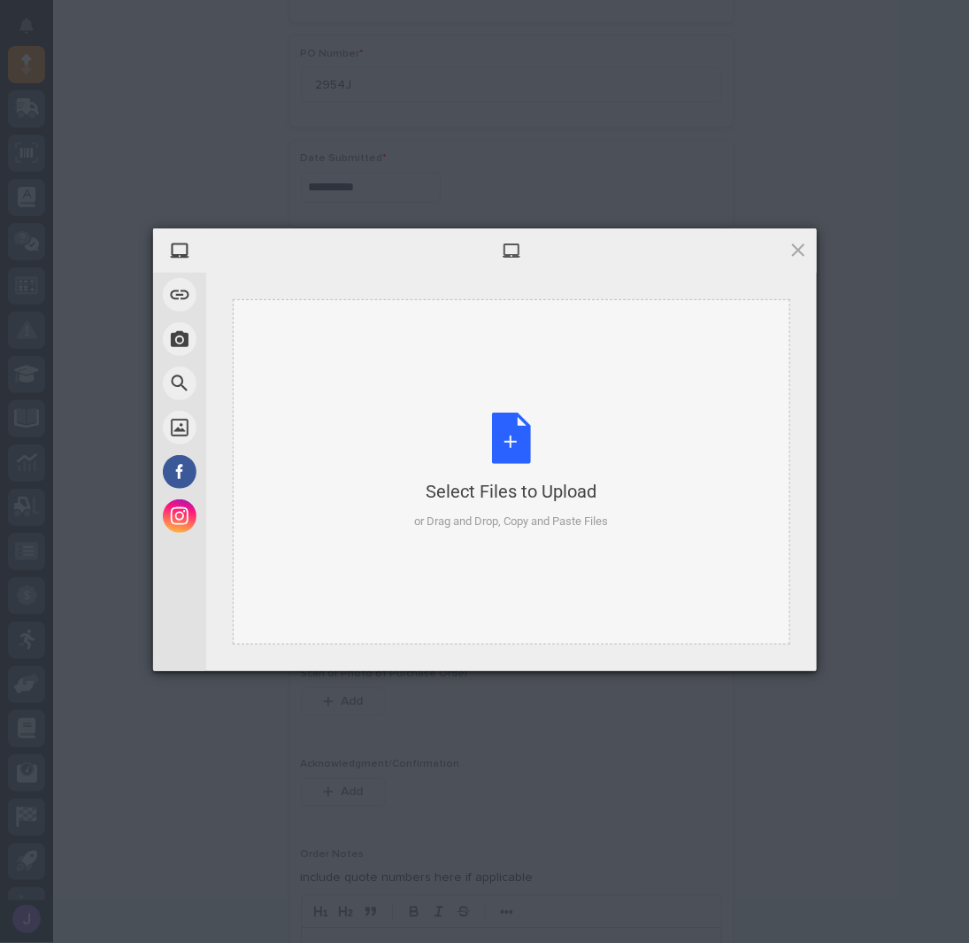
click at [520, 460] on div "Select Files to Upload or Drag and Drop, Copy and Paste Files" at bounding box center [511, 471] width 194 height 118
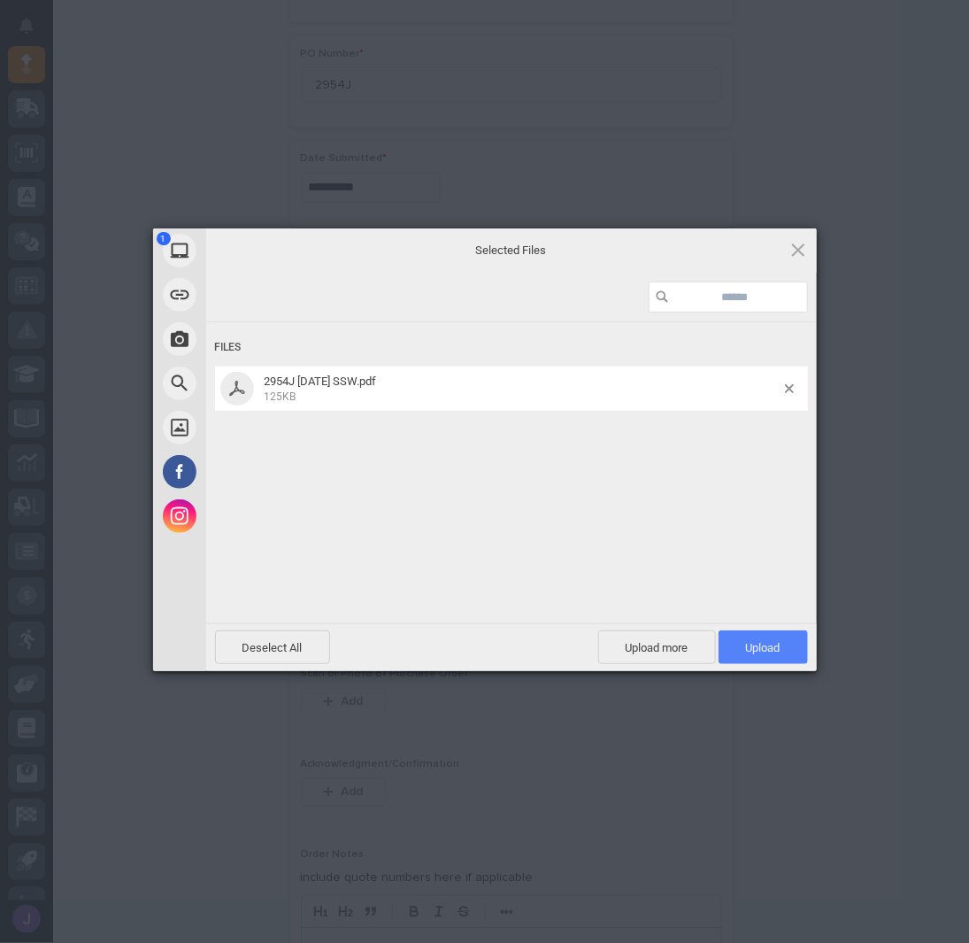
click at [766, 646] on span "Upload 1" at bounding box center [763, 647] width 35 height 13
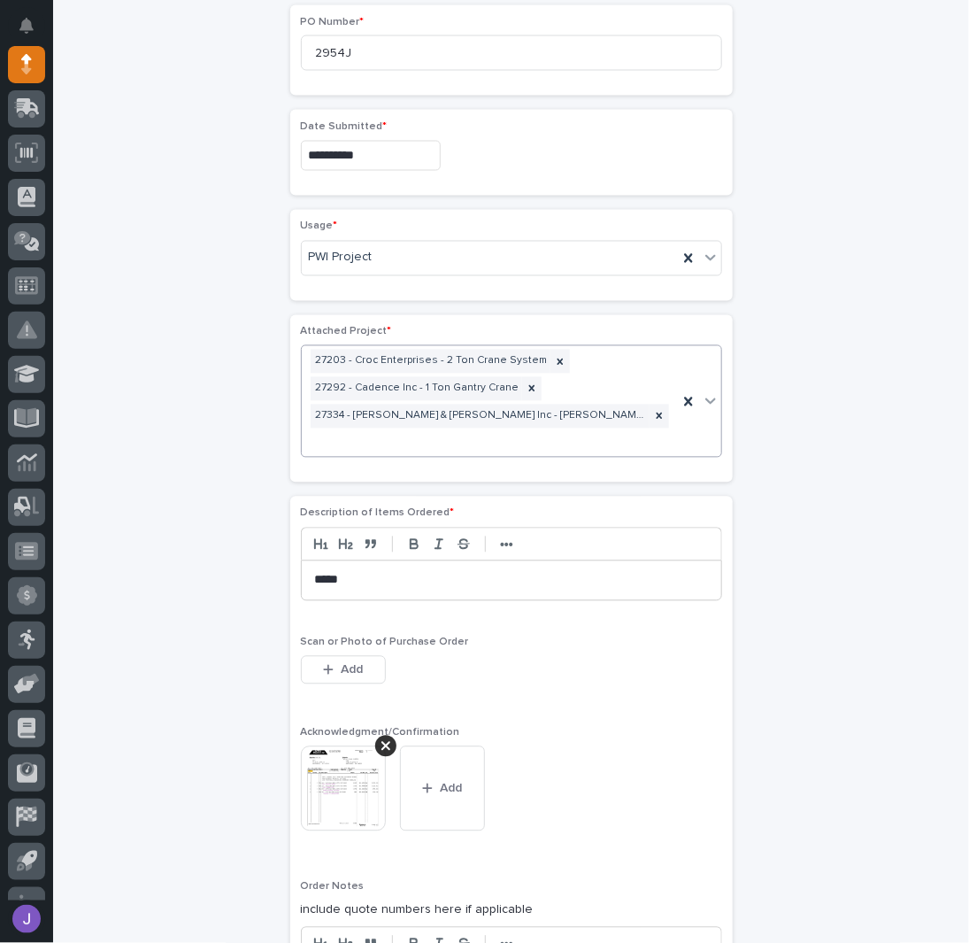
scroll to position [1345, 0]
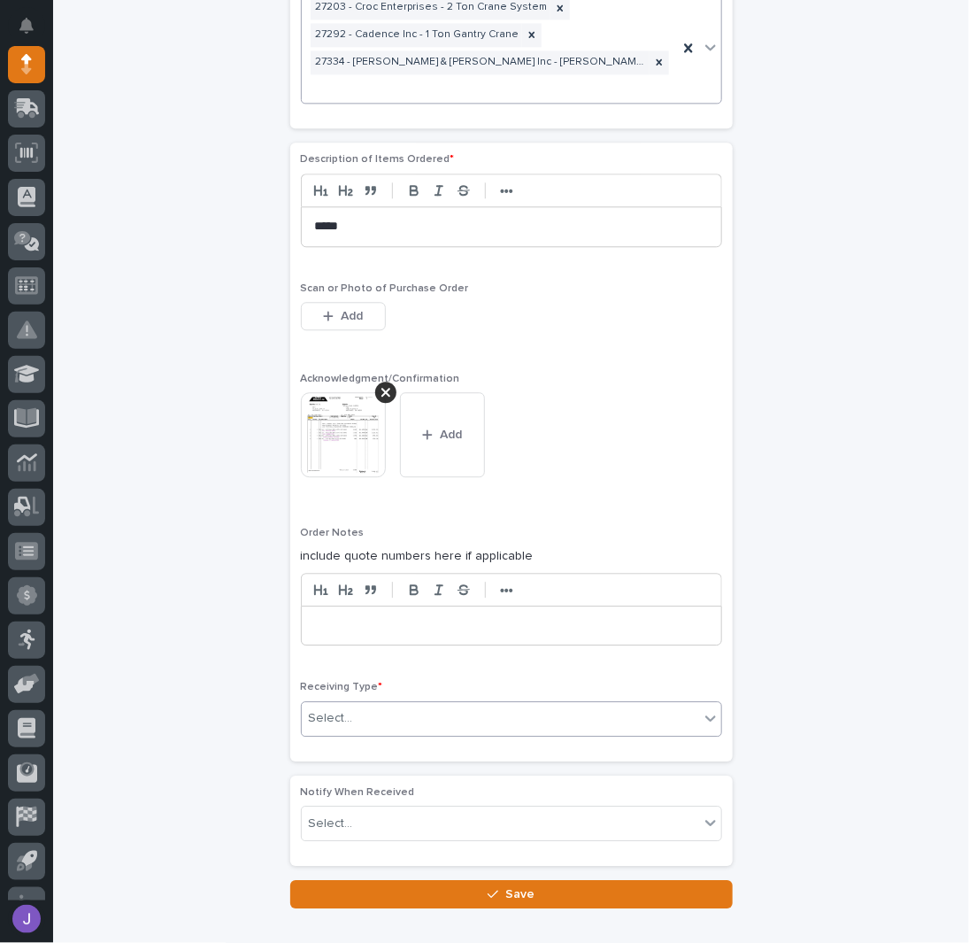
click at [376, 704] on div "Select..." at bounding box center [500, 718] width 397 height 29
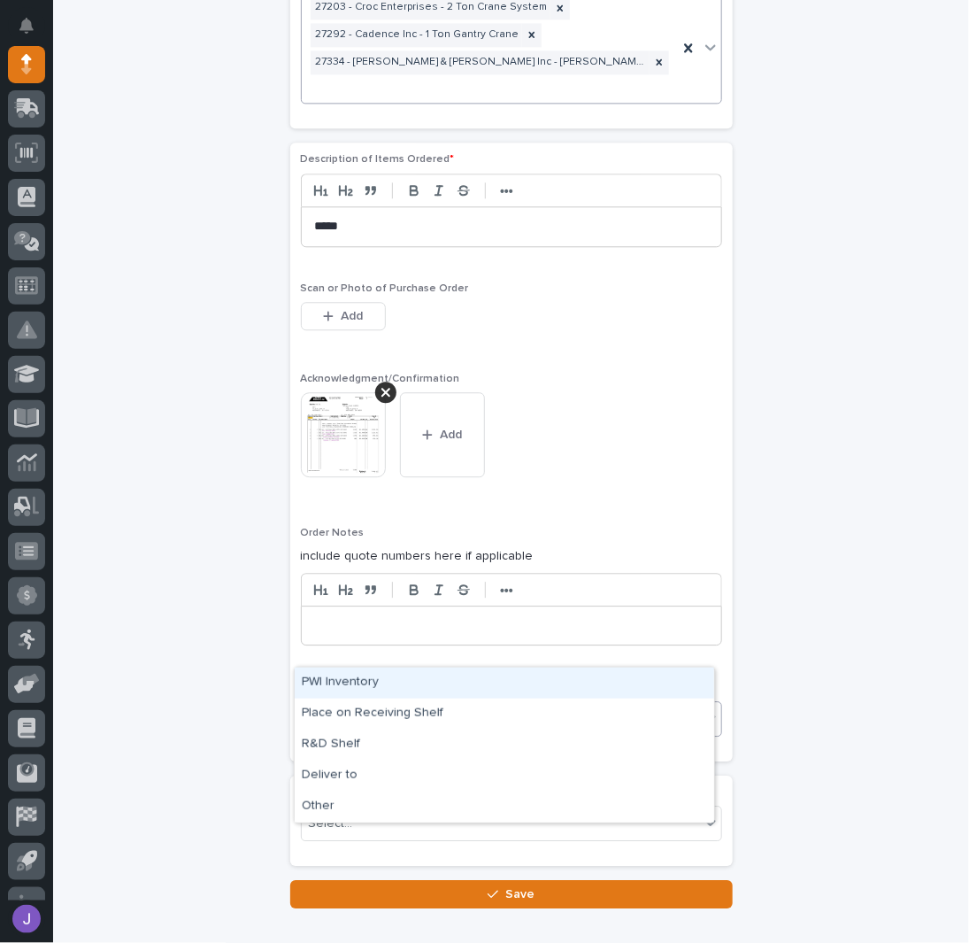
click at [372, 674] on div "PWI Inventory" at bounding box center [505, 682] width 420 height 31
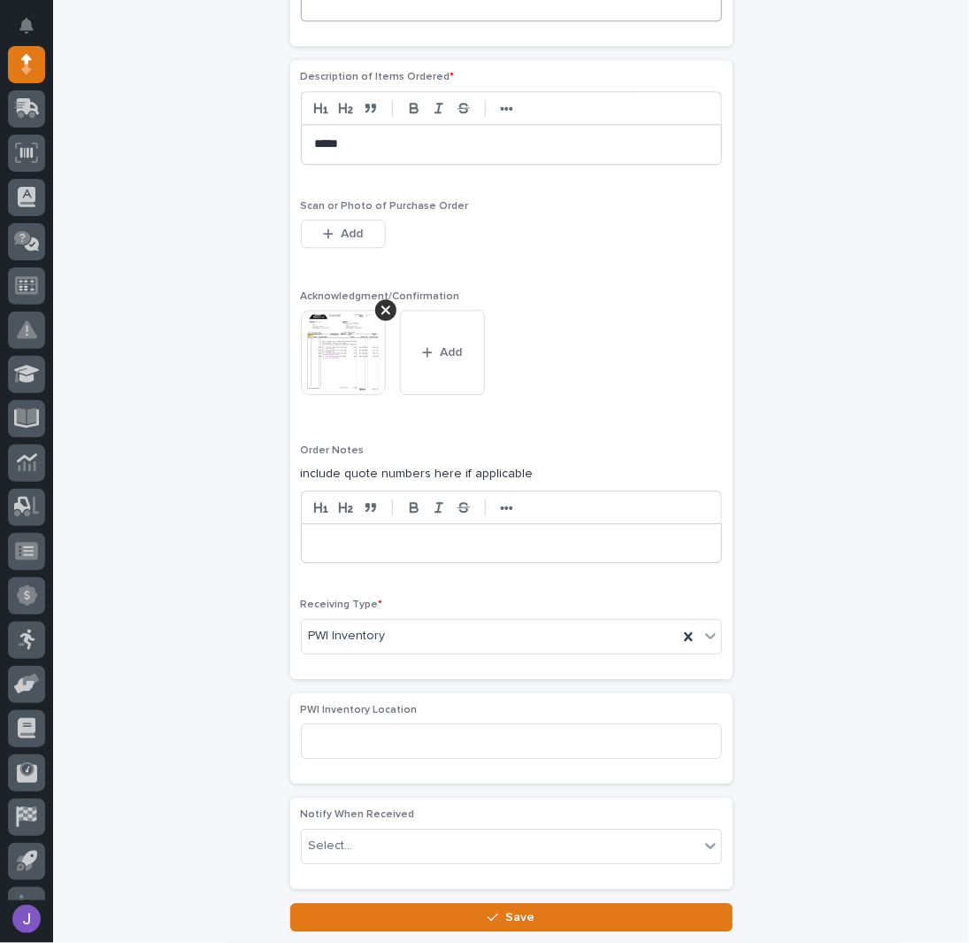
scroll to position [1467, 0]
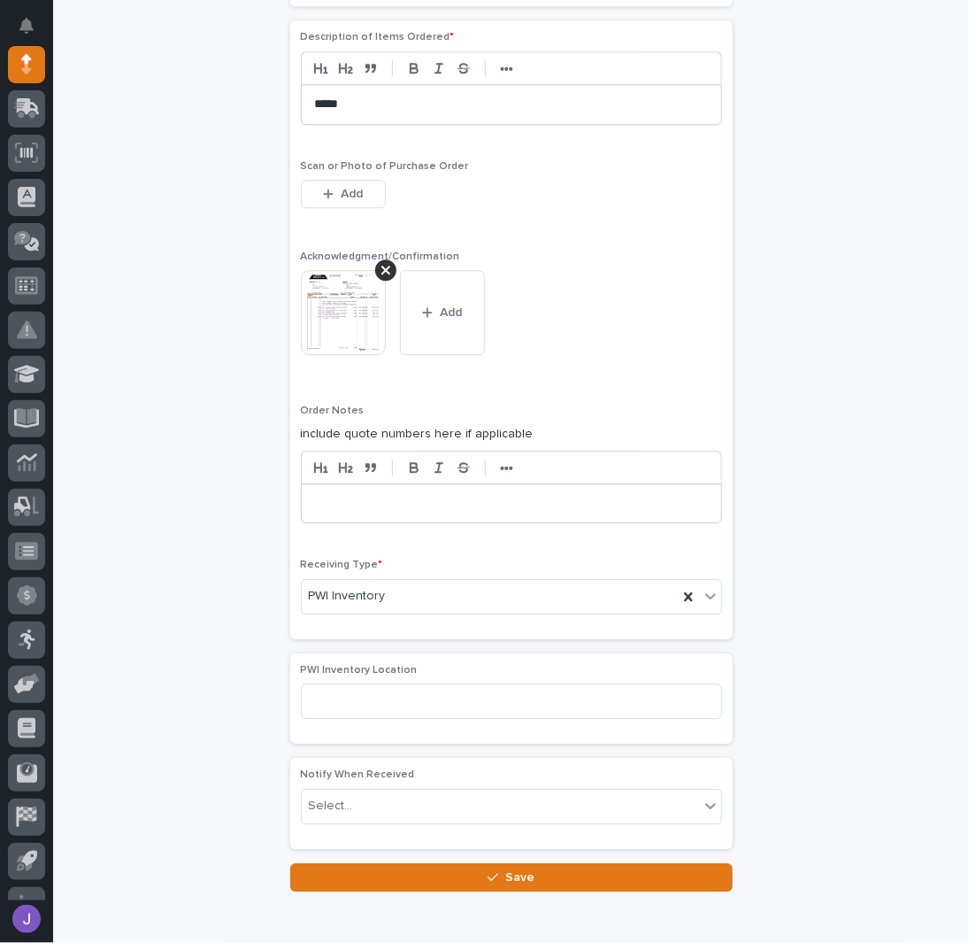
click at [371, 863] on button "Save" at bounding box center [511, 877] width 443 height 28
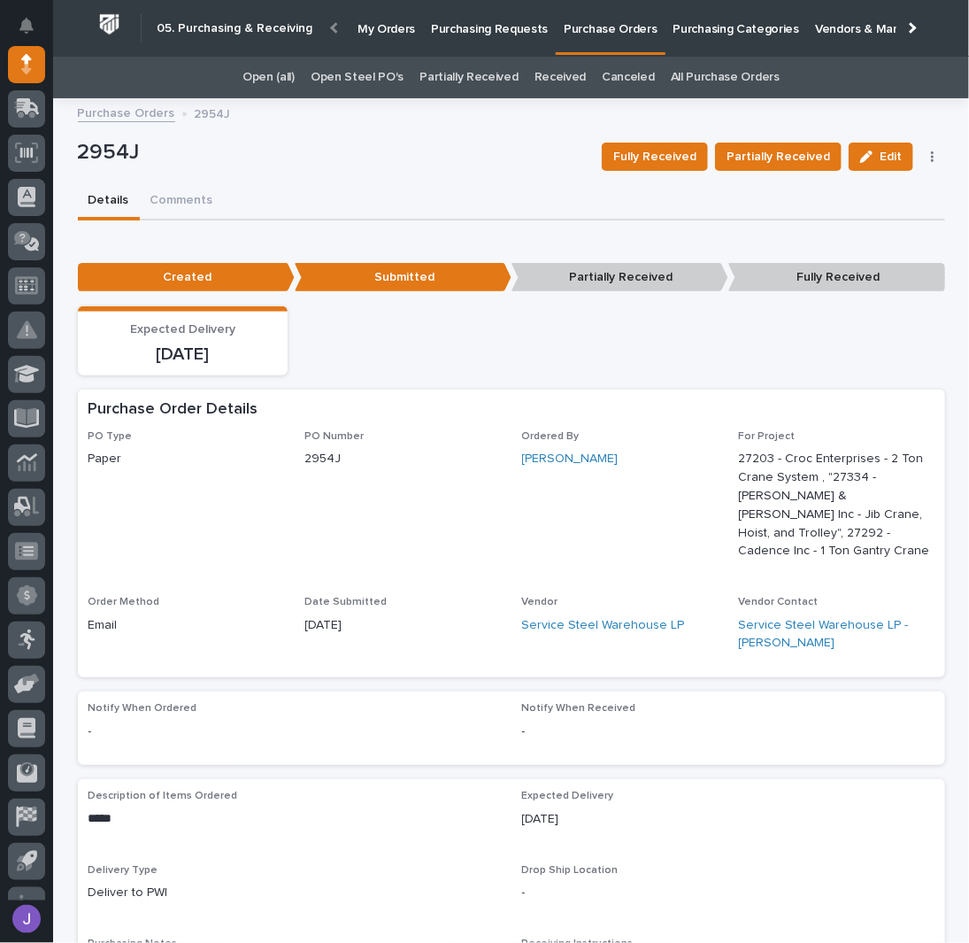
click at [497, 39] on link "Purchasing Requests" at bounding box center [489, 27] width 133 height 55
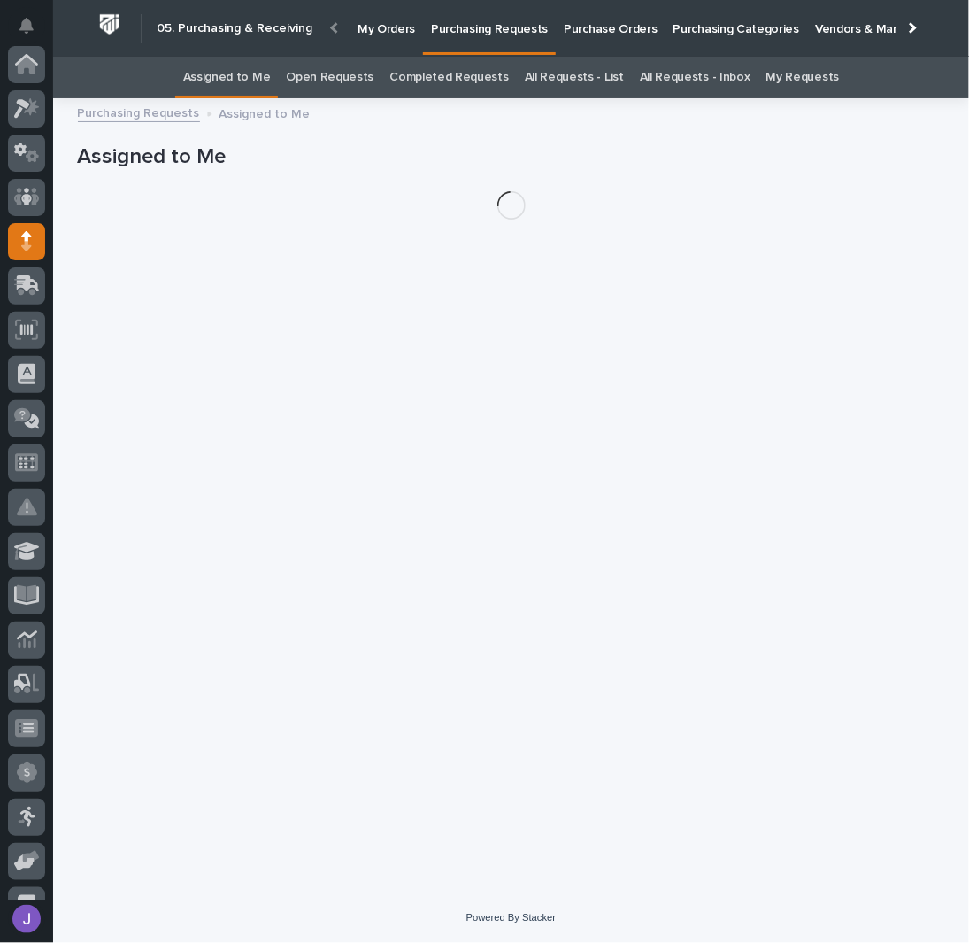
scroll to position [177, 0]
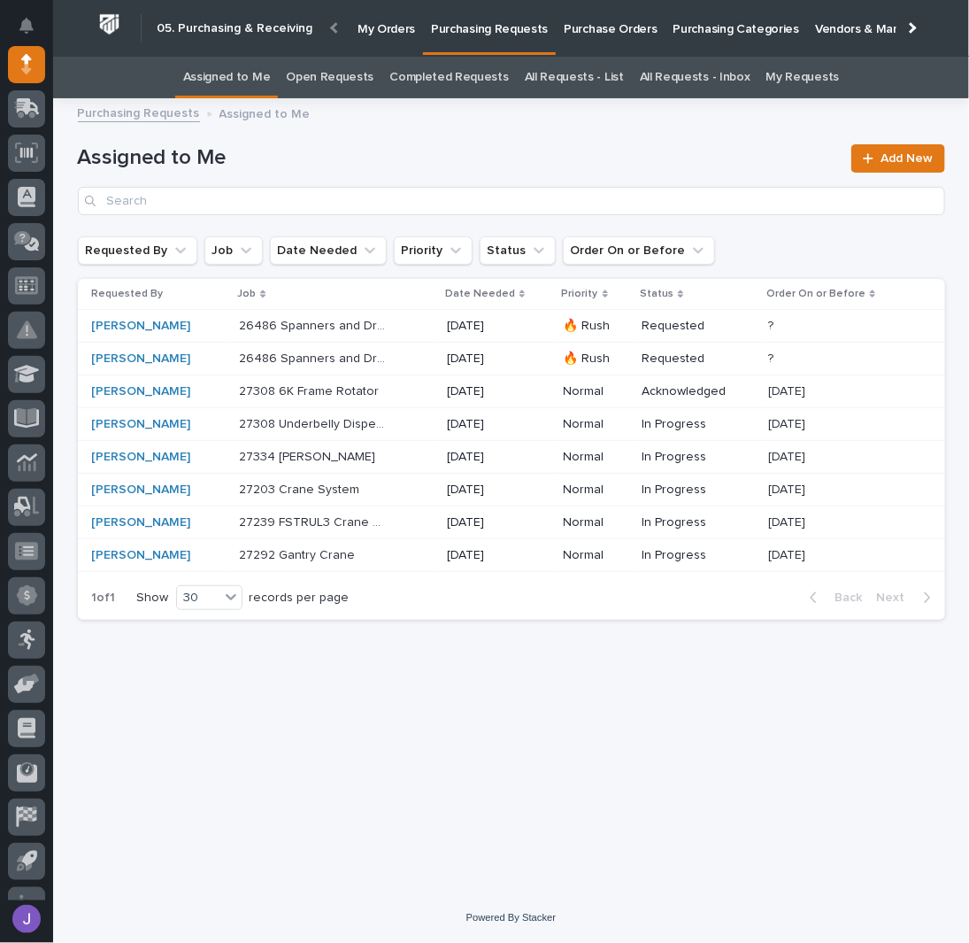
click at [373, 551] on p at bounding box center [313, 555] width 148 height 15
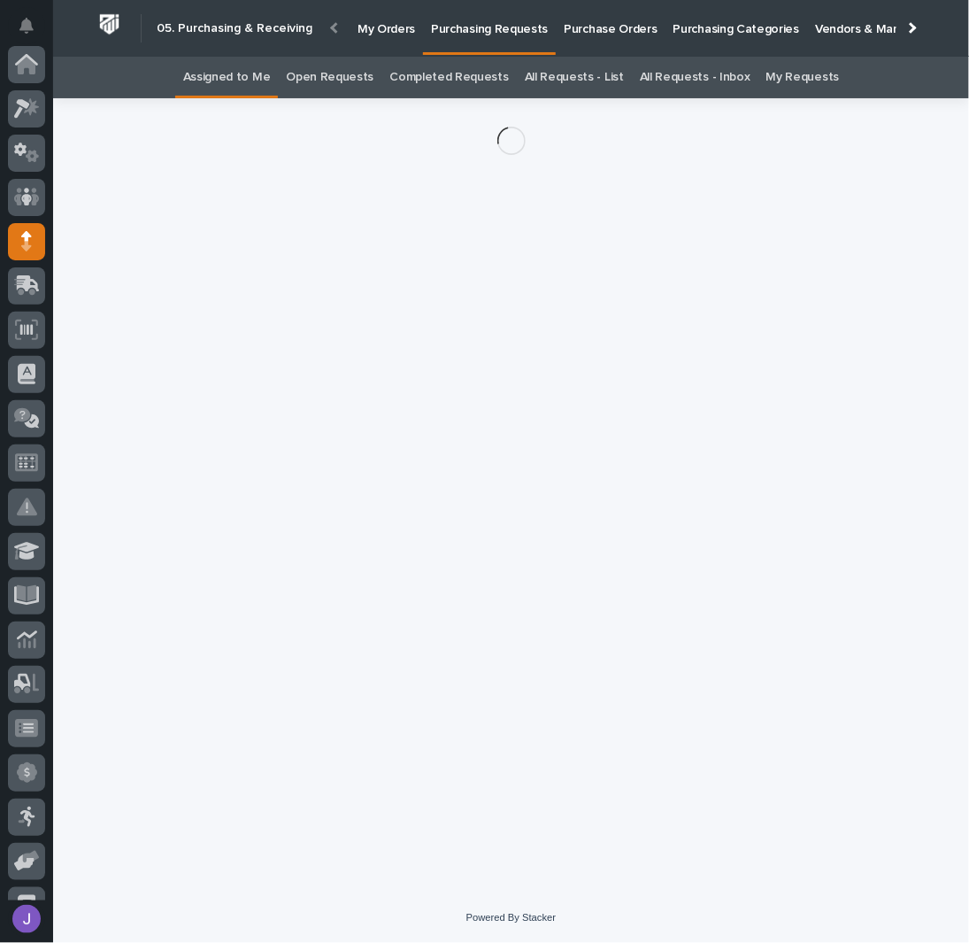
scroll to position [177, 0]
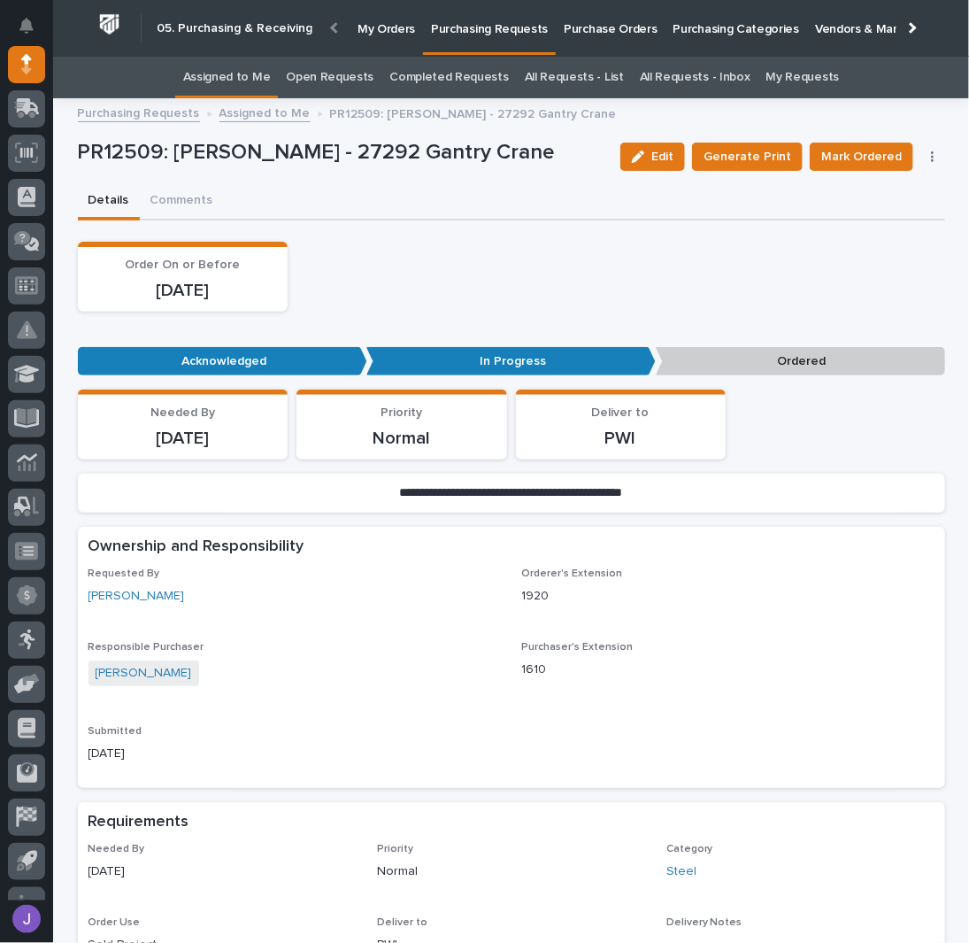
click at [921, 157] on button "button" at bounding box center [932, 156] width 25 height 12
click at [884, 212] on span "Edit Linked PO's" at bounding box center [876, 220] width 90 height 21
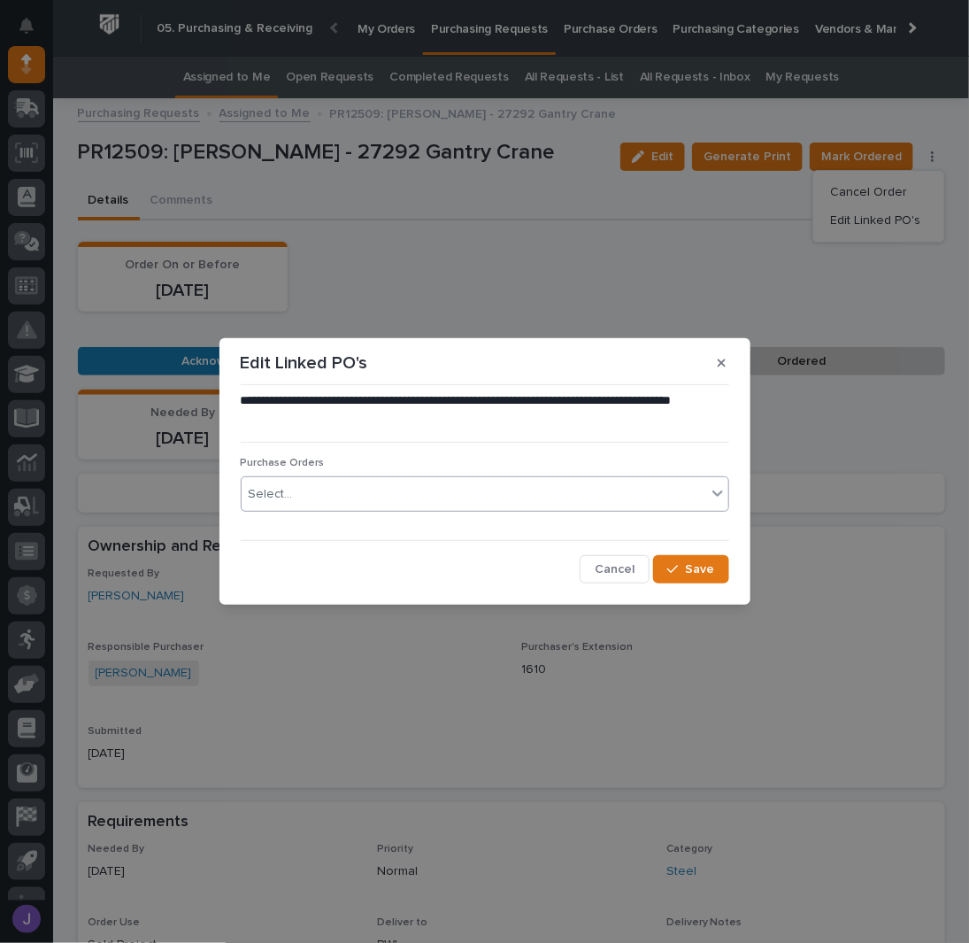
click at [377, 499] on div "Select..." at bounding box center [474, 494] width 465 height 29
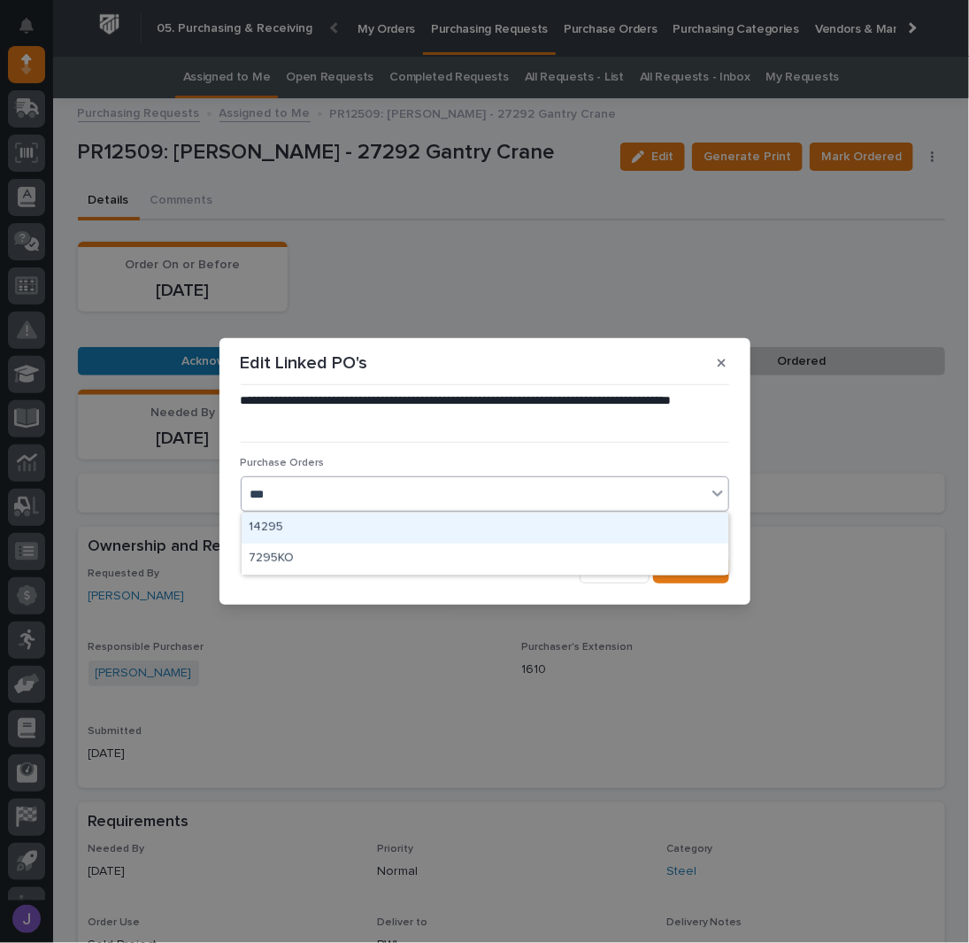
type input "****"
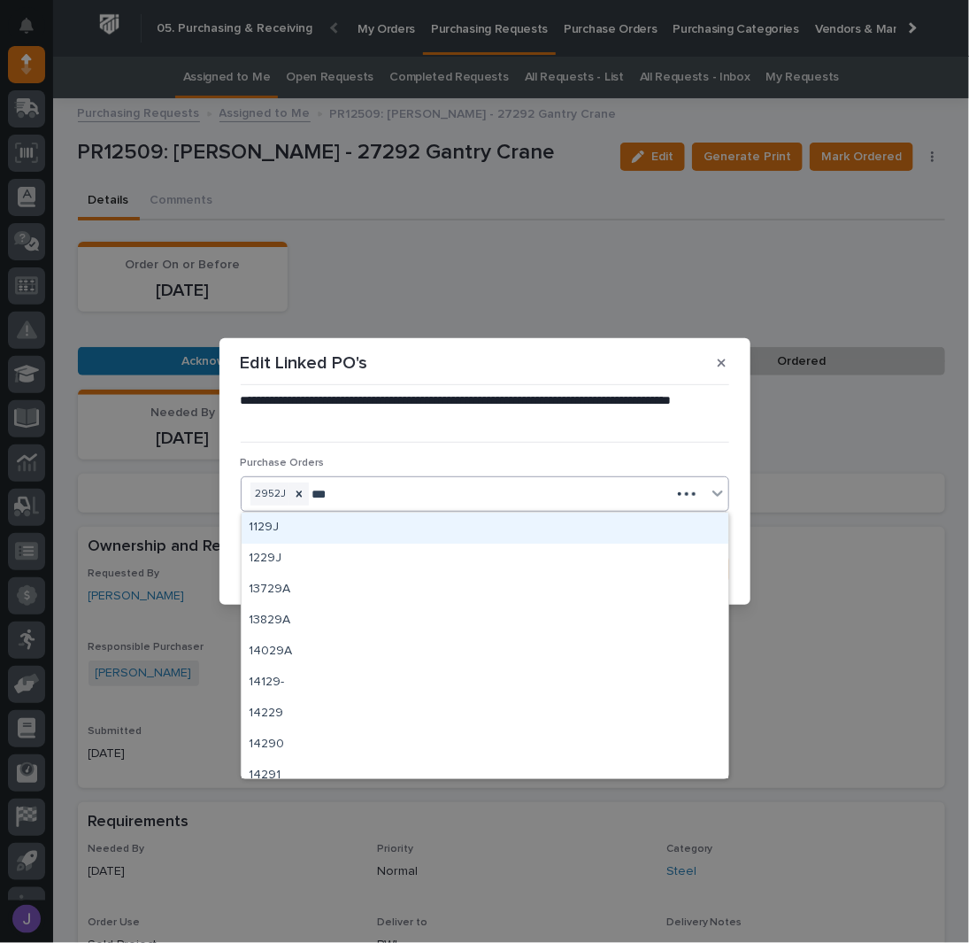
type input "****"
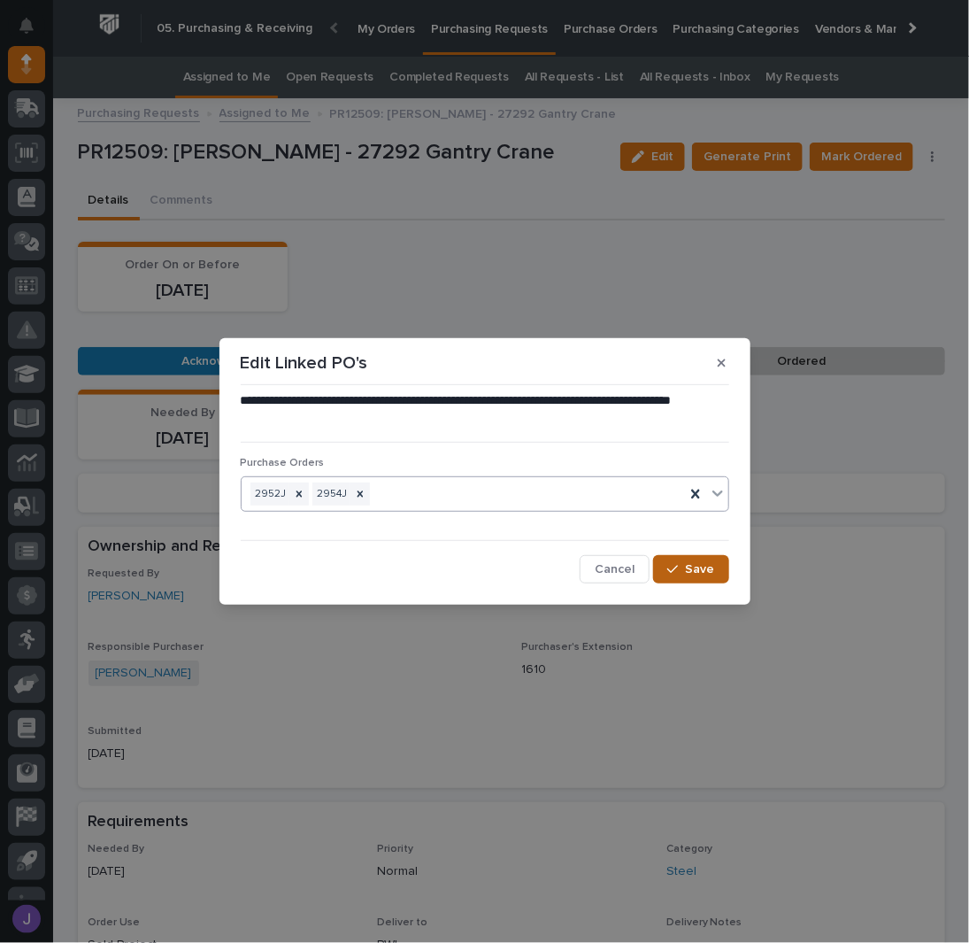
click at [671, 564] on icon "button" at bounding box center [672, 569] width 11 height 12
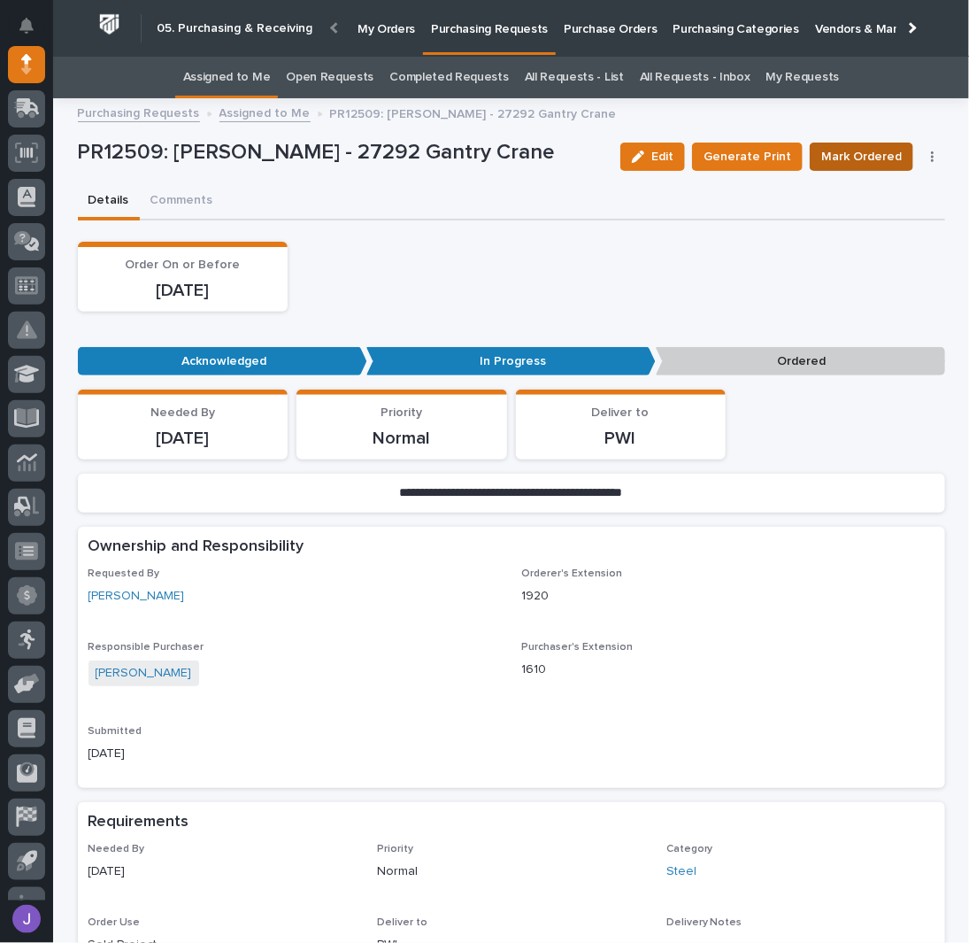
click at [864, 156] on span "Mark Ordered" at bounding box center [861, 156] width 81 height 21
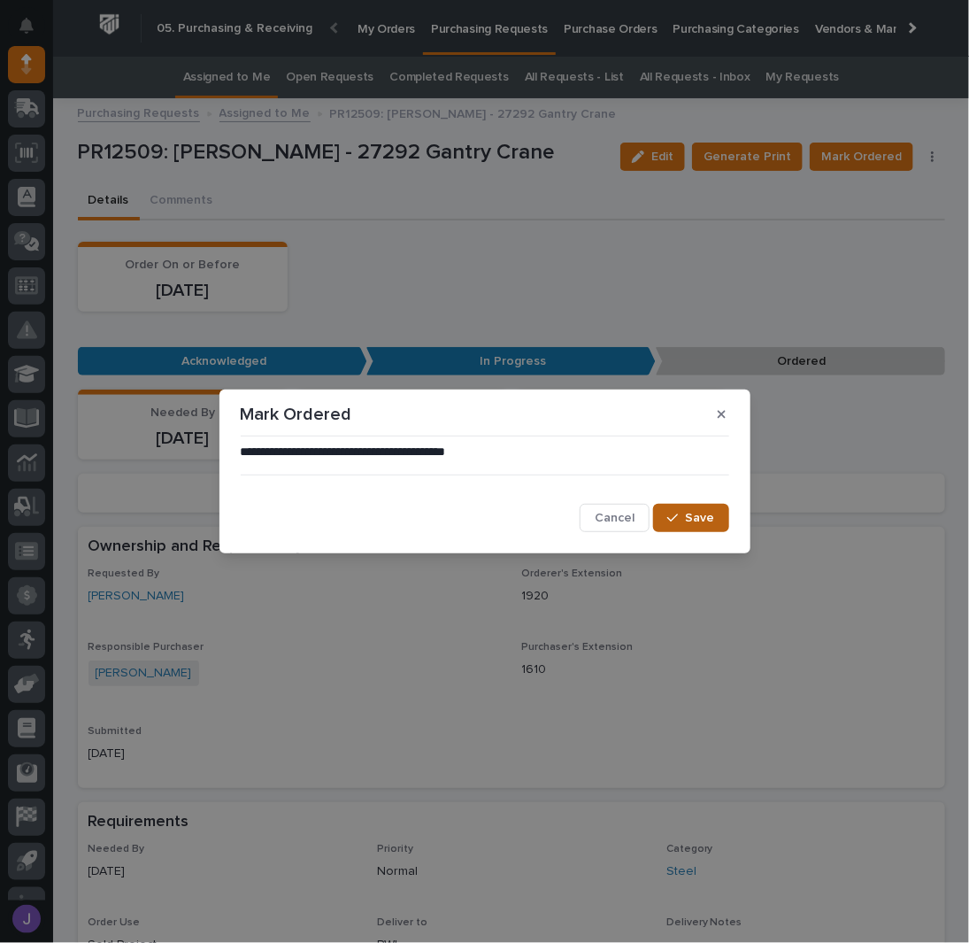
click at [697, 507] on button "Save" at bounding box center [690, 518] width 75 height 28
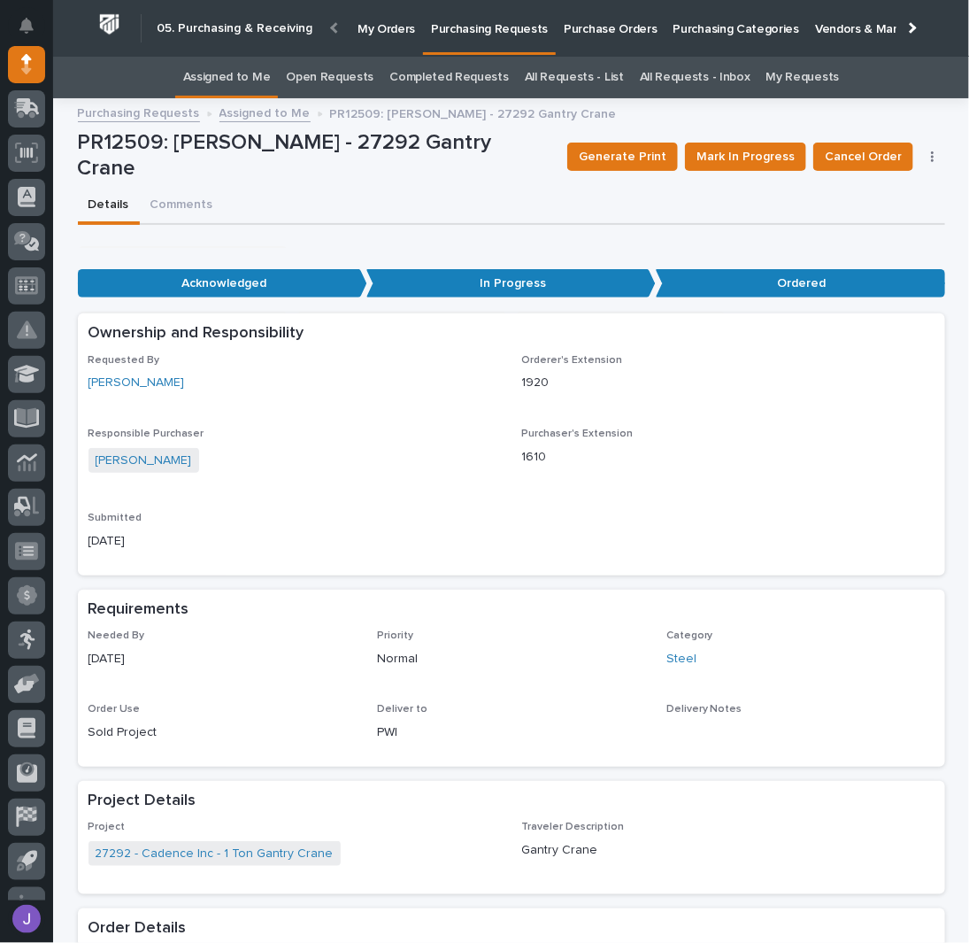
click at [247, 74] on link "Assigned to Me" at bounding box center [227, 78] width 88 height 42
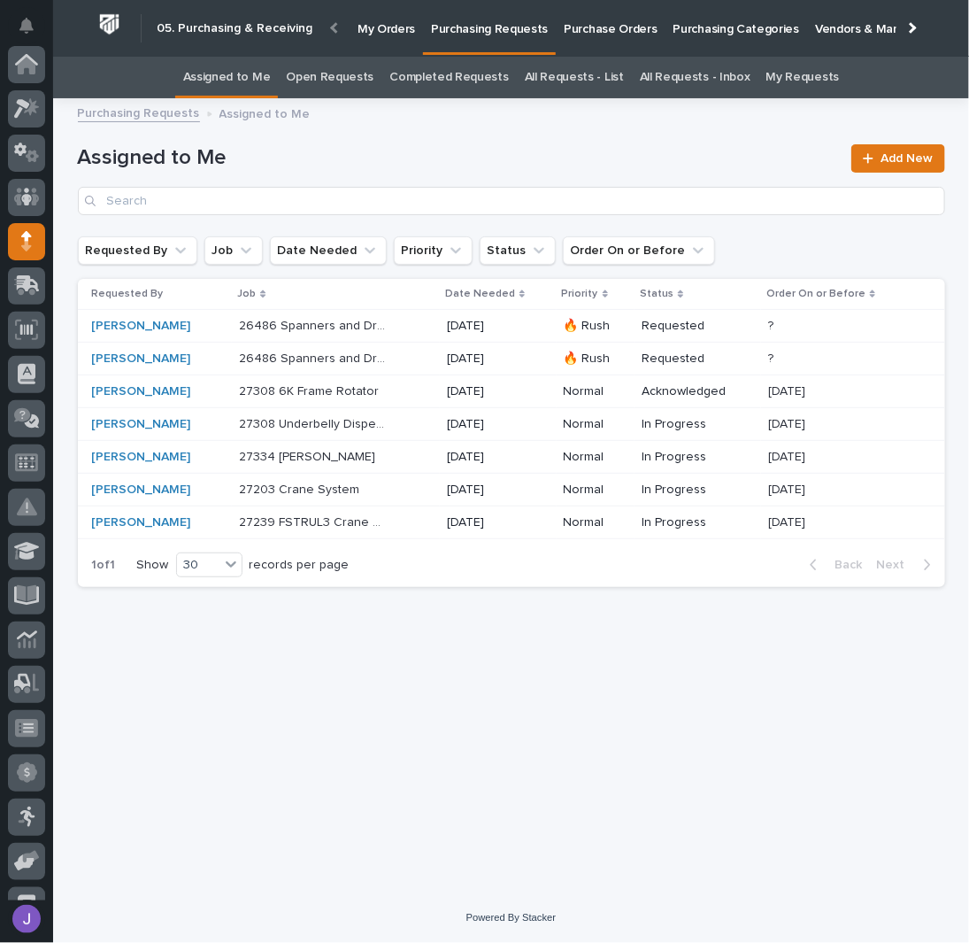
scroll to position [177, 0]
click at [410, 520] on div "27239 FSTRUL3 Crane System 27239 FSTRUL3 Crane System" at bounding box center [336, 522] width 194 height 29
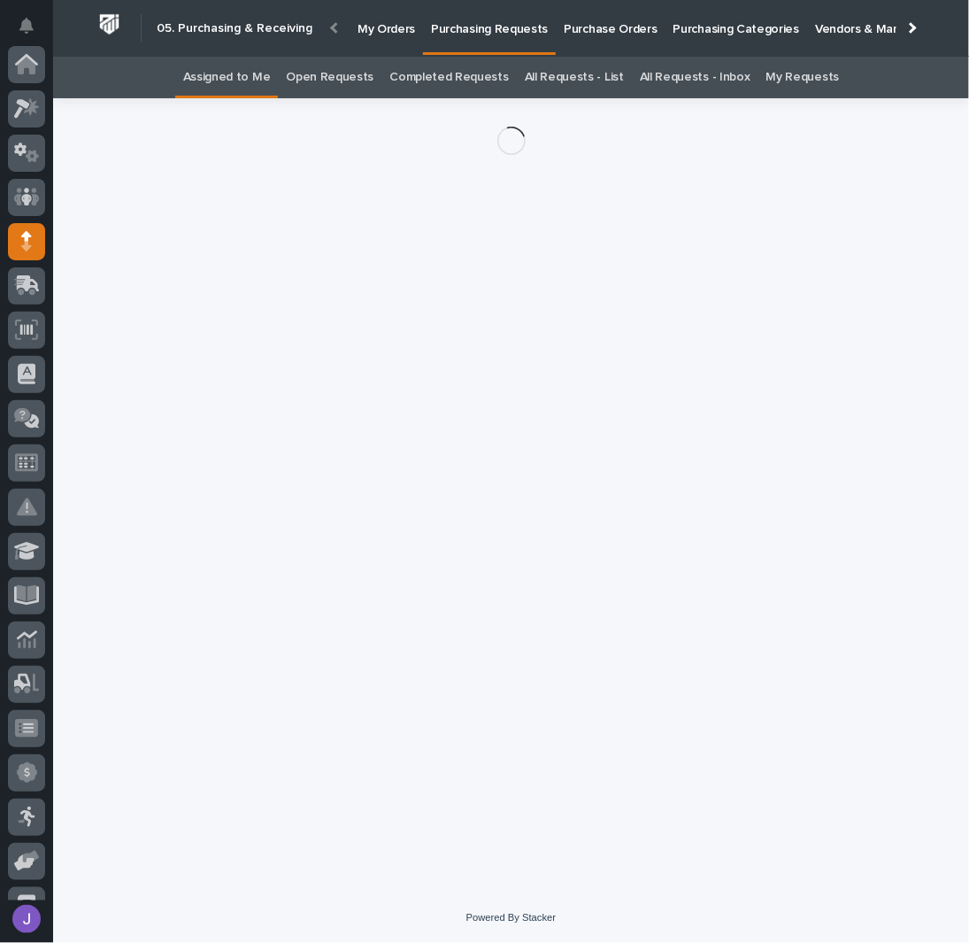
scroll to position [177, 0]
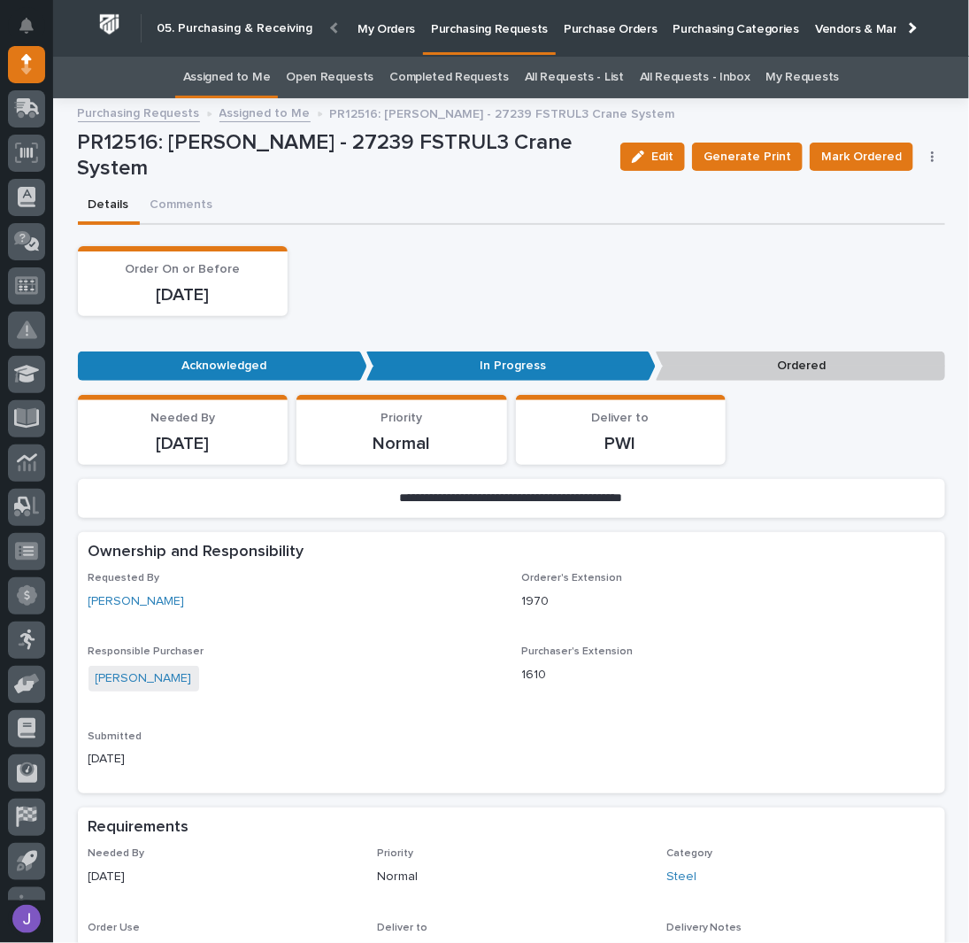
click at [929, 151] on button "button" at bounding box center [932, 156] width 25 height 12
click at [910, 219] on span "Edit Linked PO's" at bounding box center [876, 220] width 90 height 21
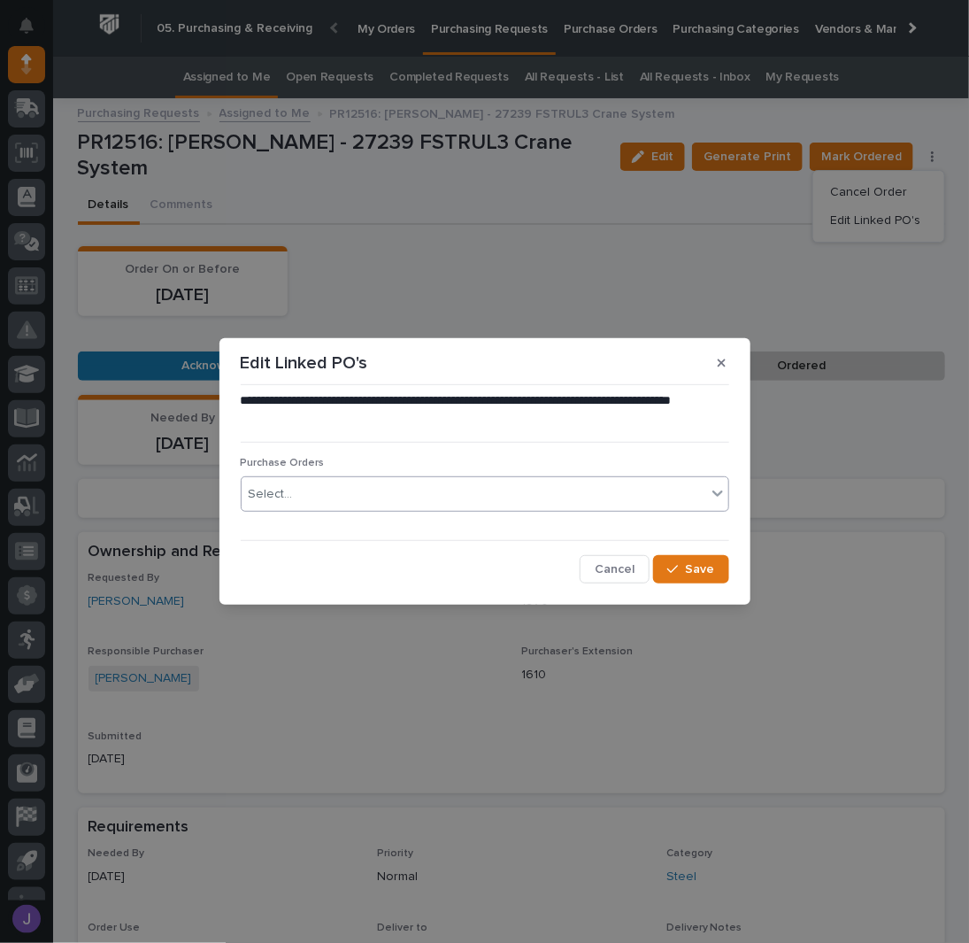
click at [414, 501] on div "Select..." at bounding box center [474, 494] width 465 height 29
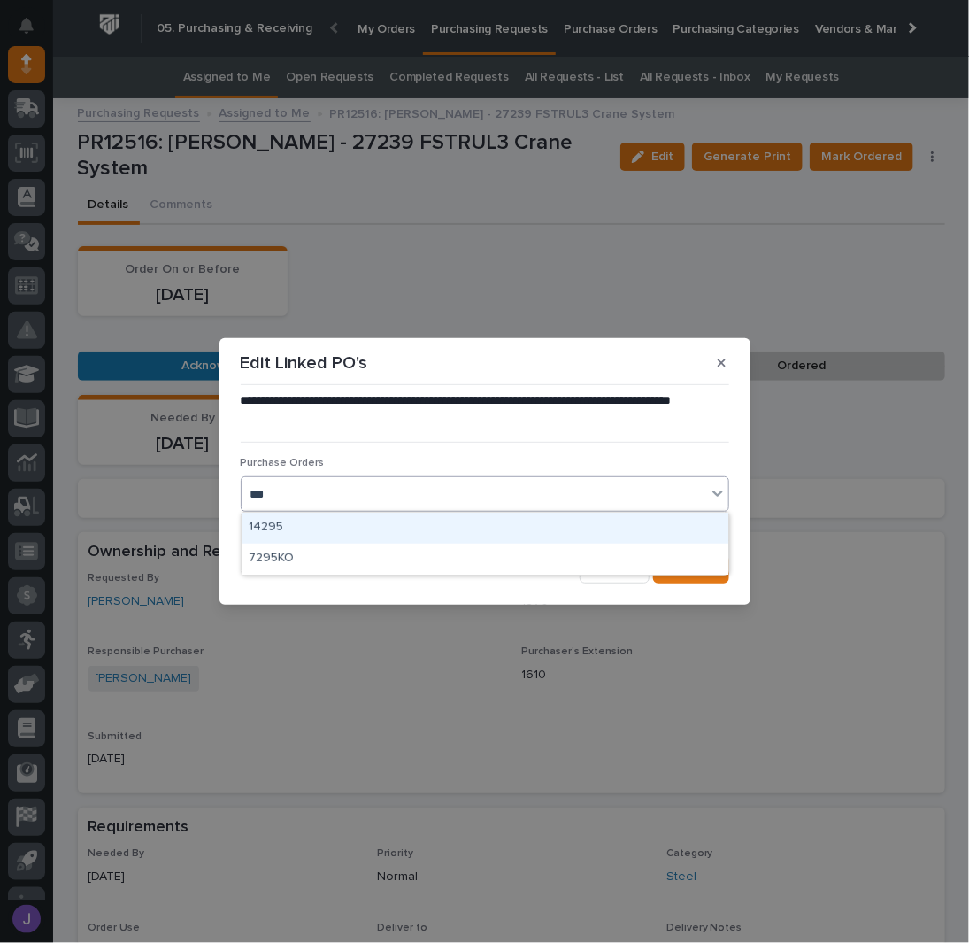
type input "****"
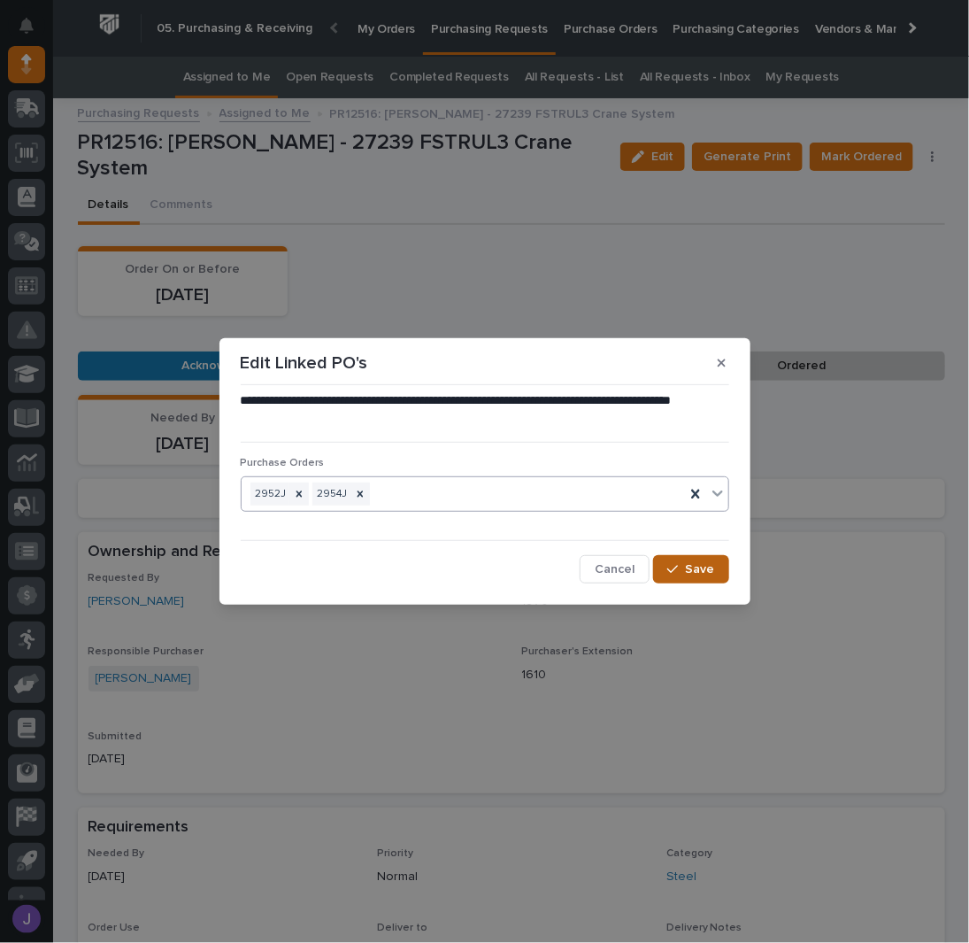
click at [699, 567] on span "Save" at bounding box center [700, 569] width 29 height 16
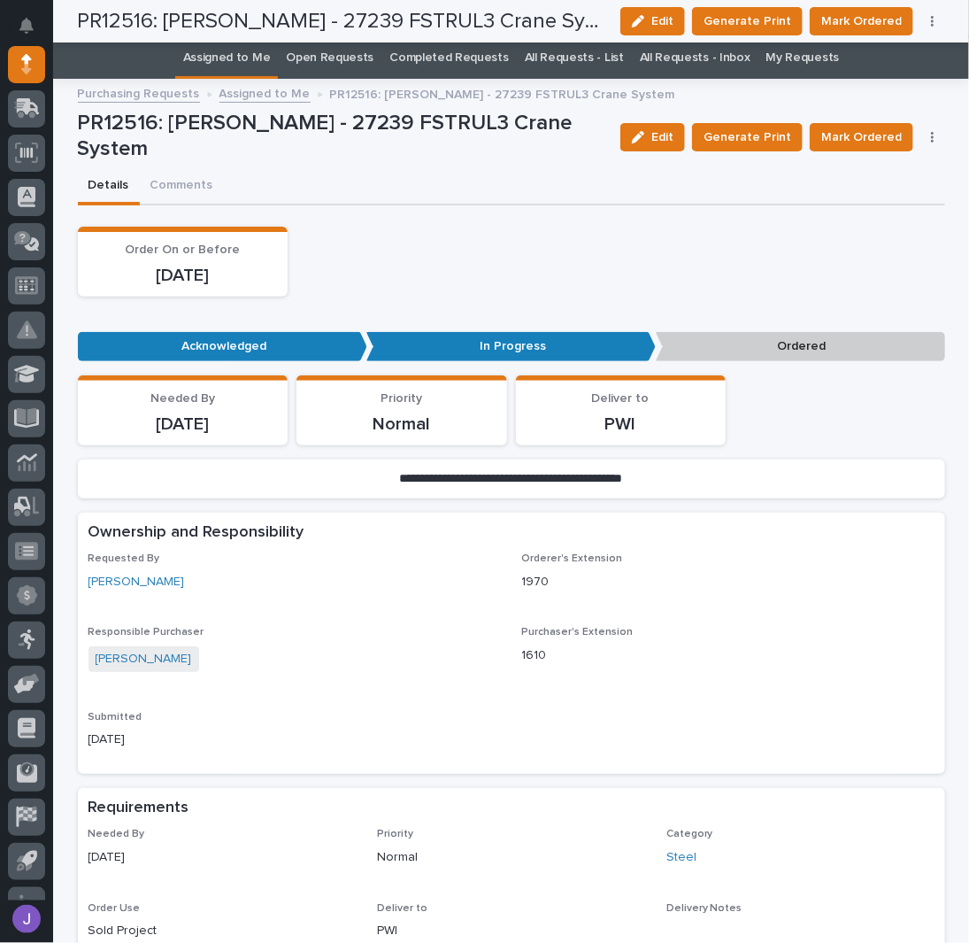
scroll to position [0, 0]
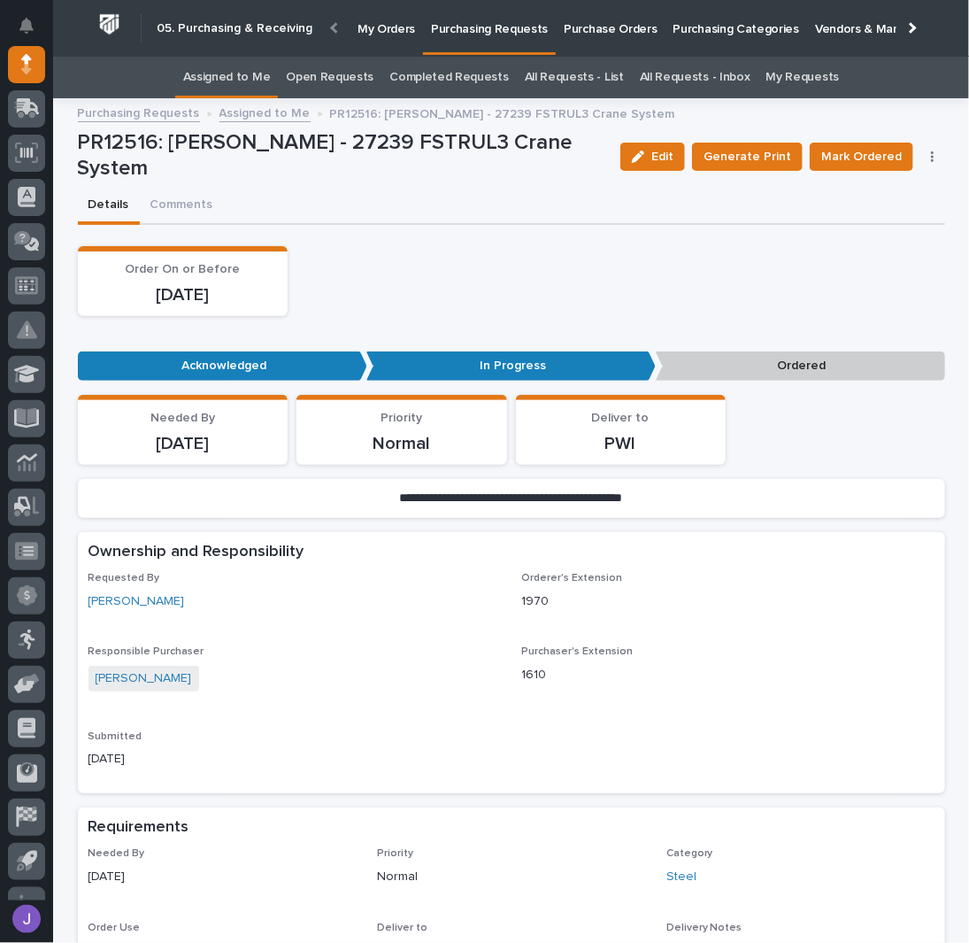
click at [928, 156] on button "button" at bounding box center [932, 156] width 25 height 12
click at [836, 212] on span "Edit Linked PO's" at bounding box center [876, 220] width 90 height 21
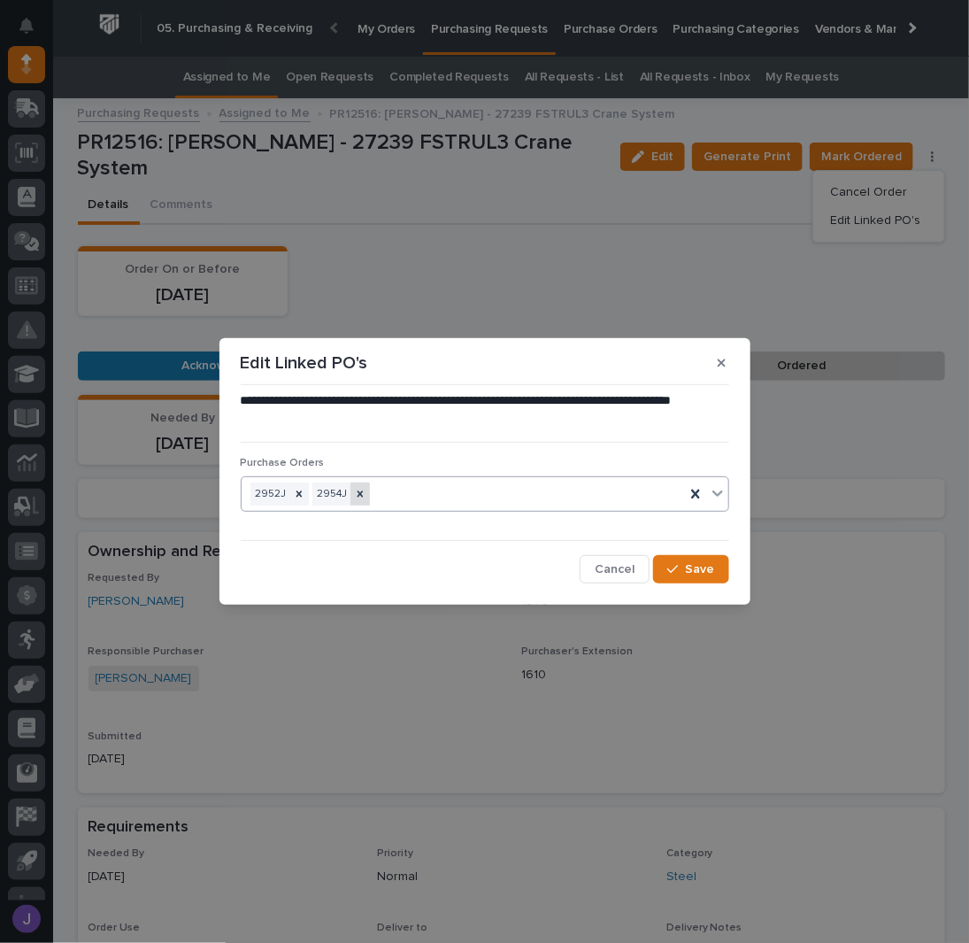
click at [363, 491] on icon at bounding box center [360, 494] width 12 height 12
click at [299, 495] on icon at bounding box center [299, 494] width 12 height 12
click at [404, 251] on div "**********" at bounding box center [484, 471] width 969 height 943
click at [208, 70] on div "**********" at bounding box center [484, 471] width 969 height 943
click at [618, 561] on span "Cancel" at bounding box center [615, 569] width 40 height 16
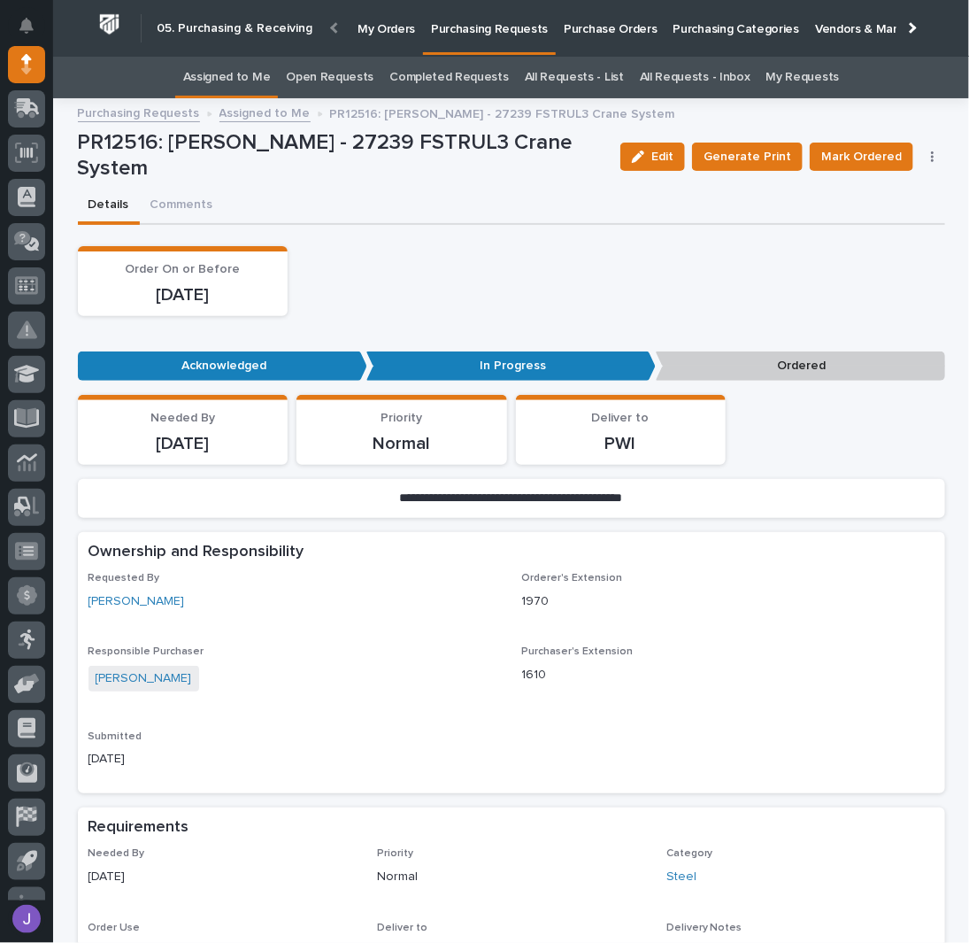
click at [931, 157] on icon "button" at bounding box center [932, 156] width 3 height 11
click at [878, 214] on span "Edit Linked PO's" at bounding box center [876, 220] width 90 height 21
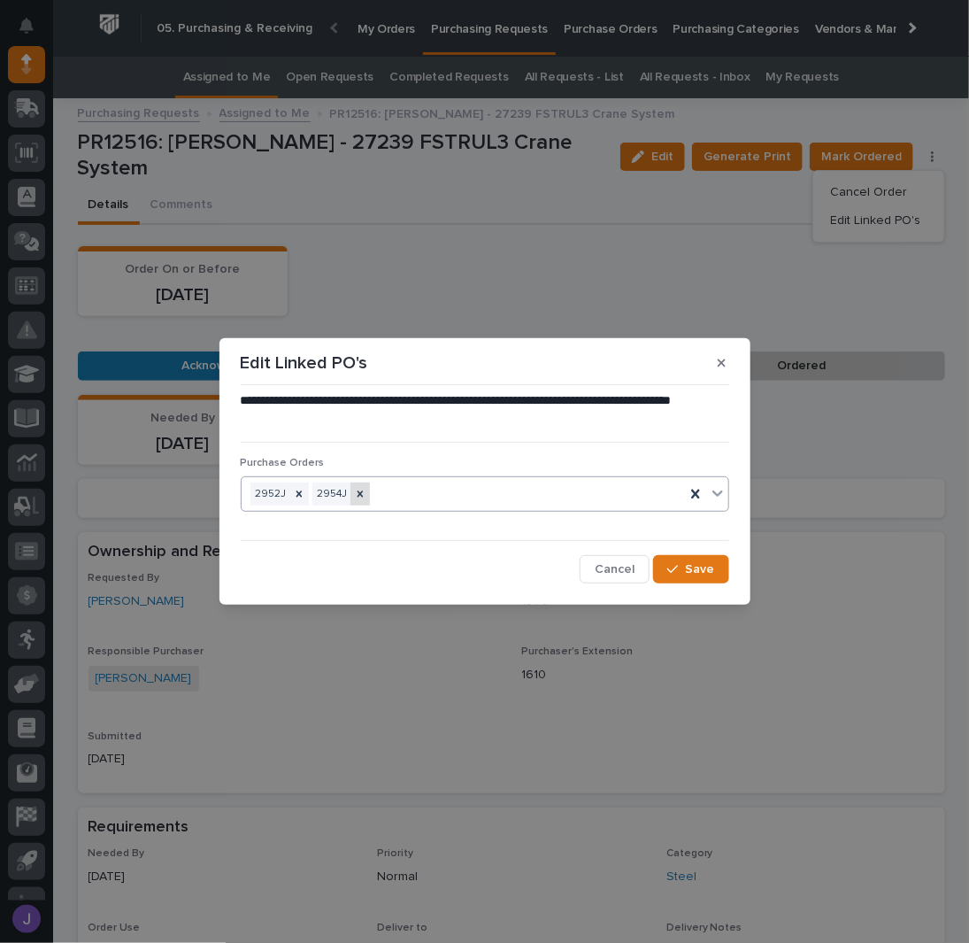
click at [358, 495] on icon at bounding box center [360, 493] width 6 height 6
click at [303, 496] on icon at bounding box center [299, 494] width 12 height 12
click at [666, 558] on button "Save" at bounding box center [690, 569] width 75 height 28
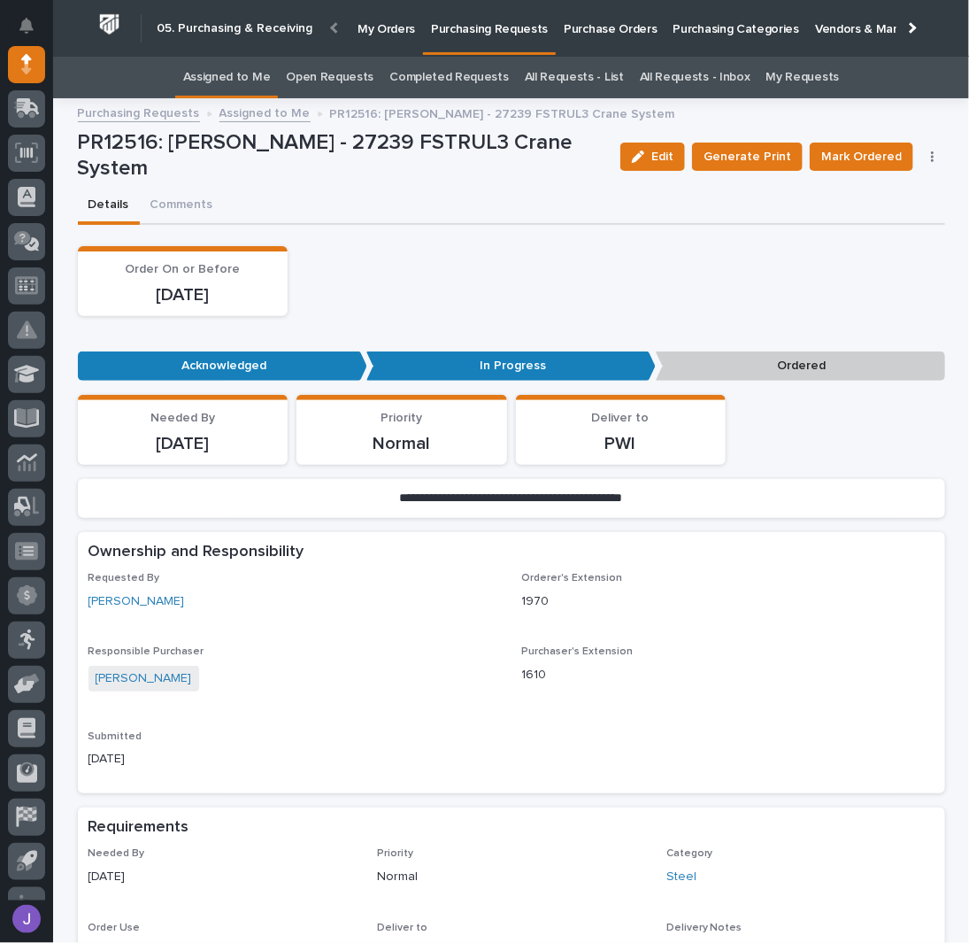
click at [432, 252] on div "Order On or Before [DATE]" at bounding box center [511, 281] width 867 height 70
click at [246, 78] on link "Assigned to Me" at bounding box center [227, 78] width 88 height 42
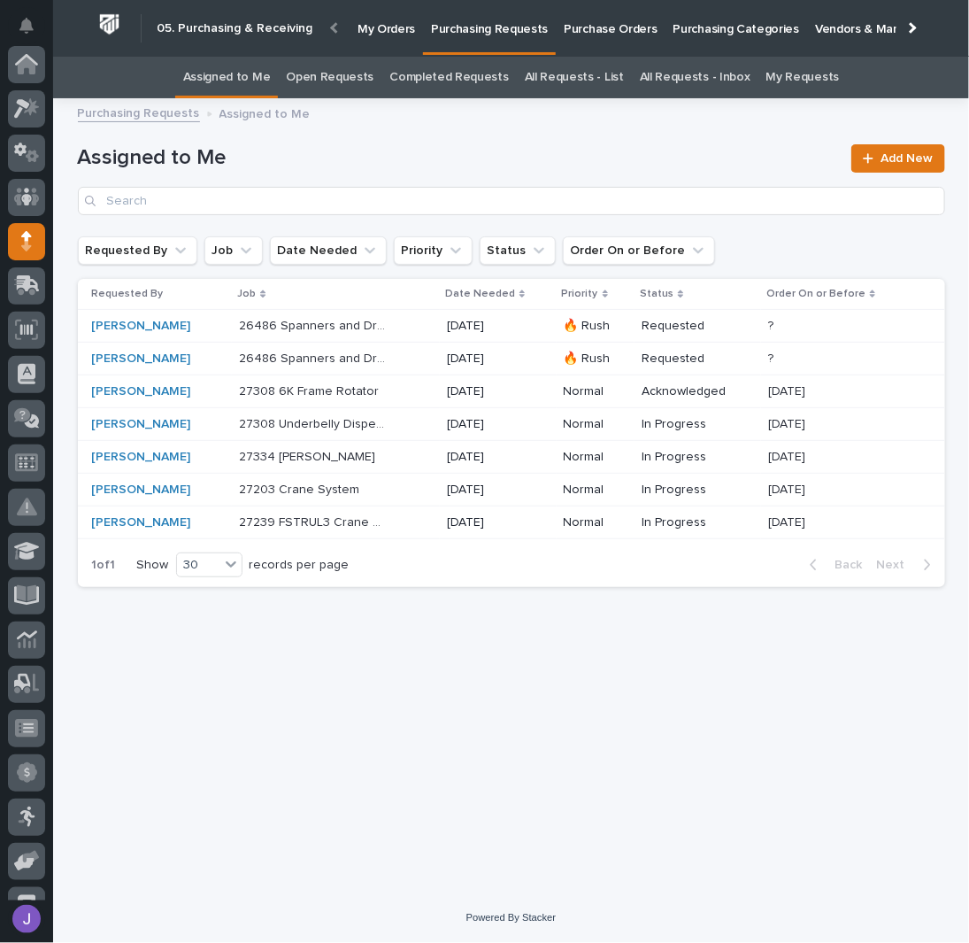
scroll to position [177, 0]
click at [214, 453] on div "[PERSON_NAME]" at bounding box center [159, 457] width 134 height 15
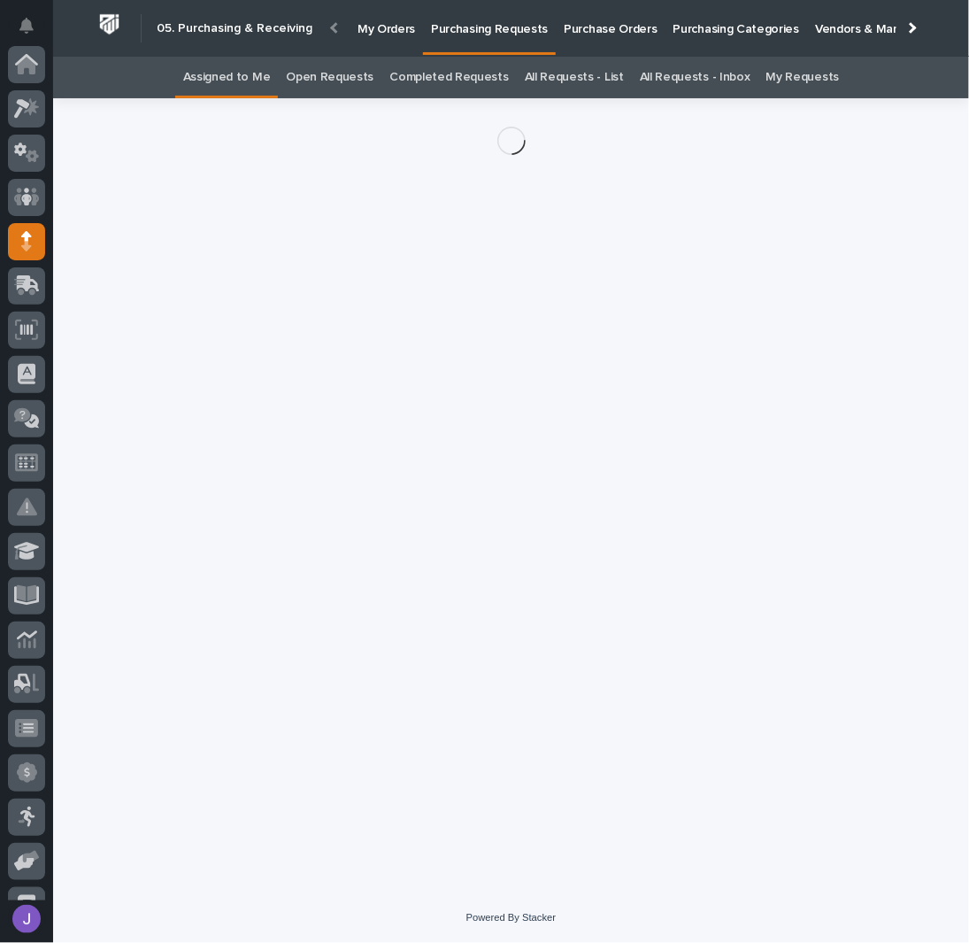
scroll to position [177, 0]
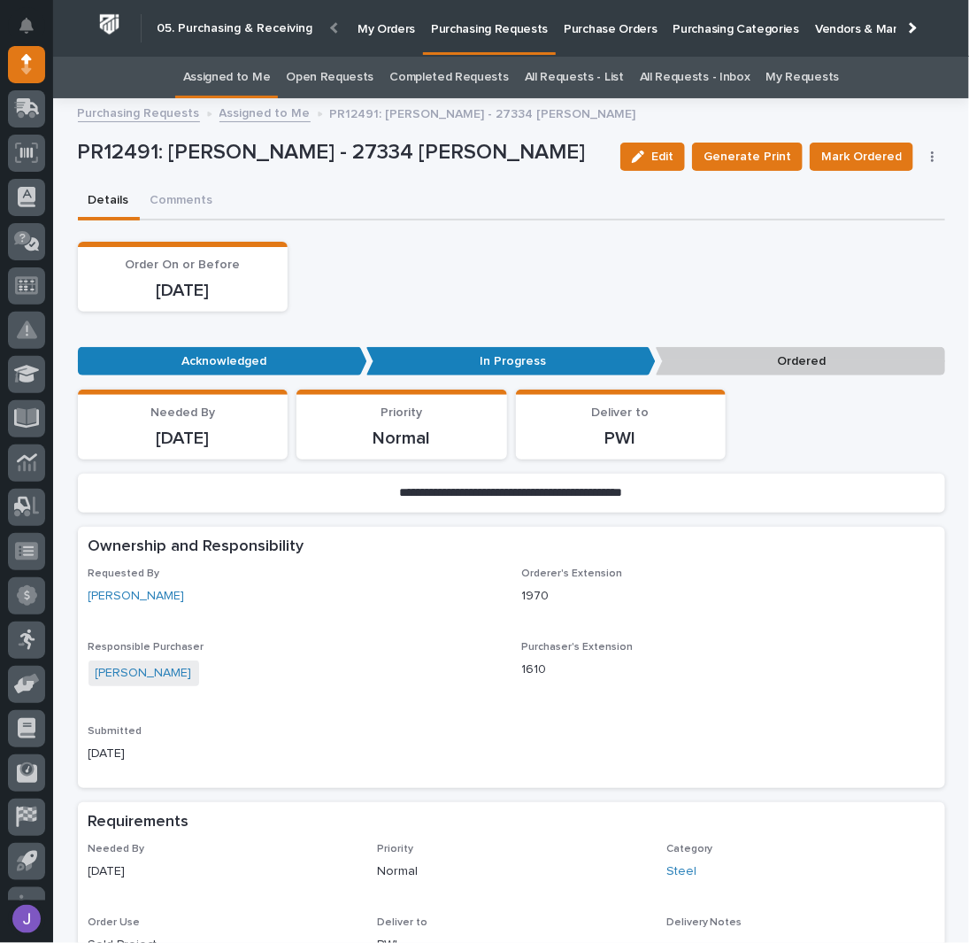
click at [928, 162] on div "Edit Generate Print Mark Ordered Cancel Order Edit Linked PO's" at bounding box center [779, 156] width 332 height 53
click at [931, 160] on icon "button" at bounding box center [932, 156] width 3 height 11
click at [896, 219] on span "Edit Linked PO's" at bounding box center [876, 220] width 90 height 21
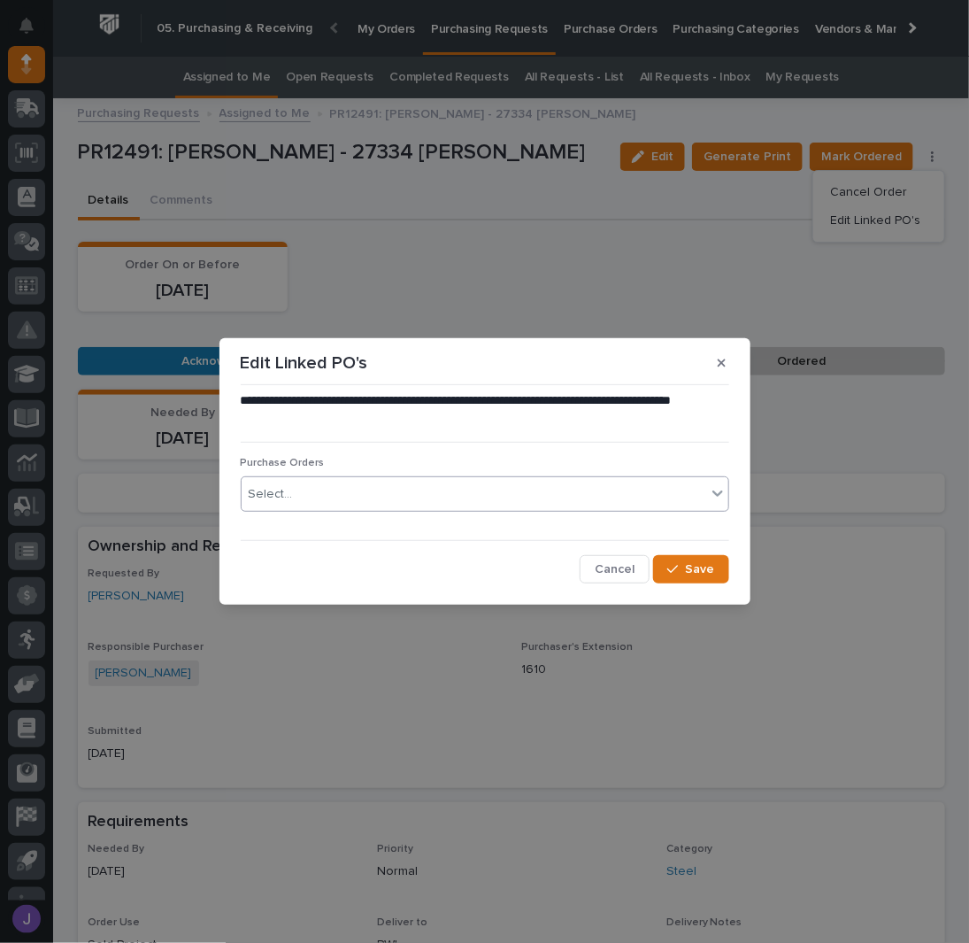
click at [421, 489] on div "Select..." at bounding box center [474, 494] width 465 height 29
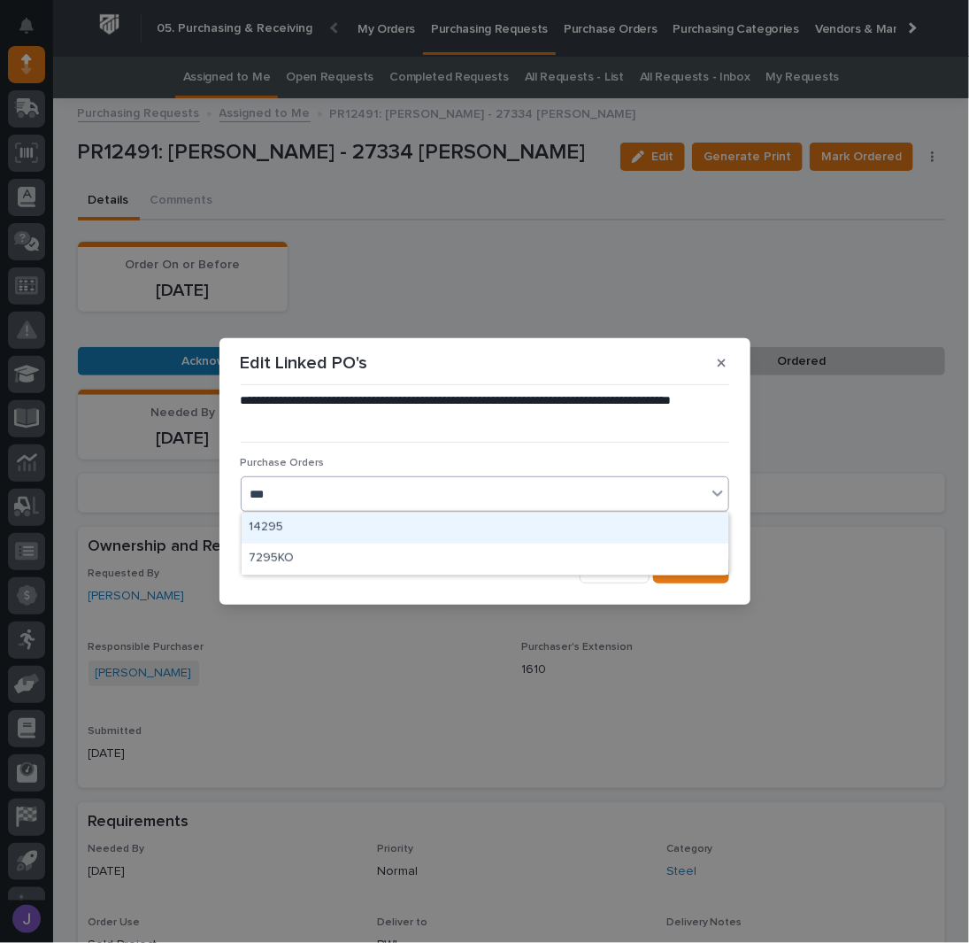
type input "****"
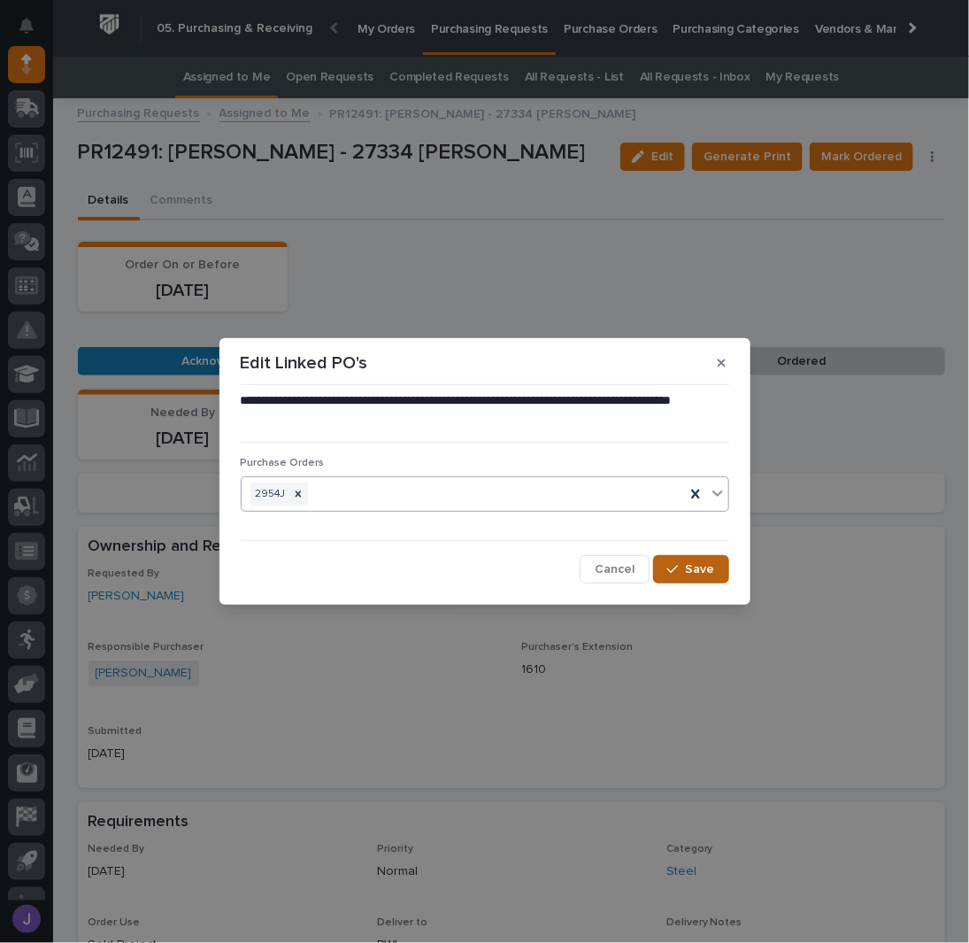
click at [678, 574] on icon "button" at bounding box center [672, 569] width 11 height 12
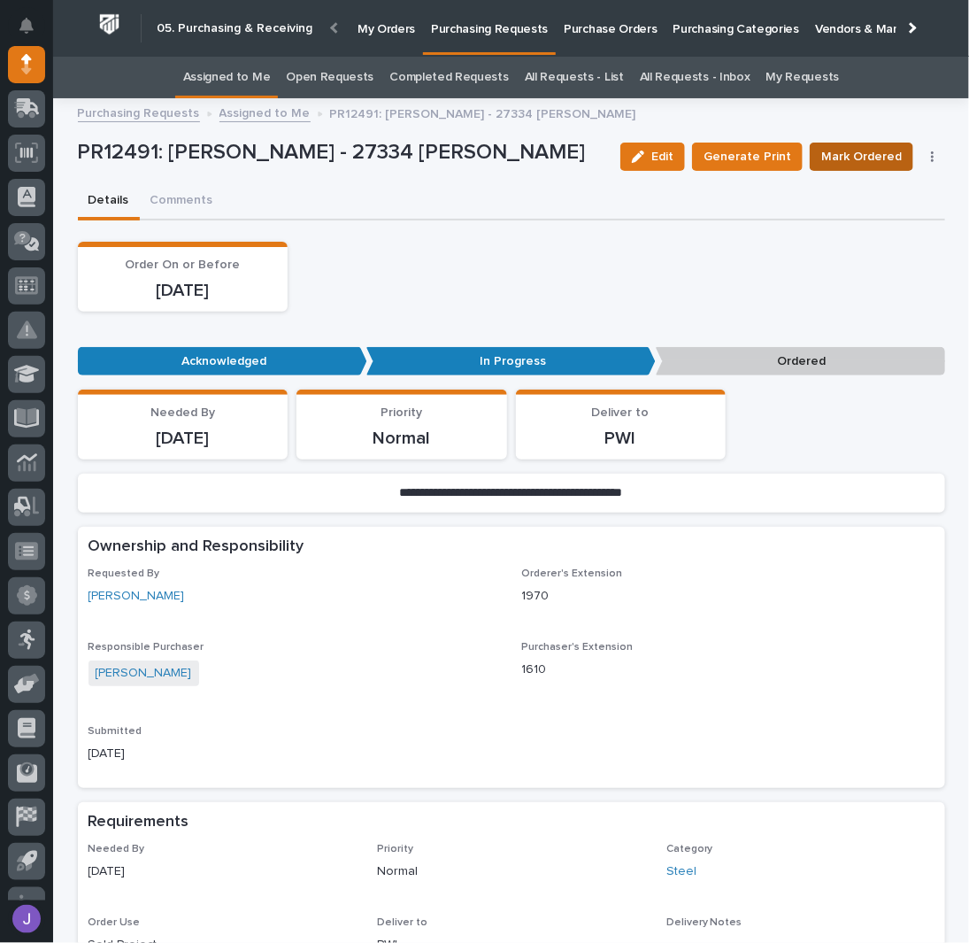
click at [861, 157] on span "Mark Ordered" at bounding box center [861, 156] width 81 height 21
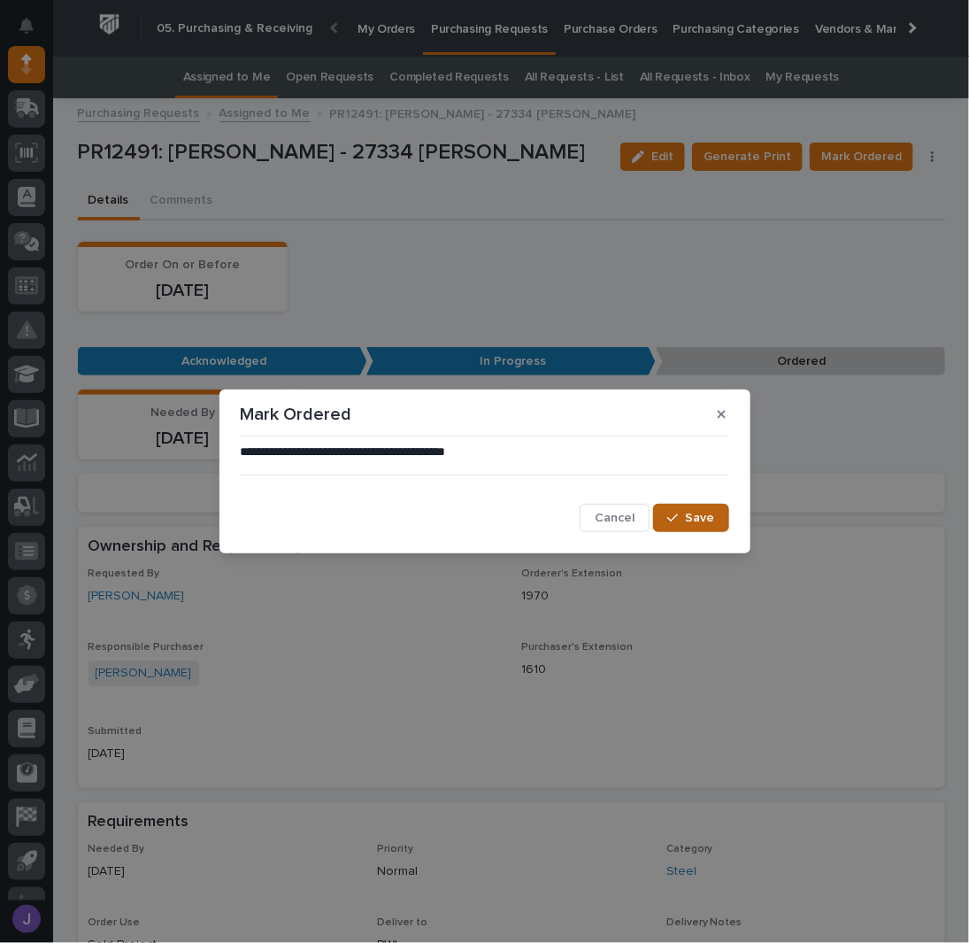
click at [692, 514] on span "Save" at bounding box center [700, 518] width 29 height 16
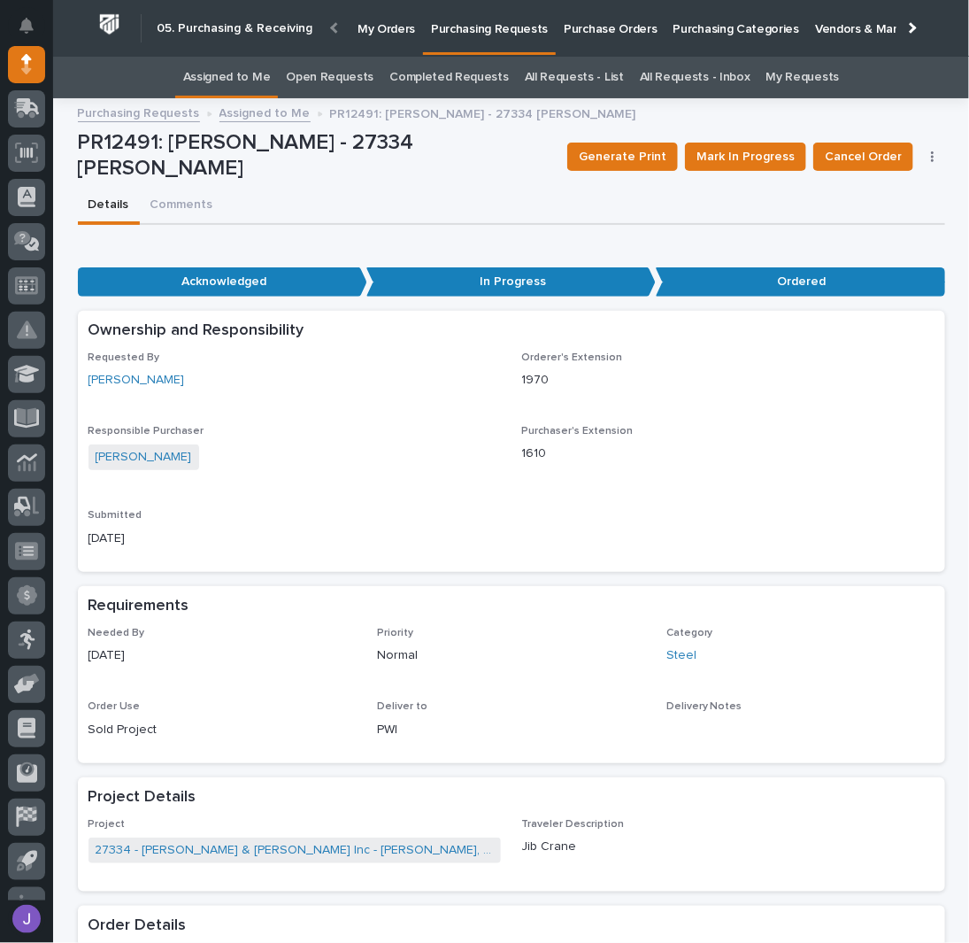
click at [249, 81] on link "Assigned to Me" at bounding box center [227, 78] width 88 height 42
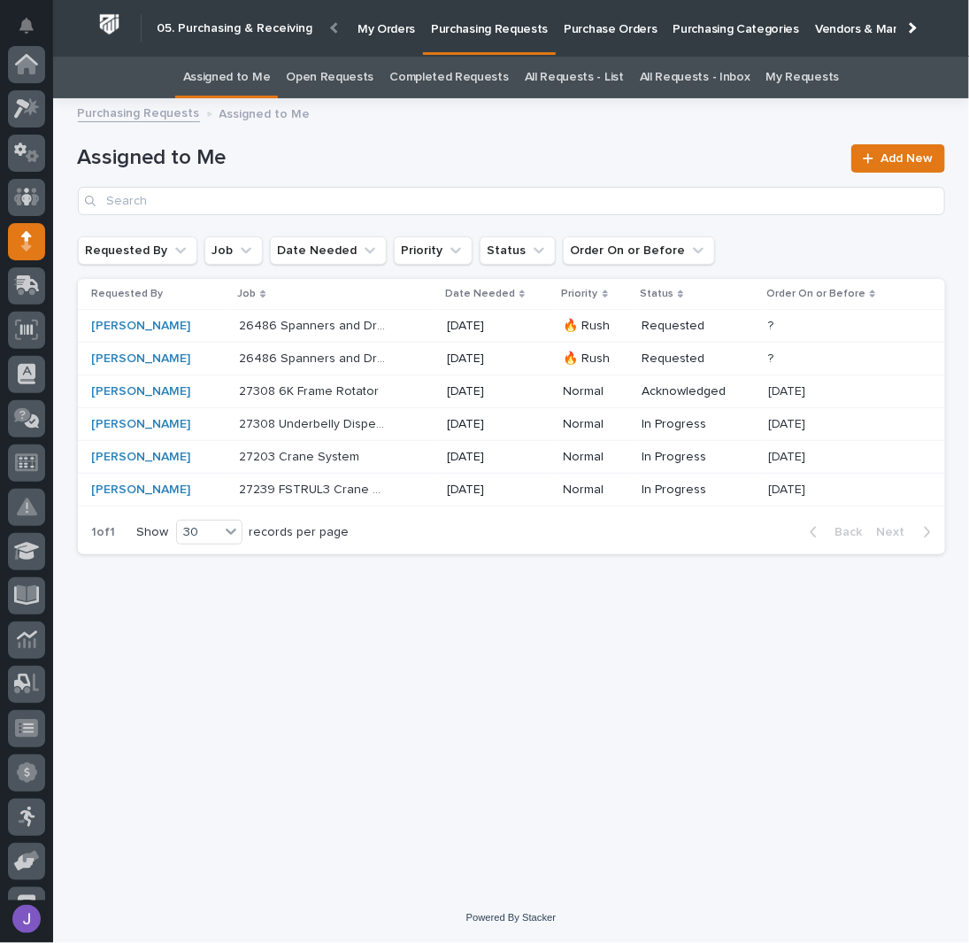
scroll to position [177, 0]
click at [415, 458] on div "27203 Crane System 27203 Crane System" at bounding box center [336, 457] width 194 height 29
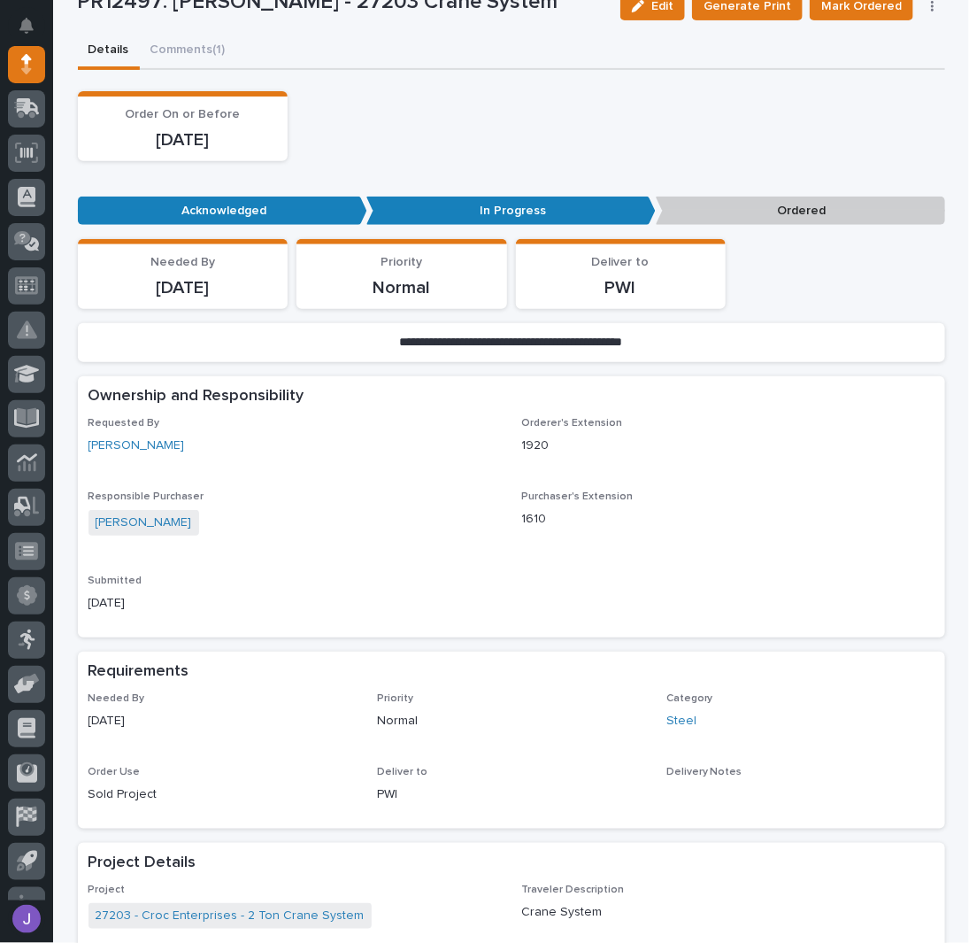
scroll to position [354, 0]
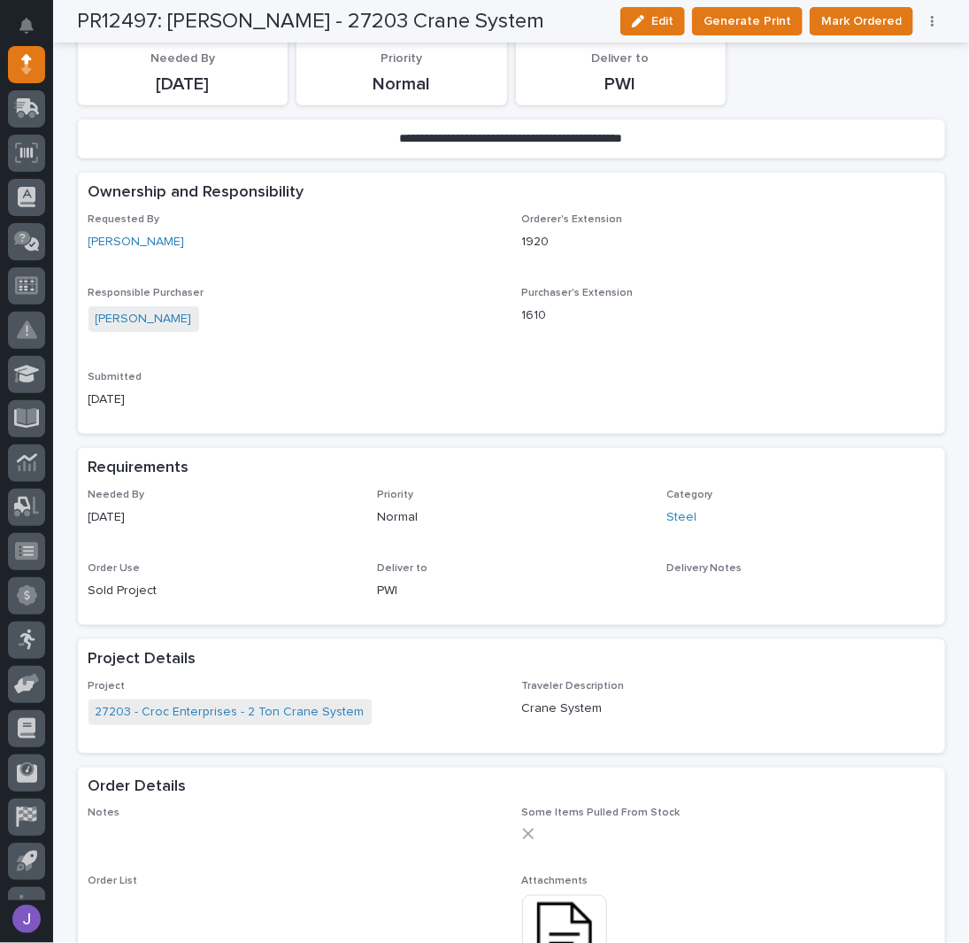
click at [931, 20] on icon "button" at bounding box center [932, 21] width 3 height 11
click at [901, 90] on span "Edit Linked PO's" at bounding box center [876, 84] width 90 height 21
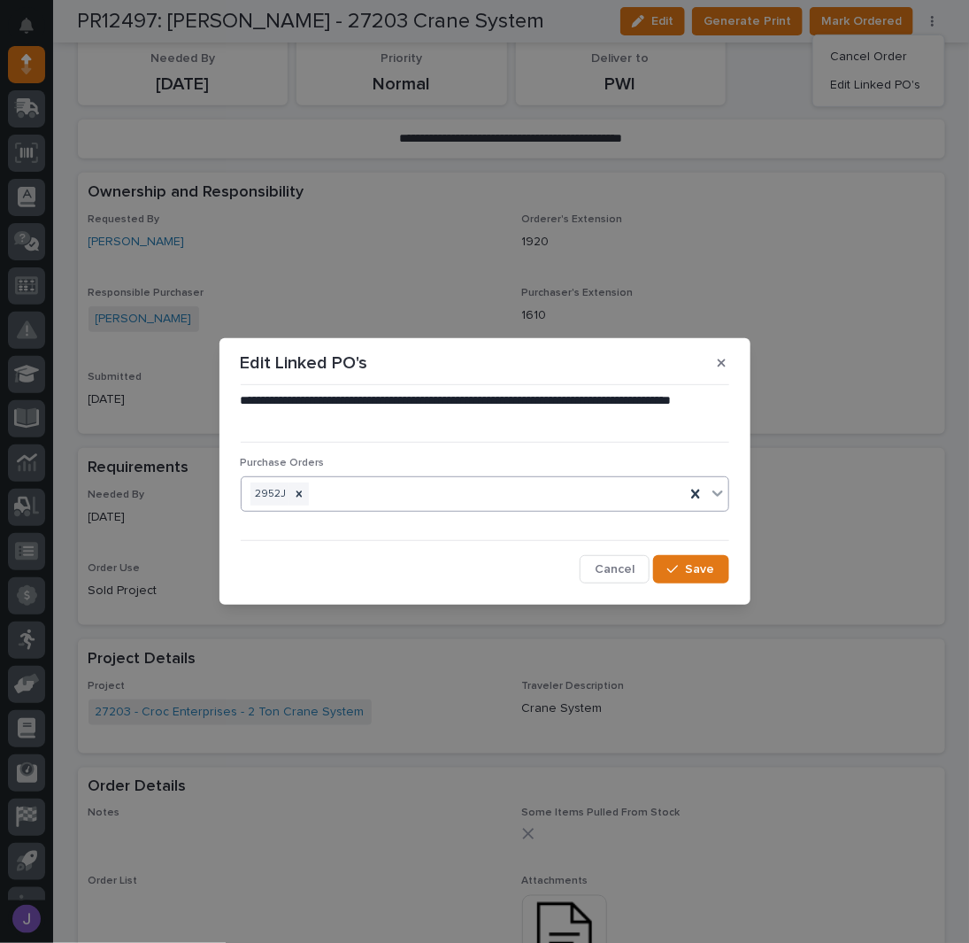
click at [380, 489] on div "2952J" at bounding box center [463, 494] width 443 height 31
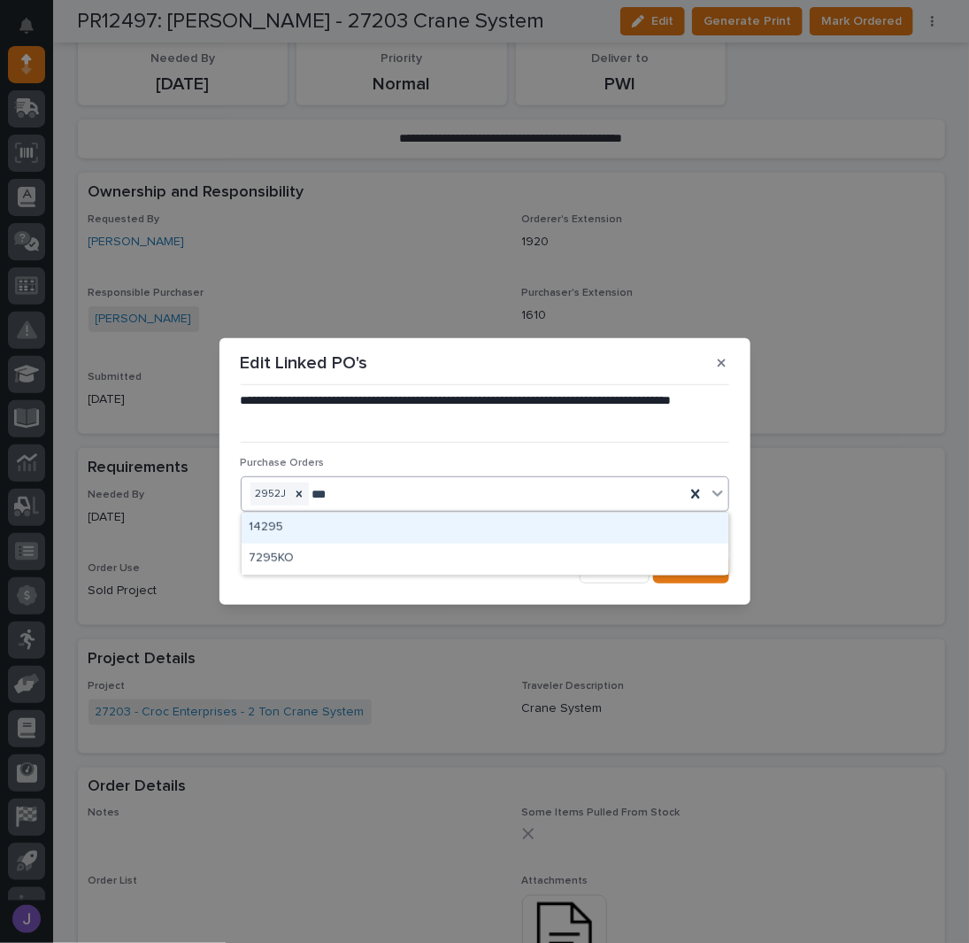
type input "****"
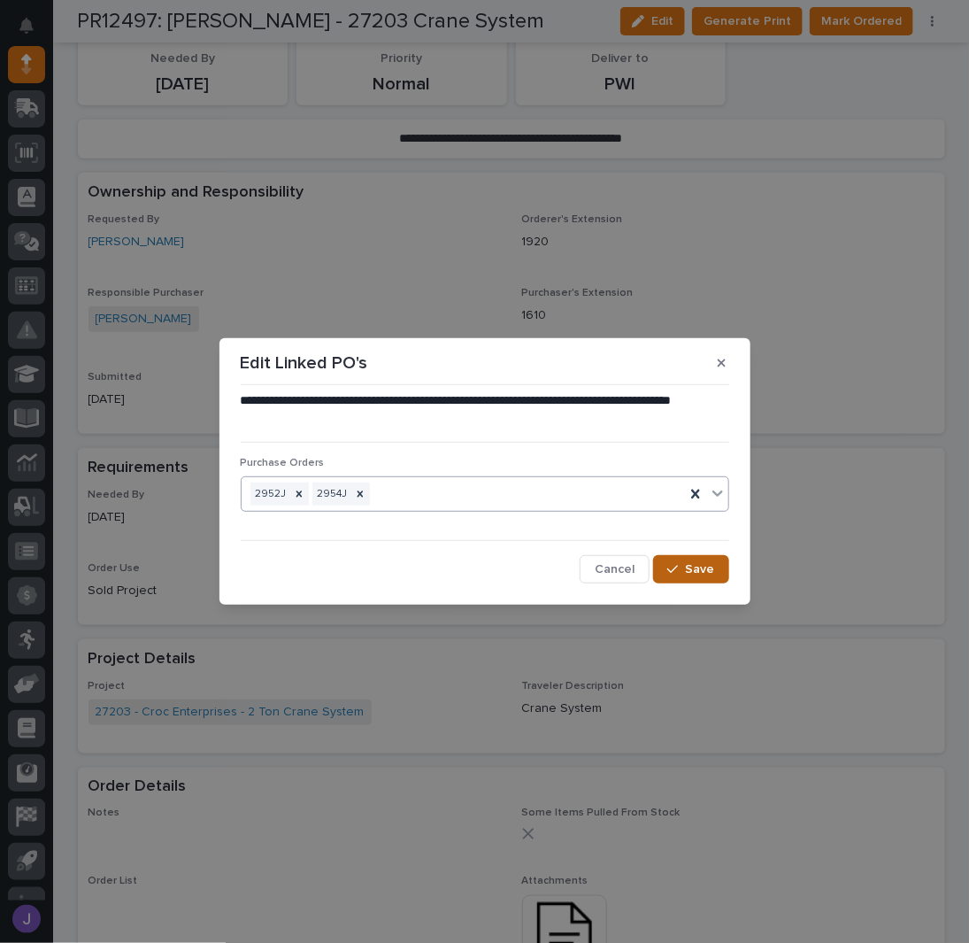
click at [681, 567] on div "button" at bounding box center [676, 569] width 18 height 12
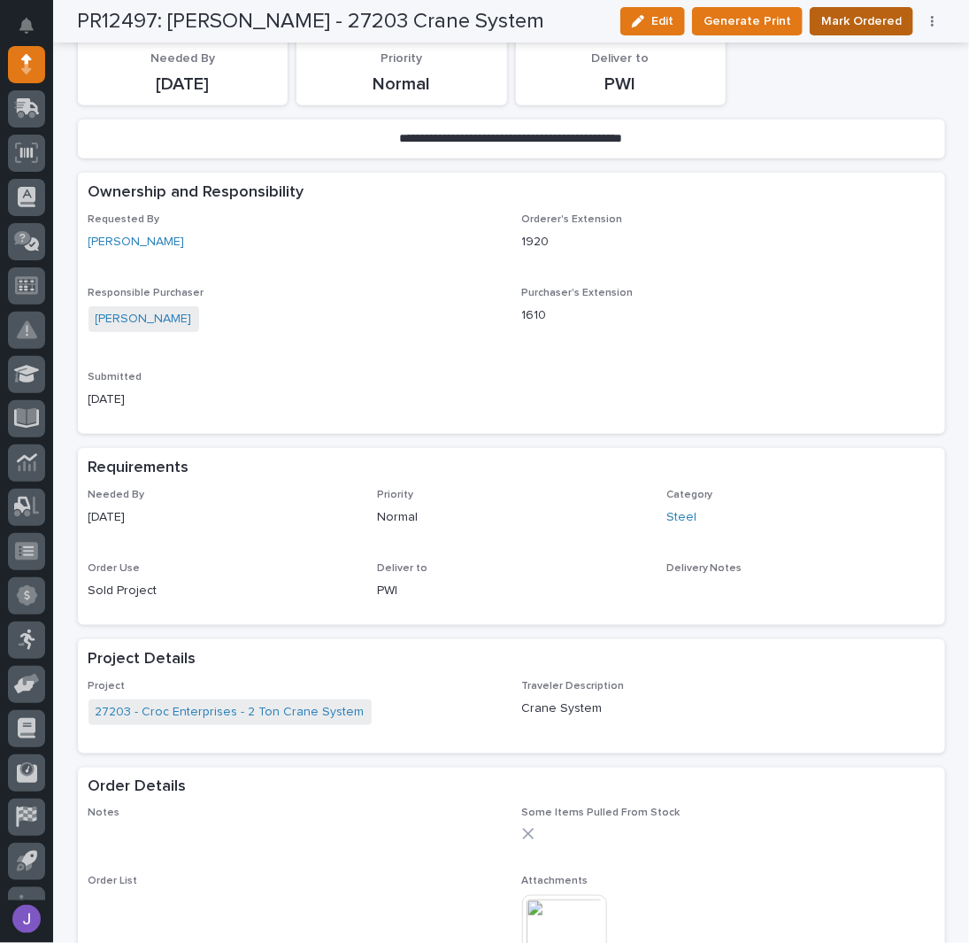
click at [852, 18] on span "Mark Ordered" at bounding box center [861, 21] width 81 height 21
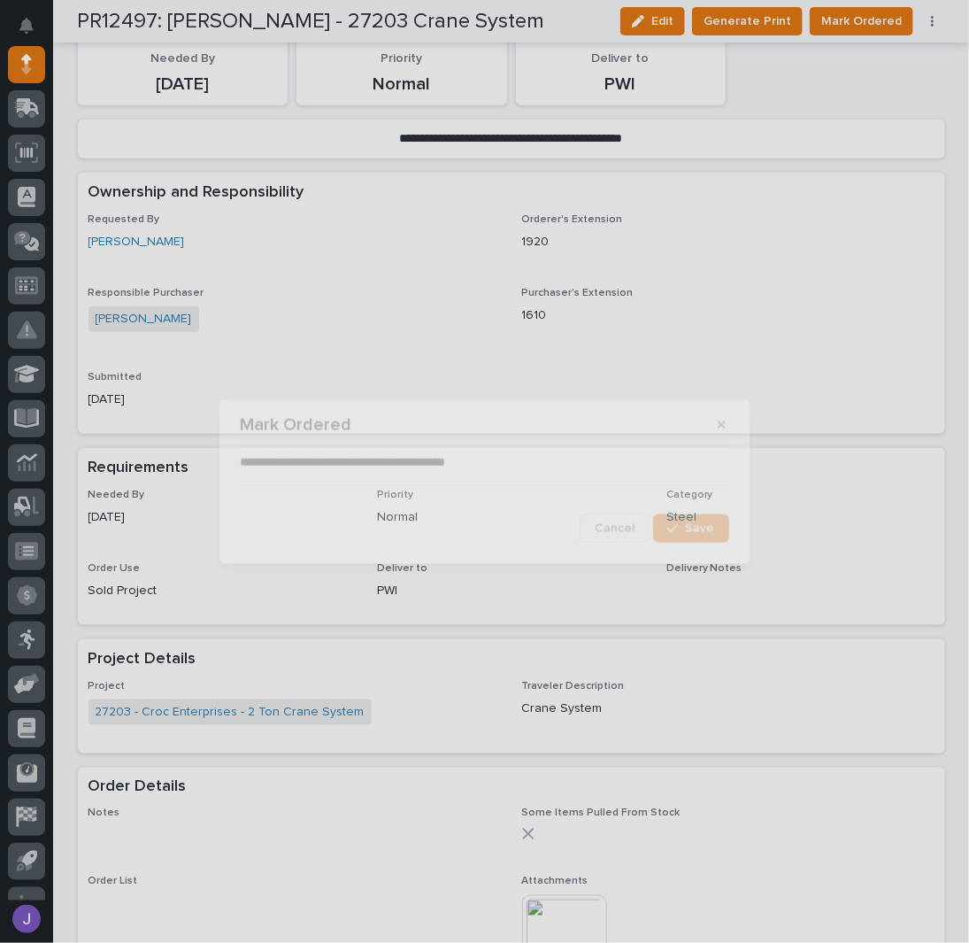
scroll to position [370, 0]
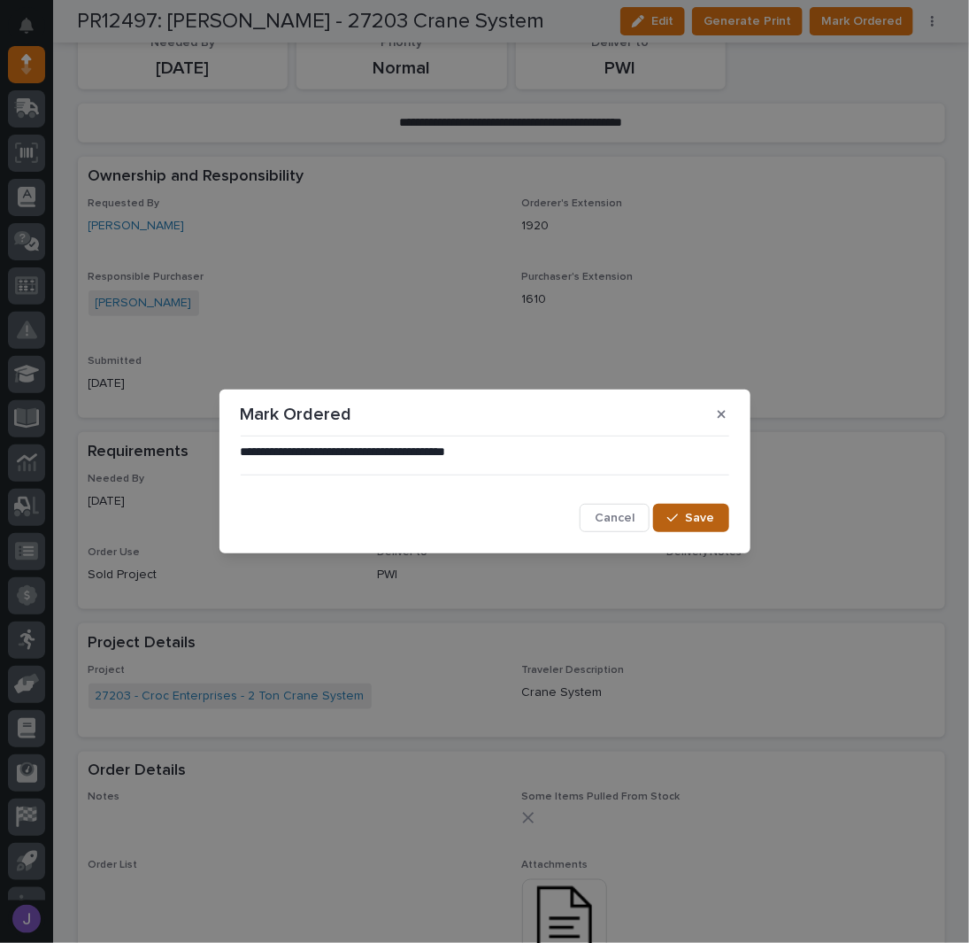
click at [683, 516] on div "button" at bounding box center [676, 518] width 18 height 12
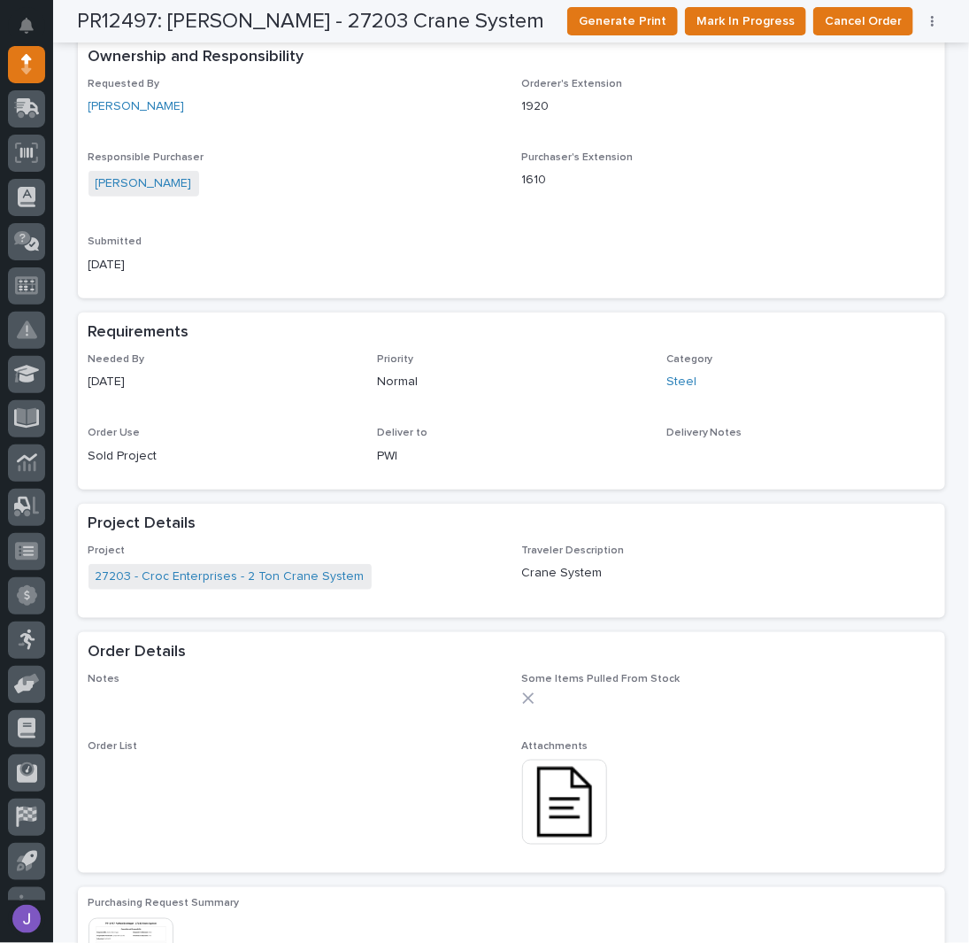
scroll to position [0, 0]
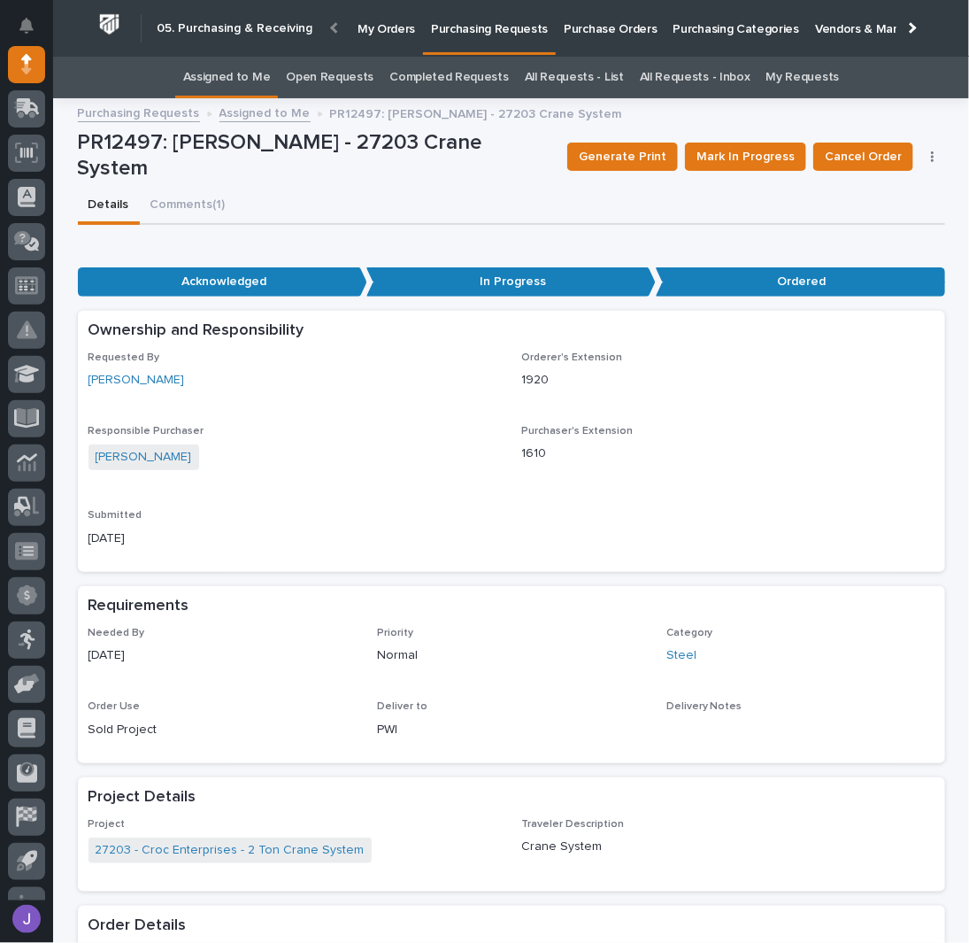
click at [261, 81] on link "Assigned to Me" at bounding box center [227, 78] width 88 height 42
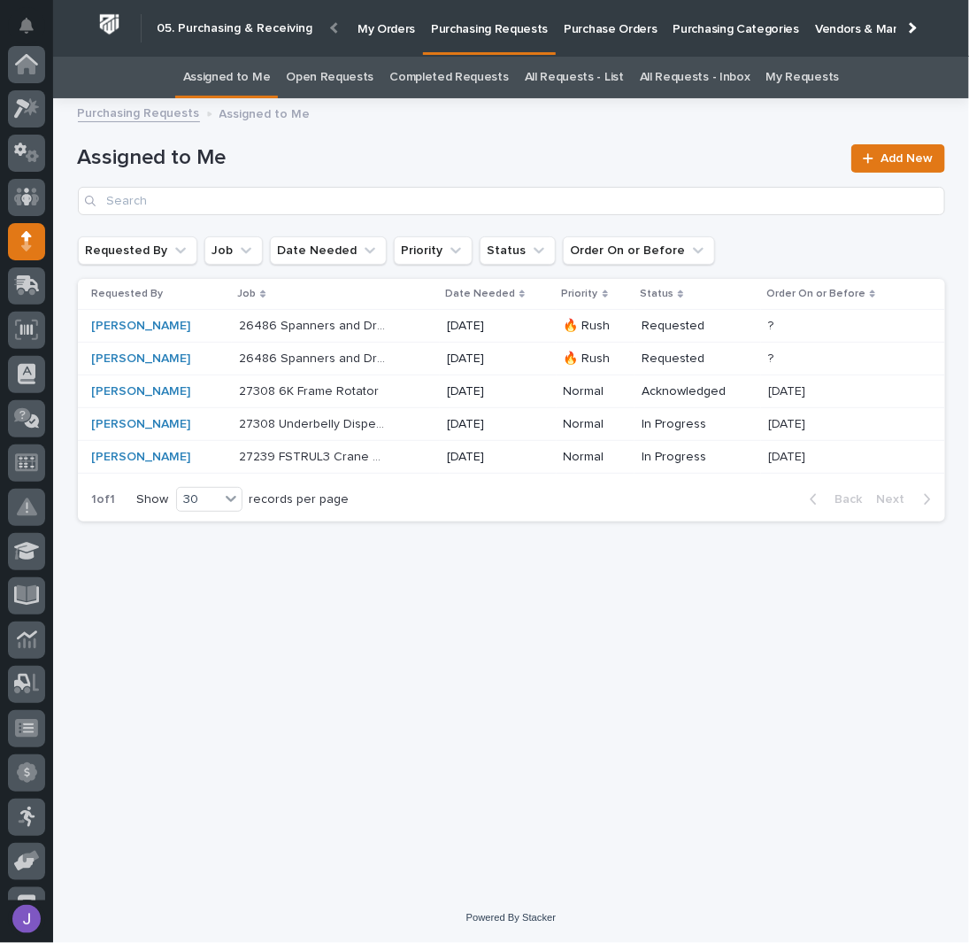
scroll to position [177, 0]
click at [463, 153] on h1 "Assigned to Me" at bounding box center [460, 158] width 764 height 26
